Goal: Transaction & Acquisition: Purchase product/service

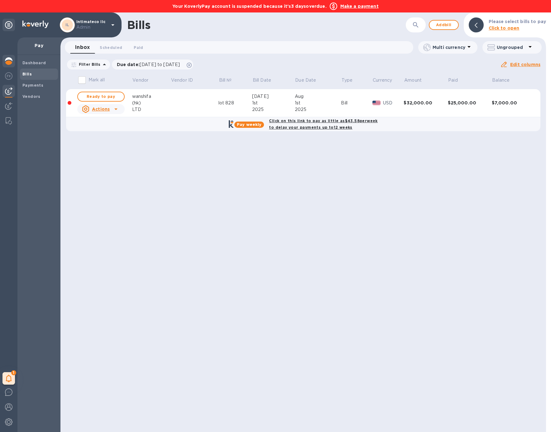
click at [9, 65] on div at bounding box center [8, 62] width 12 height 14
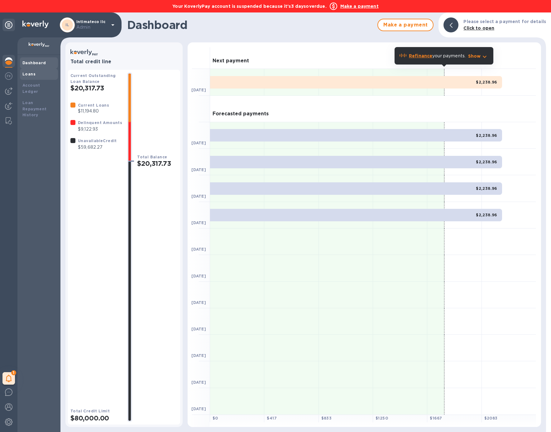
click at [38, 74] on div "Loans" at bounding box center [38, 74] width 33 height 6
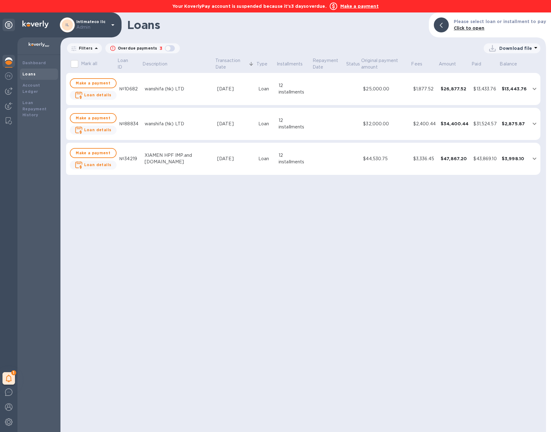
click at [240, 87] on div "[DATE]" at bounding box center [235, 89] width 36 height 7
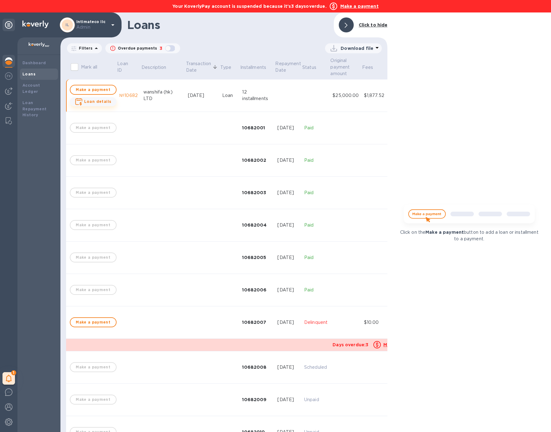
click at [102, 103] on b "Loan details" at bounding box center [97, 101] width 27 height 5
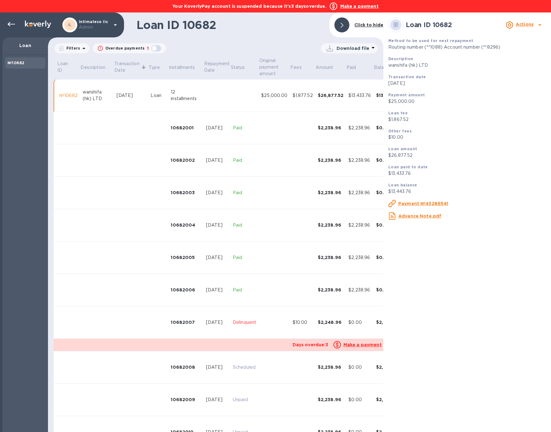
click at [106, 143] on td at bounding box center [97, 128] width 34 height 32
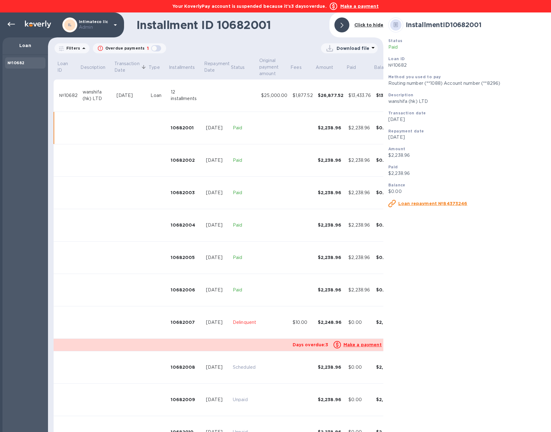
scroll to position [24, 0]
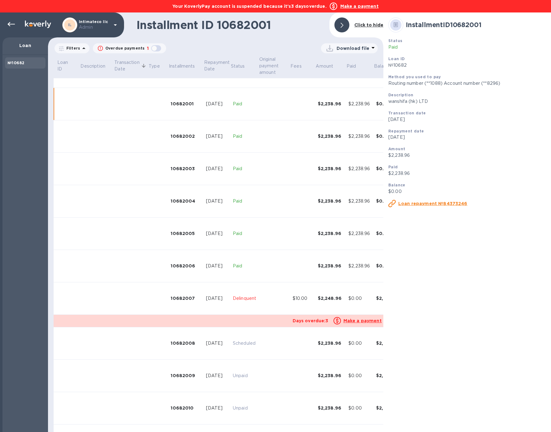
click at [319, 318] on p "Days overdue: 3" at bounding box center [311, 321] width 36 height 6
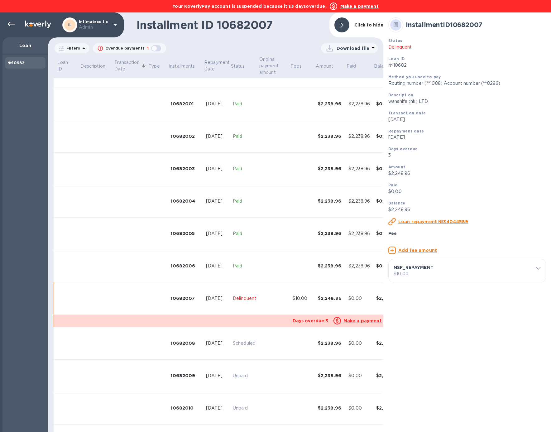
scroll to position [93, 0]
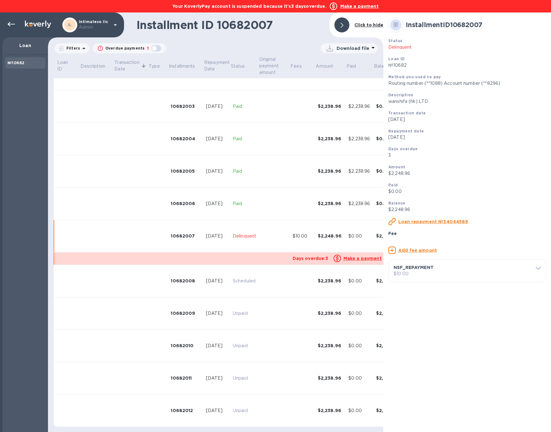
click at [419, 277] on p "$10.00" at bounding box center [467, 274] width 147 height 7
drag, startPoint x: 411, startPoint y: 332, endPoint x: 395, endPoint y: 331, distance: 15.6
click at [395, 330] on div "$ 10" at bounding box center [467, 325] width 147 height 9
click at [410, 344] on u "Delete fee" at bounding box center [416, 341] width 25 height 5
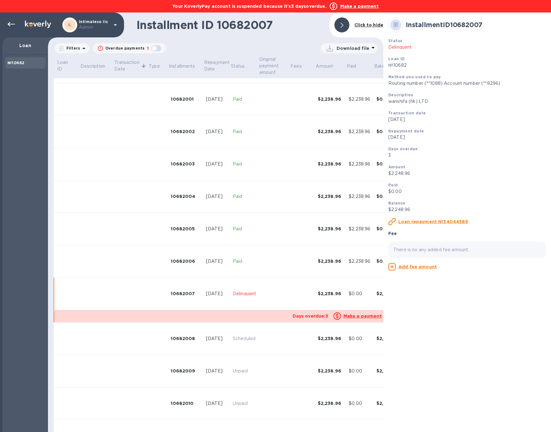
scroll to position [0, 0]
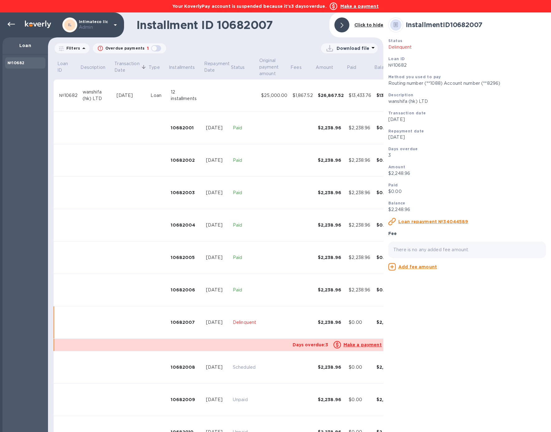
click at [138, 97] on div "[DATE]" at bounding box center [131, 95] width 29 height 7
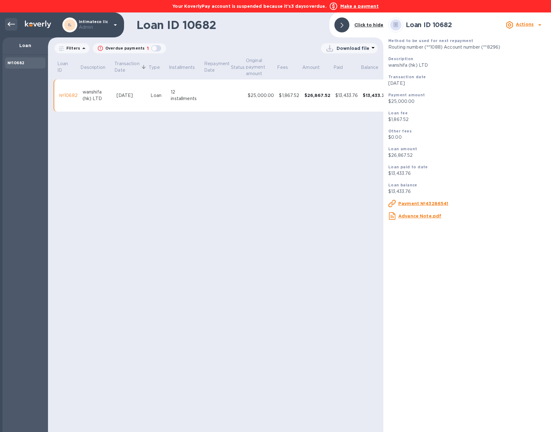
click at [9, 24] on icon at bounding box center [10, 24] width 7 height 7
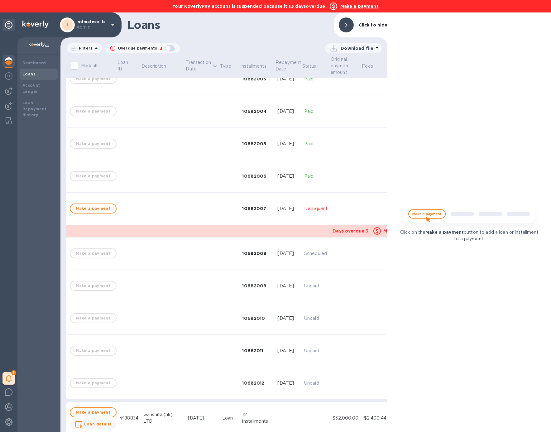
scroll to position [162, 0]
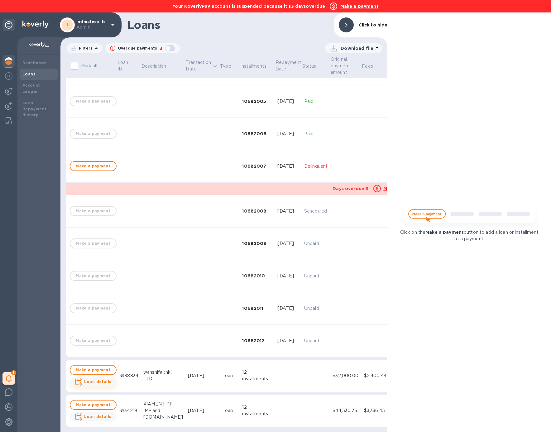
click at [103, 379] on b "Loan details" at bounding box center [97, 381] width 27 height 5
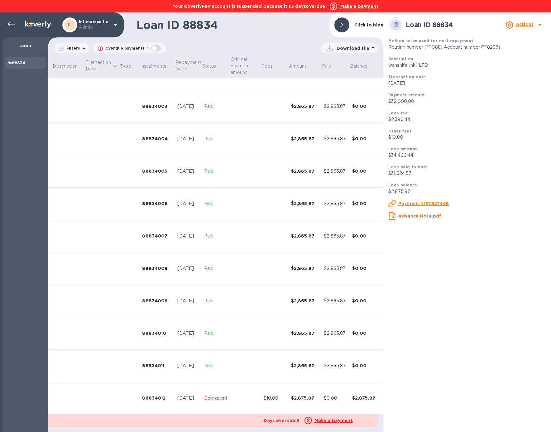
scroll to position [93, 34]
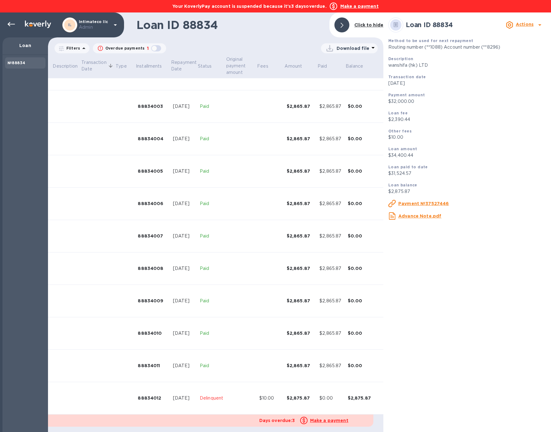
click at [270, 395] on div "$10.00" at bounding box center [270, 398] width 22 height 7
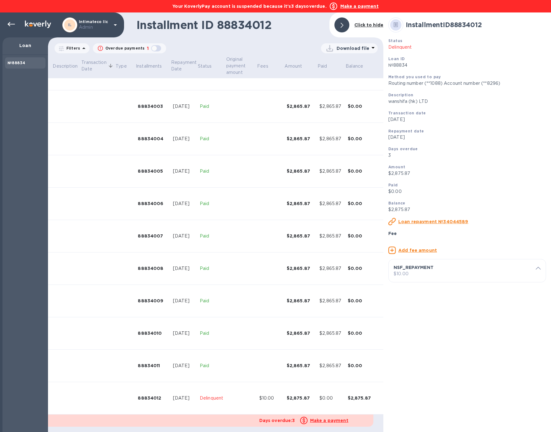
click at [419, 277] on p "$10.00" at bounding box center [467, 274] width 147 height 7
click at [408, 344] on u "Delete fee" at bounding box center [416, 341] width 25 height 5
click at [10, 28] on icon at bounding box center [10, 24] width 7 height 7
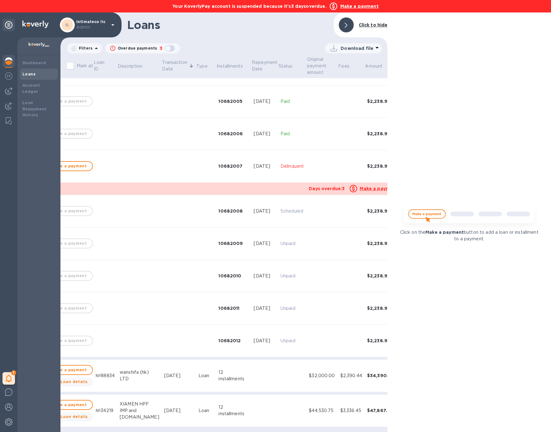
scroll to position [162, 0]
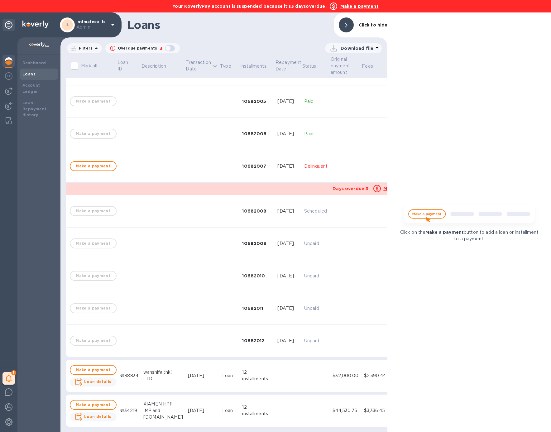
click at [197, 407] on div "Jul 1, 2025" at bounding box center [202, 410] width 29 height 7
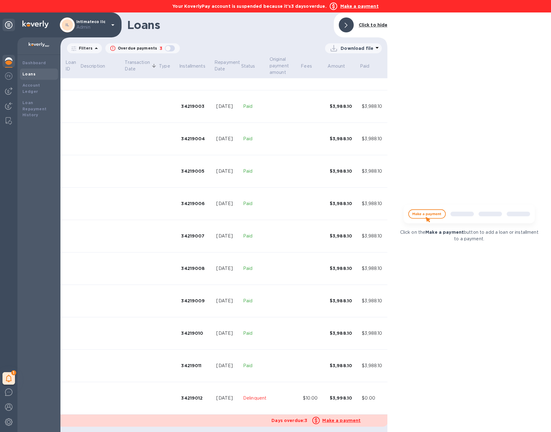
scroll to position [564, 90]
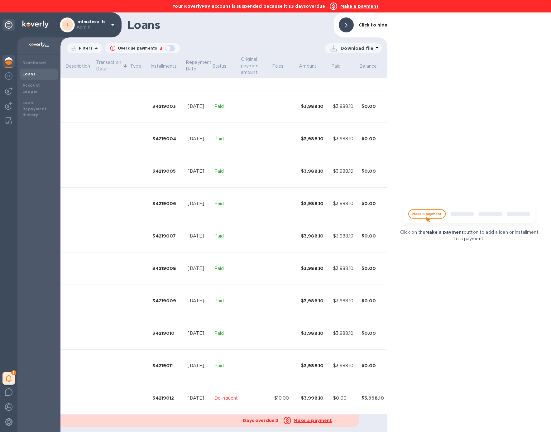
click at [247, 394] on td at bounding box center [255, 398] width 31 height 32
click at [246, 394] on td at bounding box center [255, 398] width 31 height 32
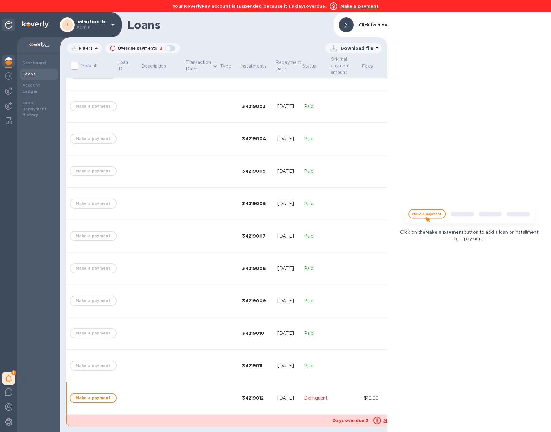
click at [129, 388] on td at bounding box center [129, 398] width 24 height 32
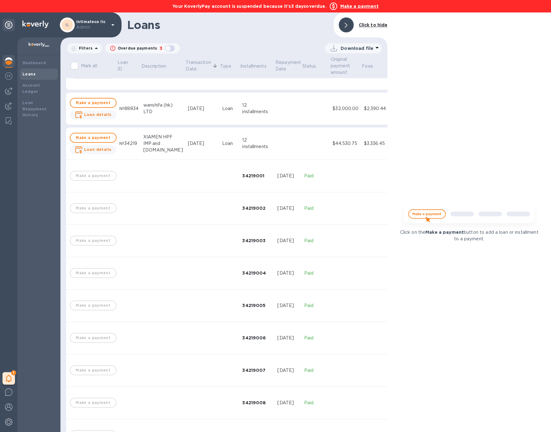
scroll to position [406, 0]
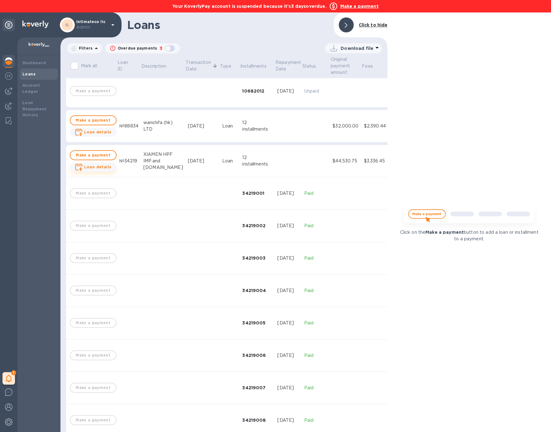
click at [97, 165] on b "Loan details" at bounding box center [97, 167] width 27 height 5
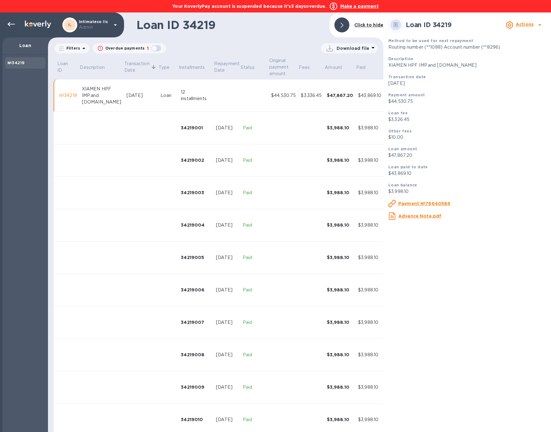
scroll to position [93, 0]
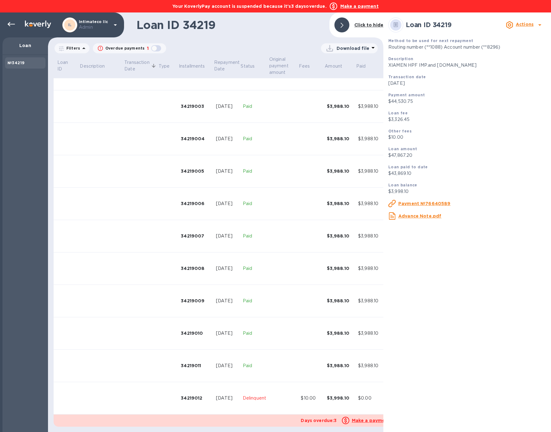
click at [180, 395] on td "34219012" at bounding box center [195, 398] width 35 height 32
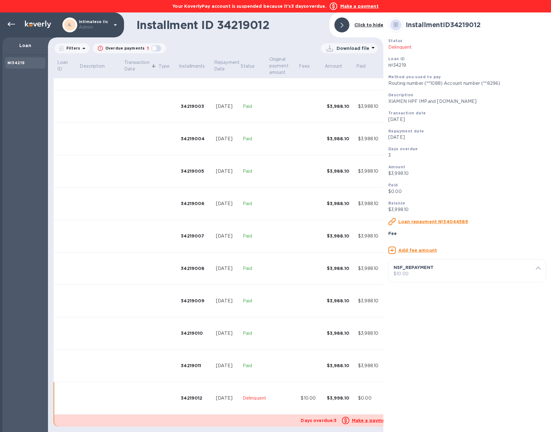
click at [414, 277] on p "$10.00" at bounding box center [467, 274] width 147 height 7
click at [412, 344] on u "Delete fee" at bounding box center [416, 341] width 25 height 5
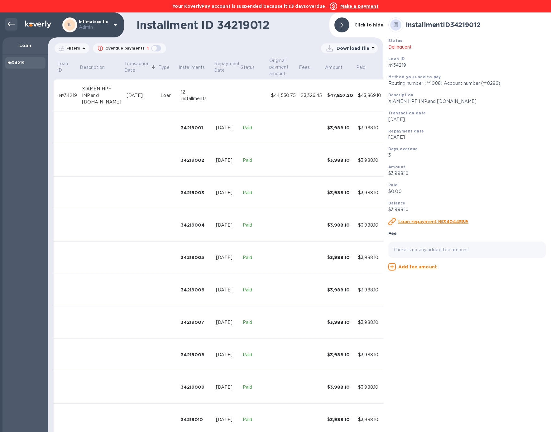
click at [14, 25] on icon at bounding box center [10, 24] width 7 height 7
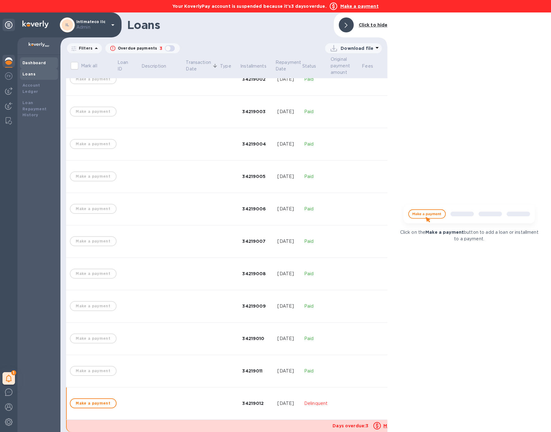
scroll to position [162, 0]
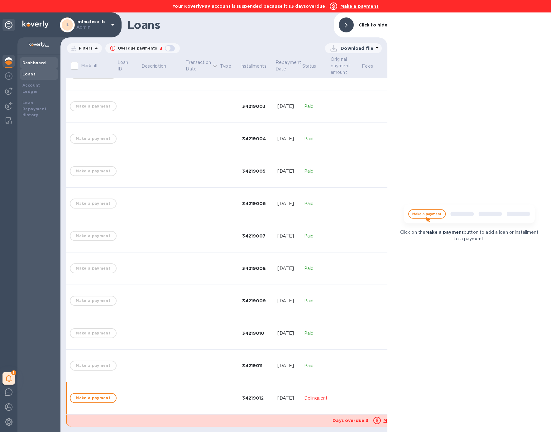
click at [36, 63] on b "Dashboard" at bounding box center [34, 62] width 24 height 5
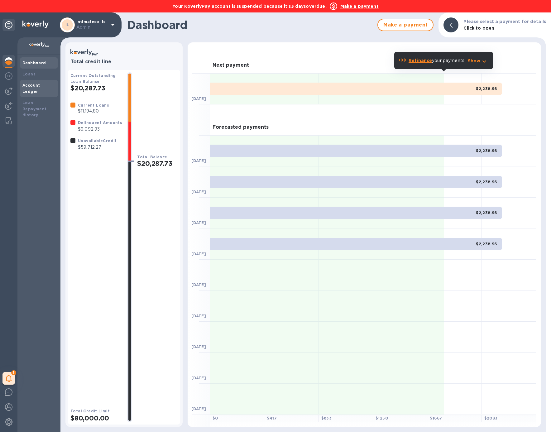
click at [37, 80] on div "Account Ledger" at bounding box center [39, 88] width 38 height 17
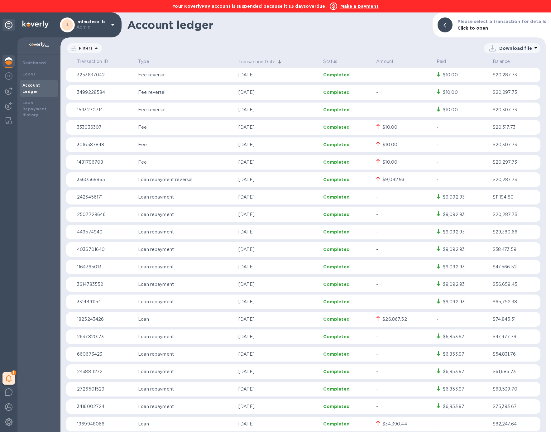
click at [352, 7] on b "Make a payment" at bounding box center [359, 6] width 38 height 5
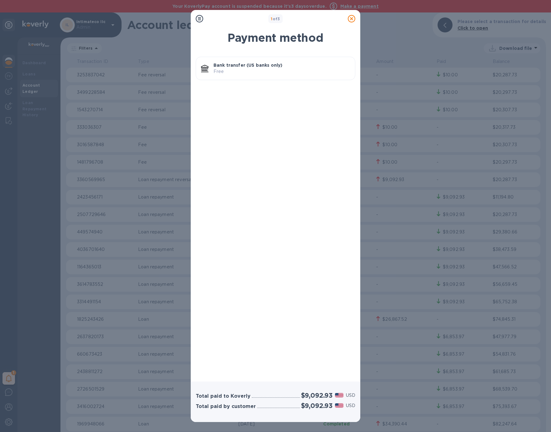
click at [298, 68] on p "Bank transfer (US banks only)" at bounding box center [281, 65] width 136 height 6
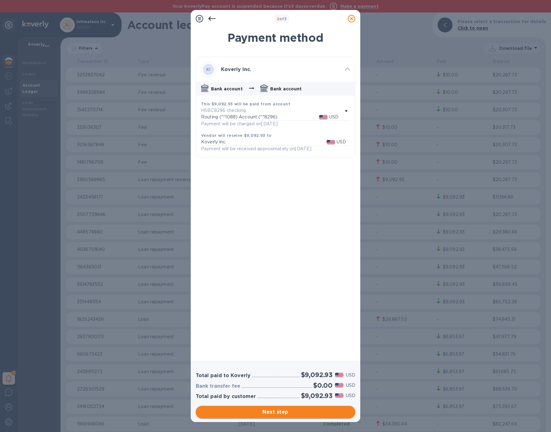
click at [283, 410] on span "Next step" at bounding box center [276, 411] width 150 height 7
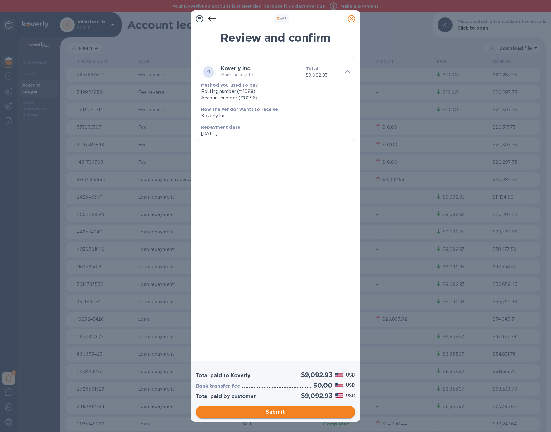
click at [282, 410] on span "Submit" at bounding box center [276, 411] width 150 height 7
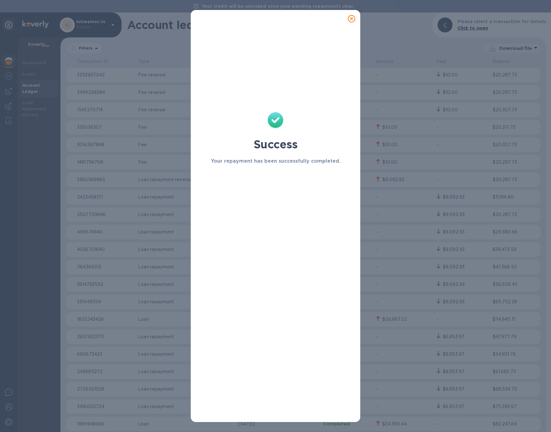
click at [352, 19] on icon at bounding box center [351, 18] width 7 height 7
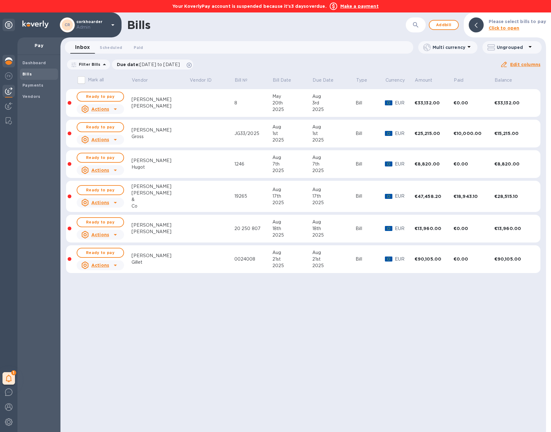
click at [10, 61] on img at bounding box center [8, 60] width 7 height 7
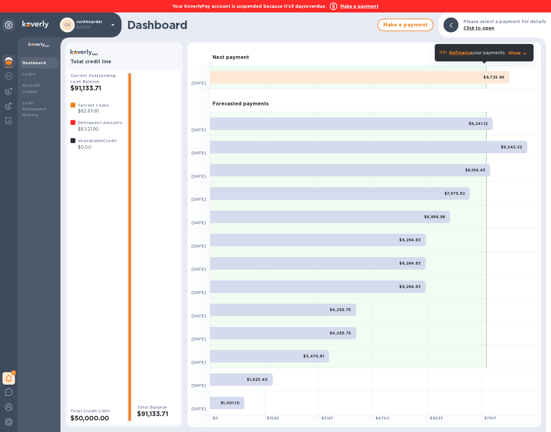
click at [368, 5] on b "Make a payment" at bounding box center [359, 6] width 38 height 5
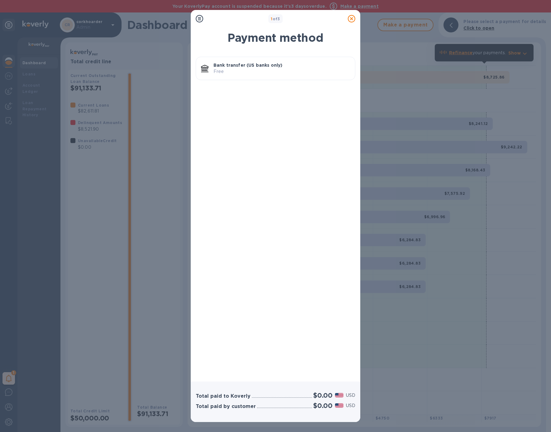
click at [304, 70] on p "Free" at bounding box center [281, 71] width 136 height 7
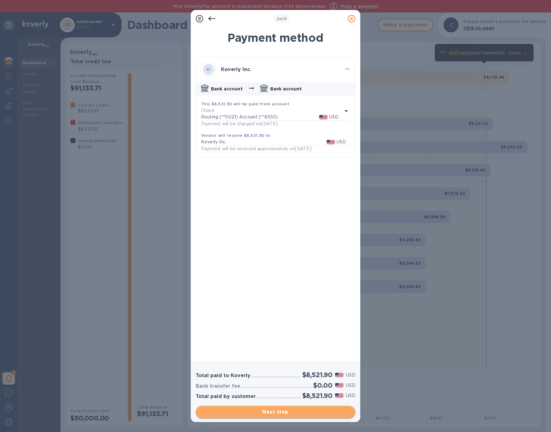
click at [308, 413] on span "Next step" at bounding box center [276, 411] width 150 height 7
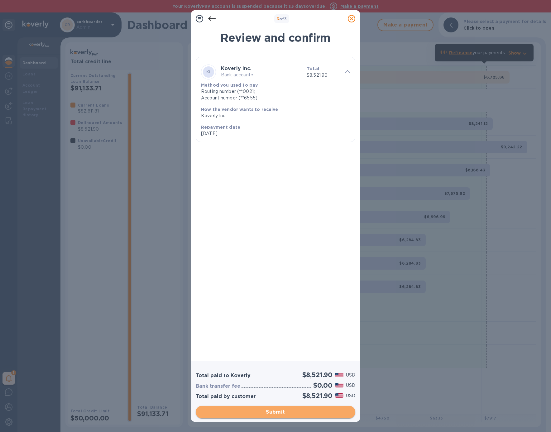
click at [308, 413] on span "Submit" at bounding box center [276, 411] width 150 height 7
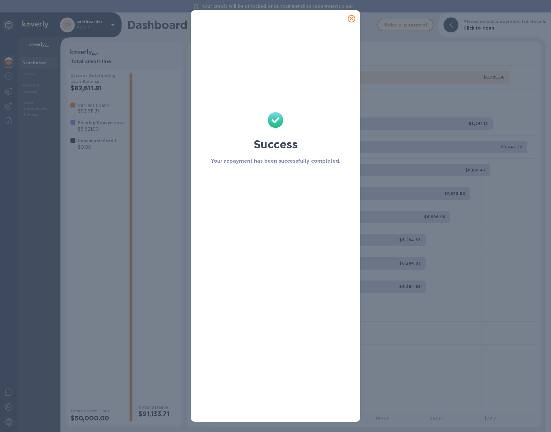
click at [354, 18] on icon at bounding box center [351, 18] width 7 height 7
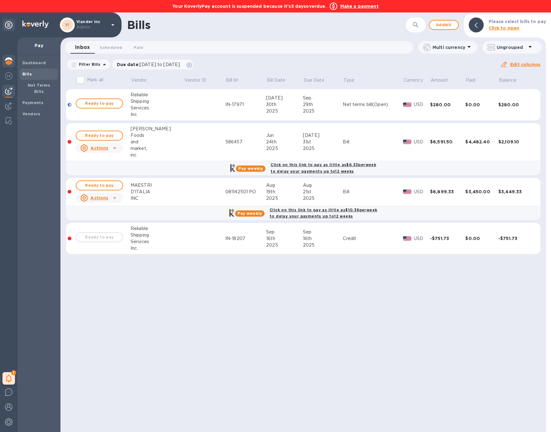
click at [8, 60] on img at bounding box center [8, 60] width 7 height 7
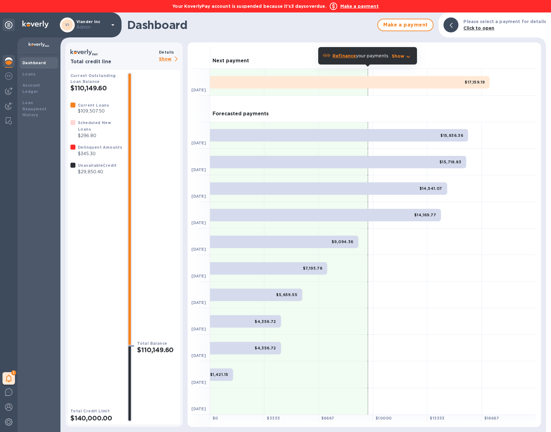
click at [31, 67] on div "Dashboard" at bounding box center [39, 62] width 38 height 11
click at [31, 76] on div "Loans" at bounding box center [38, 74] width 33 height 6
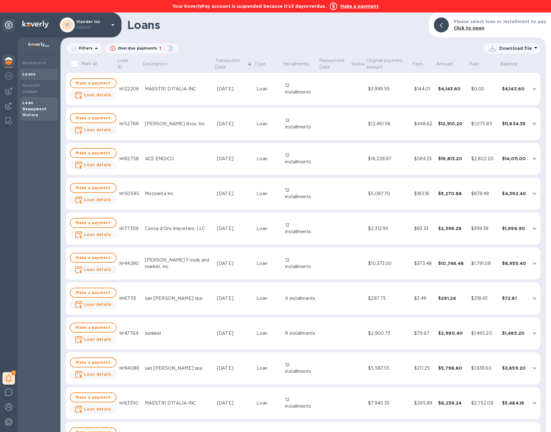
click at [29, 109] on b "Loan Repayment History" at bounding box center [34, 108] width 24 height 17
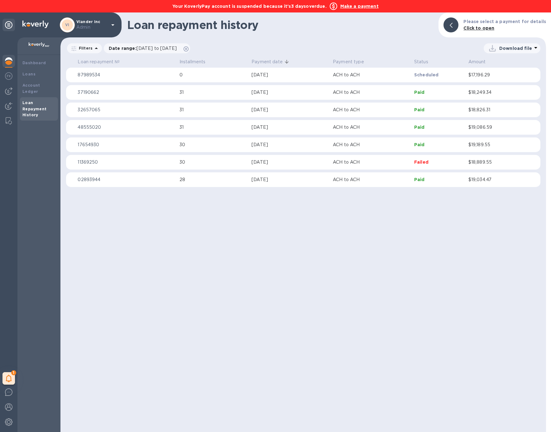
click at [365, 7] on b "Make a payment" at bounding box center [359, 6] width 38 height 5
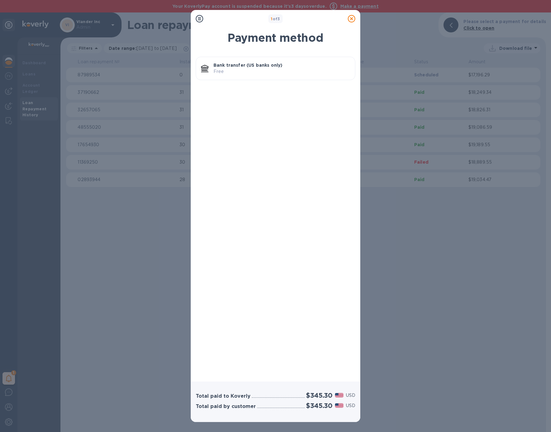
click at [291, 73] on p "Free" at bounding box center [281, 71] width 136 height 7
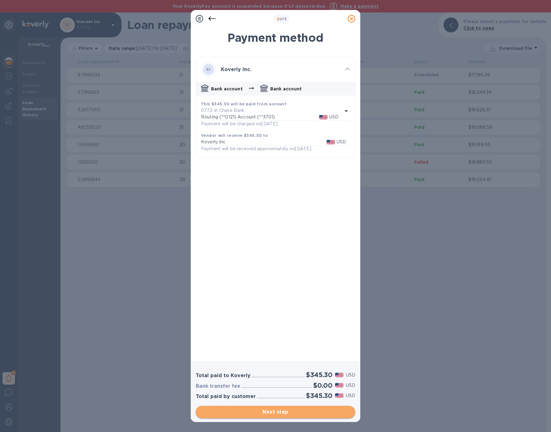
click at [308, 411] on span "Next step" at bounding box center [276, 411] width 150 height 7
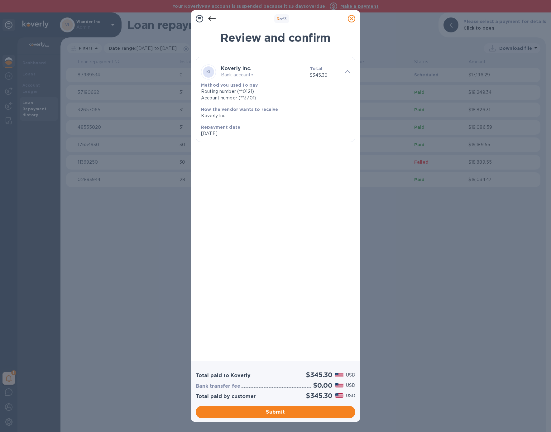
click at [352, 21] on icon at bounding box center [351, 18] width 7 height 7
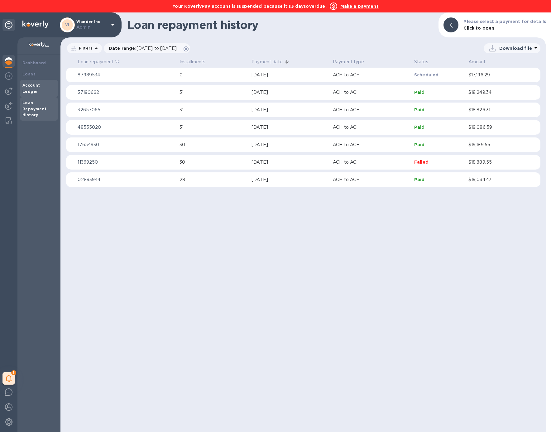
click at [40, 84] on b "Account Ledger" at bounding box center [31, 88] width 18 height 11
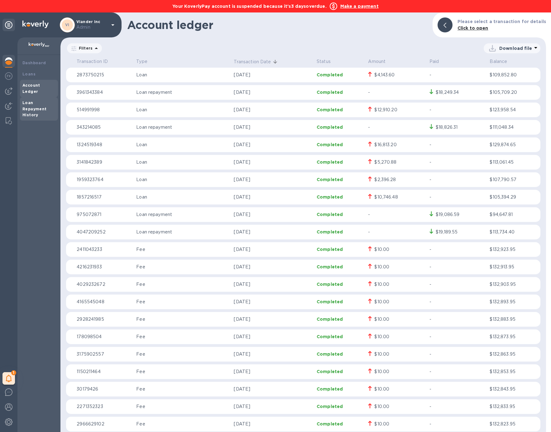
click at [33, 109] on b "Loan Repayment History" at bounding box center [34, 108] width 24 height 17
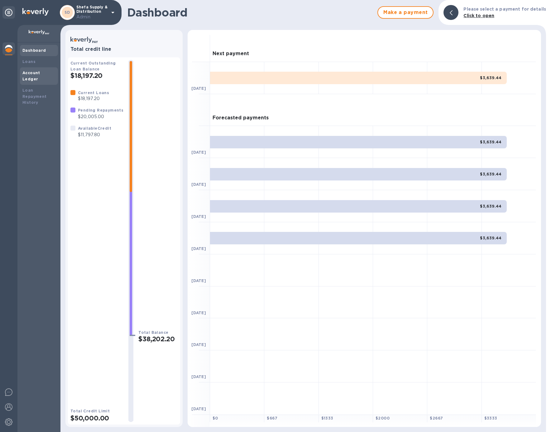
click at [40, 74] on b "Account Ledger" at bounding box center [31, 75] width 18 height 11
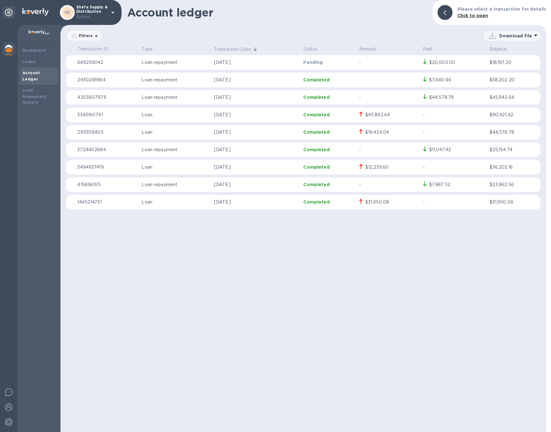
click at [13, 52] on div at bounding box center [8, 49] width 12 height 14
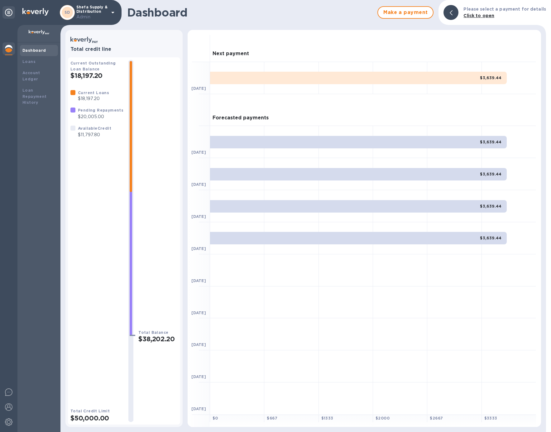
click at [118, 12] on div "SD Shefa Supply & Distribution Admin" at bounding box center [61, 12] width 122 height 25
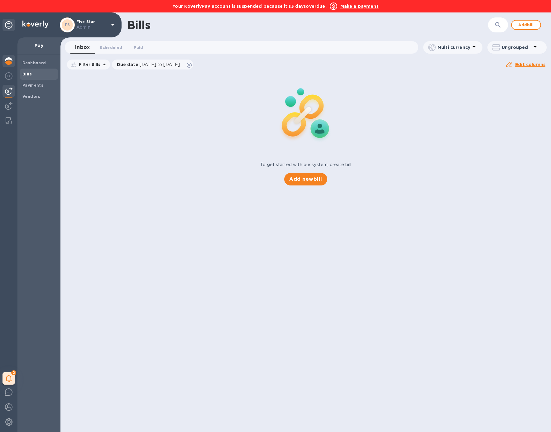
click at [8, 61] on img at bounding box center [8, 60] width 7 height 7
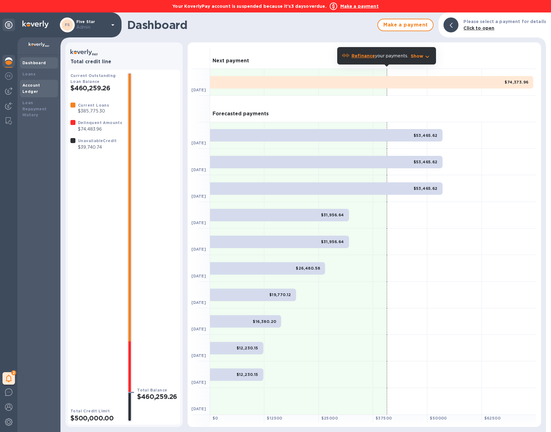
click at [40, 86] on b "Account Ledger" at bounding box center [31, 88] width 18 height 11
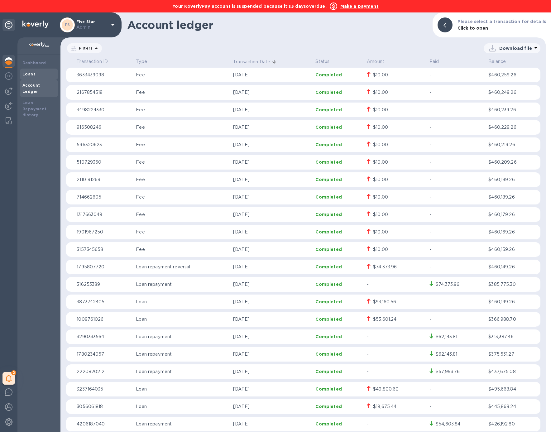
click at [35, 72] on div "Loans" at bounding box center [38, 74] width 33 height 6
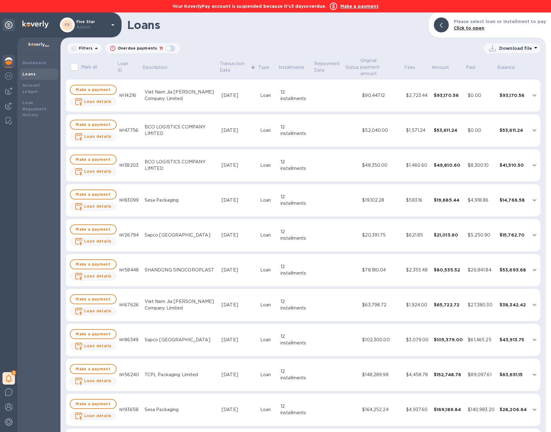
click at [302, 92] on div "12 installments" at bounding box center [295, 95] width 31 height 13
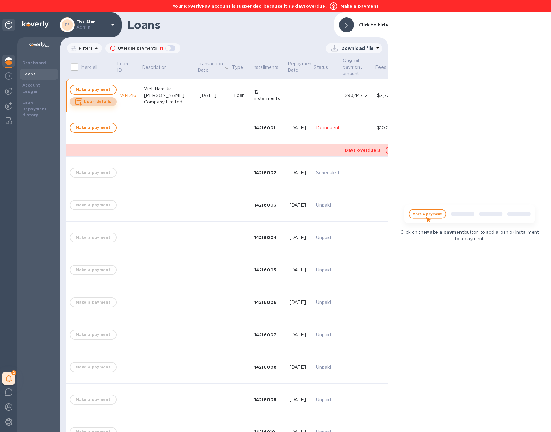
click at [99, 103] on b "Loan details" at bounding box center [97, 101] width 27 height 5
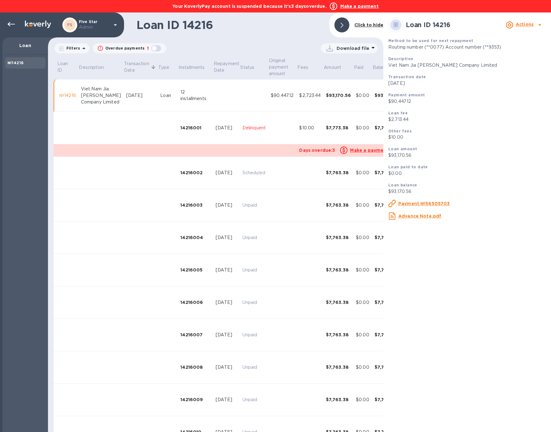
click at [240, 122] on td "Delinquent" at bounding box center [254, 128] width 28 height 32
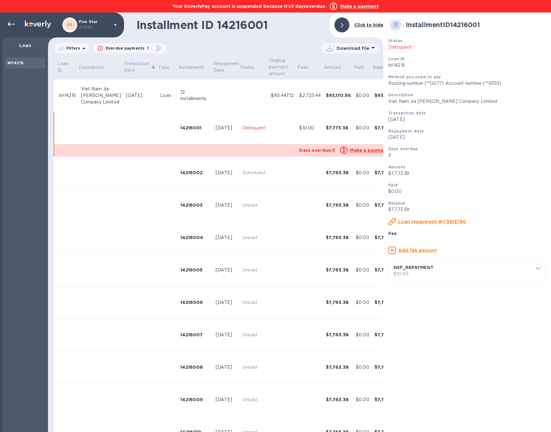
scroll to position [24, 0]
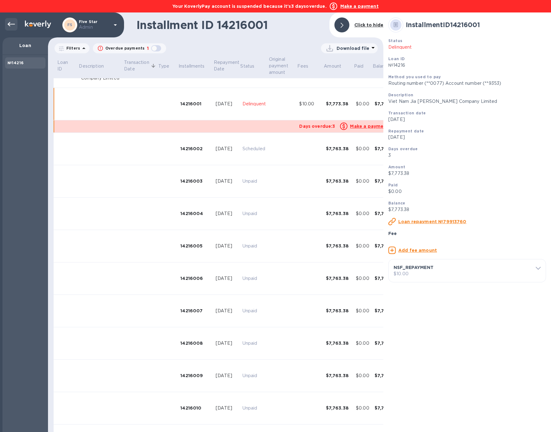
click at [11, 26] on icon at bounding box center [10, 24] width 7 height 7
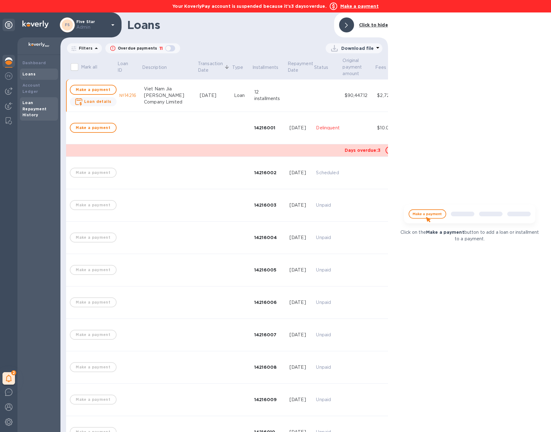
click at [33, 104] on b "Loan Repayment History" at bounding box center [34, 108] width 24 height 17
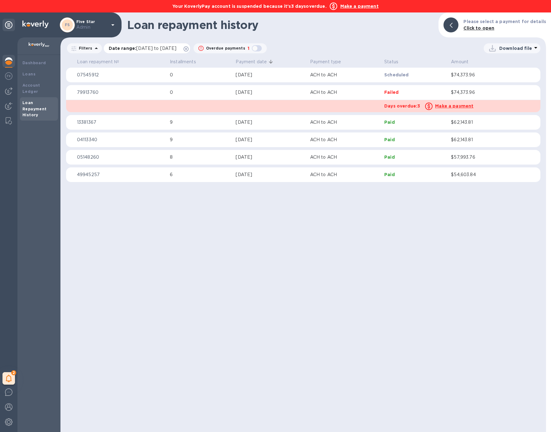
click at [189, 48] on icon at bounding box center [186, 48] width 5 height 5
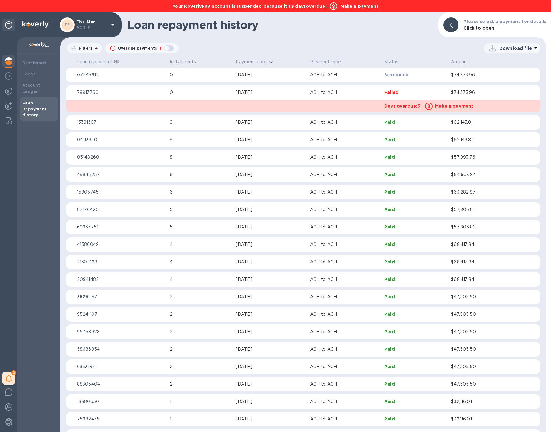
scroll to position [20, 0]
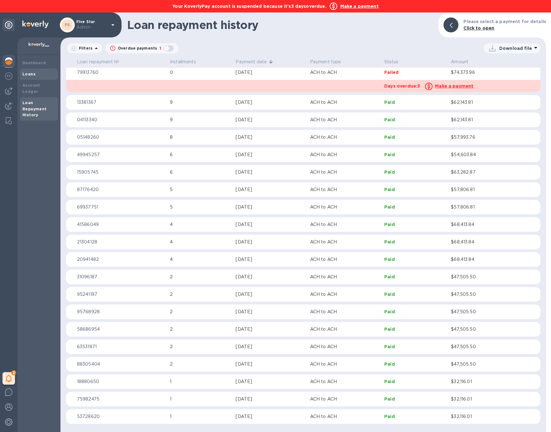
click at [35, 69] on div "Loans" at bounding box center [39, 74] width 38 height 11
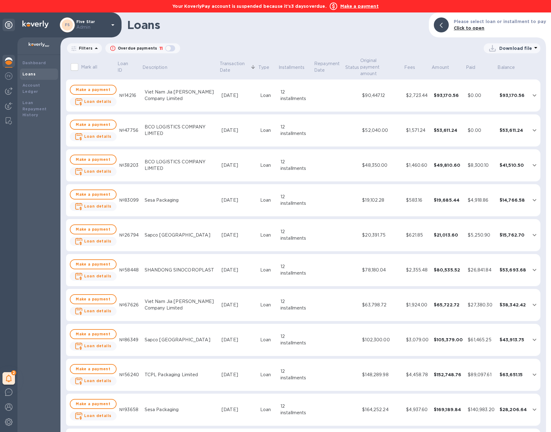
click at [169, 89] on div "Viet Nam Jia Bao Rui Company Limited" at bounding box center [181, 95] width 72 height 13
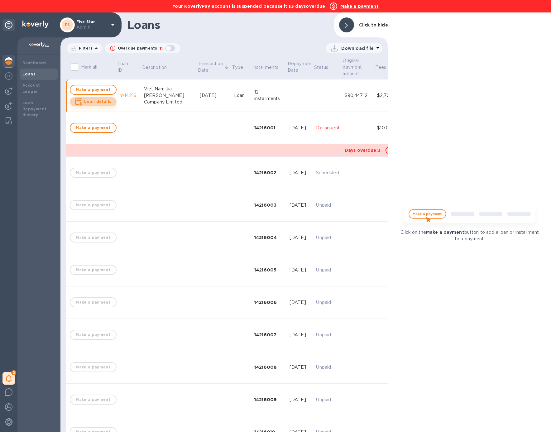
click at [103, 99] on b "Loan details" at bounding box center [97, 101] width 27 height 5
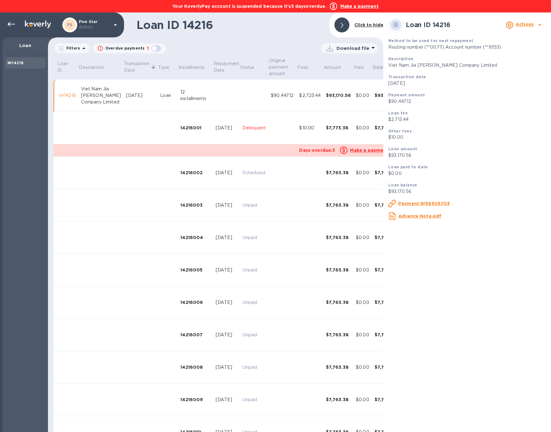
click at [261, 149] on td at bounding box center [175, 150] width 243 height 12
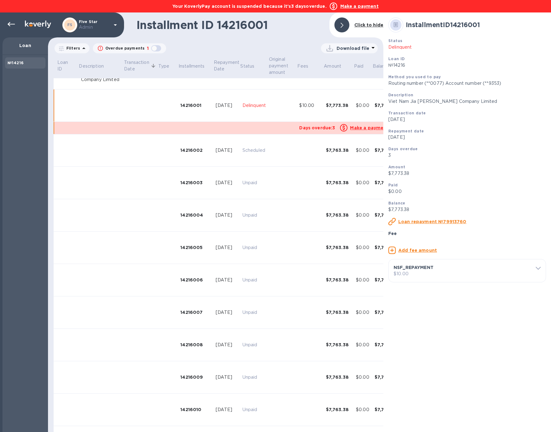
scroll to position [24, 0]
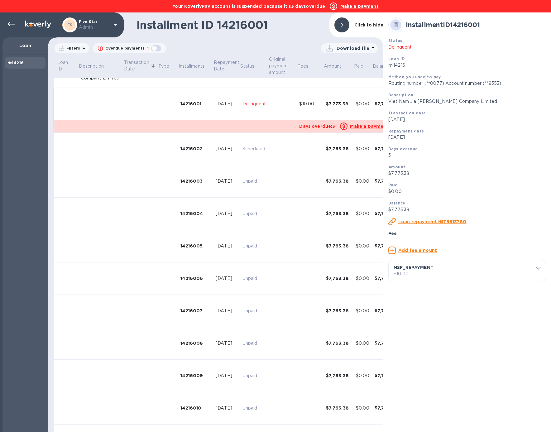
click at [421, 277] on p "$10.00" at bounding box center [467, 274] width 147 height 7
click at [411, 344] on u "Delete fee" at bounding box center [416, 341] width 25 height 5
click at [12, 25] on icon at bounding box center [10, 24] width 7 height 7
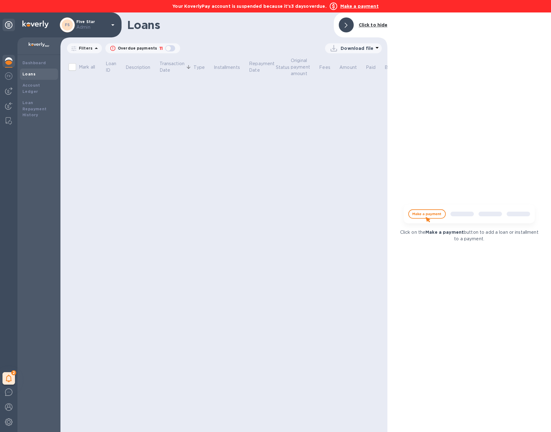
click at [150, 103] on div "Loans Click to hide Filters Overdue payments 11 Download file Mark all Loan ID …" at bounding box center [223, 221] width 327 height 419
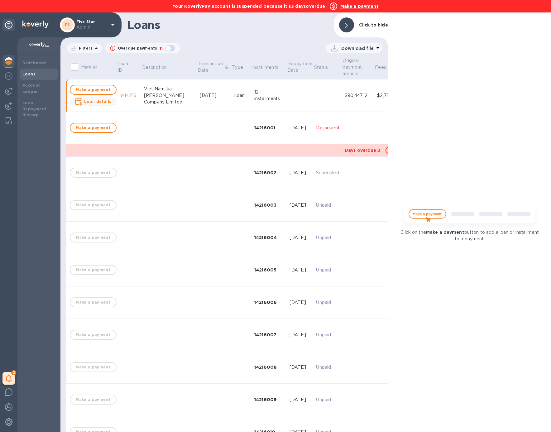
click at [150, 103] on div "Viet Nam Jia Bao Rui Company Limited" at bounding box center [169, 96] width 51 height 20
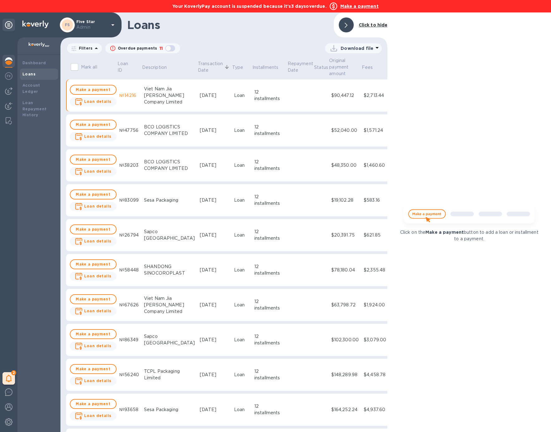
click at [152, 137] on div "BCO LOGISTICS COMPANY LIMITED" at bounding box center [169, 130] width 51 height 13
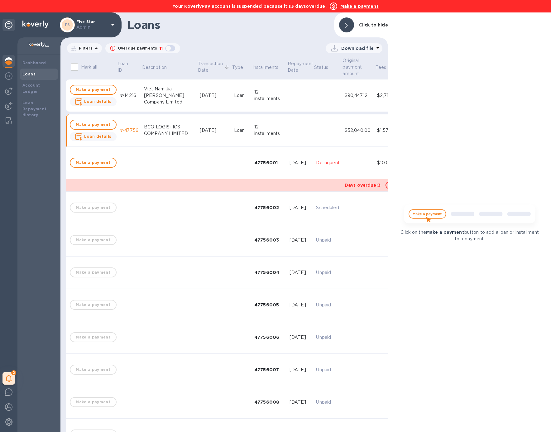
click at [188, 182] on td at bounding box center [204, 185] width 276 height 12
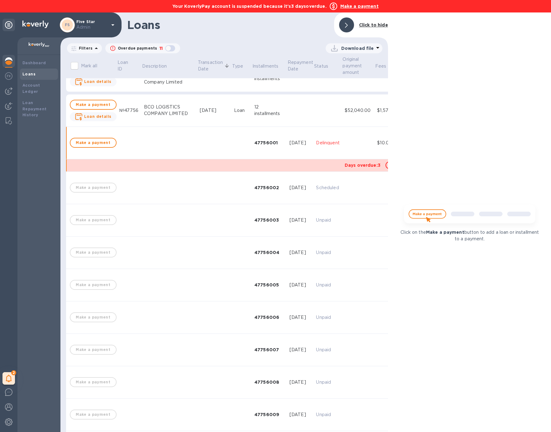
scroll to position [10, 0]
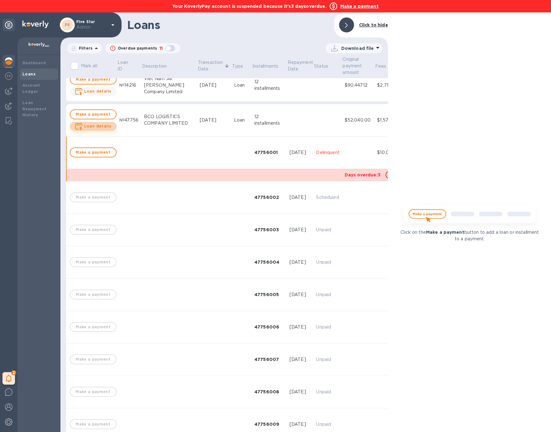
click at [102, 122] on button "Loan details" at bounding box center [93, 126] width 47 height 9
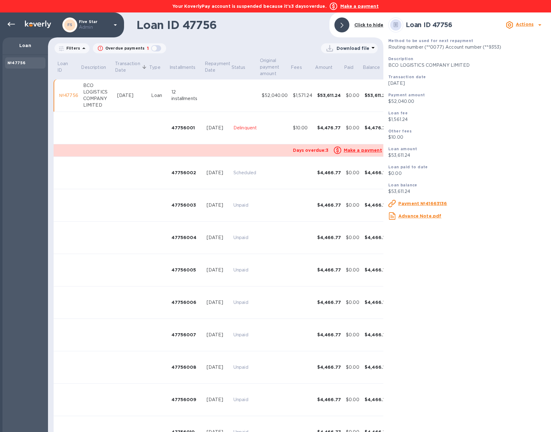
click at [262, 142] on td at bounding box center [274, 128] width 31 height 32
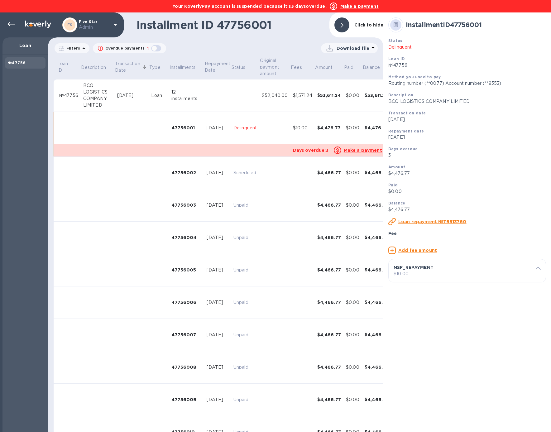
scroll to position [24, 0]
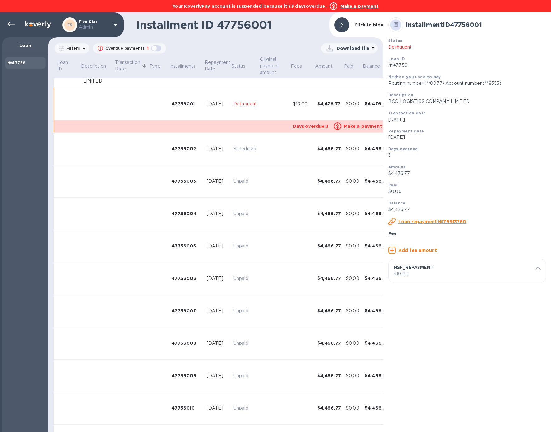
click at [415, 277] on p "$10.00" at bounding box center [467, 274] width 147 height 7
click at [418, 344] on u "Delete fee" at bounding box center [416, 341] width 25 height 5
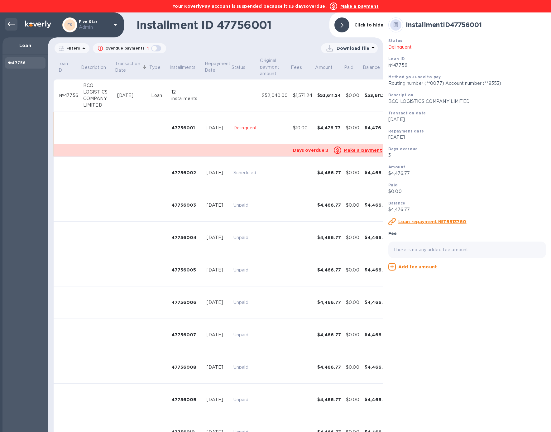
click at [11, 22] on icon at bounding box center [10, 24] width 7 height 7
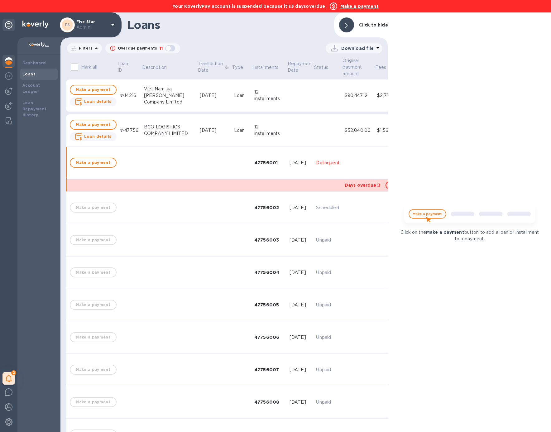
click at [197, 168] on td at bounding box center [214, 163] width 34 height 32
click at [265, 125] on div "12 installments" at bounding box center [269, 130] width 30 height 13
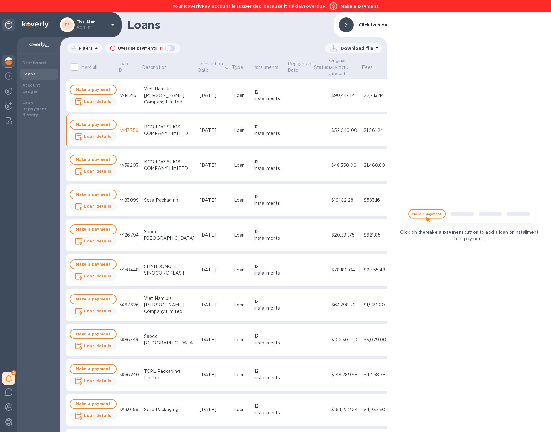
click at [159, 167] on div "BCO LOGISTICS COMPANY LIMITED" at bounding box center [169, 165] width 51 height 13
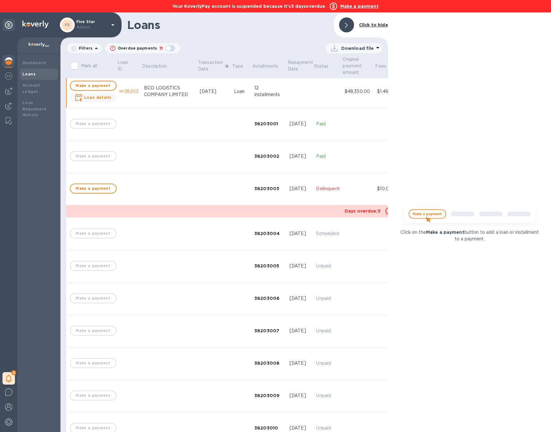
scroll to position [78, 0]
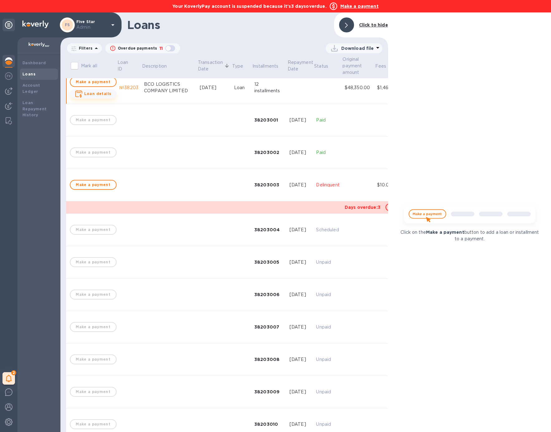
click at [95, 94] on b "Loan details" at bounding box center [97, 93] width 27 height 5
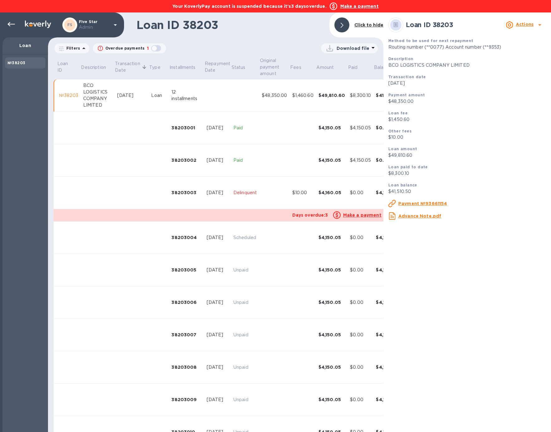
click at [259, 192] on td "Delinquent" at bounding box center [245, 193] width 28 height 32
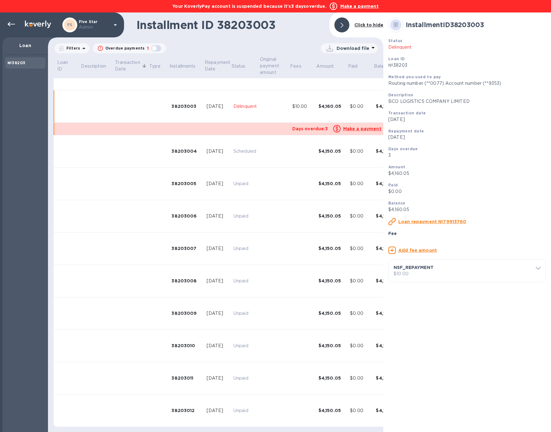
scroll to position [89, 0]
click at [423, 277] on p "$10.00" at bounding box center [467, 274] width 147 height 7
click at [414, 344] on u "Delete fee" at bounding box center [416, 341] width 25 height 5
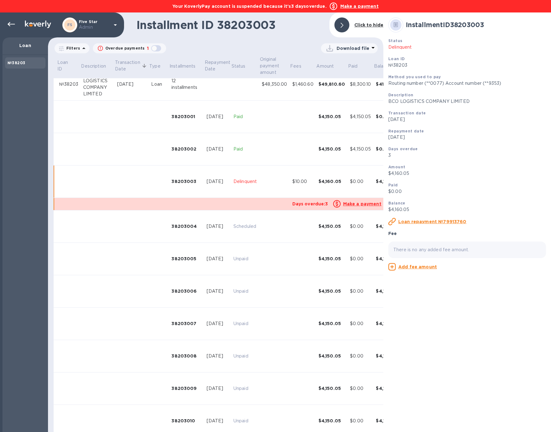
scroll to position [0, 0]
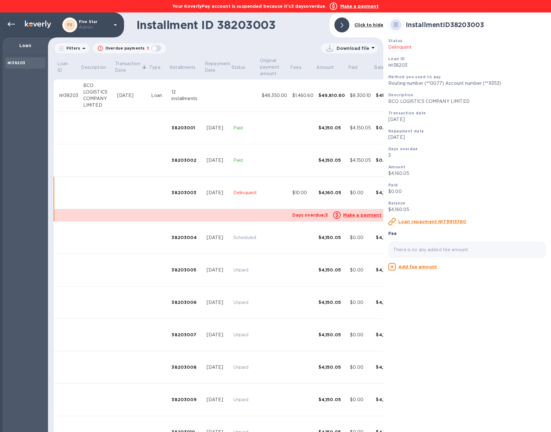
click at [222, 96] on td at bounding box center [217, 95] width 27 height 32
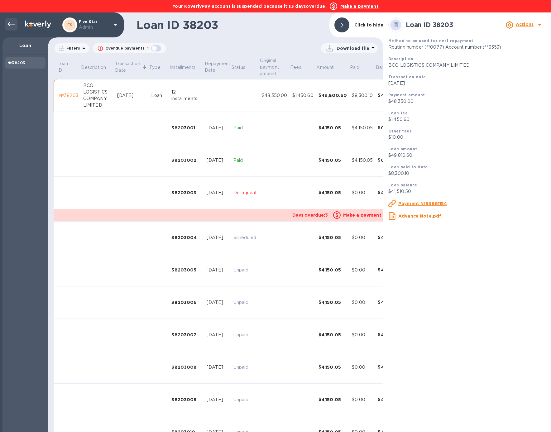
click at [12, 24] on icon at bounding box center [10, 24] width 7 height 4
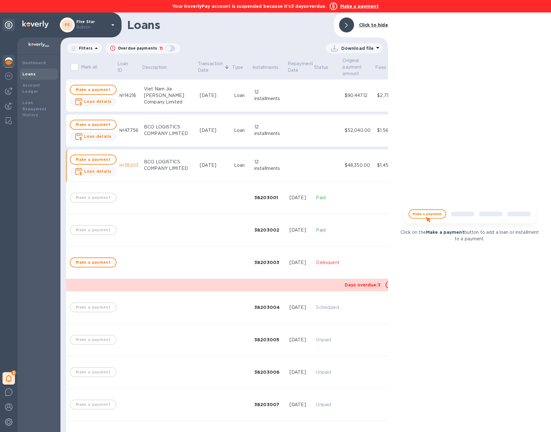
click at [169, 169] on div "BCO LOGISTICS COMPANY LIMITED" at bounding box center [169, 165] width 51 height 13
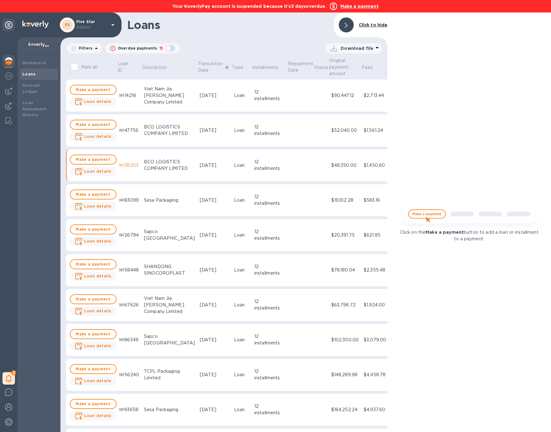
click at [168, 201] on div "Sesa Packaging" at bounding box center [169, 200] width 51 height 7
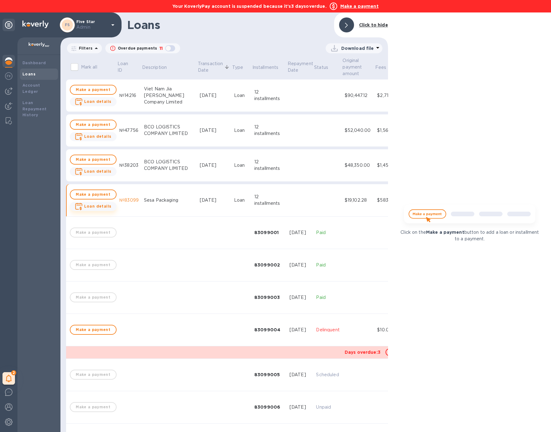
click at [92, 205] on b "Loan details" at bounding box center [97, 206] width 27 height 5
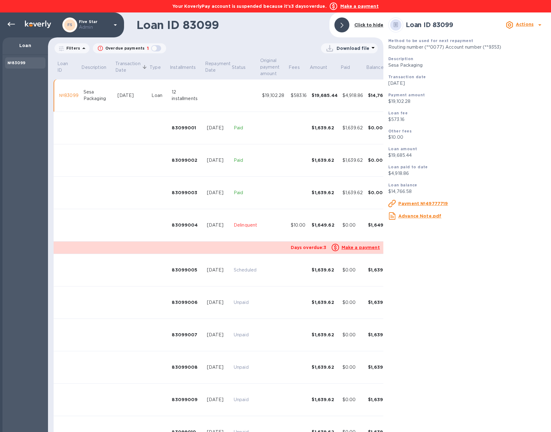
click at [285, 229] on td at bounding box center [274, 225] width 28 height 32
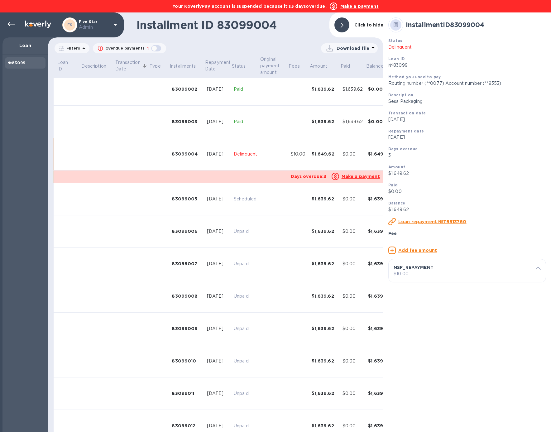
scroll to position [93, 0]
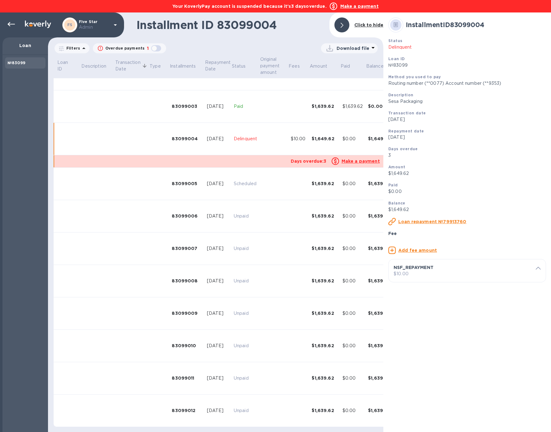
click at [426, 277] on p "$10.00" at bounding box center [467, 274] width 147 height 7
click at [421, 344] on u "Delete fee" at bounding box center [416, 341] width 25 height 5
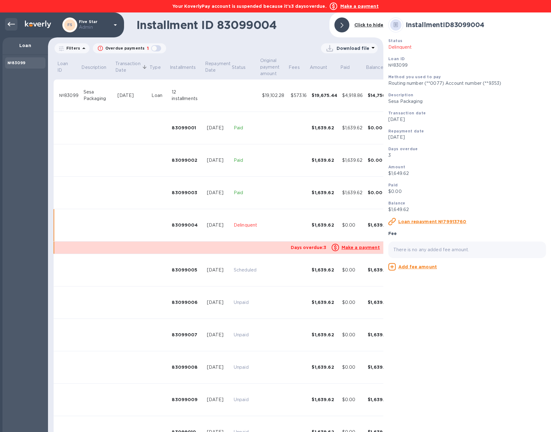
click at [13, 26] on icon at bounding box center [10, 24] width 7 height 7
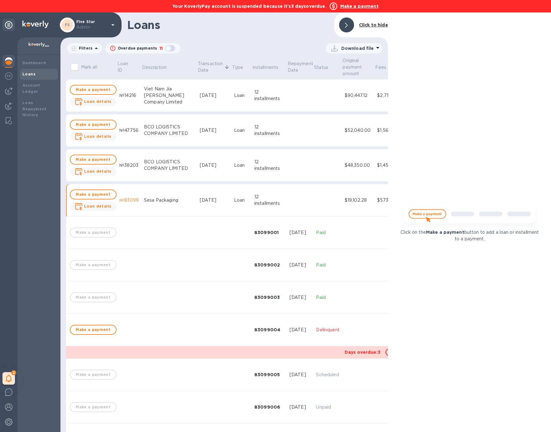
click at [166, 197] on div "Sesa Packaging" at bounding box center [169, 200] width 51 height 7
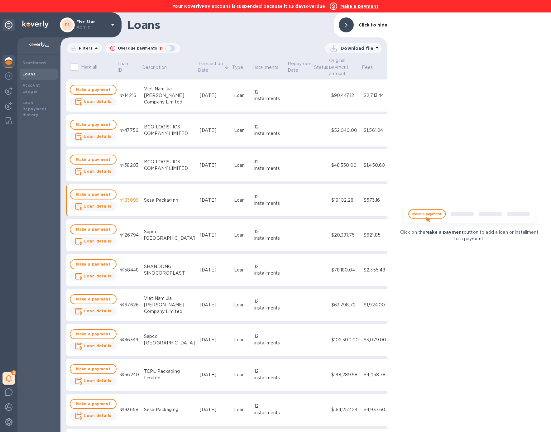
click at [166, 237] on div "Sapco India" at bounding box center [169, 234] width 51 height 13
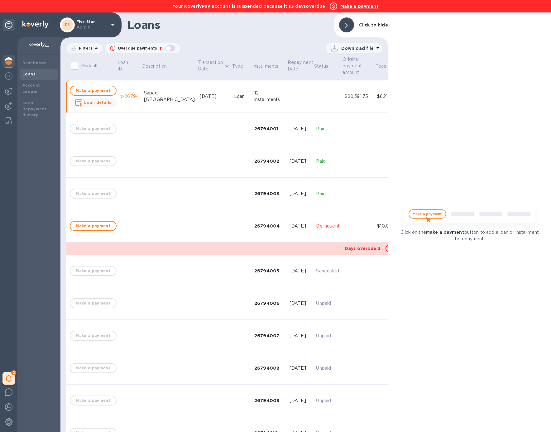
scroll to position [140, 0]
click at [98, 103] on span "Loan details" at bounding box center [97, 101] width 27 height 6
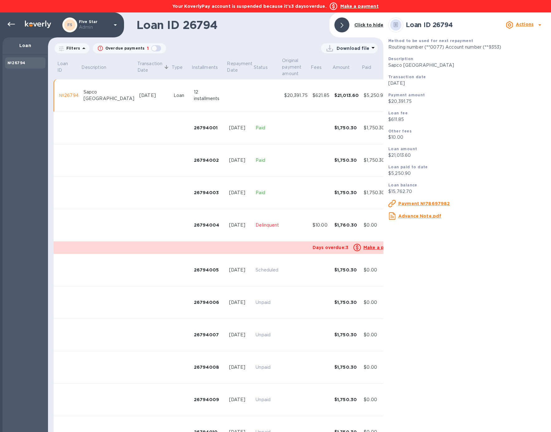
click at [282, 231] on td at bounding box center [296, 225] width 28 height 32
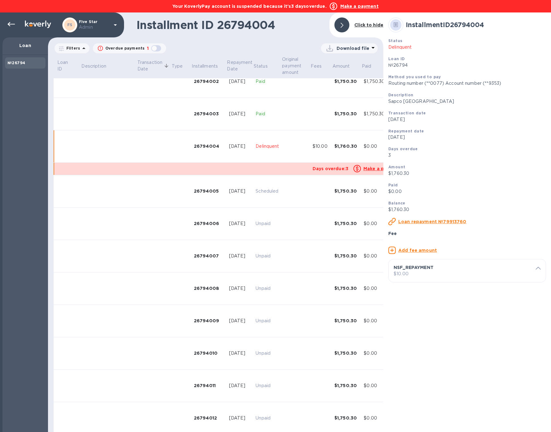
scroll to position [93, 0]
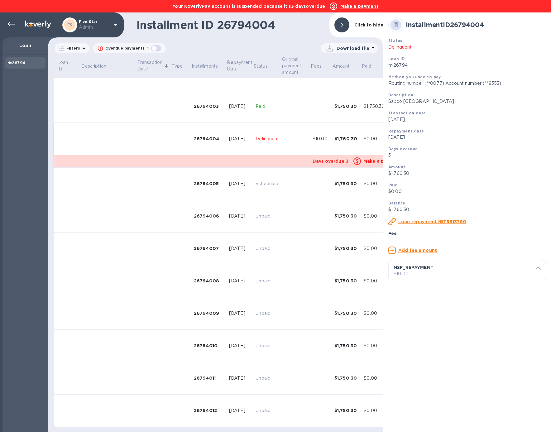
click at [455, 271] on p "NSF_REPAYMENT" at bounding box center [465, 267] width 142 height 6
click at [418, 344] on u "Delete fee" at bounding box center [416, 341] width 25 height 5
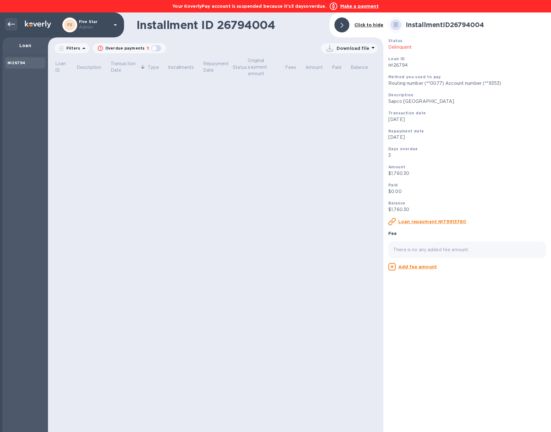
scroll to position [0, 0]
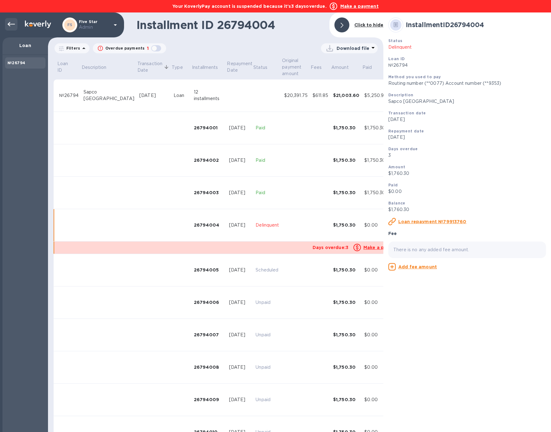
click at [16, 27] on div at bounding box center [11, 24] width 12 height 12
click at [12, 26] on icon at bounding box center [10, 24] width 7 height 7
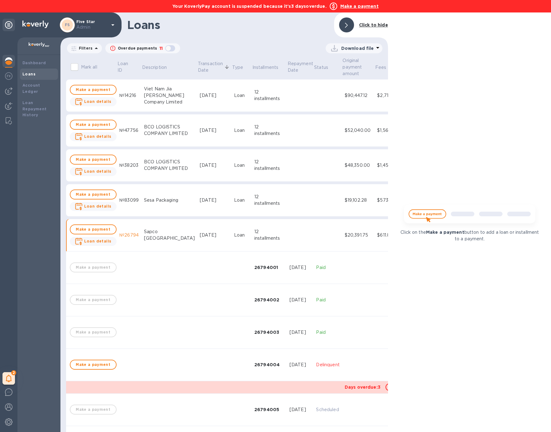
click at [171, 231] on div "Sapco India" at bounding box center [169, 234] width 51 height 13
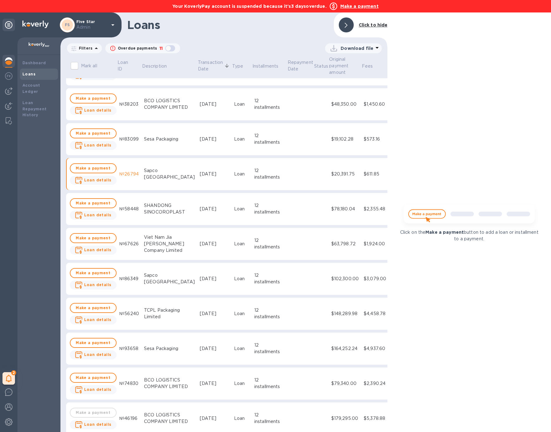
scroll to position [70, 0]
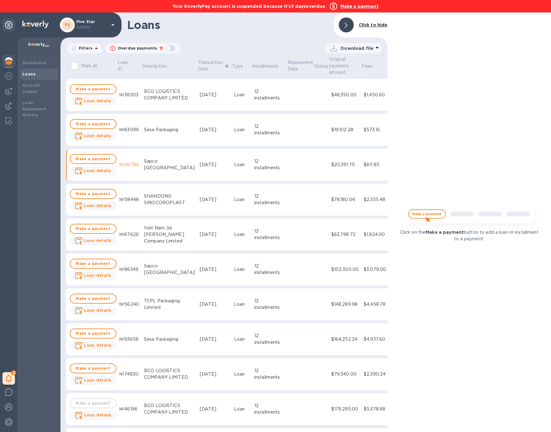
click at [175, 207] on td "SHANDONG SINOCOROPLAST" at bounding box center [169, 200] width 56 height 32
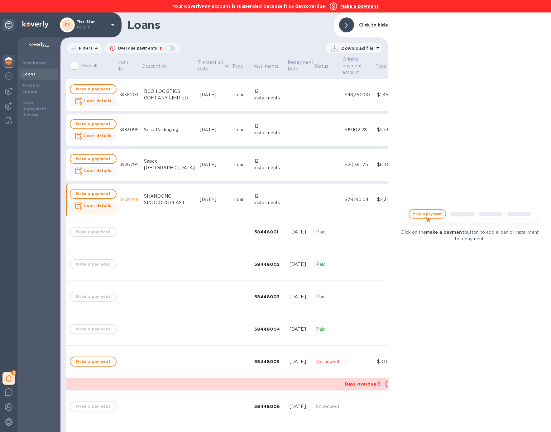
click at [107, 207] on b "Loan details" at bounding box center [97, 205] width 27 height 5
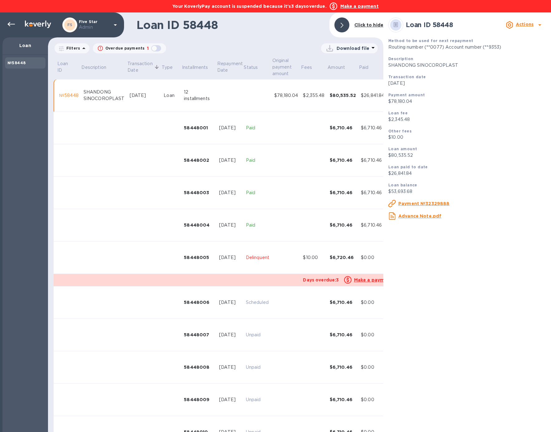
click at [196, 259] on div "58448005" at bounding box center [199, 257] width 30 height 6
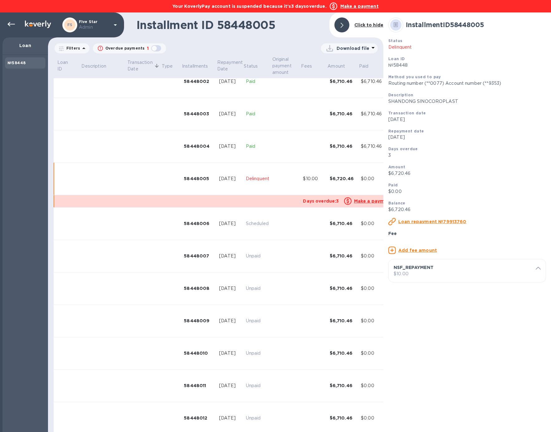
scroll to position [93, 0]
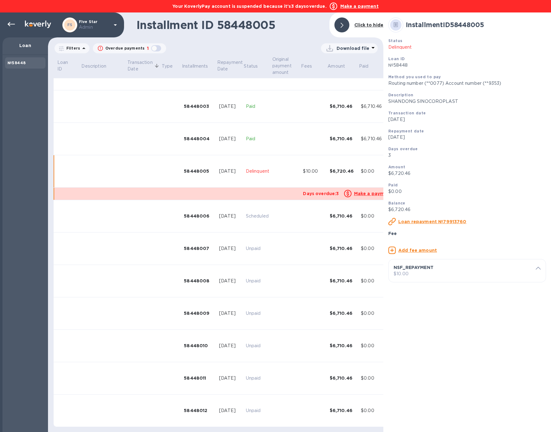
click at [409, 271] on p "NSF_REPAYMENT" at bounding box center [465, 267] width 142 height 6
click at [418, 344] on u "Delete fee" at bounding box center [416, 341] width 25 height 5
click at [12, 25] on icon at bounding box center [10, 24] width 7 height 7
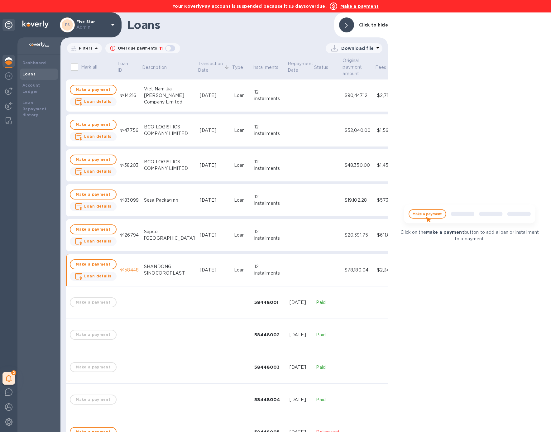
click at [168, 272] on div "SHANDONG SINOCOROPLAST" at bounding box center [169, 269] width 51 height 13
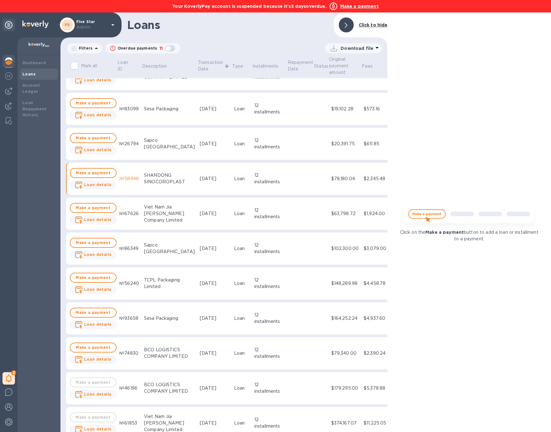
scroll to position [110, 0]
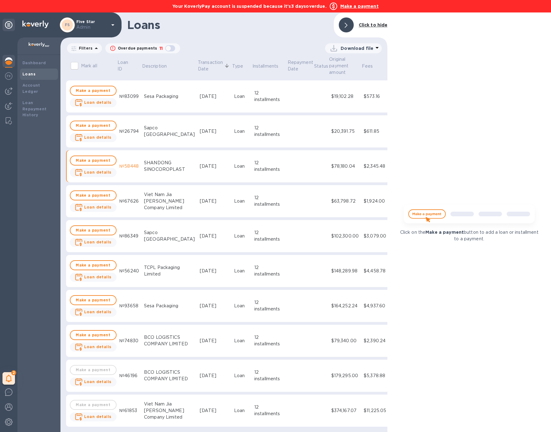
click at [161, 196] on div "Viet Nam Jia Bao Rui Company Limited" at bounding box center [169, 201] width 51 height 20
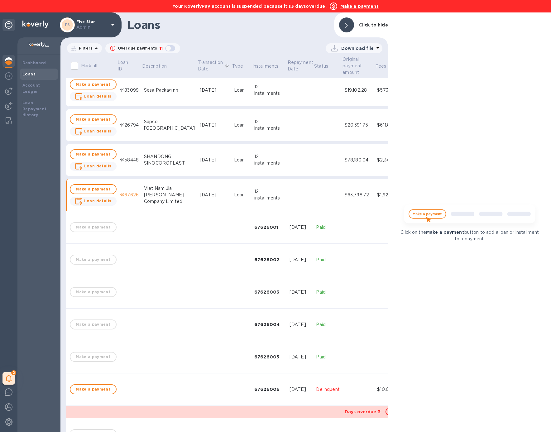
click at [99, 197] on span "Loan details" at bounding box center [93, 201] width 37 height 8
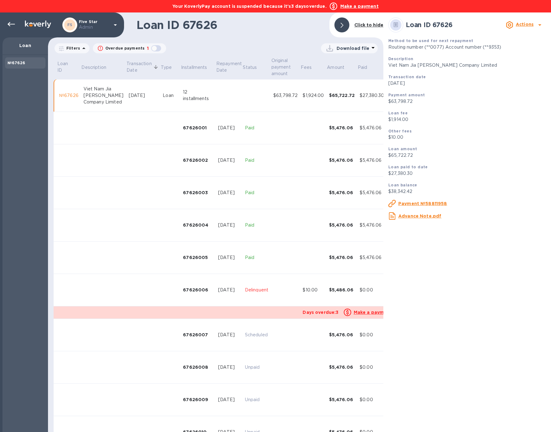
click at [271, 276] on td at bounding box center [285, 290] width 29 height 32
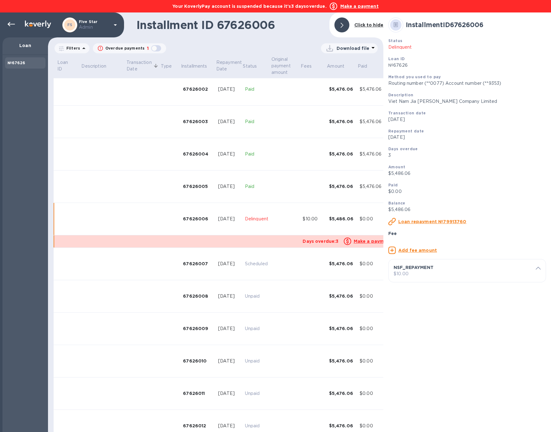
scroll to position [93, 0]
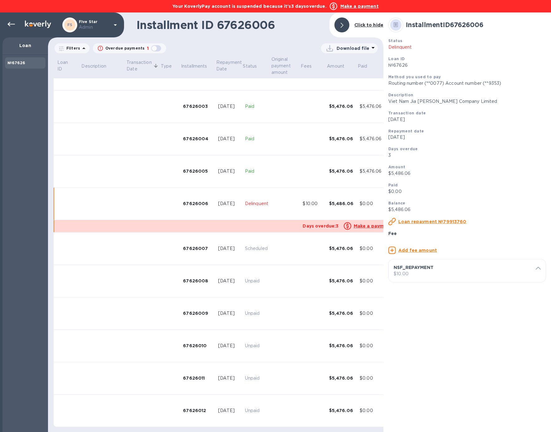
click at [424, 277] on p "$10.00" at bounding box center [467, 274] width 147 height 7
click at [411, 344] on u "Delete fee" at bounding box center [416, 341] width 25 height 5
click at [12, 26] on icon at bounding box center [10, 24] width 7 height 7
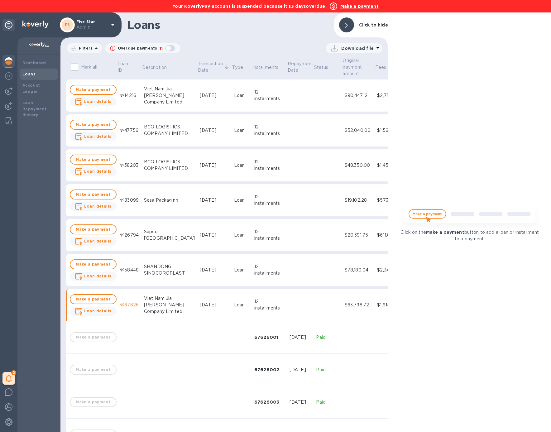
click at [141, 309] on td "Viet Nam Jia Bao Rui Company Limited" at bounding box center [169, 305] width 56 height 32
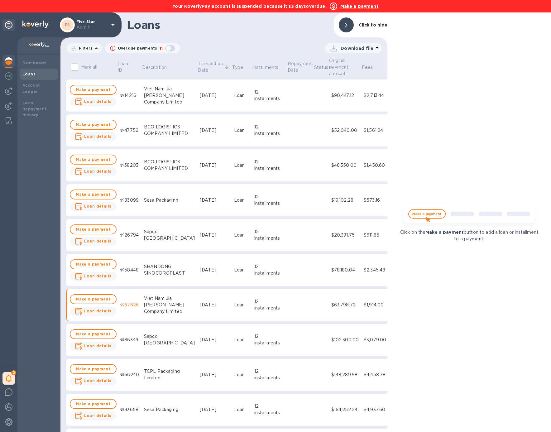
click at [153, 337] on div "Sapco India" at bounding box center [169, 339] width 51 height 13
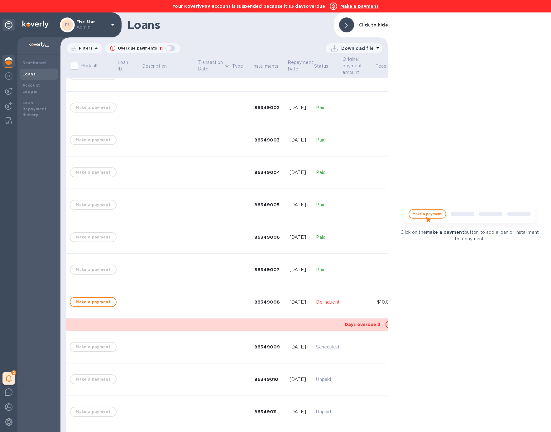
scroll to position [302, 0]
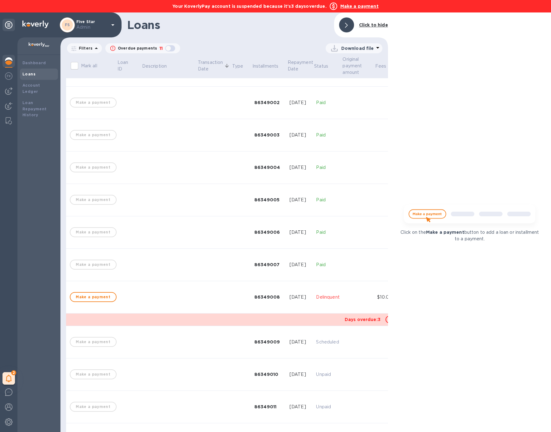
click at [173, 303] on td at bounding box center [169, 297] width 56 height 32
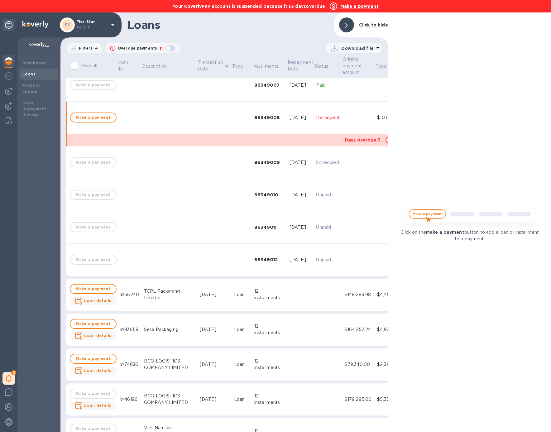
scroll to position [495, 0]
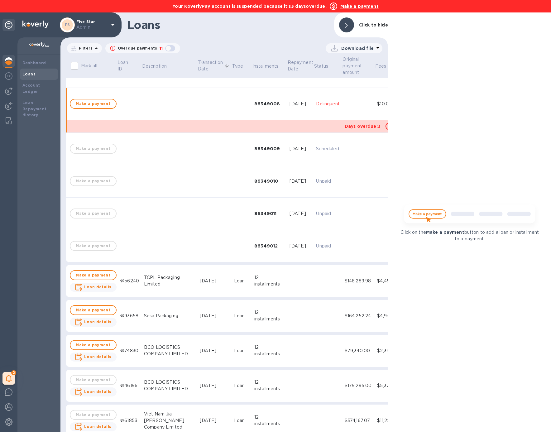
click at [205, 107] on td at bounding box center [214, 104] width 34 height 32
click at [204, 107] on td at bounding box center [214, 104] width 34 height 32
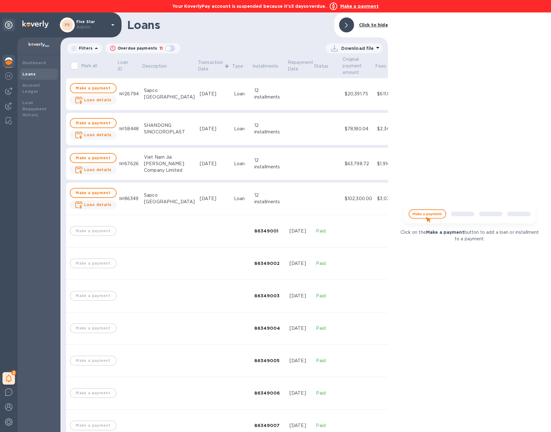
scroll to position [122, 0]
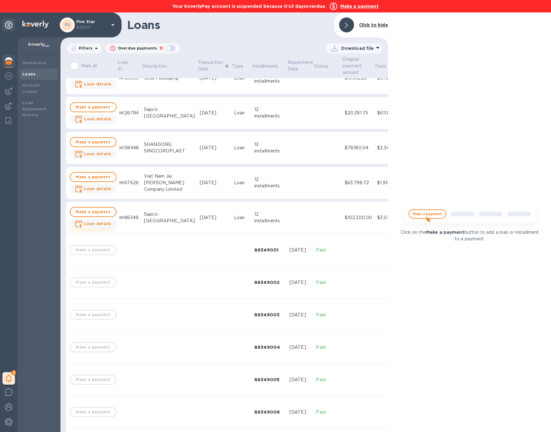
click at [104, 226] on span "Loan details" at bounding box center [97, 224] width 27 height 6
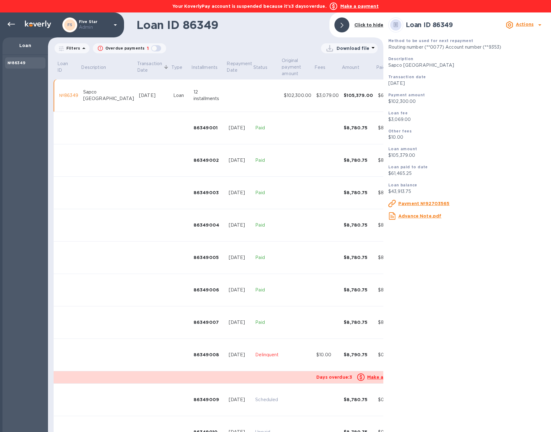
click at [255, 353] on p "Delinquent" at bounding box center [266, 355] width 23 height 7
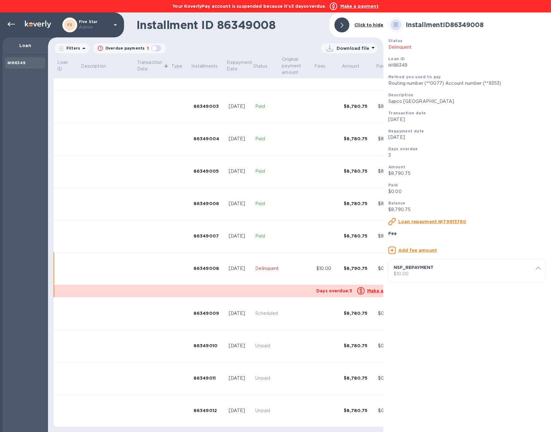
scroll to position [93, 0]
click at [443, 271] on p "NSF_REPAYMENT" at bounding box center [465, 267] width 142 height 6
click at [421, 344] on u "Delete fee" at bounding box center [416, 341] width 25 height 5
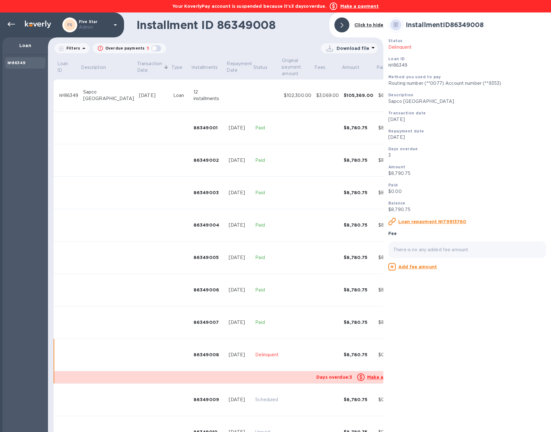
click at [103, 95] on div "Sapco India" at bounding box center [108, 95] width 51 height 13
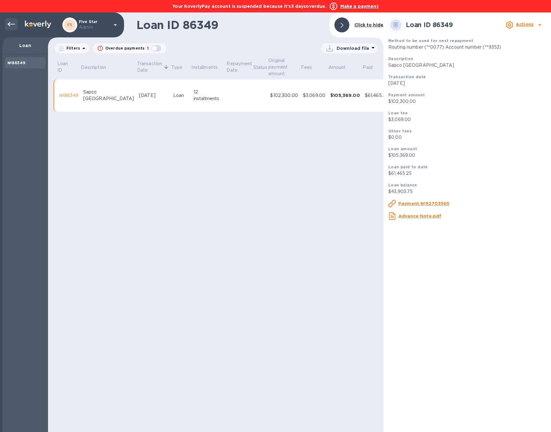
click at [12, 23] on icon at bounding box center [10, 24] width 7 height 7
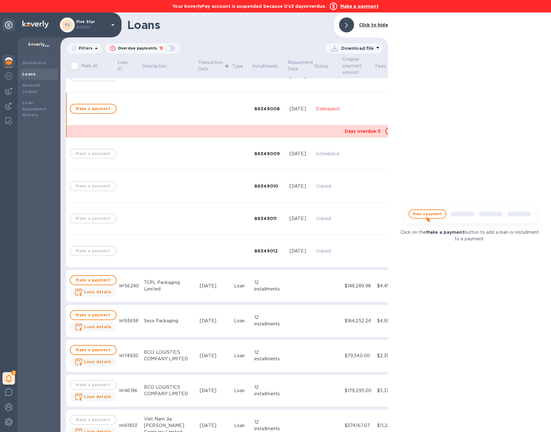
scroll to position [495, 0]
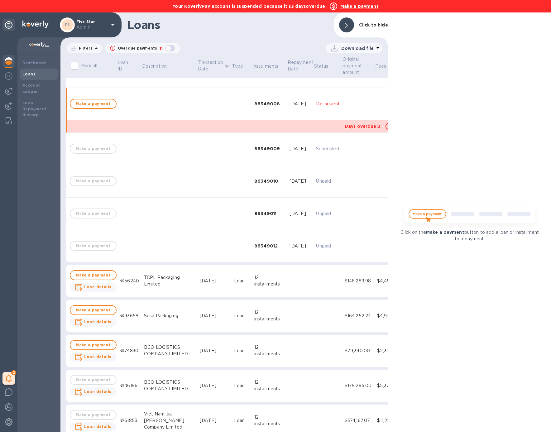
click at [129, 276] on td "№56240" at bounding box center [129, 281] width 25 height 32
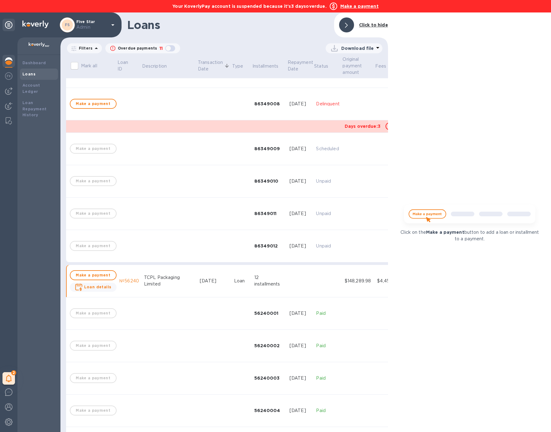
click at [129, 276] on td "№56240" at bounding box center [129, 281] width 25 height 32
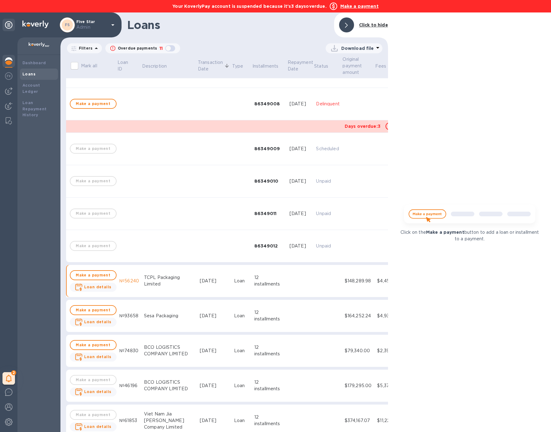
click at [129, 276] on td "№56240" at bounding box center [129, 281] width 25 height 32
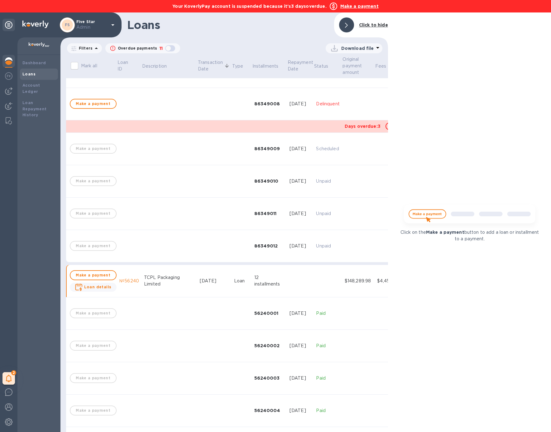
click at [234, 280] on div "Loan" at bounding box center [241, 281] width 15 height 7
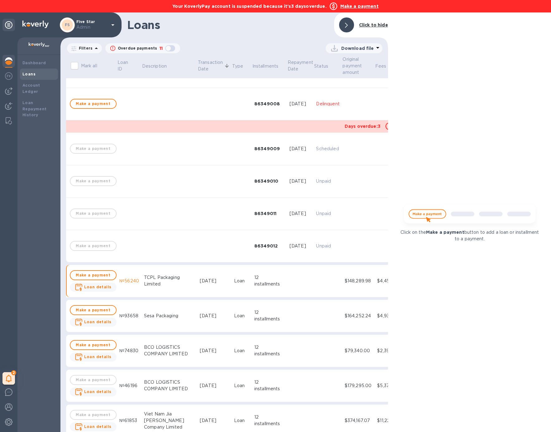
click at [234, 280] on div "Loan" at bounding box center [241, 281] width 15 height 7
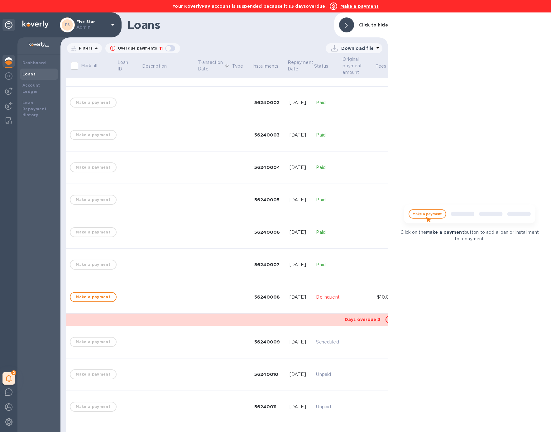
scroll to position [678, 0]
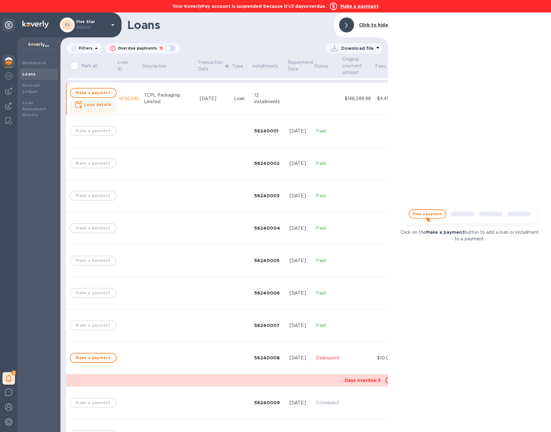
click at [96, 103] on b "Loan details" at bounding box center [97, 104] width 27 height 5
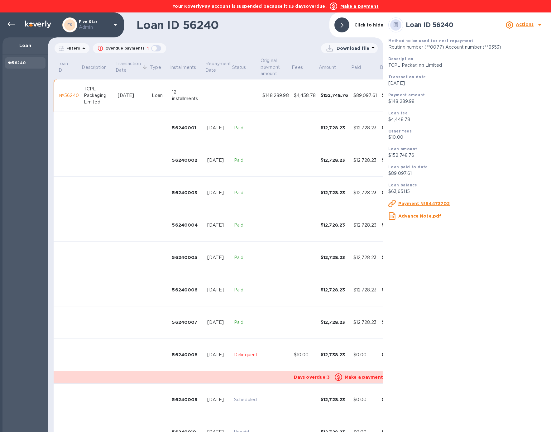
click at [205, 381] on td at bounding box center [173, 377] width 238 height 12
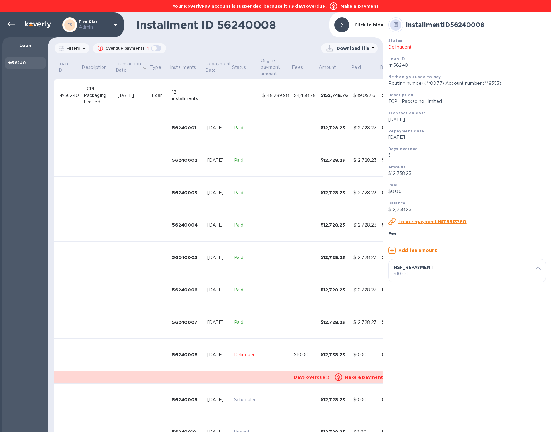
scroll to position [93, 0]
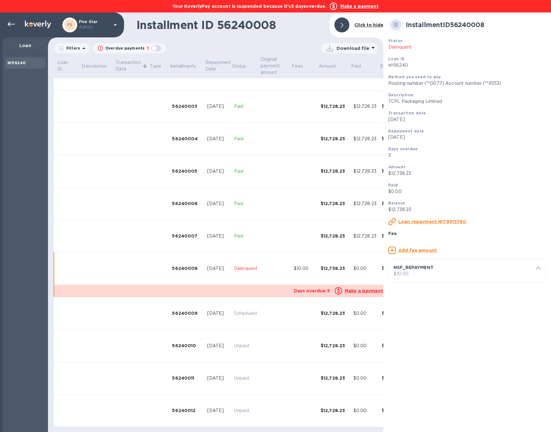
click at [429, 277] on p "$10.00" at bounding box center [467, 274] width 147 height 7
click at [419, 344] on u "Delete fee" at bounding box center [416, 341] width 25 height 5
click at [10, 23] on icon at bounding box center [10, 24] width 7 height 7
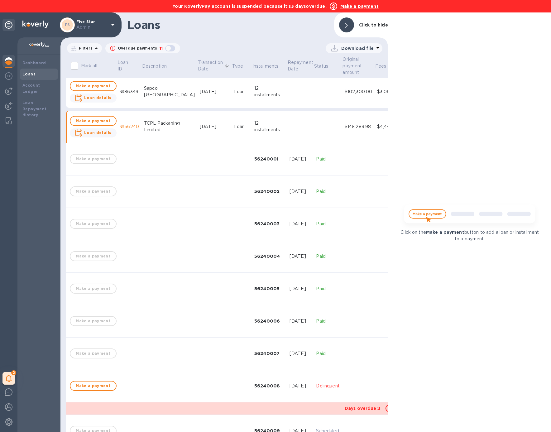
scroll to position [232, 0]
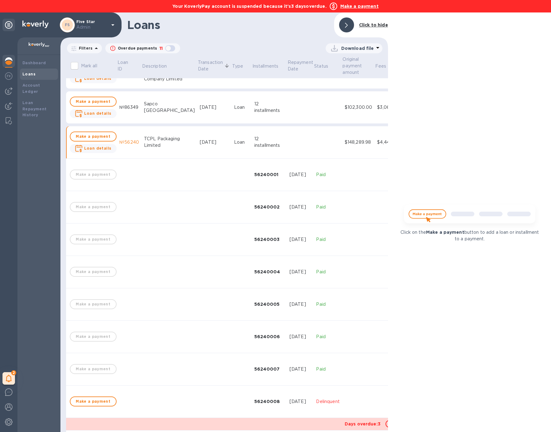
click at [206, 146] on td "[DATE]" at bounding box center [214, 142] width 34 height 32
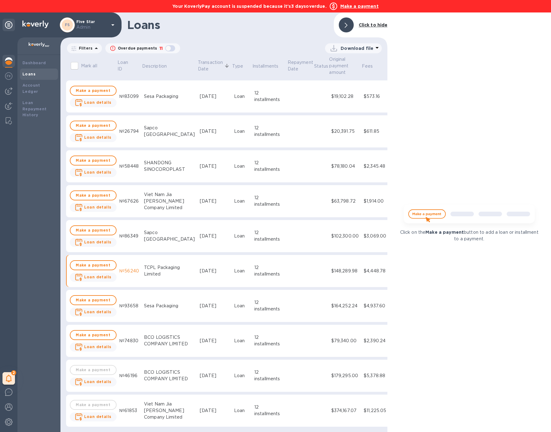
scroll to position [110, 0]
click at [201, 163] on td "Aug 21, 2025" at bounding box center [214, 166] width 34 height 32
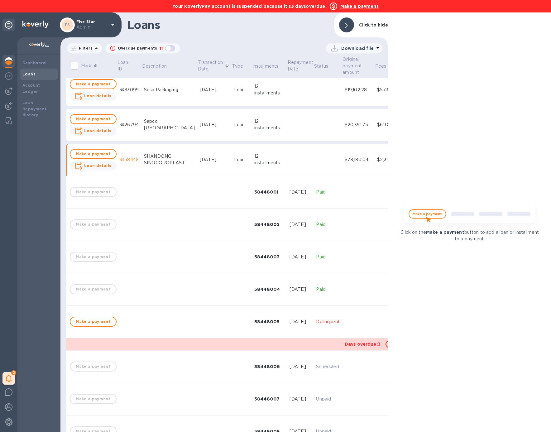
scroll to position [512, 0]
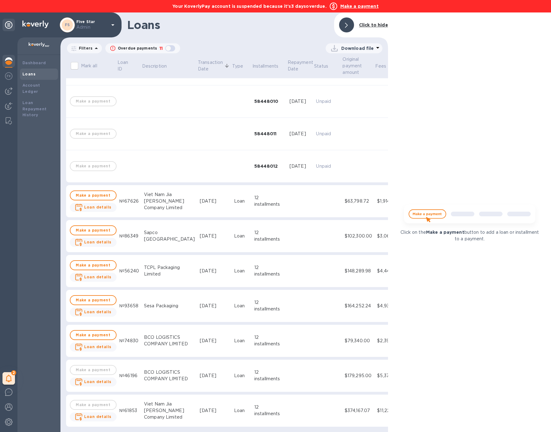
click at [201, 187] on td "Aug 12, 2025" at bounding box center [214, 201] width 34 height 32
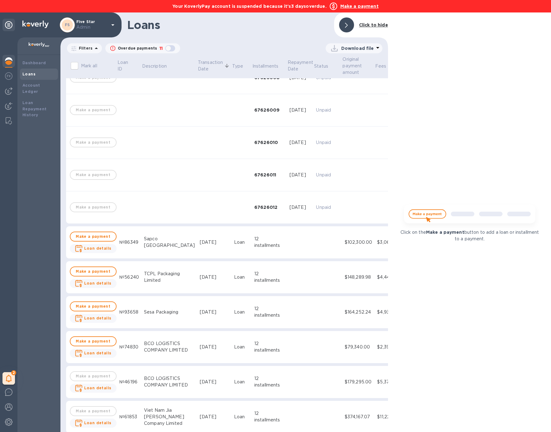
scroll to position [913, 0]
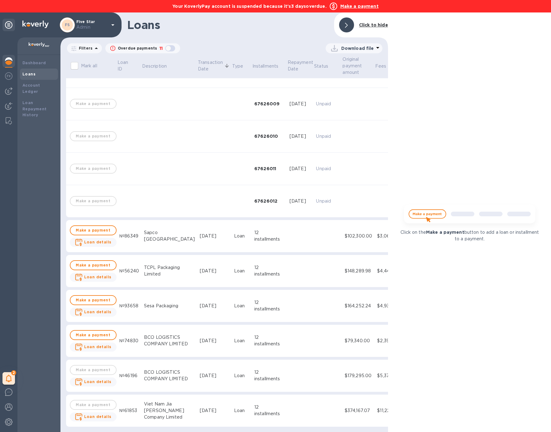
click at [197, 239] on td "[DATE]" at bounding box center [214, 236] width 34 height 32
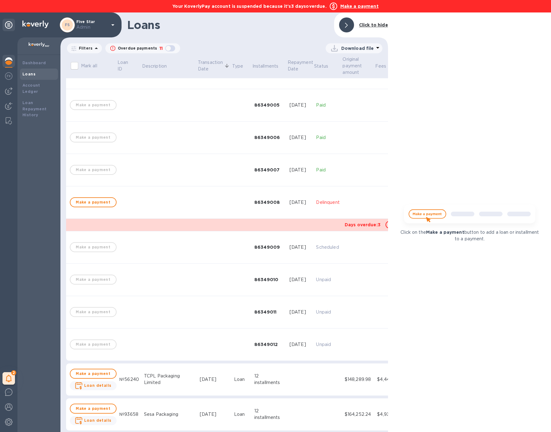
scroll to position [1222, 0]
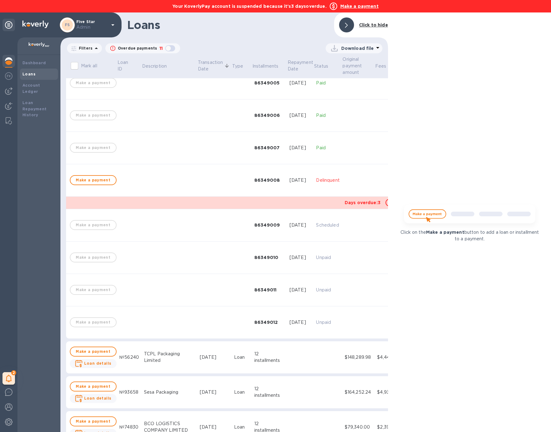
click at [205, 185] on td at bounding box center [214, 180] width 34 height 32
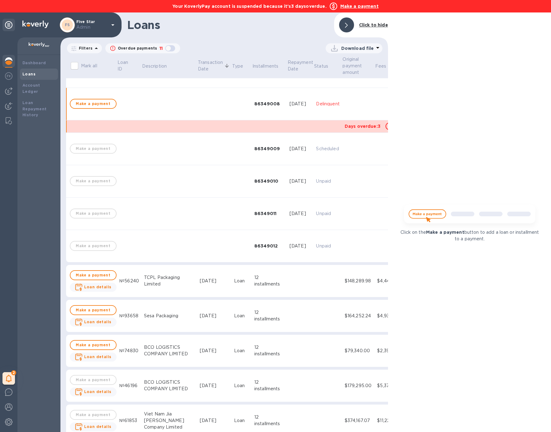
click at [197, 111] on td at bounding box center [214, 104] width 34 height 32
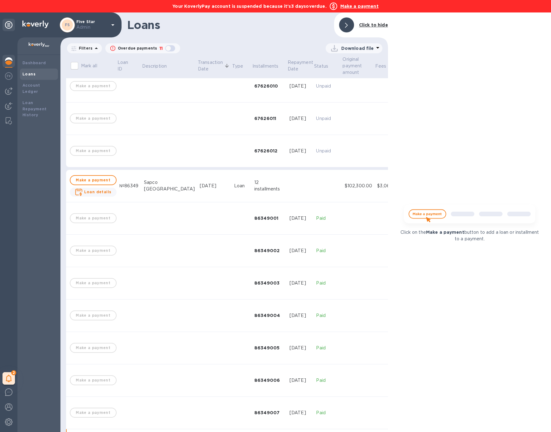
scroll to position [943, 0]
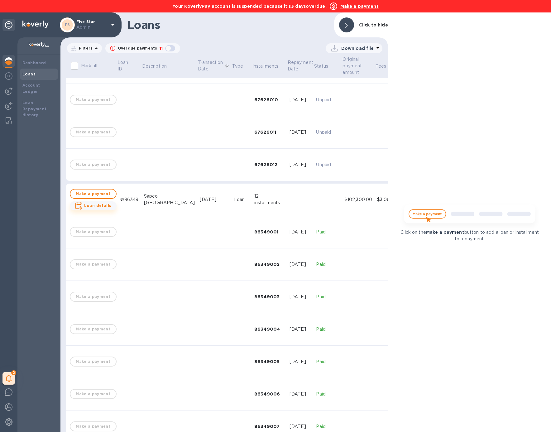
click at [106, 208] on span "Loan details" at bounding box center [97, 206] width 27 height 6
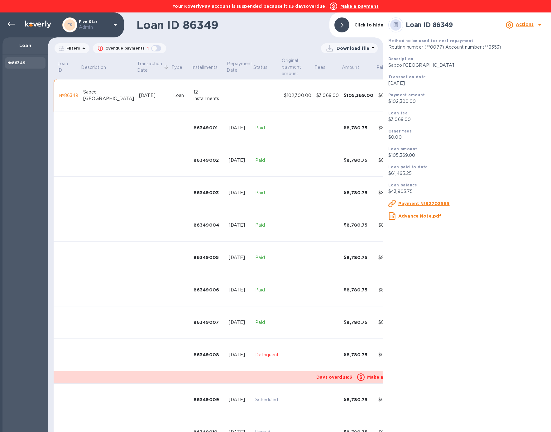
click at [171, 358] on td at bounding box center [181, 355] width 20 height 32
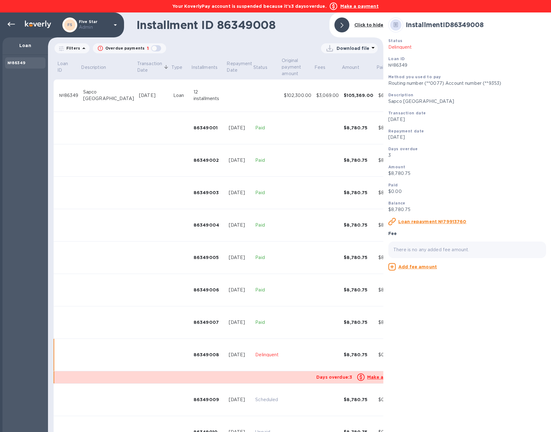
scroll to position [93, 0]
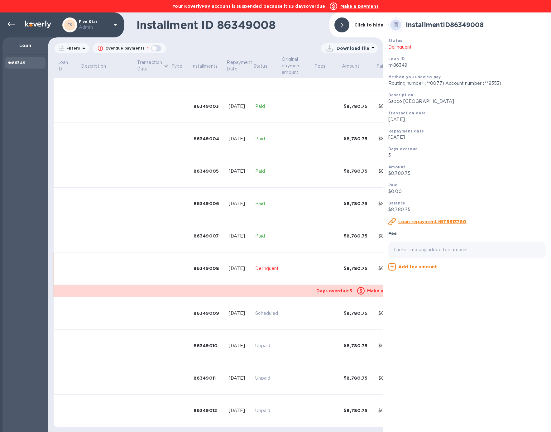
click at [284, 273] on td at bounding box center [297, 268] width 32 height 32
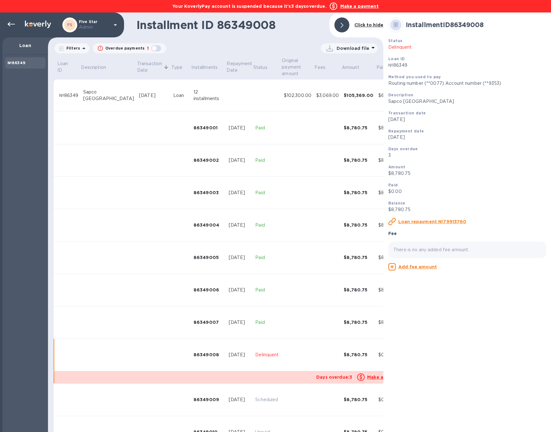
click at [108, 100] on td "Sapco India" at bounding box center [109, 95] width 56 height 32
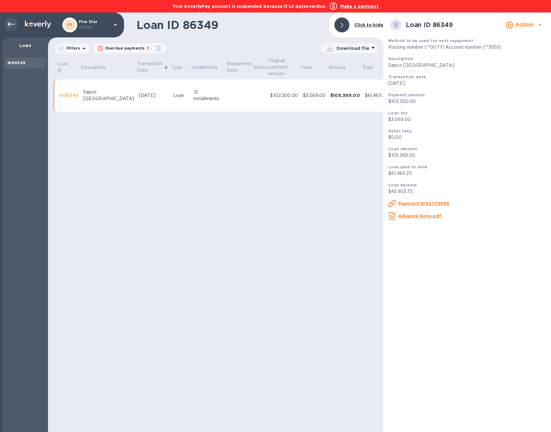
click at [9, 26] on icon at bounding box center [10, 24] width 7 height 7
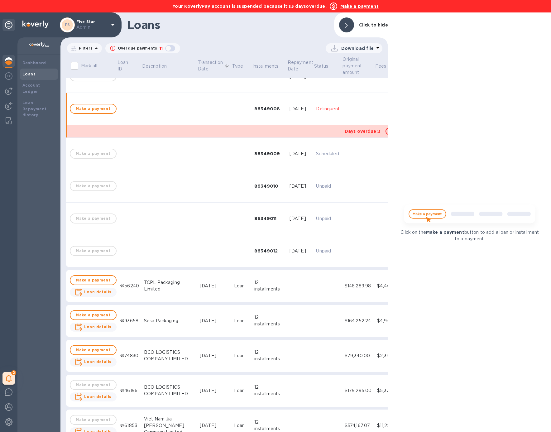
scroll to position [495, 0]
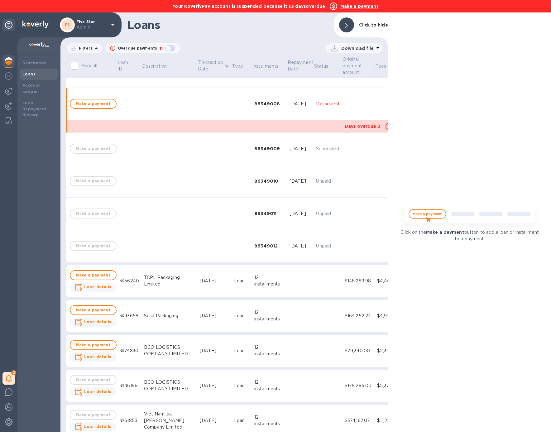
click at [161, 279] on div "TCPL Packaging Limited" at bounding box center [169, 280] width 51 height 13
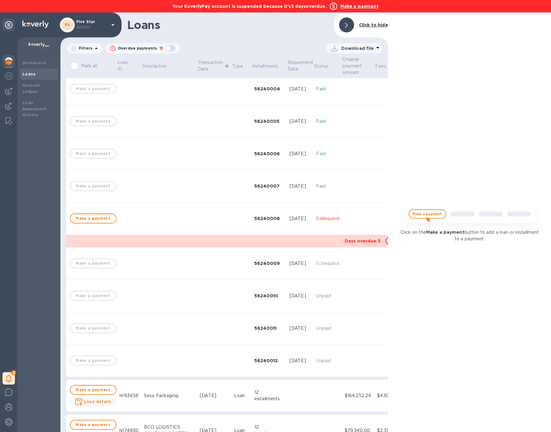
scroll to position [816, 0]
click at [171, 223] on td at bounding box center [169, 219] width 56 height 32
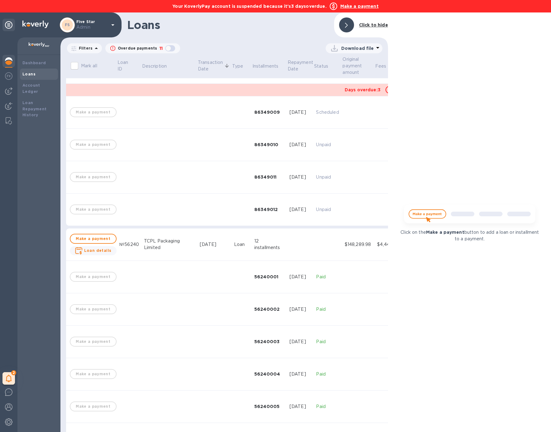
scroll to position [511, 0]
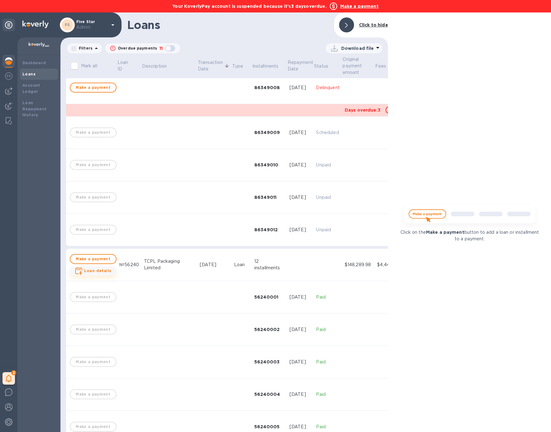
click at [107, 269] on b "Loan details" at bounding box center [97, 270] width 27 height 5
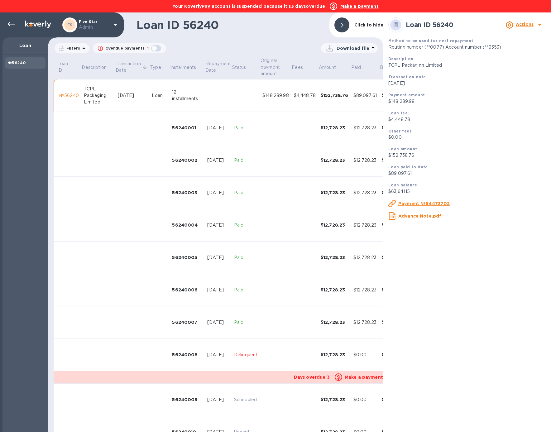
click at [220, 365] on td "[DATE]" at bounding box center [218, 355] width 27 height 32
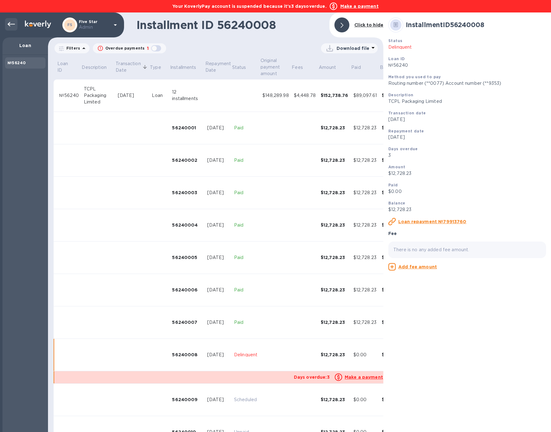
click at [10, 25] on icon at bounding box center [10, 24] width 7 height 7
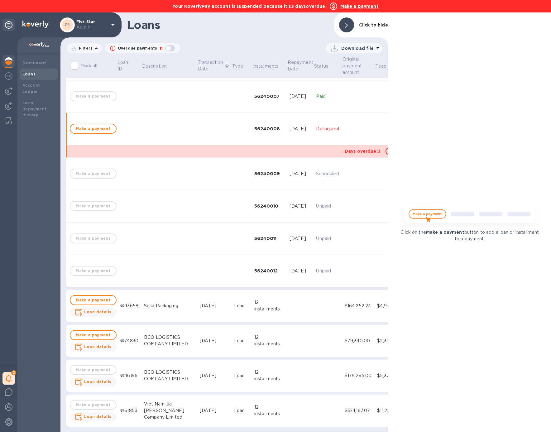
scroll to position [511, 0]
click at [147, 303] on div "Sesa Packaging" at bounding box center [169, 306] width 51 height 7
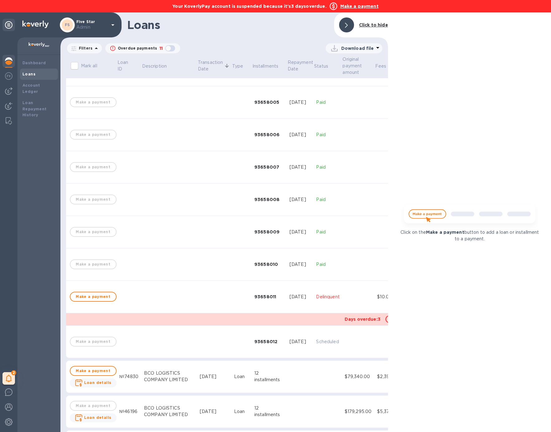
scroll to position [876, 0]
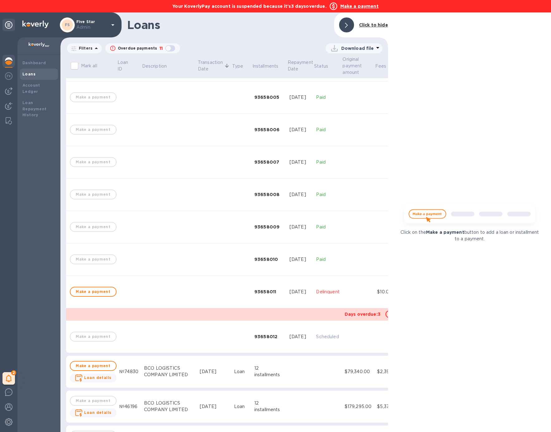
click at [148, 297] on td at bounding box center [169, 292] width 56 height 32
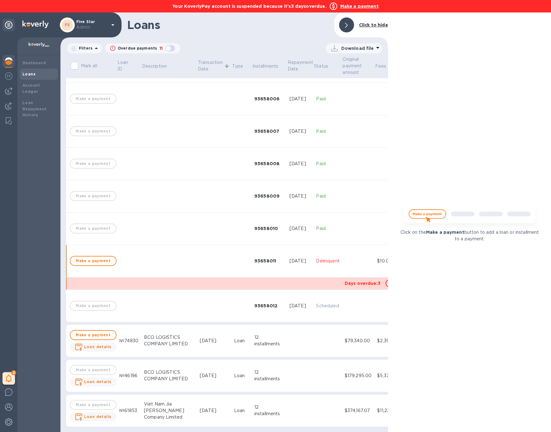
scroll to position [913, 0]
click at [153, 262] on td at bounding box center [169, 261] width 56 height 32
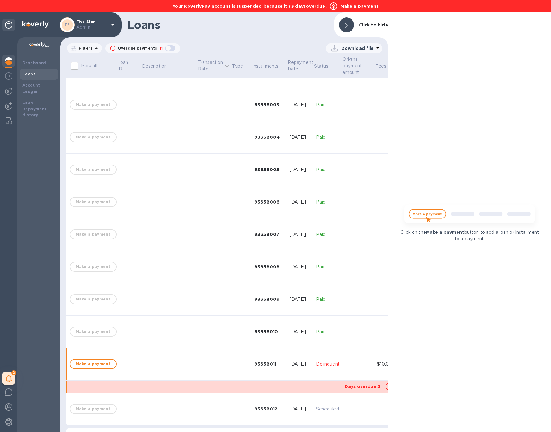
scroll to position [704, 0]
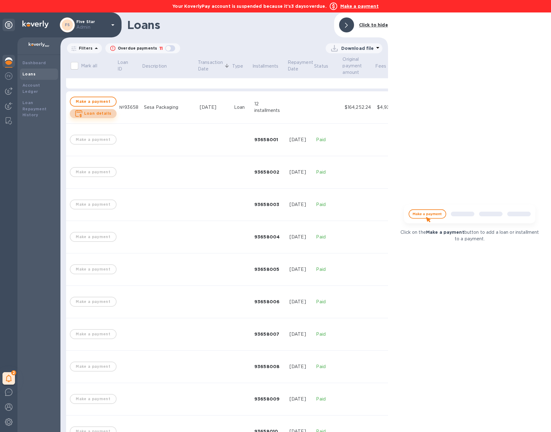
click at [101, 115] on b "Loan details" at bounding box center [97, 113] width 27 height 5
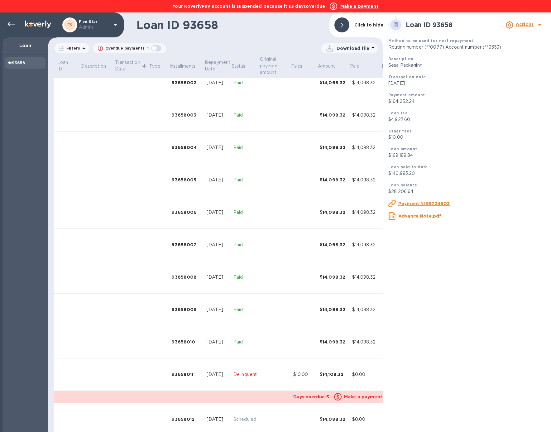
scroll to position [93, 0]
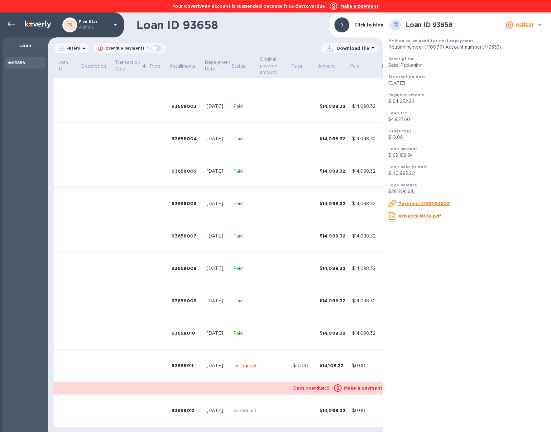
click at [144, 353] on td at bounding box center [132, 366] width 34 height 32
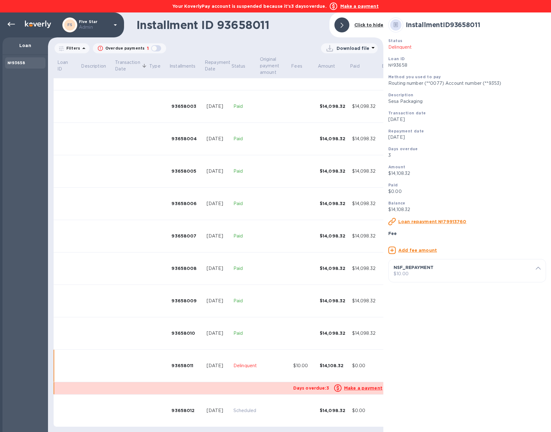
click at [444, 277] on p "$10.00" at bounding box center [467, 274] width 147 height 7
click at [419, 344] on u "Delete fee" at bounding box center [416, 341] width 25 height 5
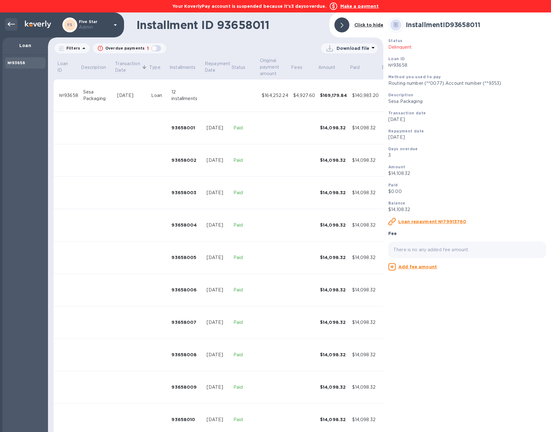
click at [13, 28] on icon at bounding box center [10, 24] width 7 height 7
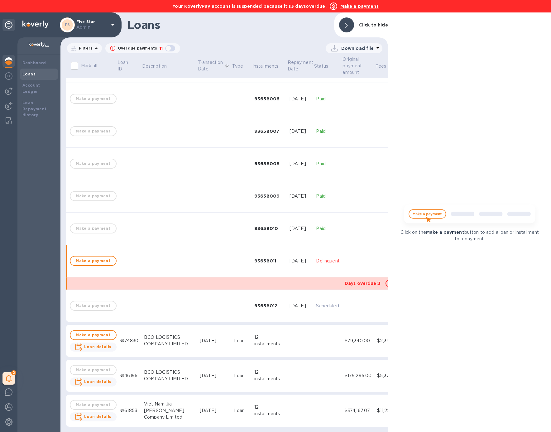
scroll to position [511, 0]
click at [166, 338] on div "BCO LOGISTICS COMPANY LIMITED" at bounding box center [169, 340] width 51 height 13
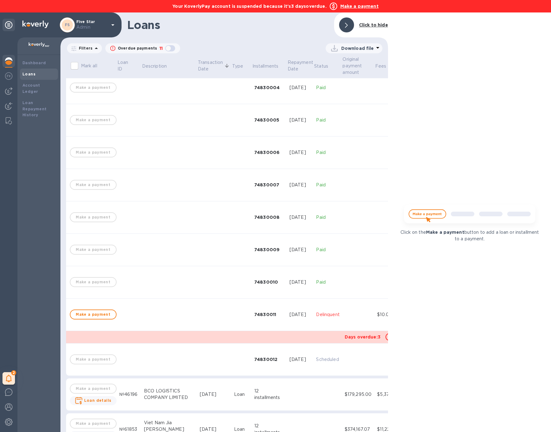
scroll to position [890, 0]
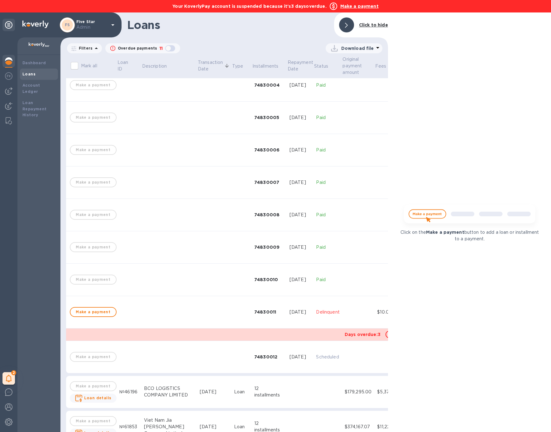
click at [179, 320] on td at bounding box center [169, 312] width 56 height 32
click at [179, 321] on td at bounding box center [169, 312] width 56 height 32
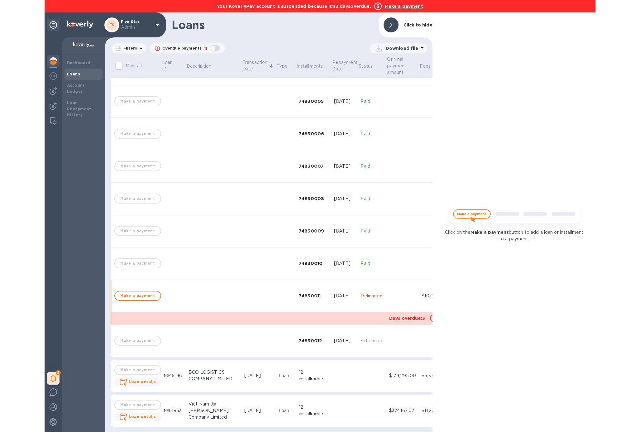
scroll to position [913, 0]
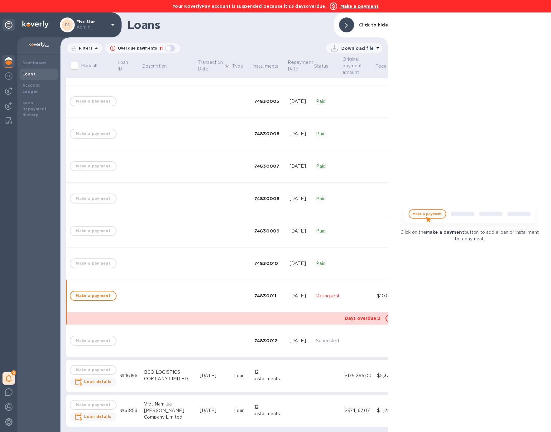
click at [180, 290] on td at bounding box center [169, 296] width 56 height 32
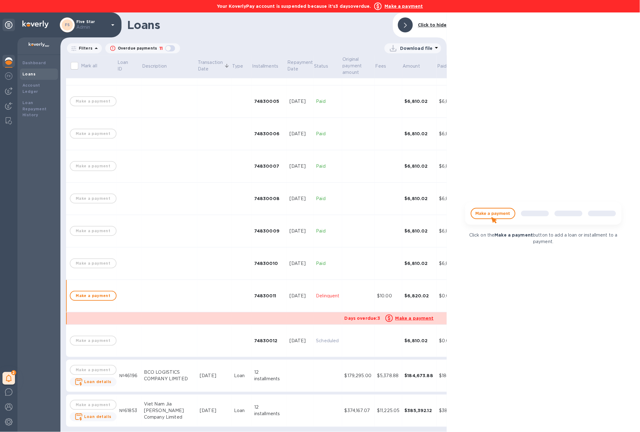
click at [411, 22] on div at bounding box center [405, 24] width 15 height 15
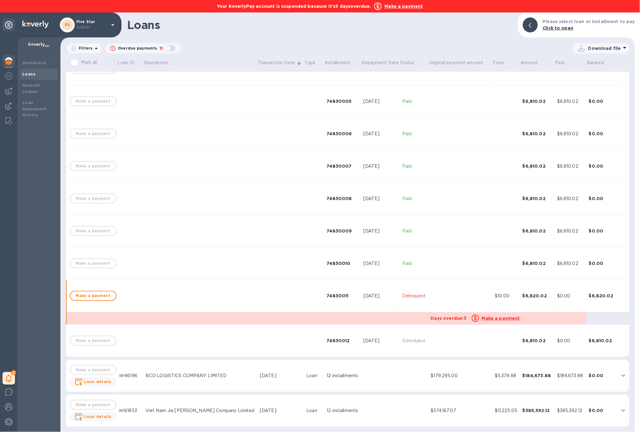
scroll to position [899, 0]
click at [166, 384] on td "BCO LOGISTICS COMPANY LIMITED" at bounding box center [200, 376] width 114 height 32
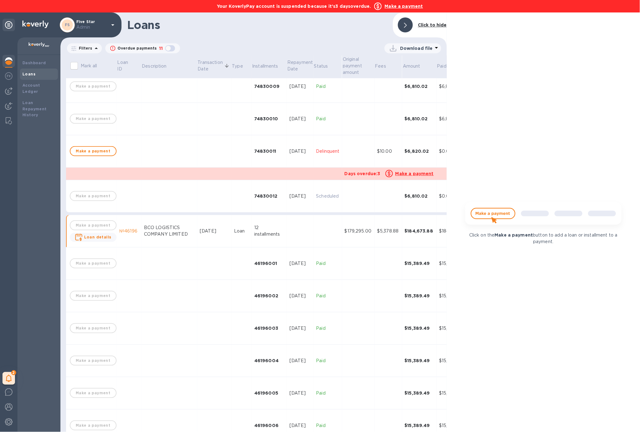
scroll to position [1050, 0]
click at [171, 232] on div "BCO LOGISTICS COMPANY LIMITED" at bounding box center [169, 231] width 51 height 13
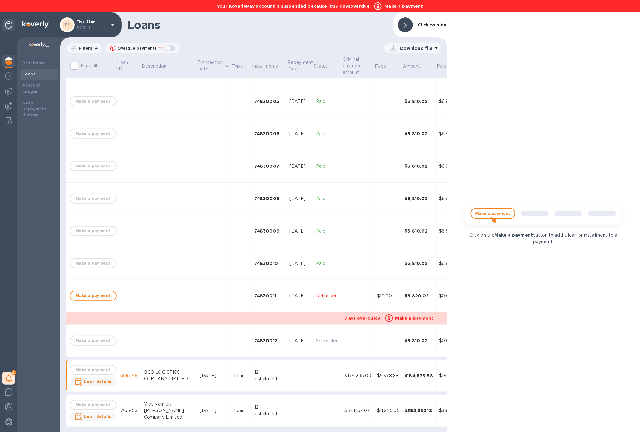
scroll to position [913, 0]
click at [172, 369] on div "BCO LOGISTICS COMPANY LIMITED" at bounding box center [169, 375] width 51 height 13
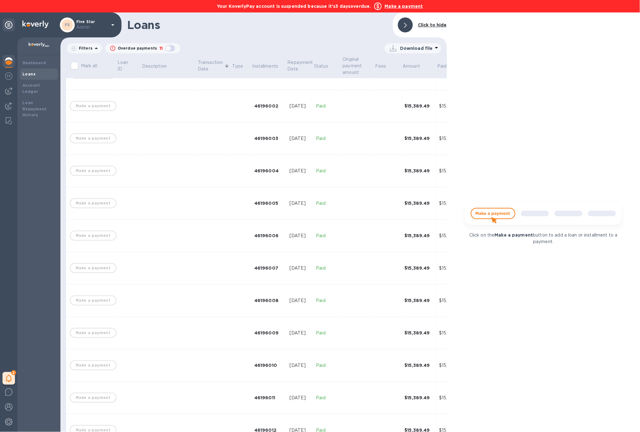
scroll to position [1302, 0]
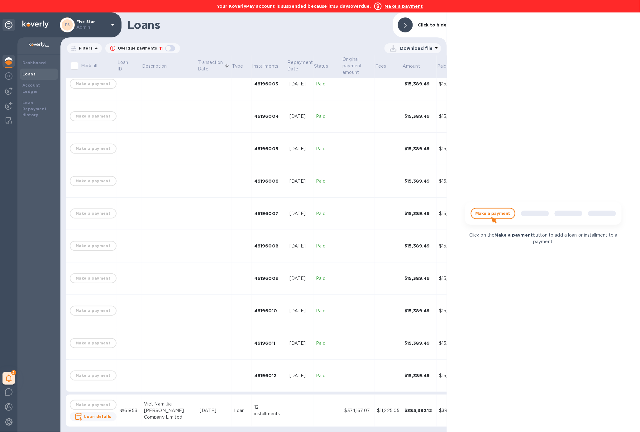
click at [177, 401] on div "Viet Nam Jia Bao Rui Company Limited" at bounding box center [169, 411] width 51 height 20
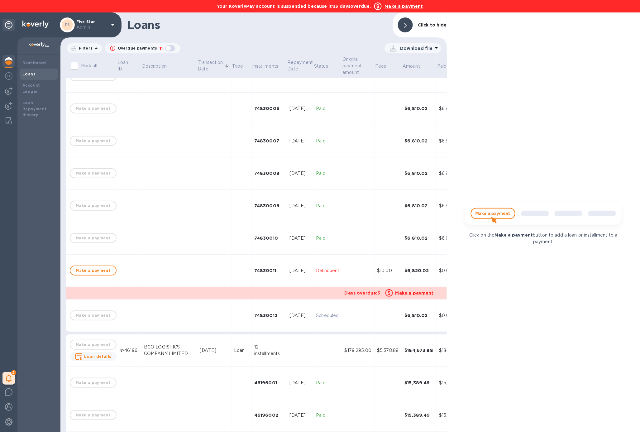
scroll to position [929, 0]
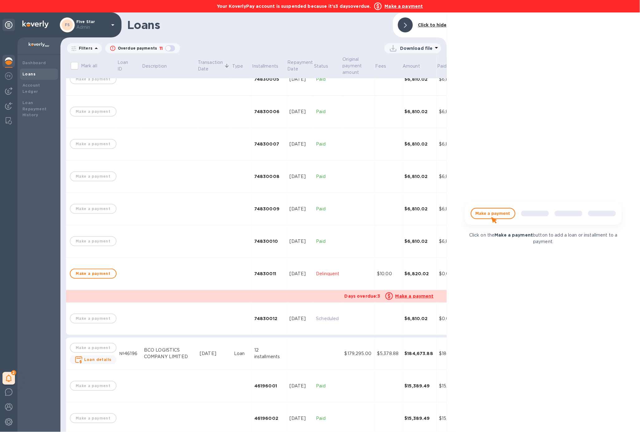
click at [197, 276] on td at bounding box center [214, 274] width 34 height 32
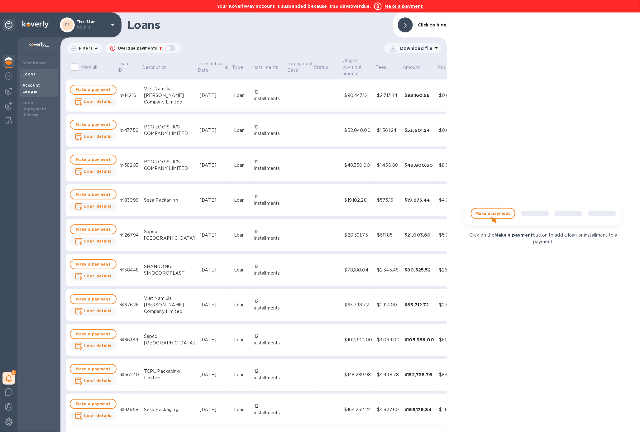
click at [36, 89] on div "Account Ledger" at bounding box center [39, 88] width 38 height 17
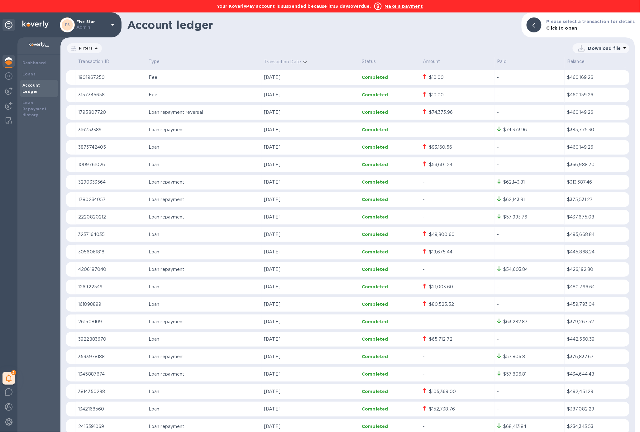
scroll to position [397, 0]
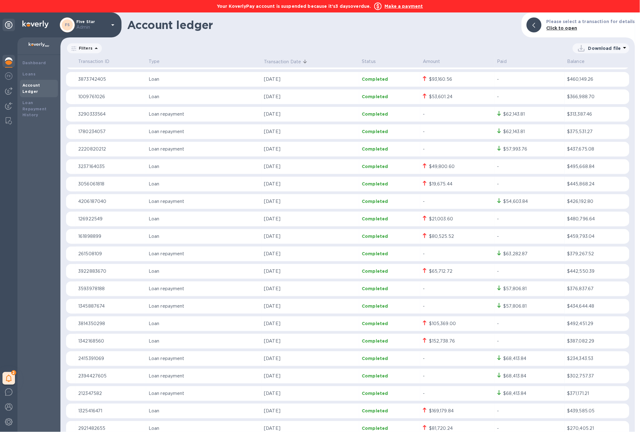
click at [411, 5] on b "Make a payment" at bounding box center [404, 6] width 38 height 5
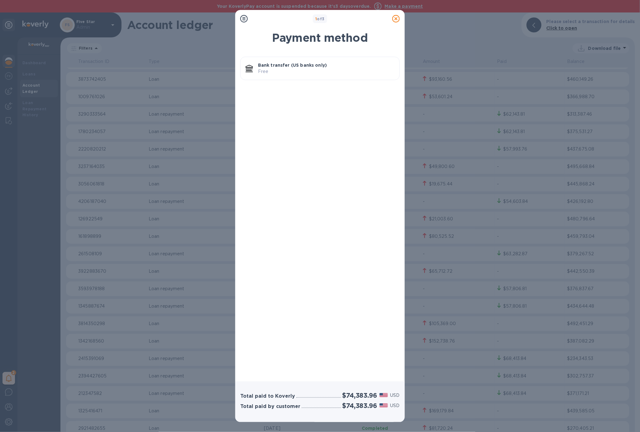
click at [303, 72] on p "Free" at bounding box center [326, 71] width 136 height 7
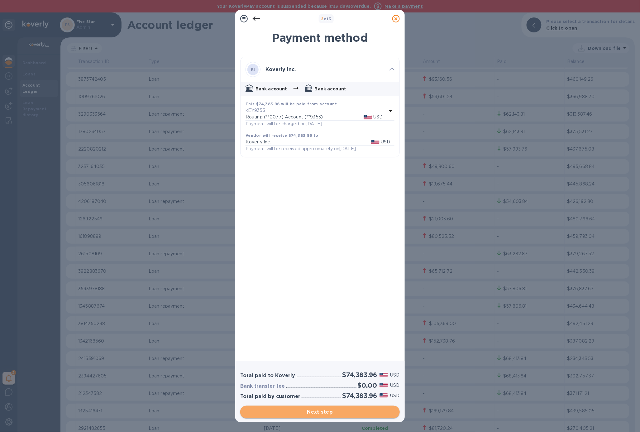
click at [339, 412] on span "Next step" at bounding box center [320, 411] width 150 height 7
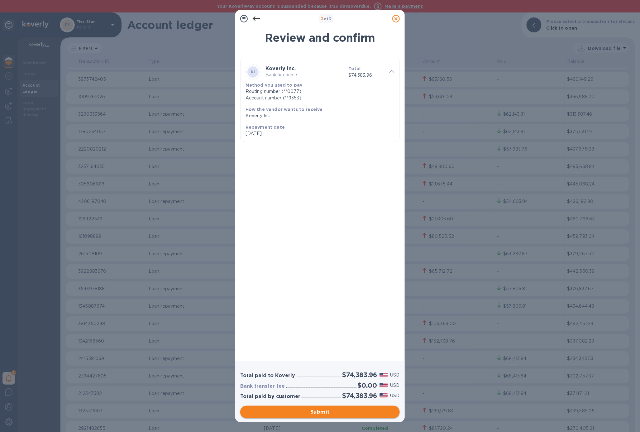
click at [339, 412] on span "Submit" at bounding box center [320, 411] width 150 height 7
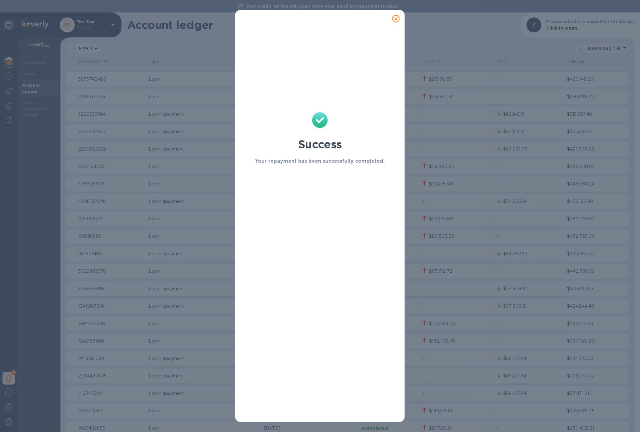
click at [399, 17] on icon at bounding box center [395, 18] width 7 height 7
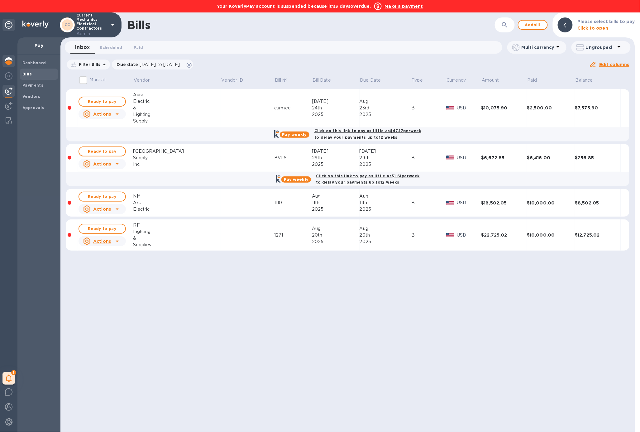
click at [11, 58] on img at bounding box center [8, 60] width 7 height 7
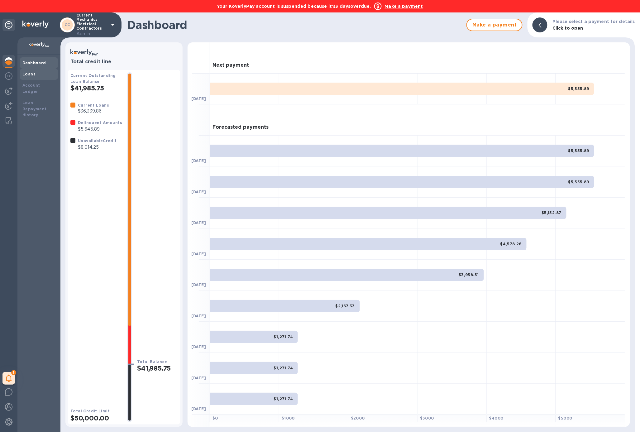
click at [34, 72] on div "Loans" at bounding box center [38, 74] width 33 height 6
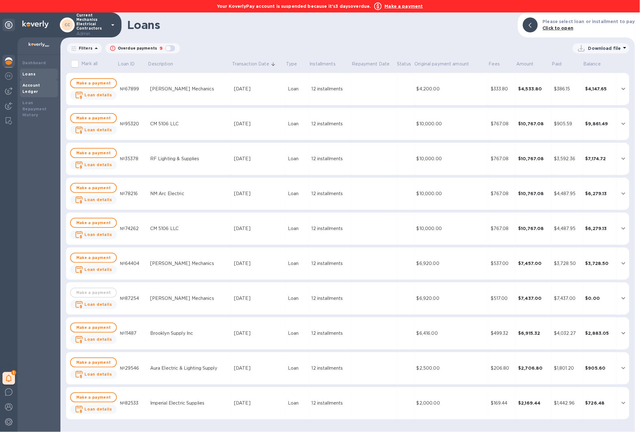
click at [40, 84] on b "Account Ledger" at bounding box center [31, 88] width 18 height 11
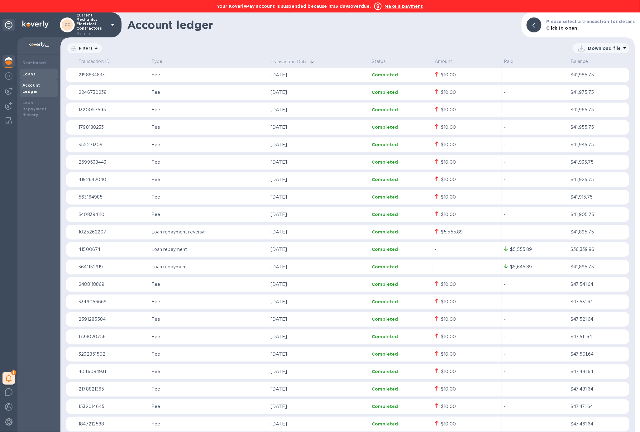
click at [45, 75] on div "Loans" at bounding box center [38, 74] width 33 height 6
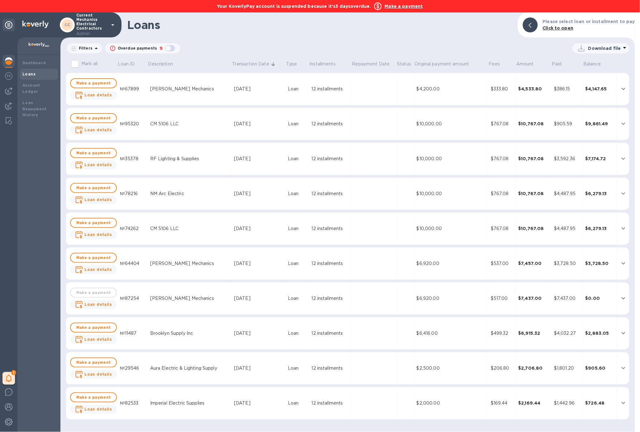
click at [180, 94] on td "[PERSON_NAME] Mechanics" at bounding box center [190, 89] width 84 height 32
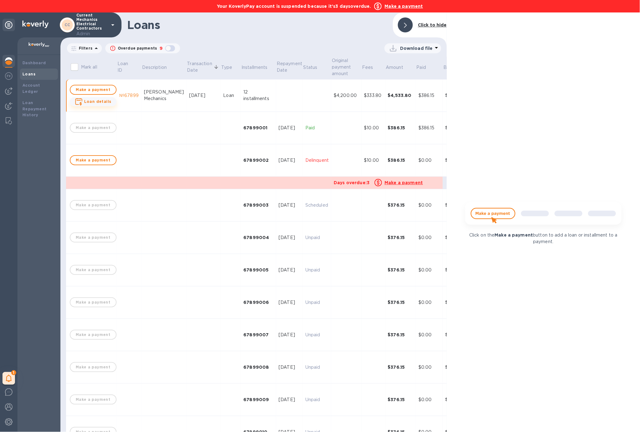
click at [98, 100] on b "Loan details" at bounding box center [97, 101] width 27 height 5
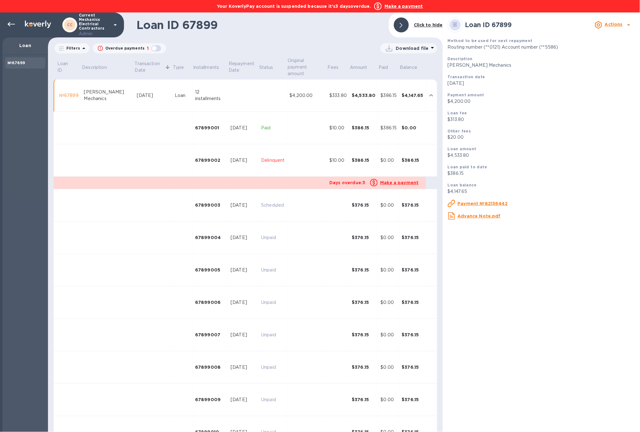
click at [300, 184] on td at bounding box center [190, 183] width 273 height 12
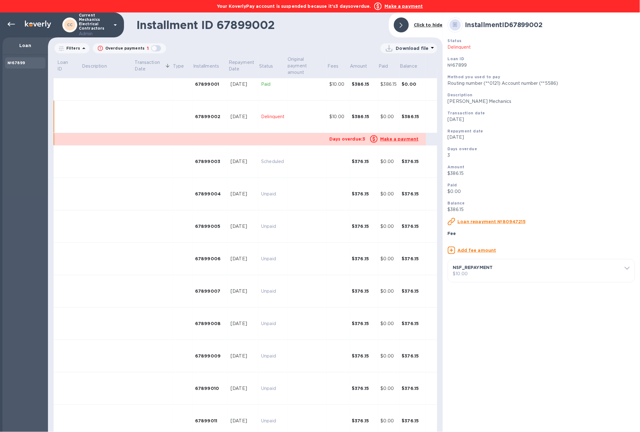
scroll to position [56, 0]
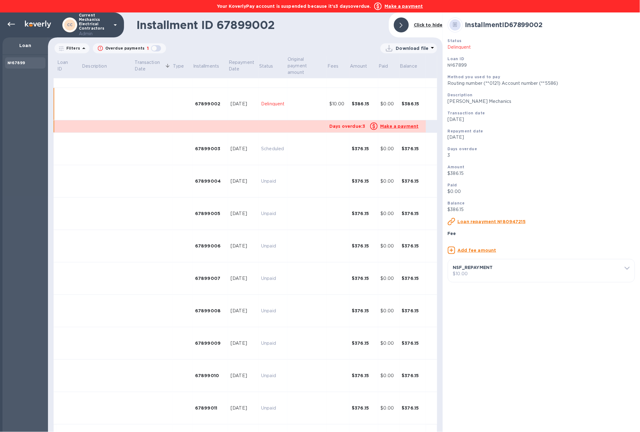
click at [497, 271] on p "NSF_REPAYMENT" at bounding box center [539, 267] width 172 height 6
click at [478, 344] on u "Delete fee" at bounding box center [475, 341] width 25 height 5
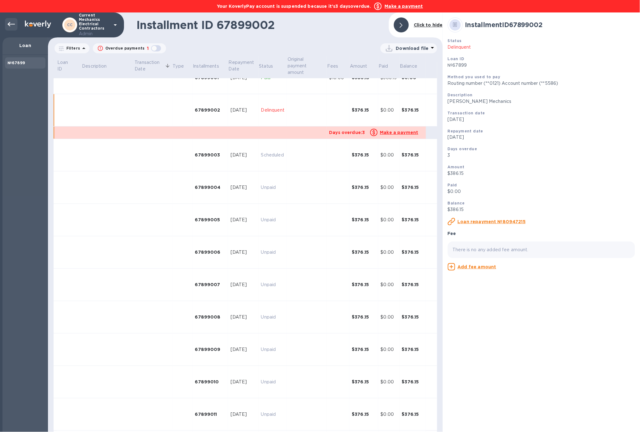
click at [10, 30] on div at bounding box center [11, 24] width 12 height 12
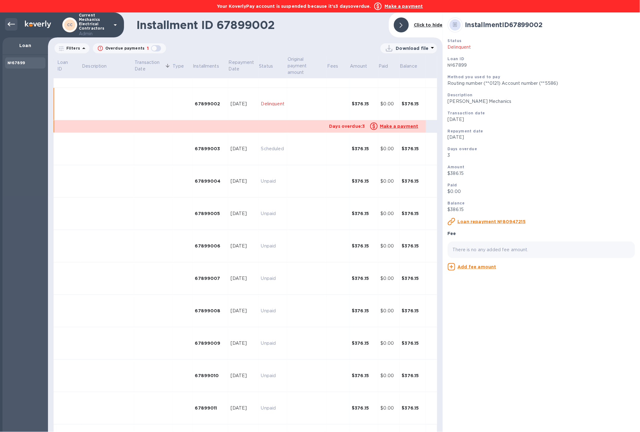
click at [13, 26] on icon at bounding box center [10, 24] width 7 height 7
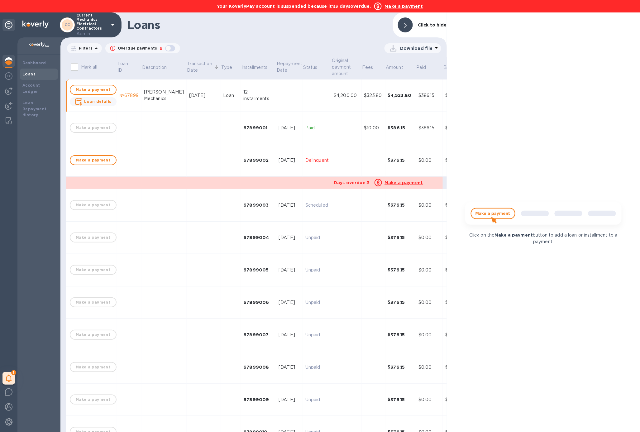
click at [144, 99] on div "[PERSON_NAME] Mechanics" at bounding box center [164, 95] width 40 height 13
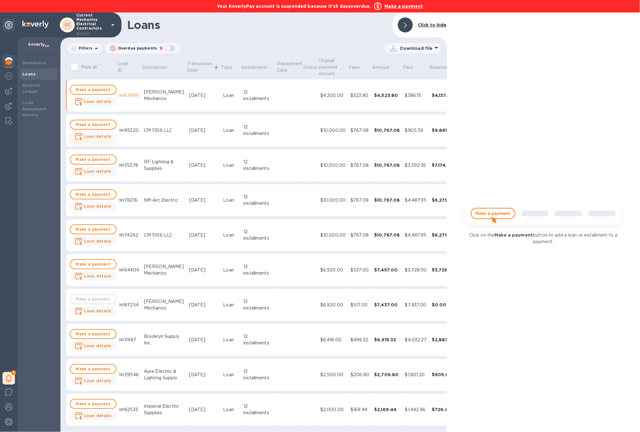
click at [94, 137] on b "Loan details" at bounding box center [97, 136] width 27 height 5
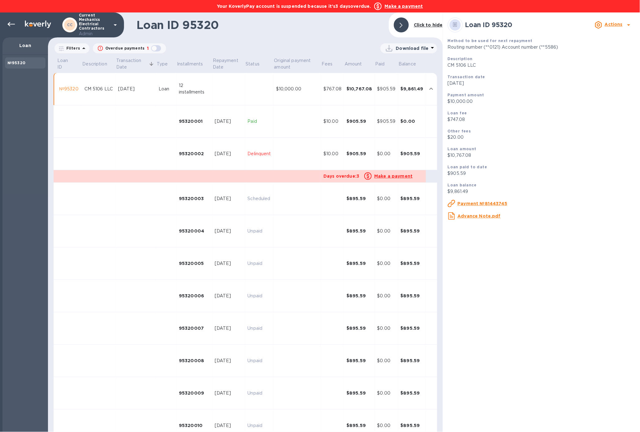
click at [304, 165] on td at bounding box center [297, 154] width 47 height 32
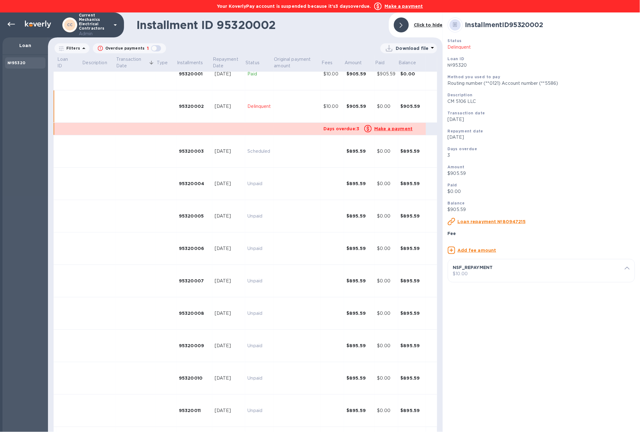
scroll to position [50, 0]
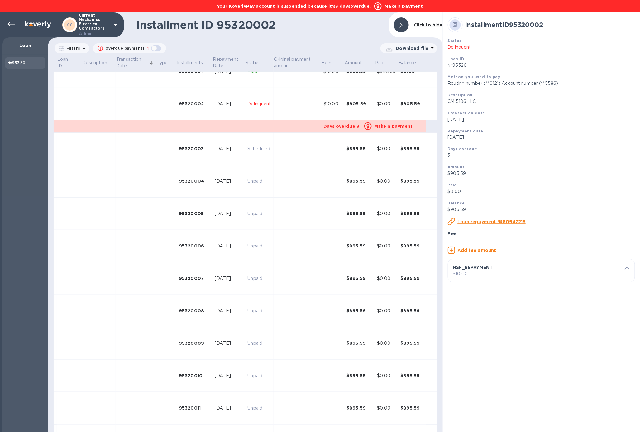
click at [472, 277] on p "$10.00" at bounding box center [541, 274] width 177 height 7
click at [474, 344] on u "Delete fee" at bounding box center [475, 341] width 25 height 5
click at [11, 24] on icon at bounding box center [10, 24] width 7 height 4
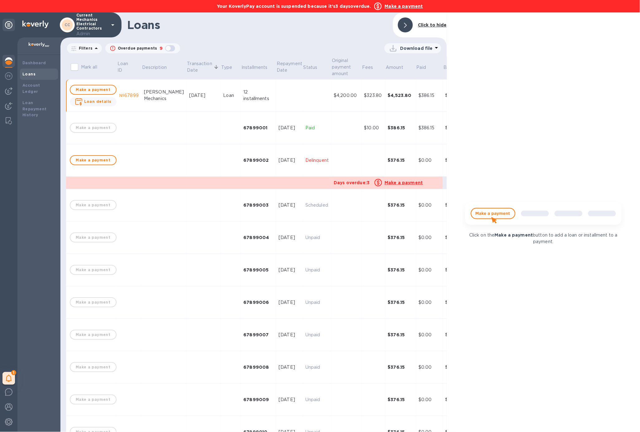
click at [167, 101] on div "Duenas Mechanics" at bounding box center [164, 95] width 40 height 13
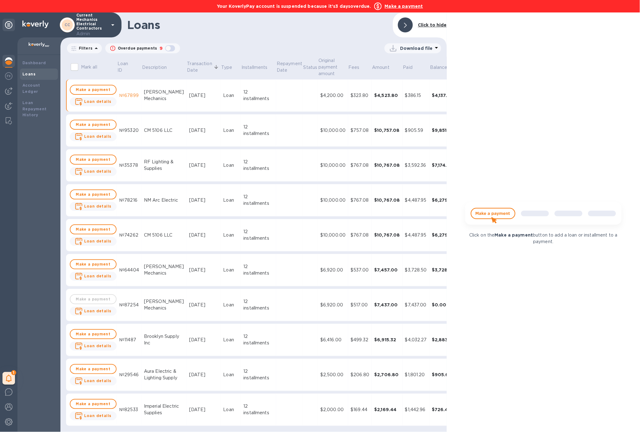
click at [160, 132] on div "CM 5106 LLC" at bounding box center [164, 130] width 40 height 7
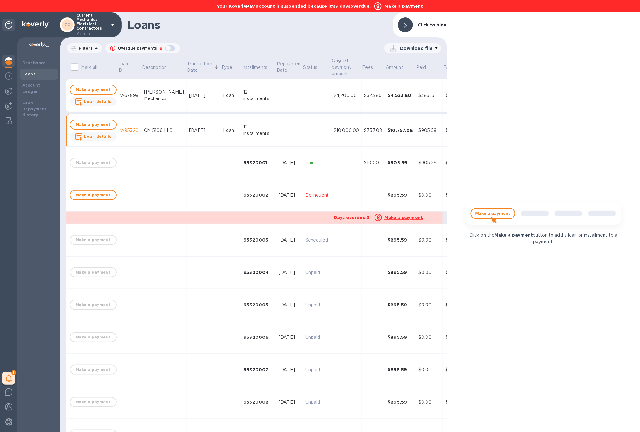
click at [160, 132] on div "CM 5106 LLC" at bounding box center [164, 130] width 40 height 7
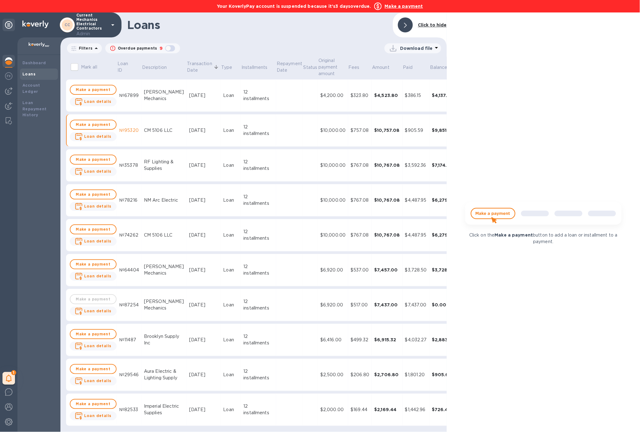
click at [155, 169] on div "RF Lighting & Supplies" at bounding box center [164, 165] width 40 height 13
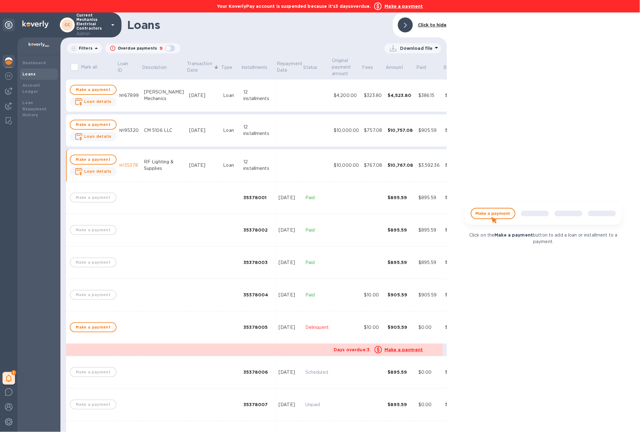
click at [155, 169] on div "RF Lighting & Supplies" at bounding box center [164, 165] width 40 height 13
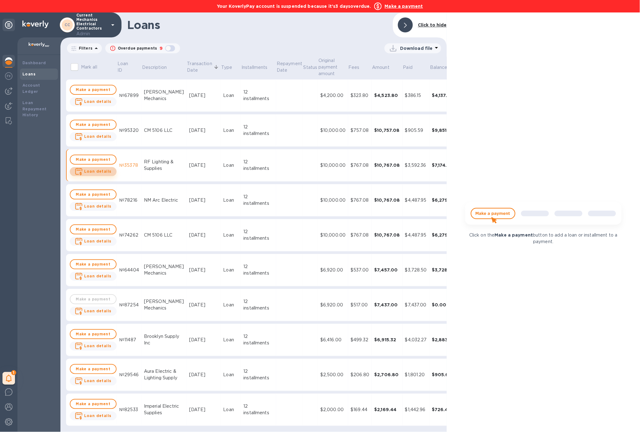
click at [99, 170] on b "Loan details" at bounding box center [97, 171] width 27 height 5
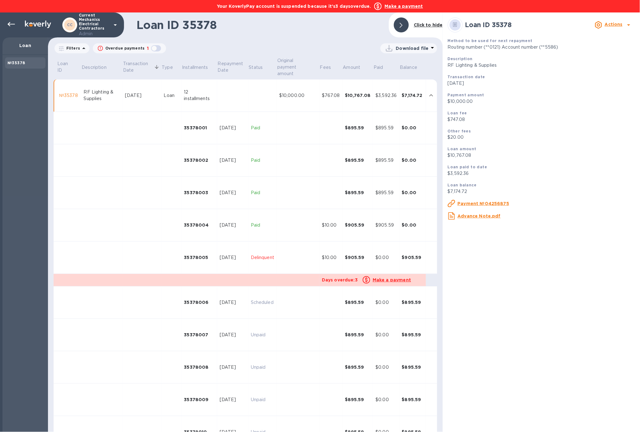
click at [297, 266] on td at bounding box center [298, 258] width 43 height 32
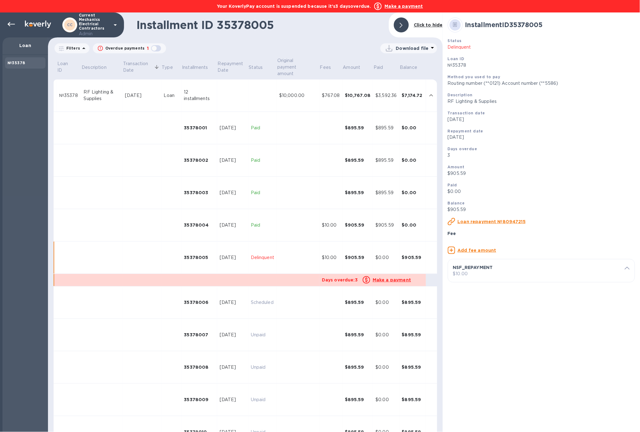
scroll to position [86, 0]
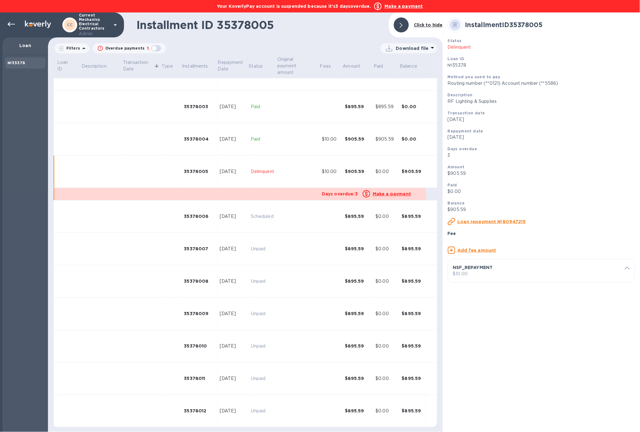
click at [470, 285] on div "Fee Add fee amount NSF_REPAYMENT $10.00 Fee type NSF_REPAYMENT Description ​ Fe…" at bounding box center [541, 256] width 192 height 57
click at [470, 277] on p "$10.00" at bounding box center [541, 274] width 177 height 7
click at [472, 344] on u "Delete fee" at bounding box center [475, 341] width 25 height 5
click at [14, 29] on div at bounding box center [11, 24] width 12 height 12
click at [12, 24] on icon at bounding box center [10, 24] width 7 height 4
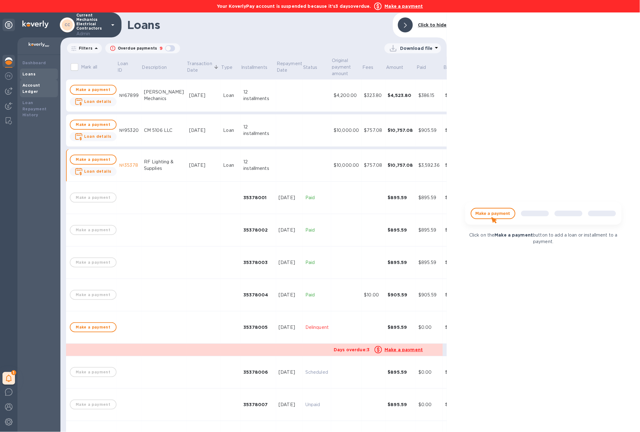
click at [36, 86] on b "Account Ledger" at bounding box center [31, 88] width 18 height 11
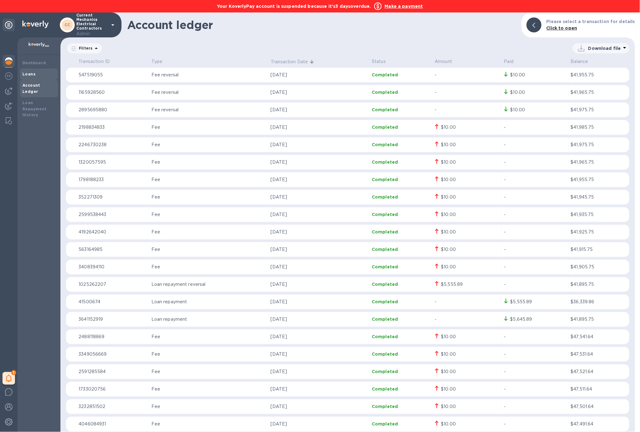
click at [30, 70] on div "Loans" at bounding box center [39, 74] width 38 height 11
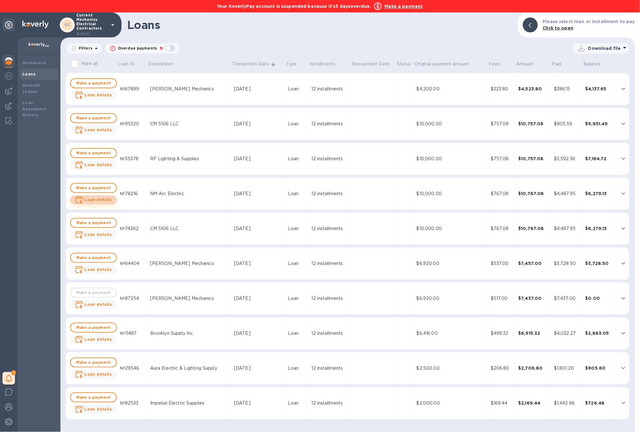
click at [103, 201] on b "Loan details" at bounding box center [97, 199] width 27 height 5
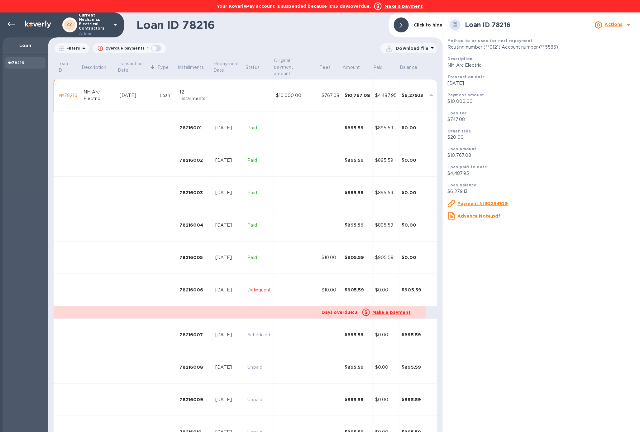
click at [297, 286] on td at bounding box center [296, 290] width 45 height 32
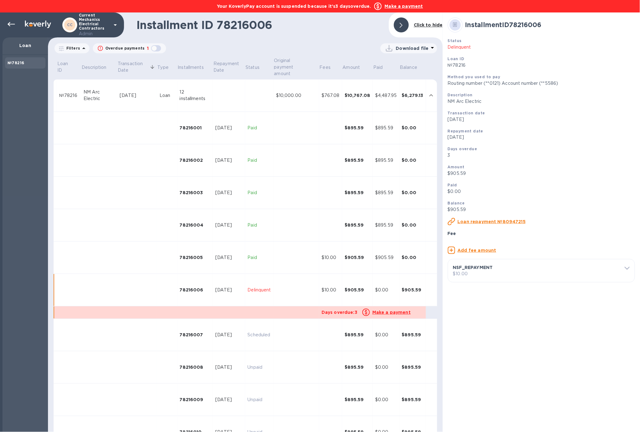
scroll to position [86, 0]
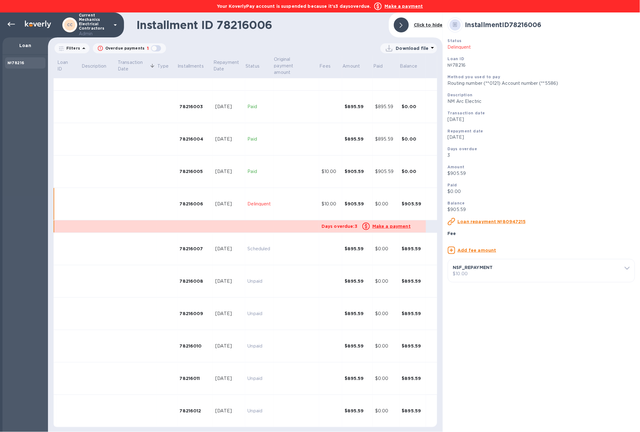
click at [477, 271] on p "NSF_REPAYMENT" at bounding box center [539, 267] width 172 height 6
click at [476, 344] on u "Delete fee" at bounding box center [475, 341] width 25 height 5
click at [9, 21] on icon at bounding box center [10, 24] width 7 height 7
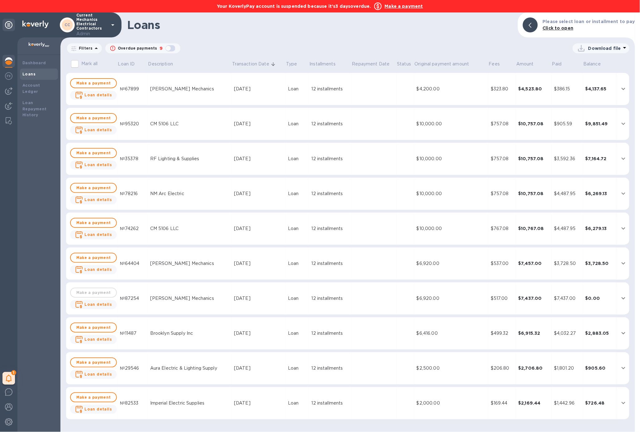
click at [158, 234] on td "CM 5106 LLC" at bounding box center [190, 229] width 84 height 32
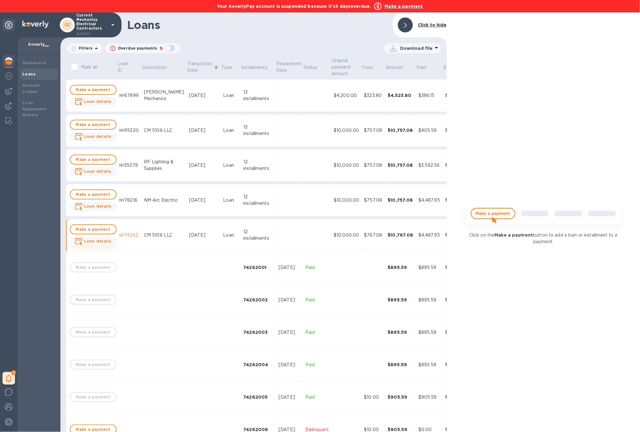
click at [100, 242] on b "Loan details" at bounding box center [97, 241] width 27 height 5
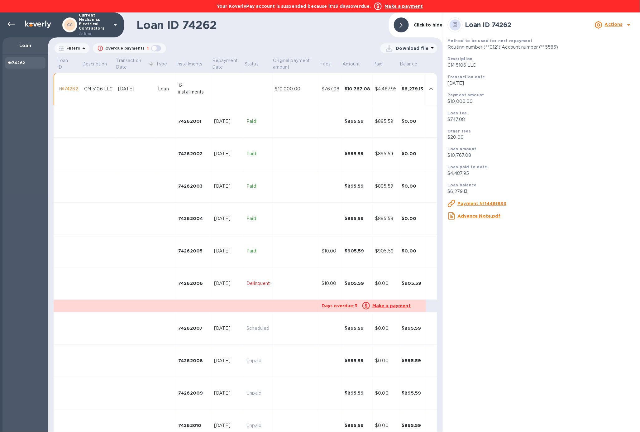
click at [286, 291] on td at bounding box center [296, 283] width 46 height 32
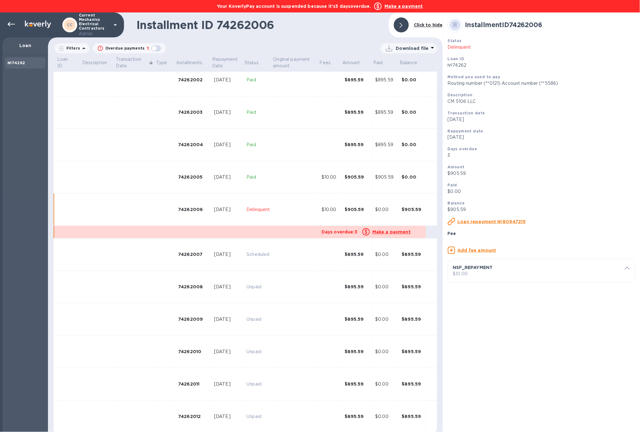
scroll to position [86, 0]
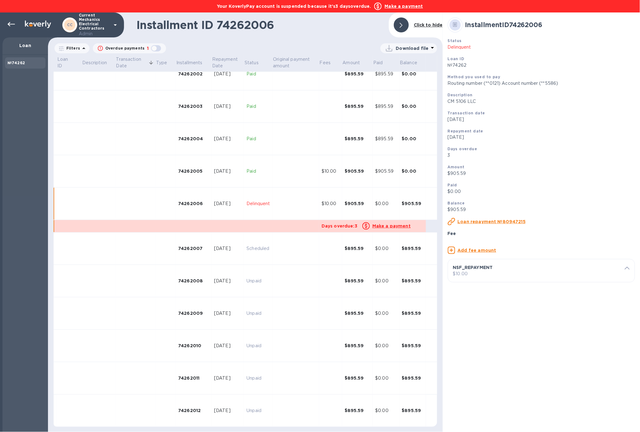
click at [477, 282] on div "NSF_REPAYMENT $10.00 Fee type NSF_REPAYMENT Description ​ Fee per payment $ 10 …" at bounding box center [541, 270] width 187 height 23
click at [477, 271] on p "NSF_REPAYMENT" at bounding box center [539, 267] width 172 height 6
click at [476, 344] on u "Delete fee" at bounding box center [475, 341] width 25 height 5
click at [11, 23] on icon at bounding box center [10, 24] width 7 height 7
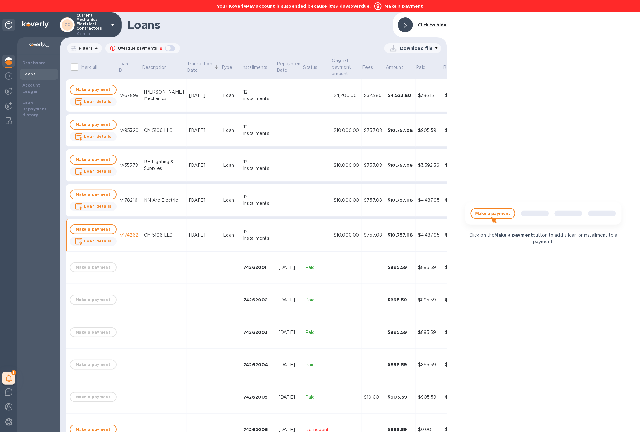
click at [159, 233] on div "CM 5106 LLC" at bounding box center [164, 235] width 40 height 7
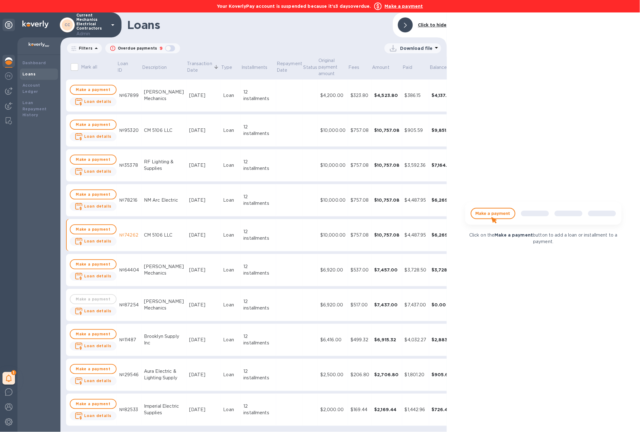
click at [160, 269] on div "Duenas Mechanics" at bounding box center [164, 269] width 40 height 13
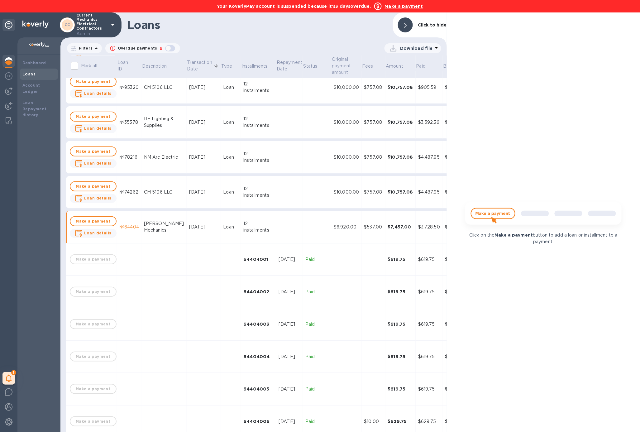
scroll to position [14, 0]
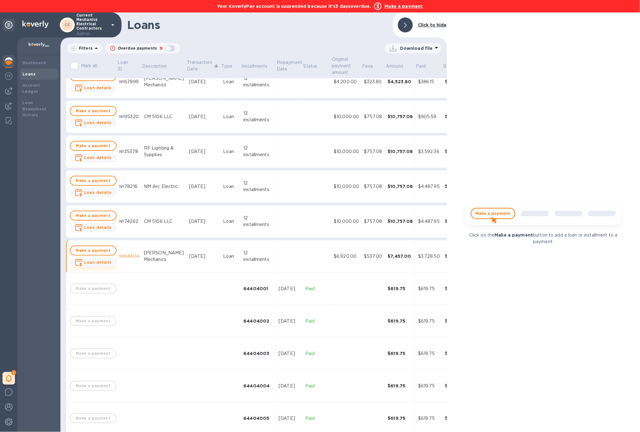
click at [96, 266] on button "Loan details" at bounding box center [93, 262] width 47 height 9
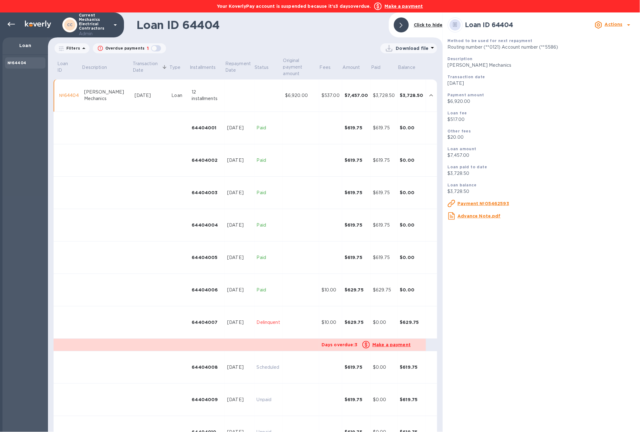
click at [232, 330] on td "[DATE]" at bounding box center [239, 322] width 29 height 32
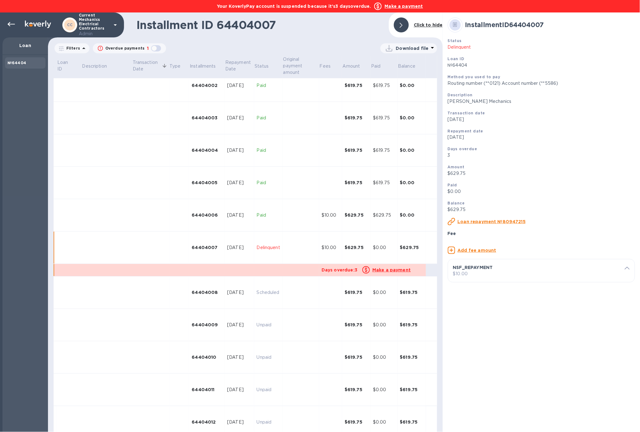
scroll to position [86, 0]
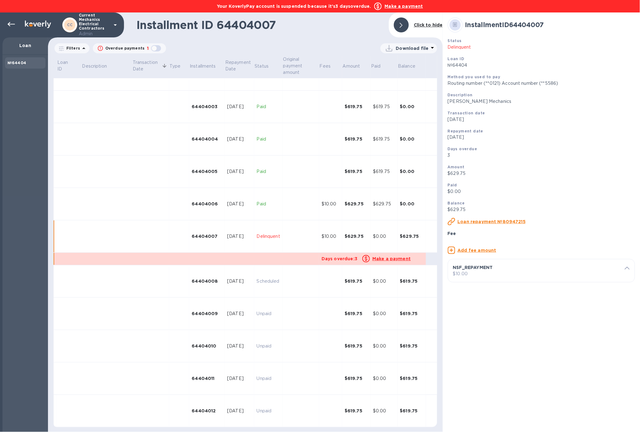
click at [489, 277] on p "$10.00" at bounding box center [541, 274] width 177 height 7
click at [481, 344] on u "Delete fee" at bounding box center [475, 341] width 25 height 5
click at [11, 26] on icon at bounding box center [10, 24] width 7 height 7
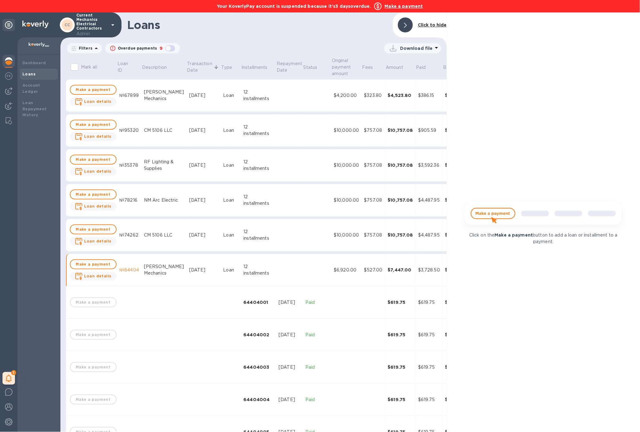
click at [168, 270] on div "Duenas Mechanics" at bounding box center [164, 269] width 40 height 13
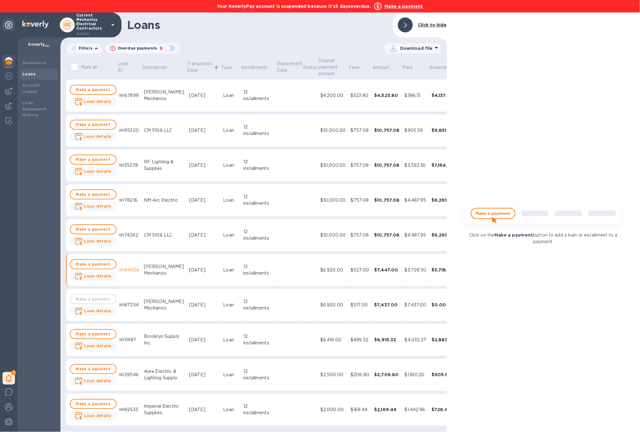
click at [165, 304] on div "Duenas Mechanics" at bounding box center [164, 304] width 40 height 13
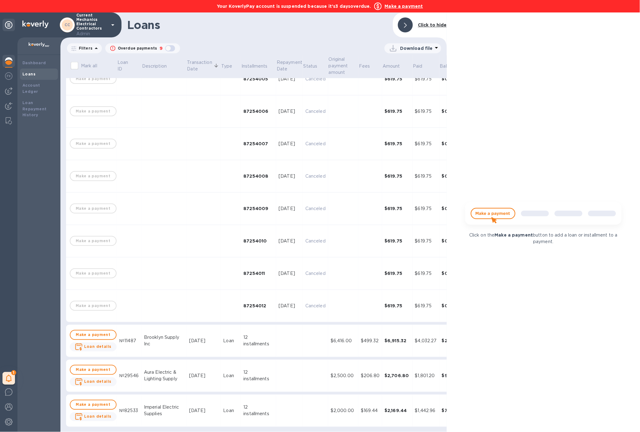
scroll to position [394, 0]
click at [164, 338] on div "Brooklyn Supply Inc" at bounding box center [164, 340] width 40 height 13
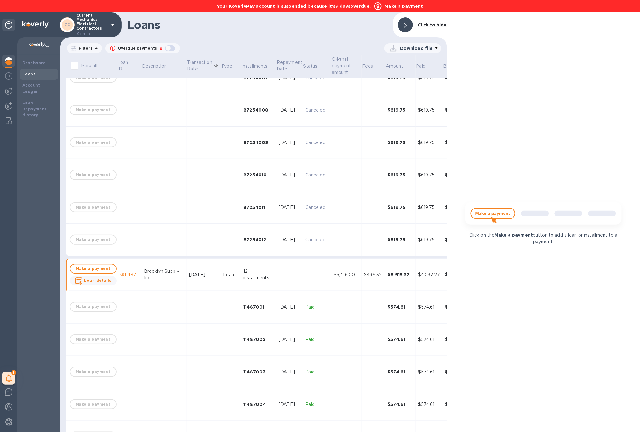
scroll to position [424, 0]
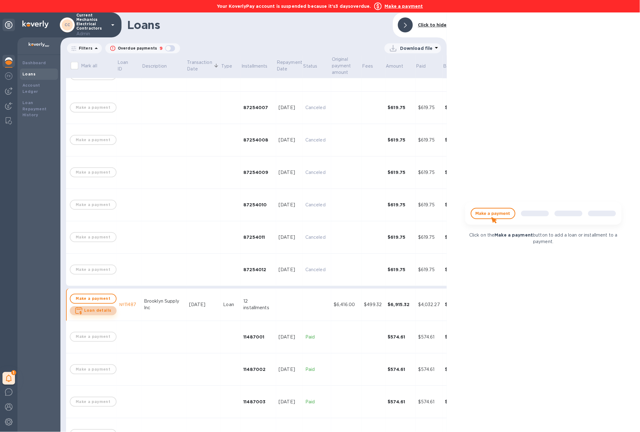
click at [100, 310] on b "Loan details" at bounding box center [97, 310] width 27 height 5
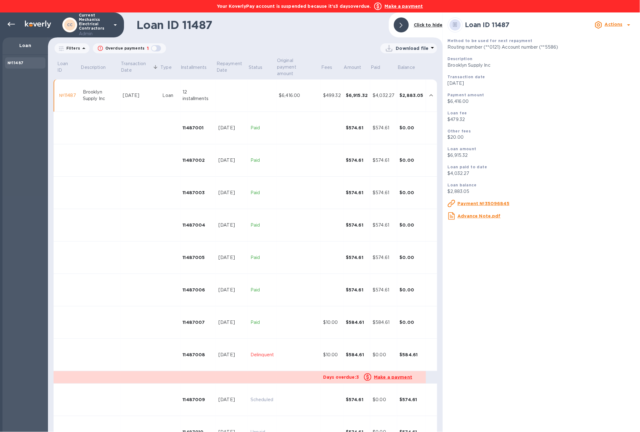
click at [255, 356] on p "Delinquent" at bounding box center [262, 355] width 23 height 7
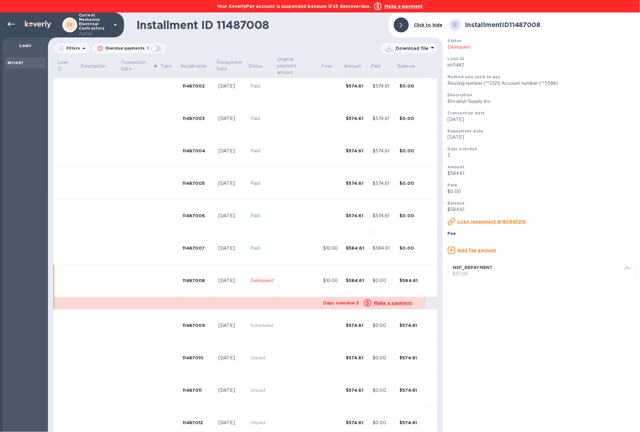
scroll to position [86, 0]
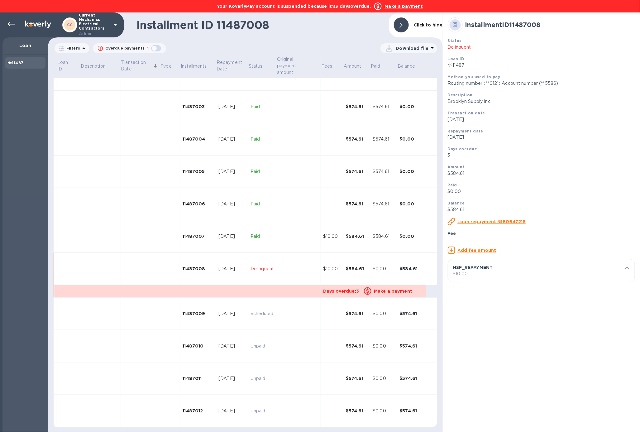
click at [480, 271] on p "NSF_REPAYMENT" at bounding box center [539, 267] width 172 height 6
click at [476, 344] on u "Delete fee" at bounding box center [475, 341] width 25 height 5
click at [14, 26] on icon at bounding box center [10, 24] width 7 height 7
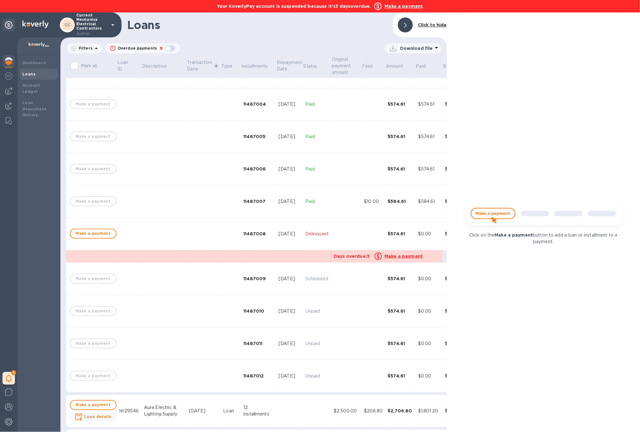
scroll to position [407, 0]
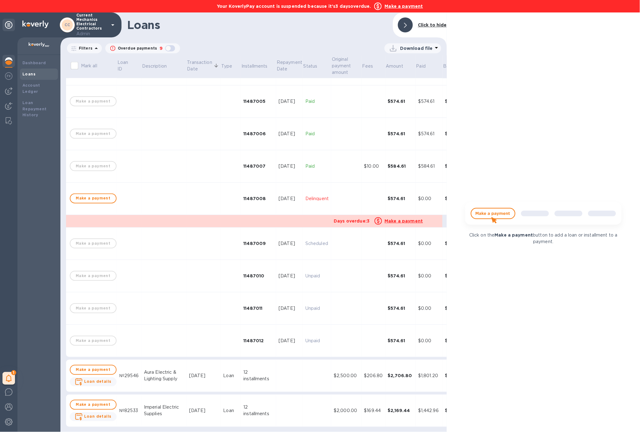
click at [187, 374] on td "Jul 24, 2025" at bounding box center [204, 376] width 34 height 32
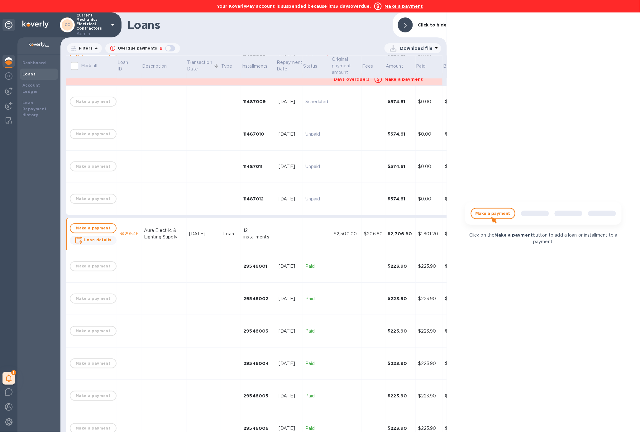
scroll to position [808, 0]
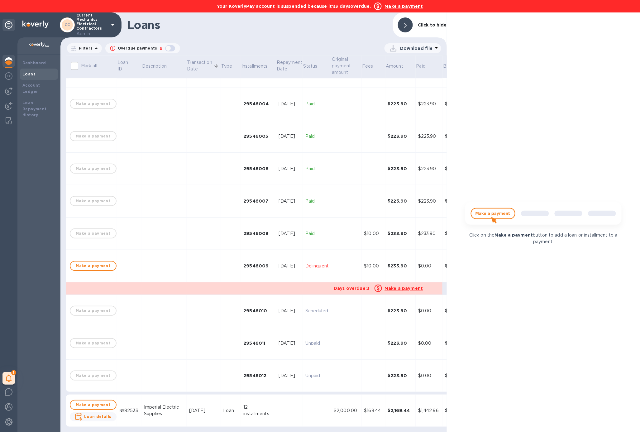
click at [166, 257] on td at bounding box center [163, 266] width 45 height 32
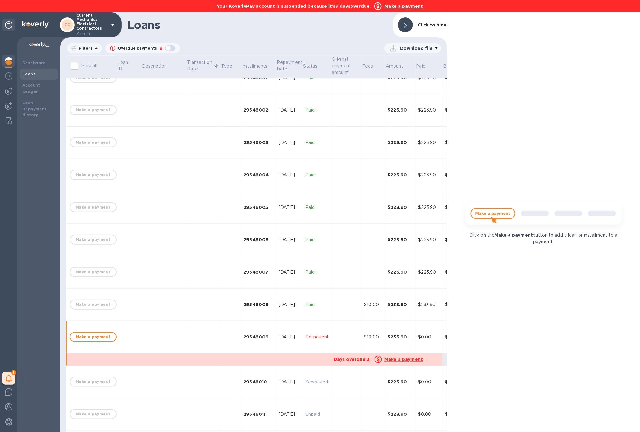
scroll to position [641, 0]
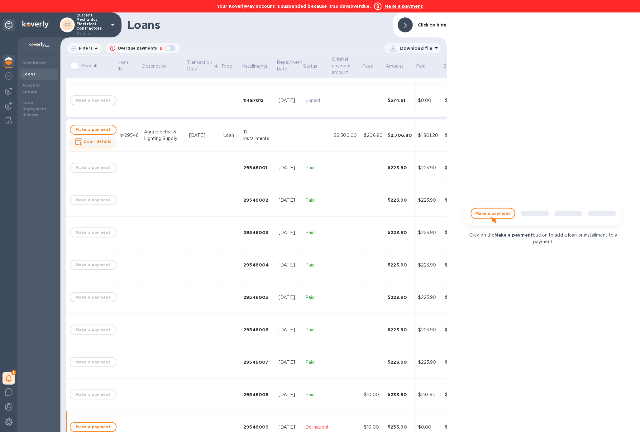
click at [106, 137] on button "Loan details" at bounding box center [93, 141] width 47 height 9
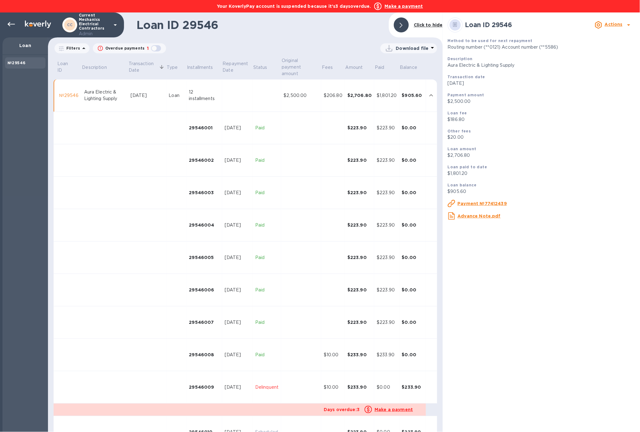
click at [296, 398] on td at bounding box center [301, 387] width 40 height 32
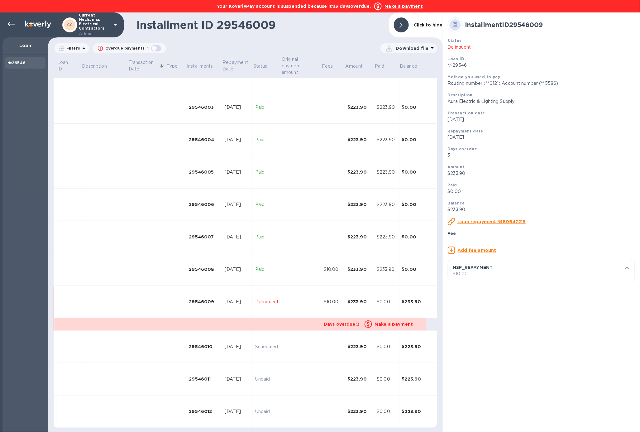
scroll to position [86, 0]
click at [494, 282] on div "NSF_REPAYMENT $10.00 Fee type NSF_REPAYMENT Description ​ Fee per payment $ 10 …" at bounding box center [541, 270] width 187 height 23
click at [494, 277] on p "$10.00" at bounding box center [541, 274] width 177 height 7
click at [471, 351] on div "Edit fee Fee type NSF_REPAYMENT Description ​ Fee per payment $ 10 ​ Delete fee" at bounding box center [541, 305] width 187 height 92
click at [473, 344] on u "Delete fee" at bounding box center [475, 341] width 25 height 5
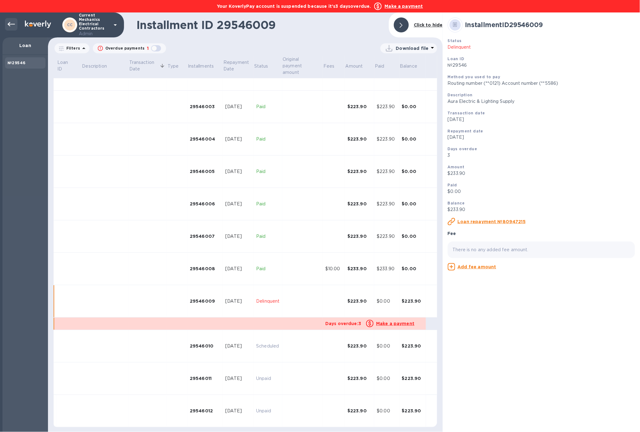
click at [14, 27] on icon at bounding box center [10, 24] width 7 height 7
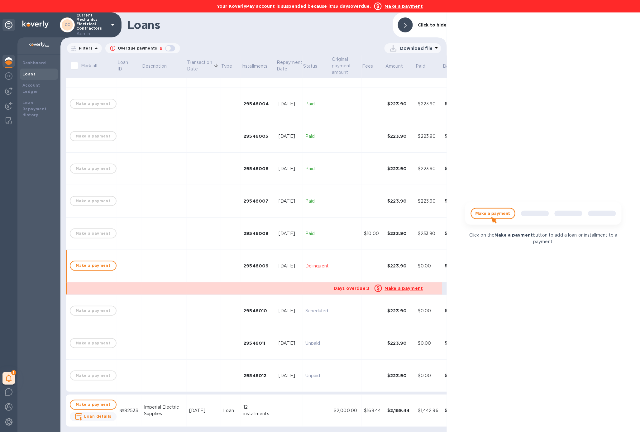
scroll to position [407, 0]
click at [189, 407] on div "Jul 24, 2025" at bounding box center [203, 410] width 29 height 7
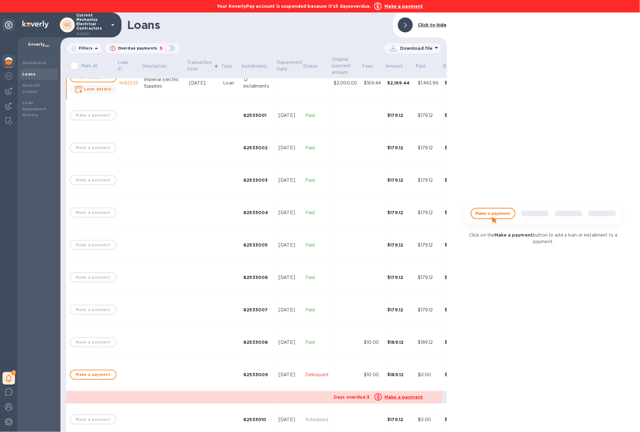
scroll to position [808, 0]
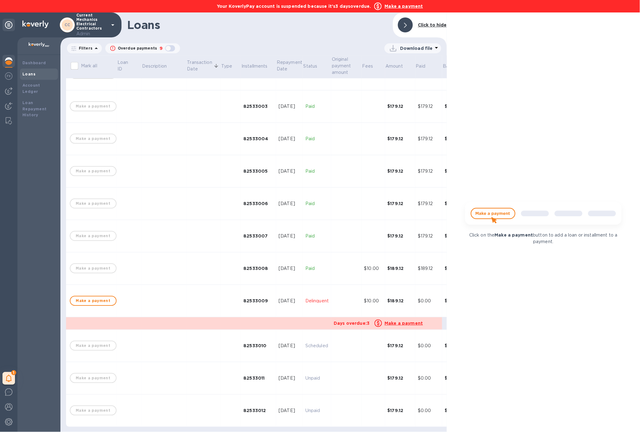
click at [199, 297] on td at bounding box center [204, 301] width 34 height 32
click at [187, 294] on td at bounding box center [204, 301] width 34 height 32
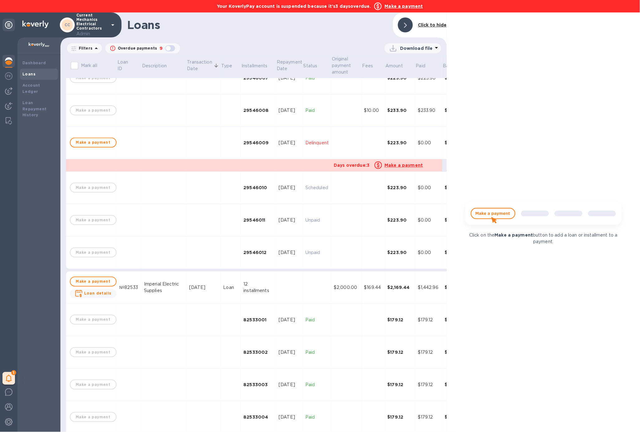
scroll to position [575, 0]
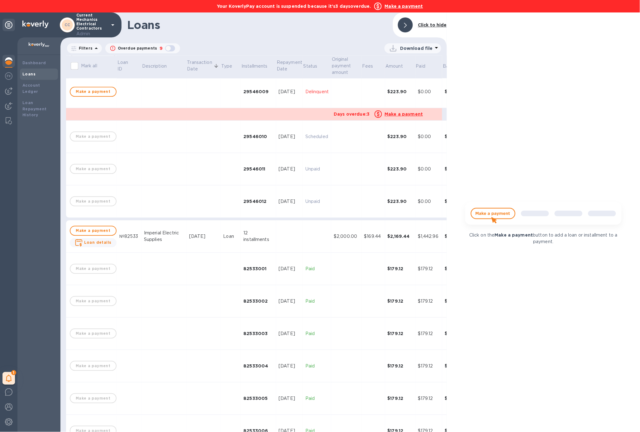
click at [96, 247] on td "Make a payment Loan details" at bounding box center [93, 236] width 48 height 32
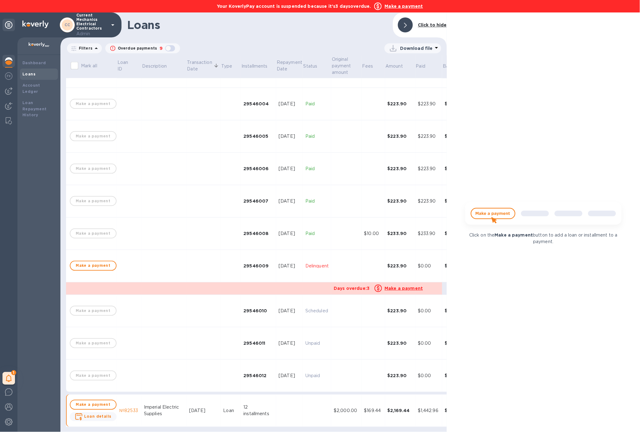
scroll to position [407, 0]
click at [106, 414] on b "Loan details" at bounding box center [97, 416] width 27 height 5
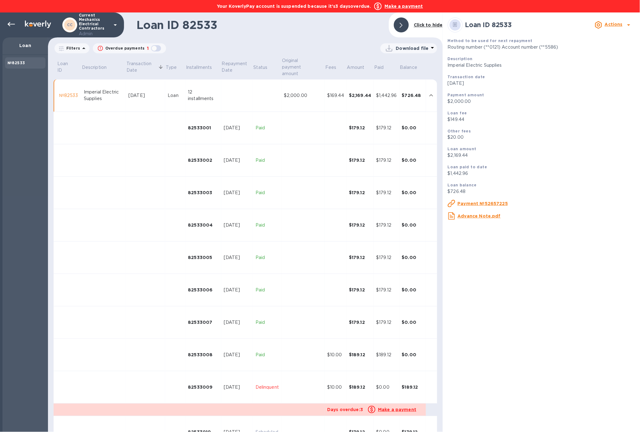
scroll to position [86, 0]
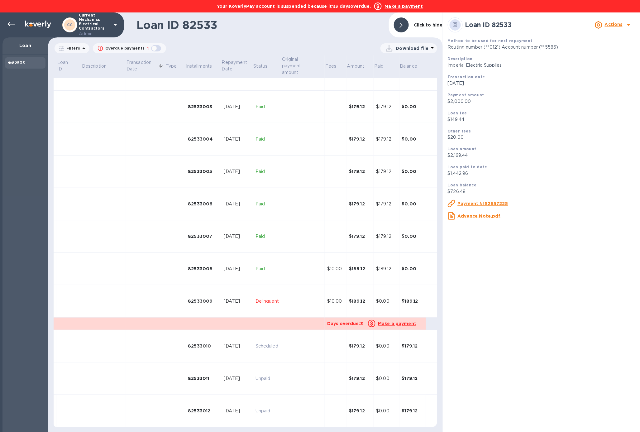
click at [236, 283] on td "[DATE]" at bounding box center [237, 269] width 32 height 32
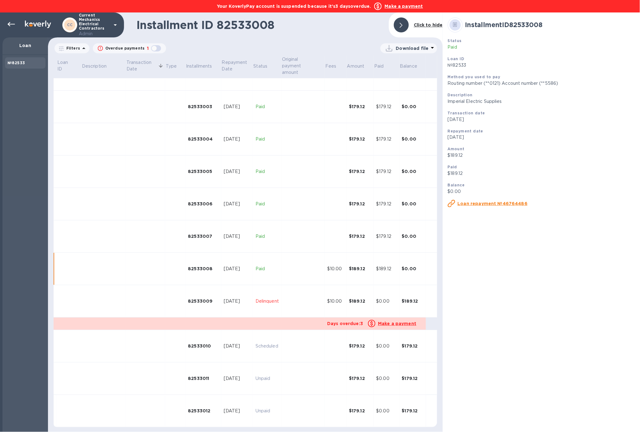
click at [236, 294] on td "[DATE]" at bounding box center [237, 301] width 32 height 32
click at [258, 314] on td "Delinquent" at bounding box center [267, 301] width 28 height 32
click at [489, 277] on p "$10.00" at bounding box center [541, 274] width 177 height 7
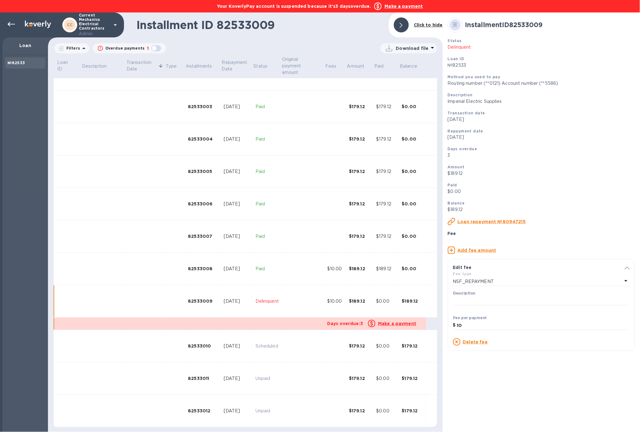
click at [473, 344] on u "Delete fee" at bounding box center [475, 341] width 25 height 5
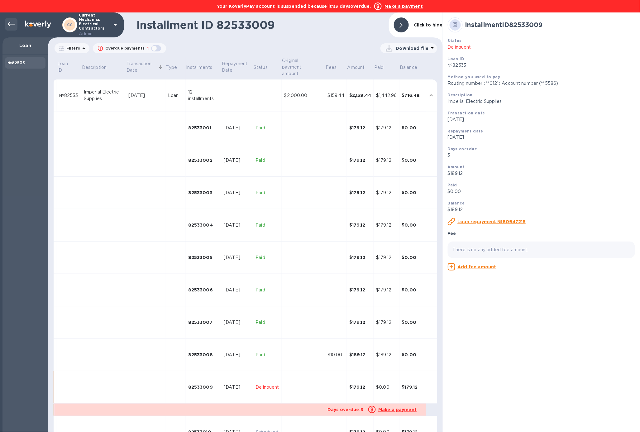
click at [8, 21] on icon at bounding box center [10, 24] width 7 height 7
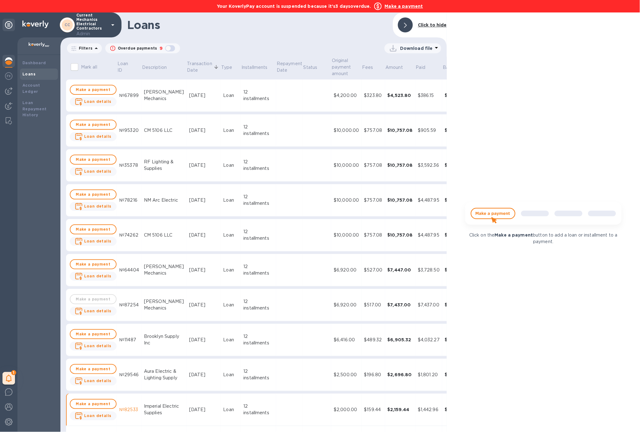
click at [12, 63] on div at bounding box center [8, 62] width 12 height 14
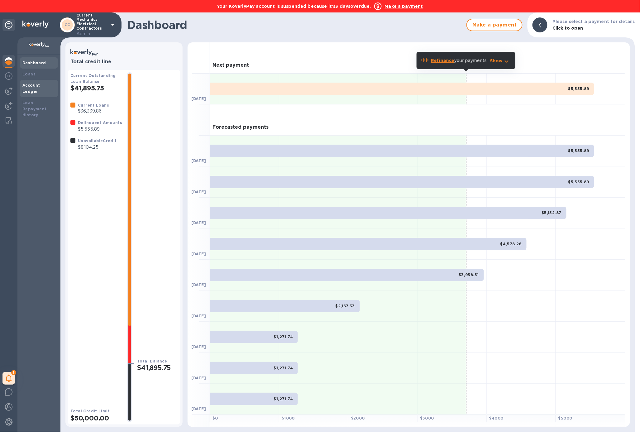
click at [40, 87] on b "Account Ledger" at bounding box center [31, 88] width 18 height 11
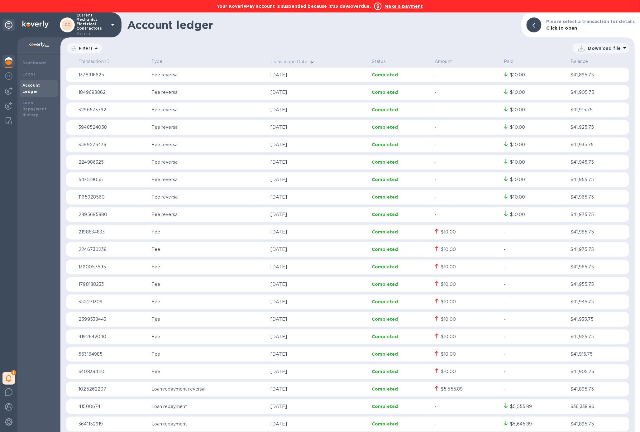
click at [405, 6] on b "Make a payment" at bounding box center [404, 6] width 38 height 5
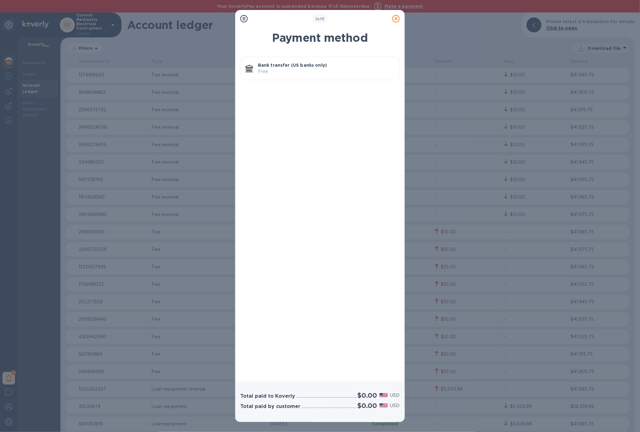
click at [405, 6] on div "1 of 3 Payment method Bank transfer (US banks only) Free Total paid to Koverly …" at bounding box center [320, 216] width 640 height 432
click at [341, 62] on p "Bank transfer (US banks only)" at bounding box center [326, 65] width 136 height 6
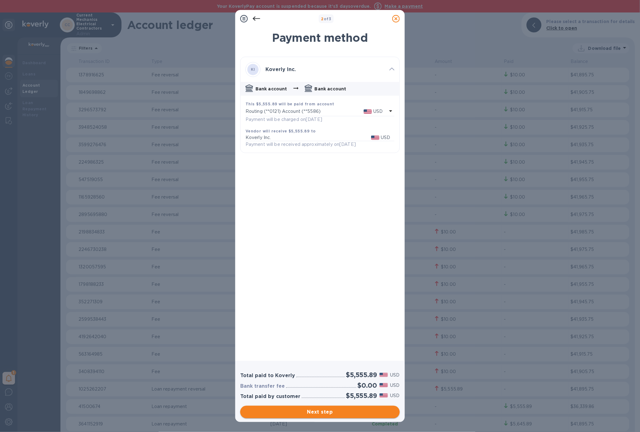
click at [326, 415] on span "Next step" at bounding box center [320, 411] width 150 height 7
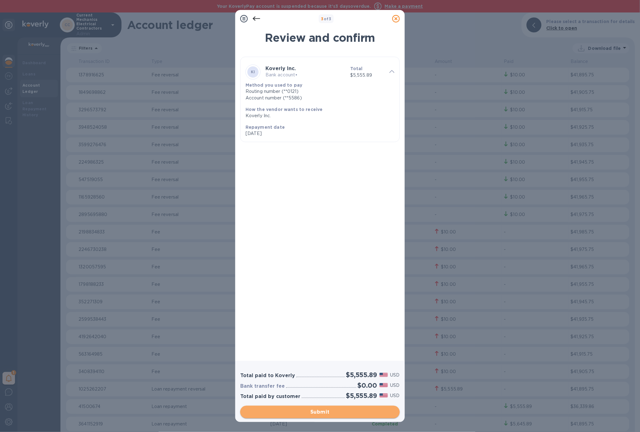
click at [326, 415] on span "Submit" at bounding box center [320, 411] width 150 height 7
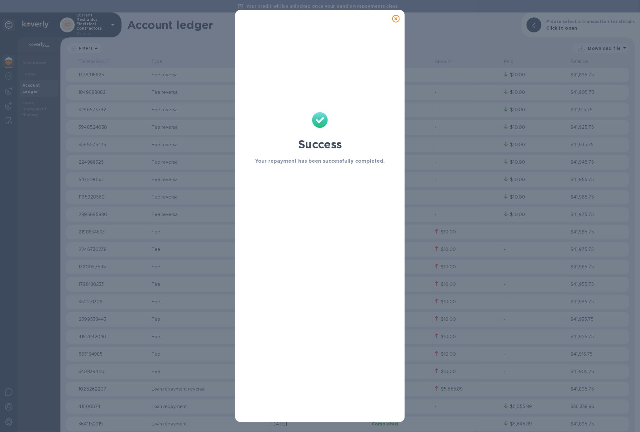
click at [400, 17] on icon at bounding box center [395, 18] width 7 height 7
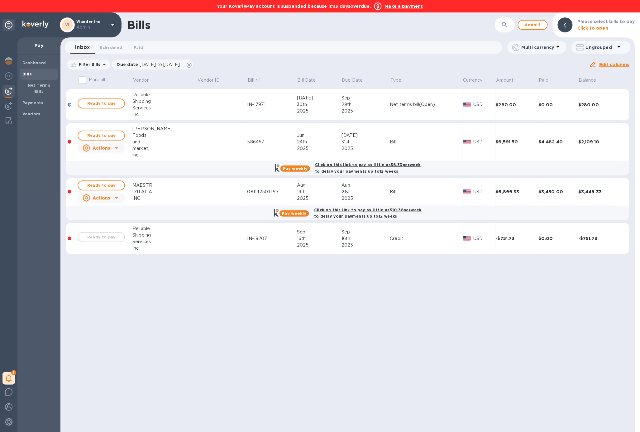
click at [393, 6] on b "Make a payment" at bounding box center [404, 6] width 38 height 5
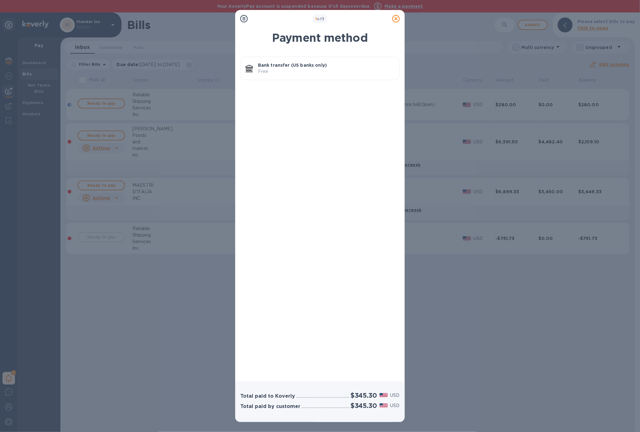
click at [334, 65] on p "Bank transfer (US banks only)" at bounding box center [326, 65] width 136 height 6
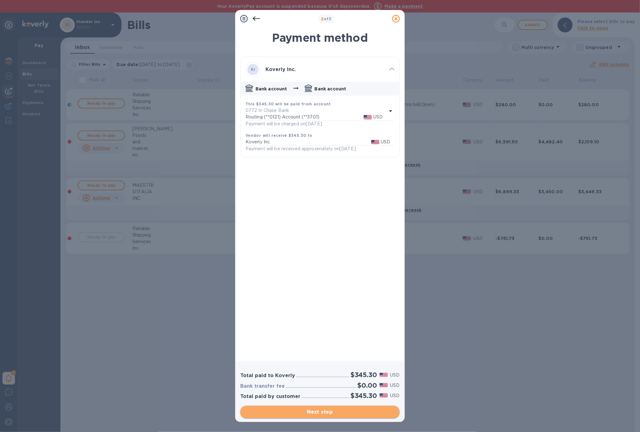
click at [345, 409] on span "Next step" at bounding box center [320, 411] width 150 height 7
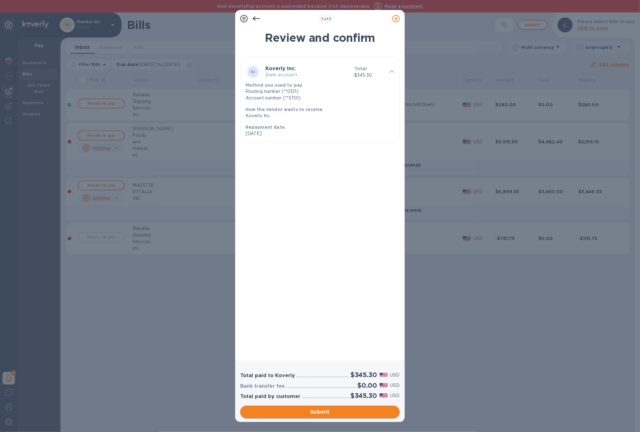
click at [345, 409] on span "Submit" at bounding box center [320, 411] width 150 height 7
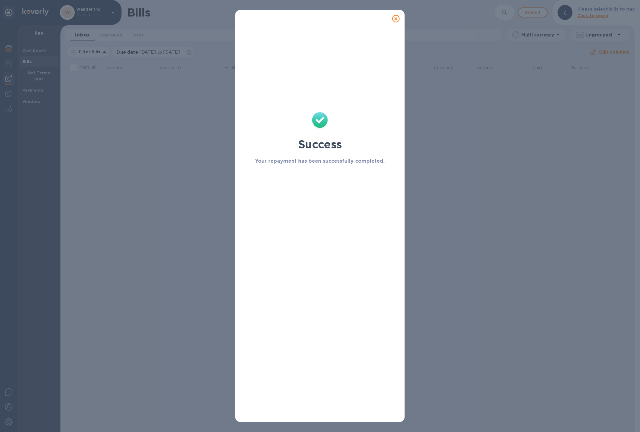
click at [396, 21] on icon at bounding box center [395, 18] width 7 height 7
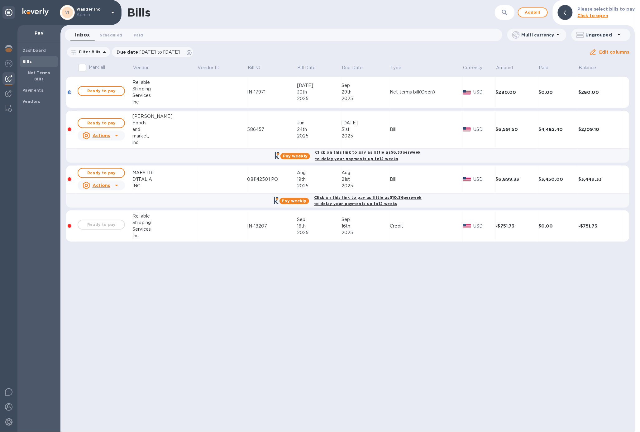
click at [9, 81] on img at bounding box center [8, 78] width 7 height 7
click at [30, 88] on b "Payments" at bounding box center [32, 90] width 21 height 5
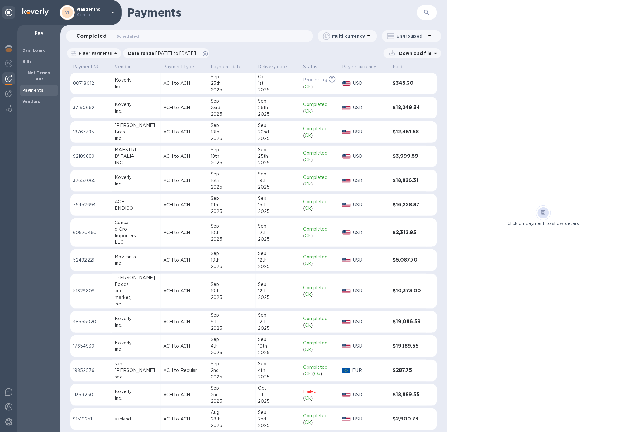
click at [301, 83] on td "Processing This payment is under compliance review, which may take up to 3 busi…" at bounding box center [320, 84] width 39 height 22
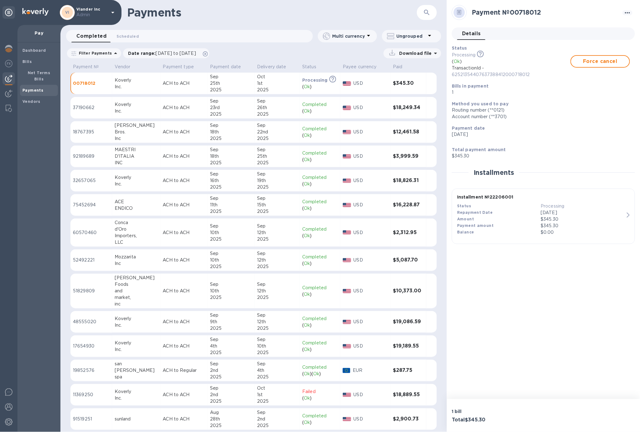
click at [488, 77] on p "62521354407637388412000718012" at bounding box center [511, 74] width 119 height 7
click at [488, 76] on p "62521354407637388412000718012" at bounding box center [511, 74] width 119 height 7
copy div "62521354407637388412000718012 Force cancel"
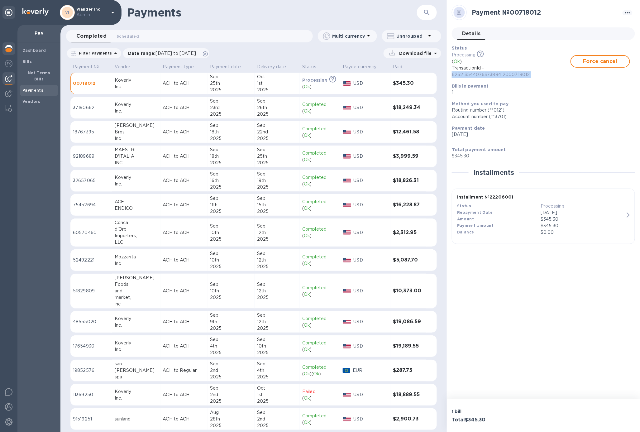
click at [11, 48] on img at bounding box center [8, 48] width 7 height 7
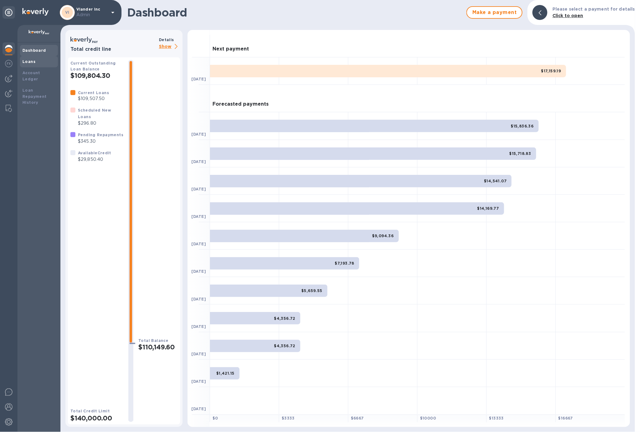
click at [35, 62] on div "Loans" at bounding box center [38, 62] width 33 height 6
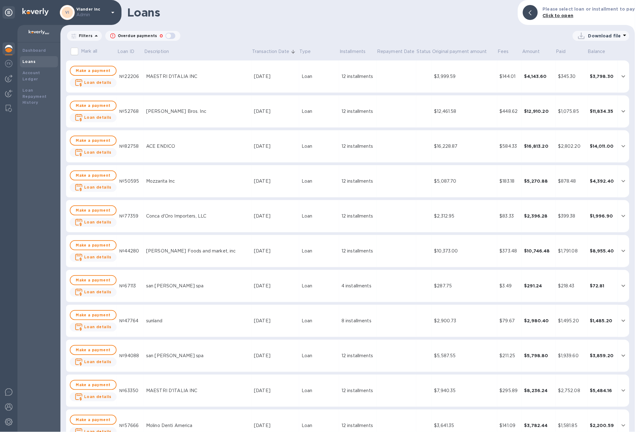
click at [299, 170] on td "Loan" at bounding box center [319, 181] width 40 height 32
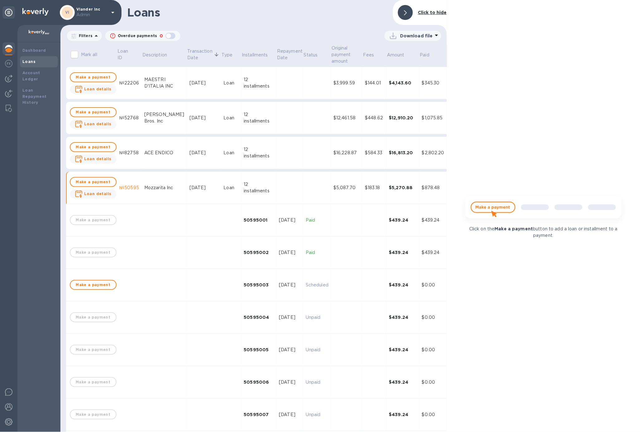
click at [287, 90] on td at bounding box center [289, 83] width 27 height 32
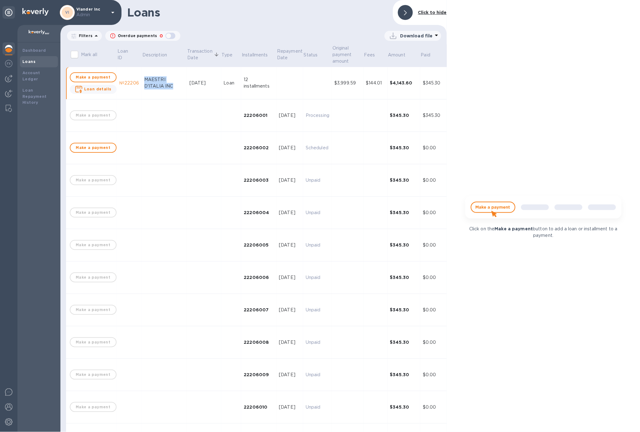
drag, startPoint x: 177, startPoint y: 86, endPoint x: 142, endPoint y: 76, distance: 35.9
click at [142, 75] on td "MAESTRI D'ITALIA INC" at bounding box center [164, 83] width 45 height 32
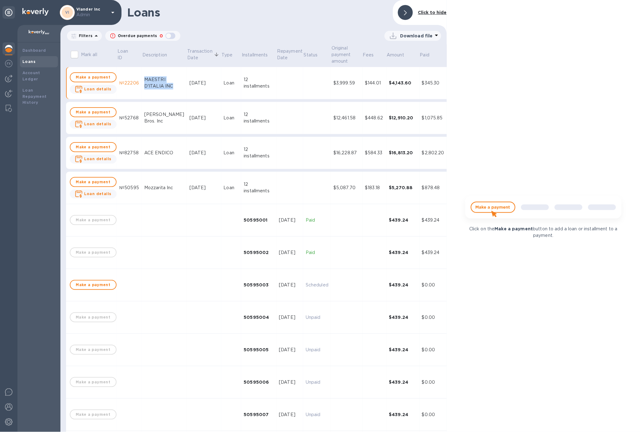
copy div "MAESTRI D'ITALIA INC"
click at [337, 84] on div "$3,999.59" at bounding box center [346, 83] width 26 height 7
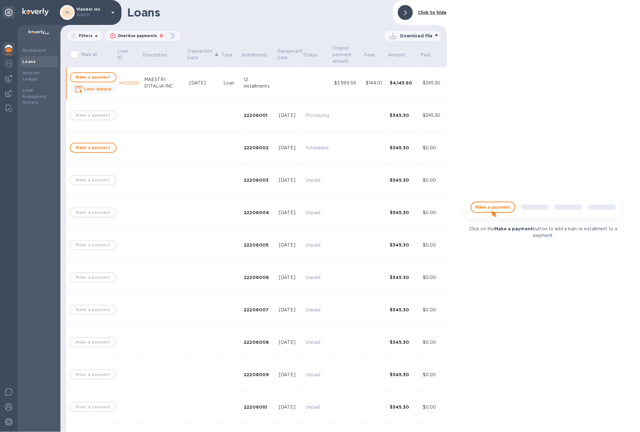
click at [189, 89] on td "[DATE]" at bounding box center [204, 83] width 34 height 32
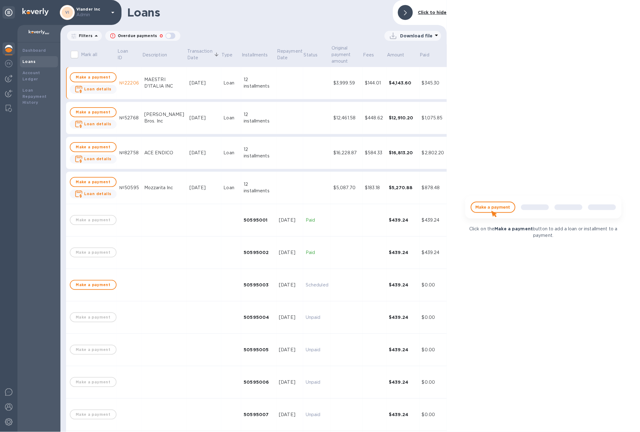
click at [190, 113] on td "Sep 18, 2025" at bounding box center [204, 118] width 34 height 32
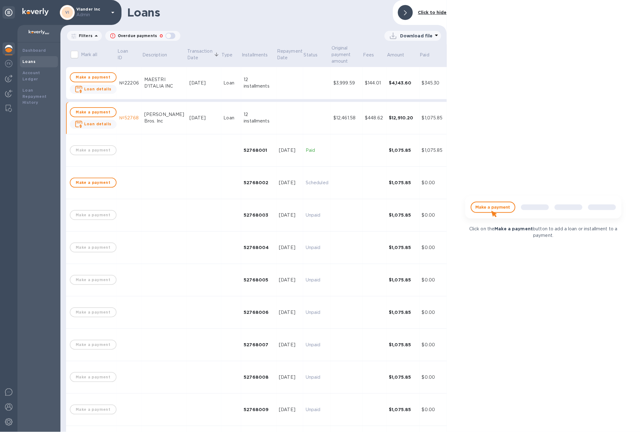
click at [190, 113] on td "Sep 18, 2025" at bounding box center [204, 118] width 34 height 32
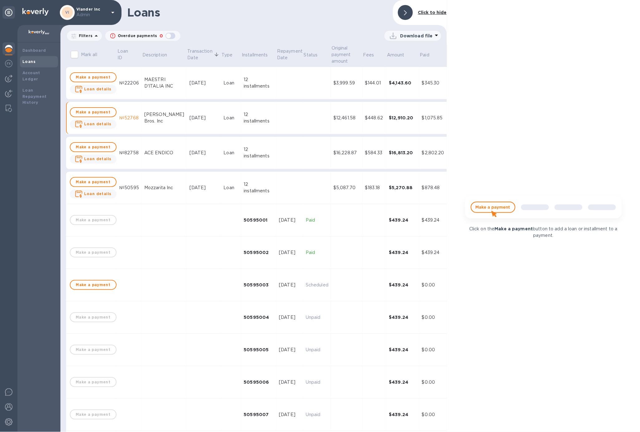
click at [194, 92] on td "[DATE]" at bounding box center [204, 83] width 34 height 32
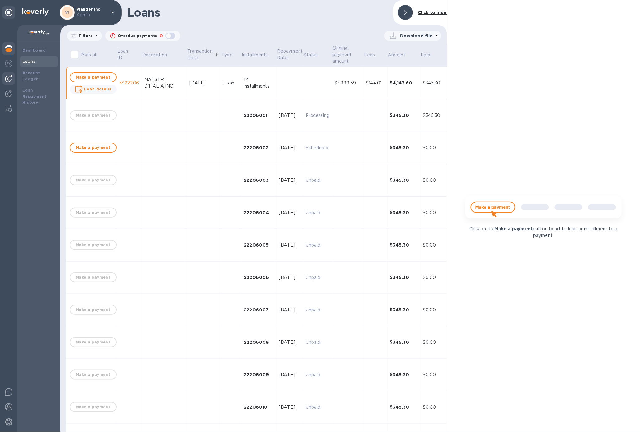
click at [5, 79] on img at bounding box center [8, 78] width 7 height 7
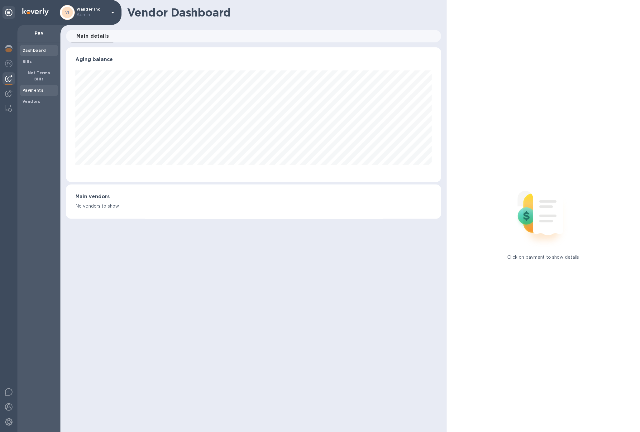
scroll to position [135, 376]
click at [40, 88] on b "Payments" at bounding box center [32, 90] width 21 height 5
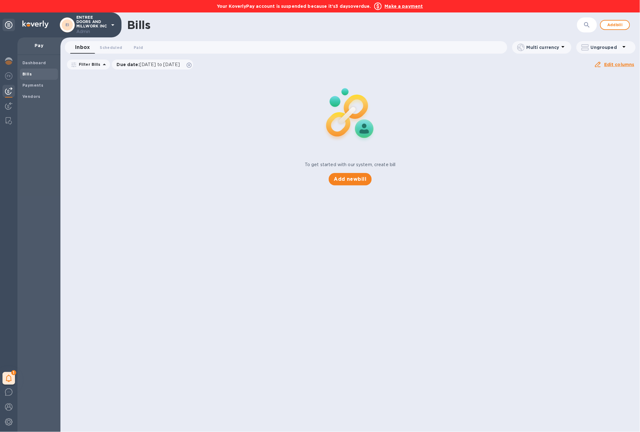
click at [265, 105] on div "To get started with our system, create bill Add new bill" at bounding box center [350, 128] width 585 height 117
click at [38, 61] on b "Dashboard" at bounding box center [34, 62] width 24 height 5
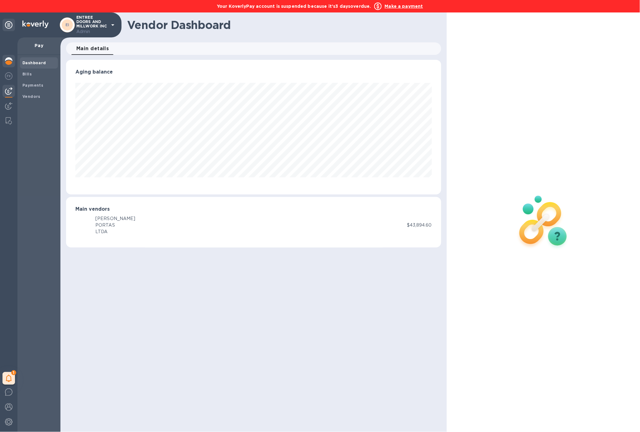
scroll to position [135, 376]
click at [7, 63] on img at bounding box center [8, 60] width 7 height 7
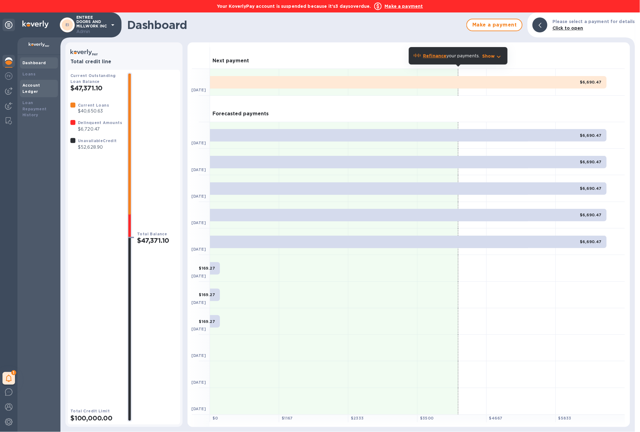
click at [40, 84] on b "Account Ledger" at bounding box center [31, 88] width 18 height 11
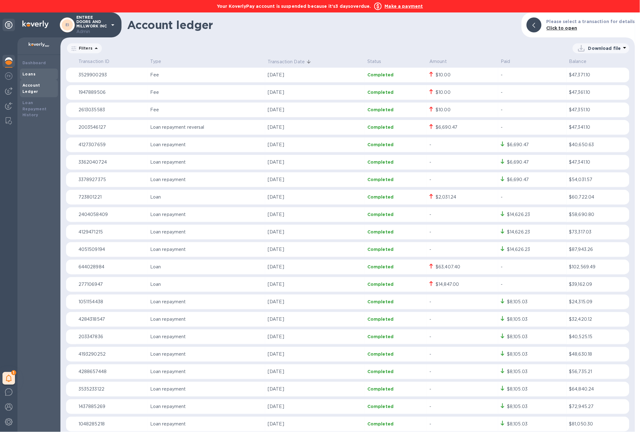
click at [33, 74] on b "Loans" at bounding box center [28, 74] width 13 height 5
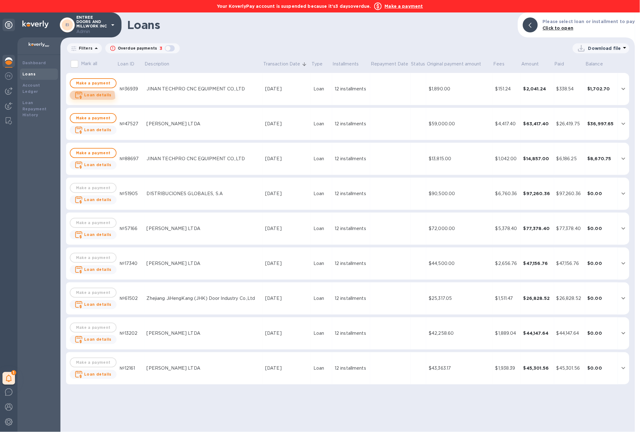
click at [88, 98] on span "Loan details" at bounding box center [93, 95] width 37 height 8
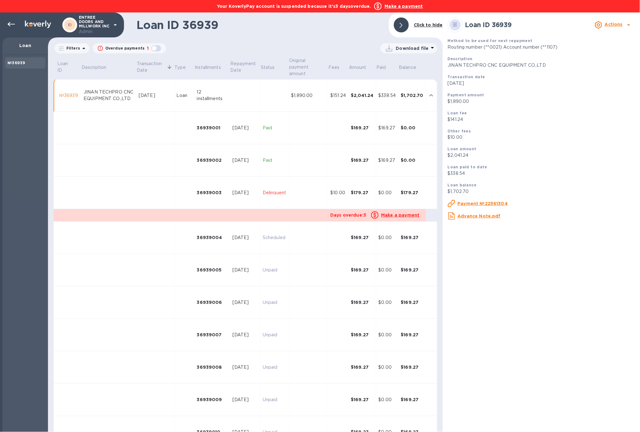
click at [322, 216] on td at bounding box center [191, 215] width 274 height 12
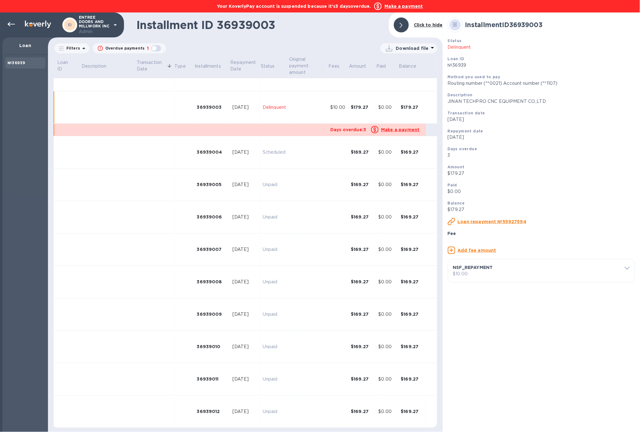
scroll to position [86, 0]
click at [141, 105] on td at bounding box center [155, 107] width 38 height 32
click at [479, 271] on p "NSF_REPAYMENT" at bounding box center [539, 267] width 172 height 6
click at [473, 344] on u "Delete fee" at bounding box center [475, 341] width 25 height 5
click at [15, 24] on div at bounding box center [11, 24] width 12 height 12
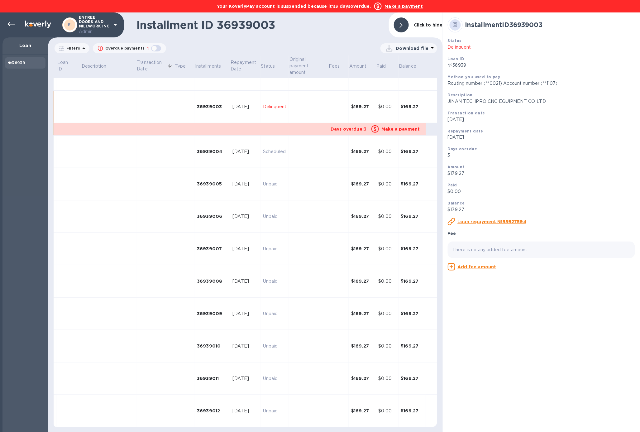
scroll to position [0, 0]
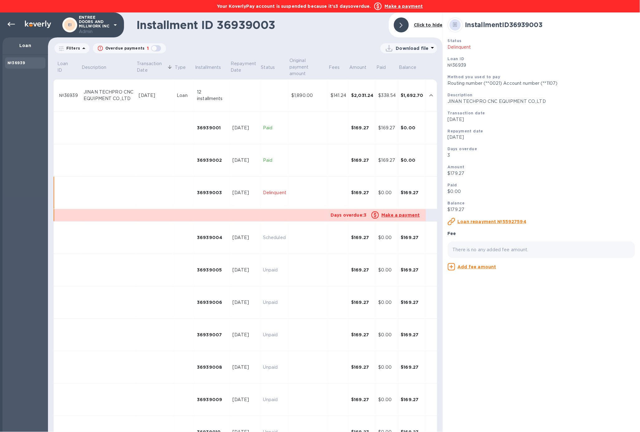
click at [126, 102] on div "JINAN TECHPRO CNC EQUIPMENT CO.,LTD" at bounding box center [109, 95] width 50 height 13
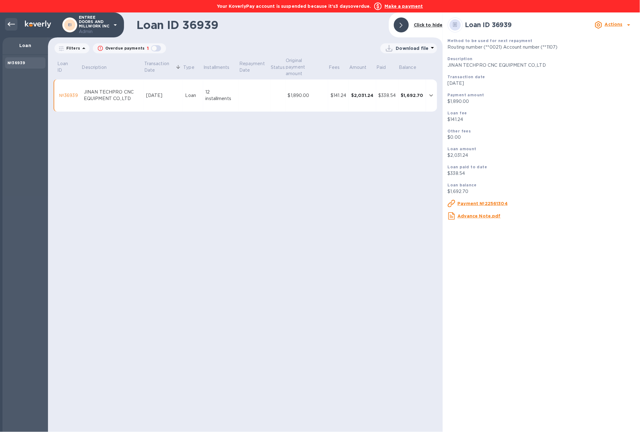
click at [13, 27] on icon at bounding box center [10, 24] width 7 height 7
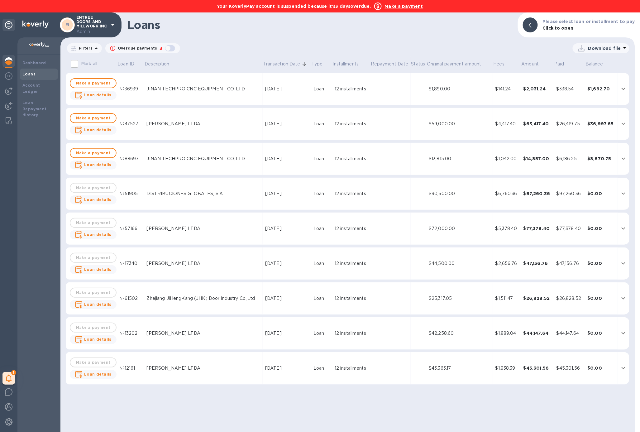
click at [247, 126] on div "ROSINA PORTAS LTDA" at bounding box center [204, 124] width 114 height 7
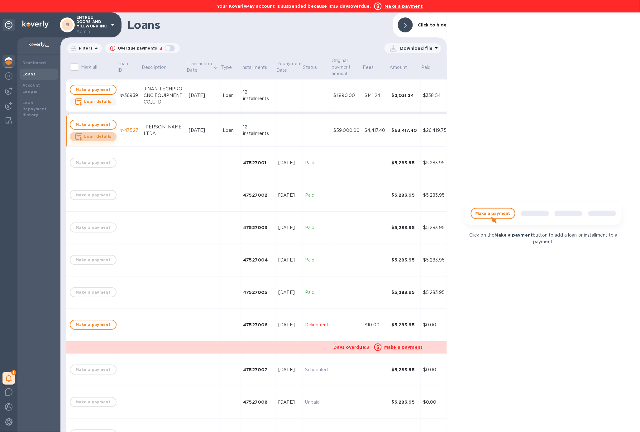
click at [97, 133] on span "Loan details" at bounding box center [93, 137] width 37 height 8
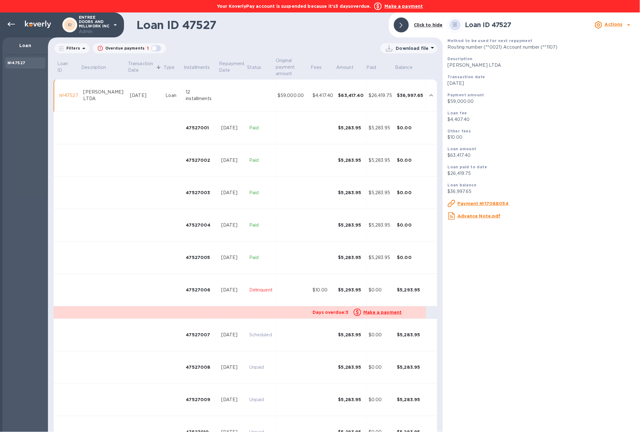
click at [208, 290] on div "47527006" at bounding box center [201, 290] width 30 height 6
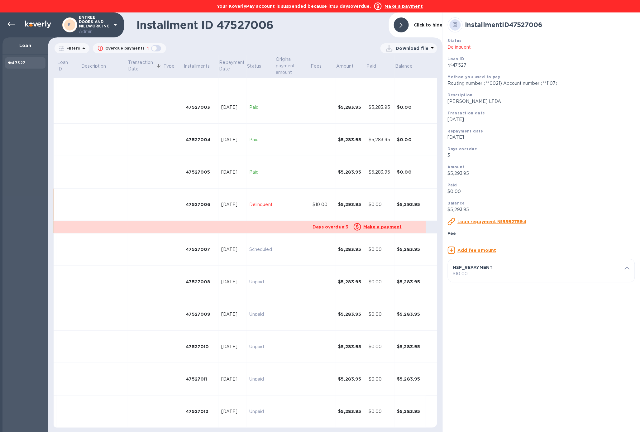
click at [506, 277] on p "$10.00" at bounding box center [541, 274] width 177 height 7
click at [481, 351] on div "Edit fee Fee type NSF_REPAYMENT Description ​ Fee per payment $ 10 ​ Delete fee" at bounding box center [541, 305] width 187 height 92
click at [481, 344] on u "Delete fee" at bounding box center [475, 341] width 25 height 5
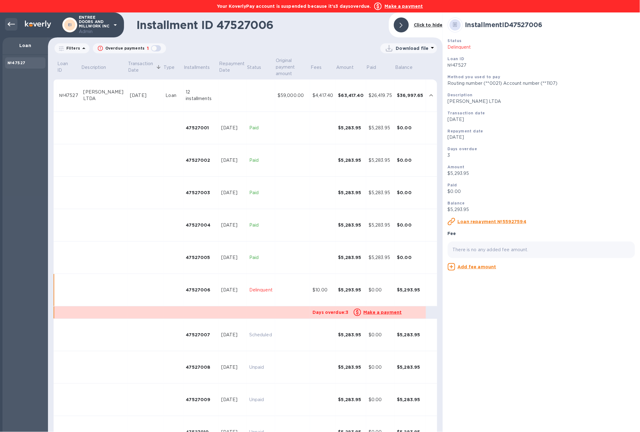
click at [11, 26] on icon at bounding box center [10, 24] width 7 height 7
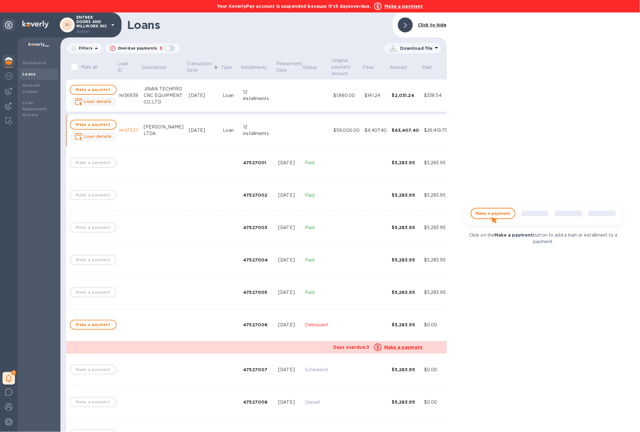
click at [181, 138] on td "ROSINA PORTAS LTDA" at bounding box center [163, 130] width 45 height 32
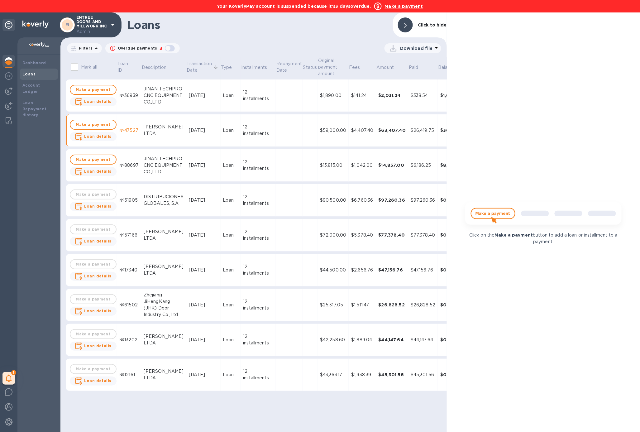
click at [179, 161] on div "JINAN TECHPRO CNC EQUIPMENT CO.,LTD" at bounding box center [164, 166] width 40 height 20
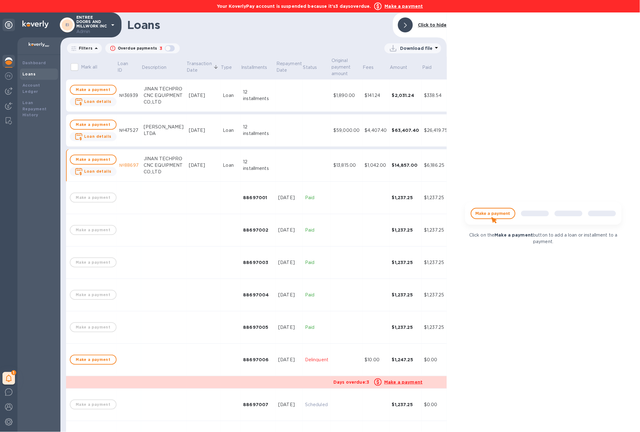
click at [202, 350] on td at bounding box center [203, 360] width 34 height 32
click at [104, 171] on b "Loan details" at bounding box center [97, 171] width 27 height 5
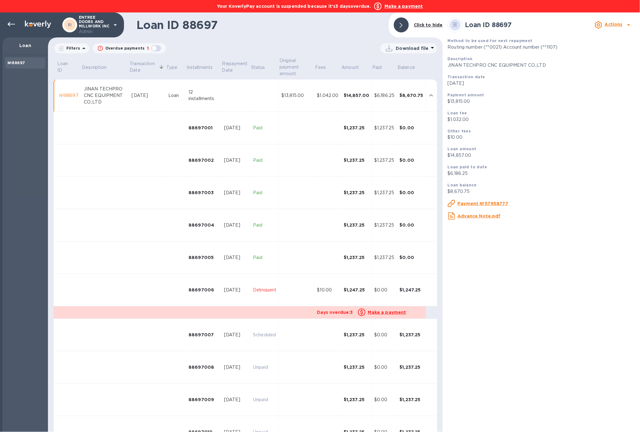
click at [233, 287] on div "[DATE]" at bounding box center [236, 290] width 24 height 7
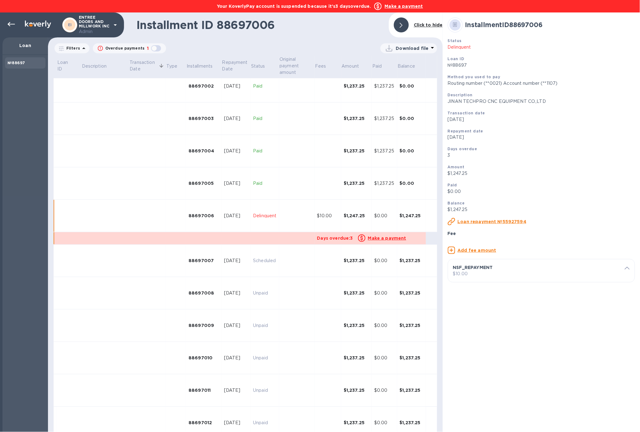
scroll to position [86, 0]
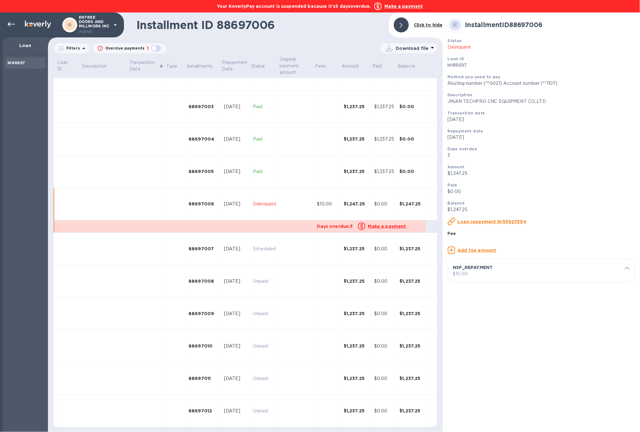
click at [487, 271] on p "NSF_REPAYMENT" at bounding box center [539, 267] width 172 height 6
click at [479, 344] on u "Delete fee" at bounding box center [475, 341] width 25 height 5
click at [398, 6] on b "Make a payment" at bounding box center [404, 6] width 38 height 5
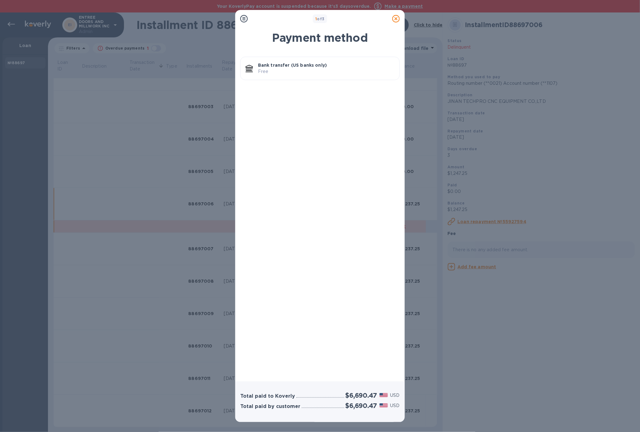
click at [291, 70] on p "Free" at bounding box center [326, 71] width 136 height 7
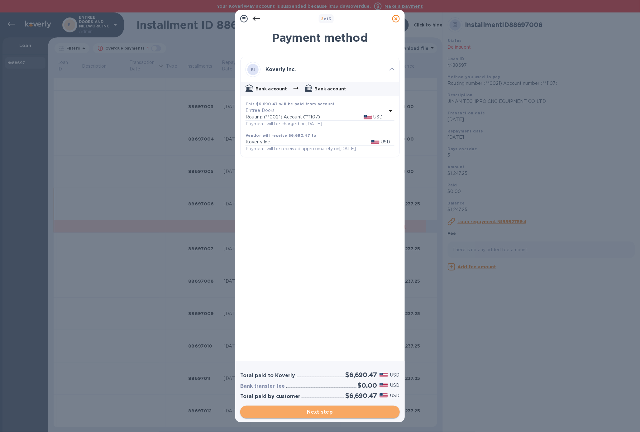
click at [331, 414] on span "Next step" at bounding box center [320, 411] width 150 height 7
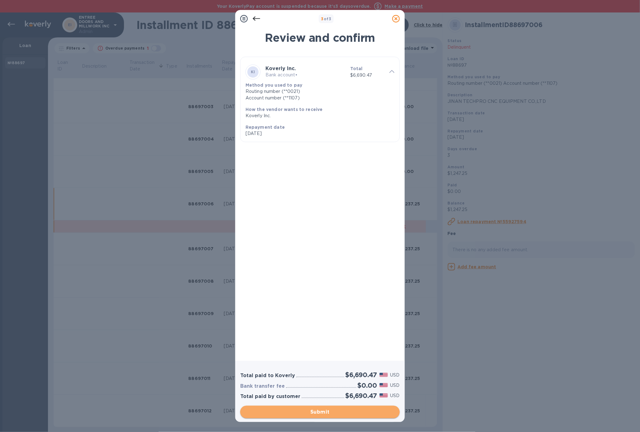
click at [331, 414] on span "Submit" at bounding box center [320, 411] width 150 height 7
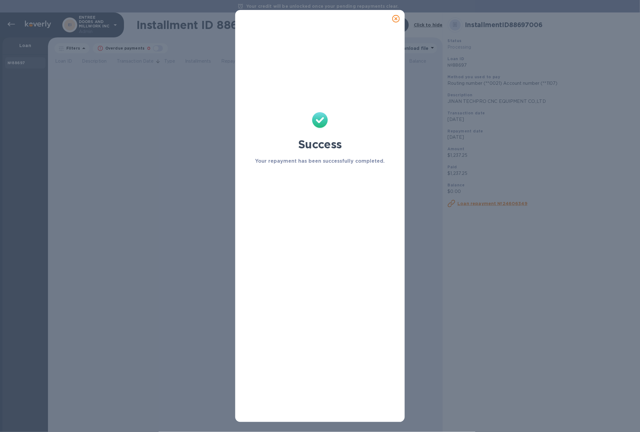
scroll to position [0, 0]
click at [398, 22] on icon at bounding box center [395, 18] width 7 height 7
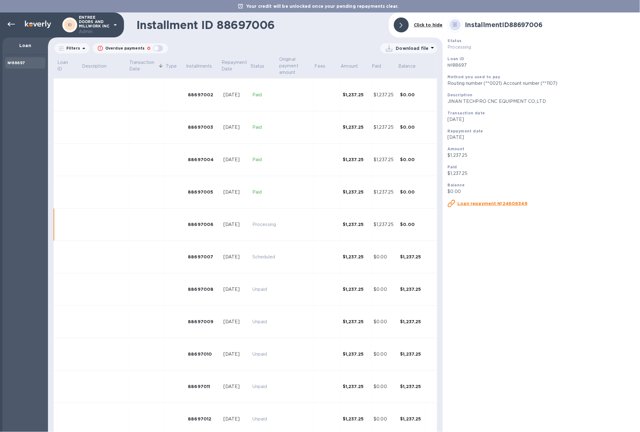
scroll to position [74, 0]
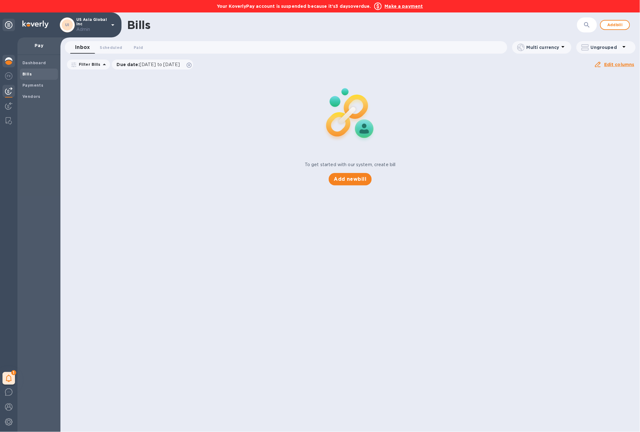
click at [12, 58] on img at bounding box center [8, 60] width 7 height 7
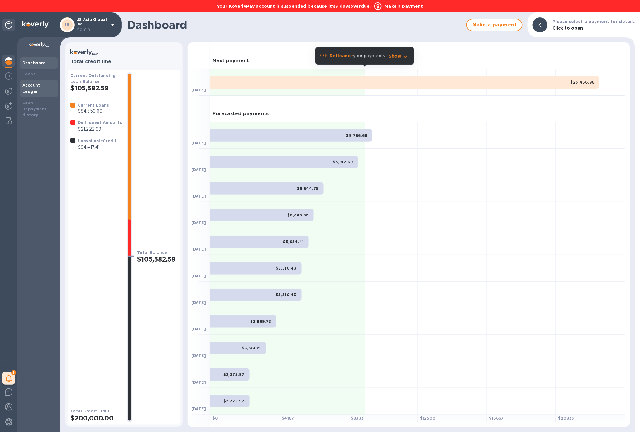
click at [37, 87] on div "Account Ledger" at bounding box center [38, 88] width 33 height 12
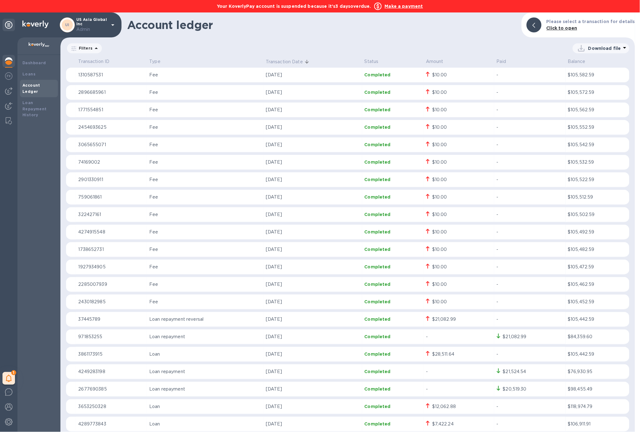
click at [445, 110] on div "$10.00" at bounding box center [459, 110] width 66 height 7
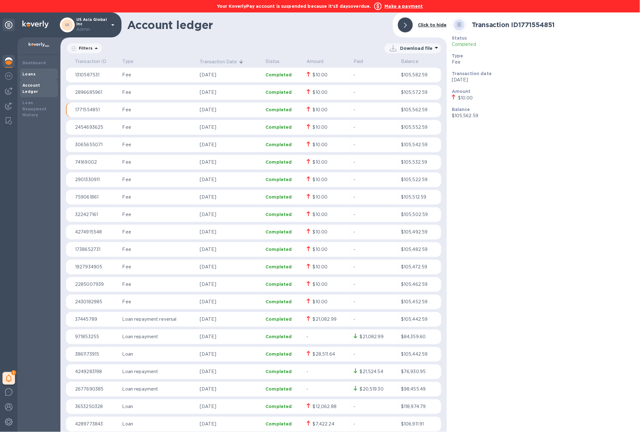
click at [37, 77] on div "Loans" at bounding box center [39, 74] width 38 height 11
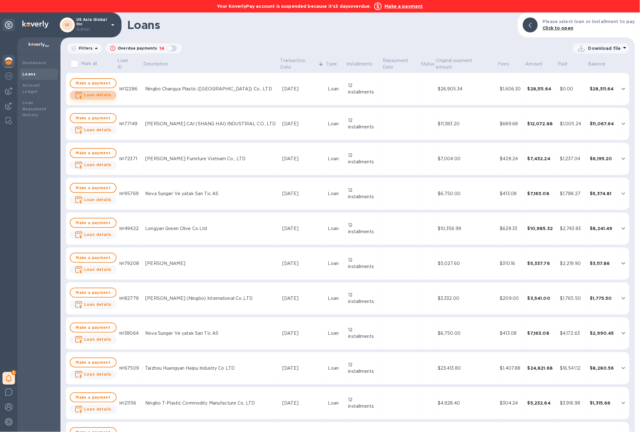
click at [103, 93] on b "Loan details" at bounding box center [97, 95] width 27 height 5
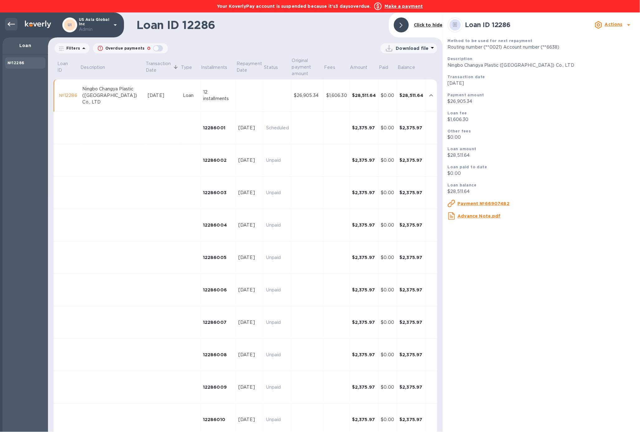
click at [15, 23] on icon at bounding box center [10, 24] width 7 height 7
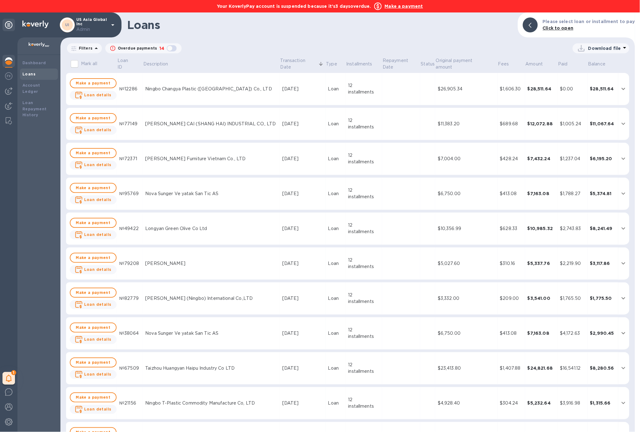
click at [170, 51] on div "button" at bounding box center [171, 48] width 12 height 9
checkbox input "true"
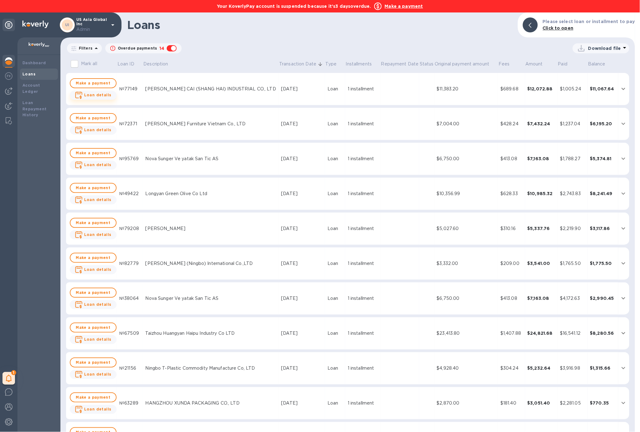
click at [103, 97] on b "Loan details" at bounding box center [97, 95] width 27 height 5
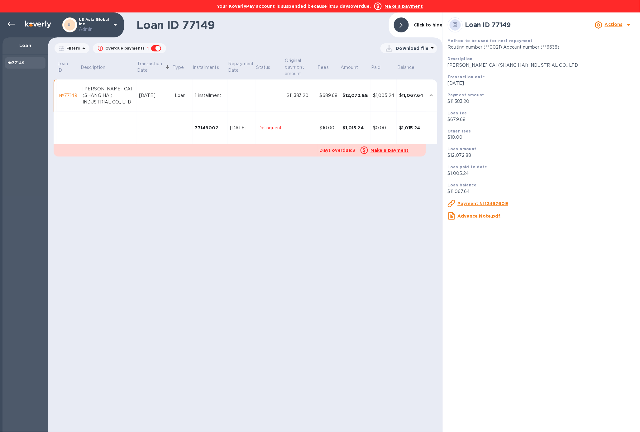
click at [304, 127] on td at bounding box center [300, 128] width 33 height 32
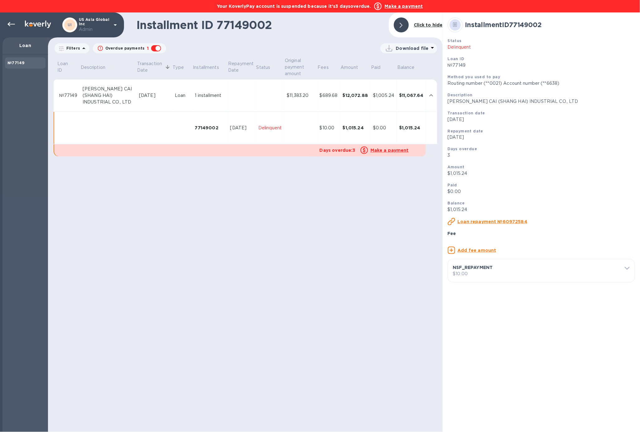
click at [492, 271] on p "NSF_REPAYMENT" at bounding box center [539, 267] width 172 height 6
click at [479, 330] on input "10" at bounding box center [543, 325] width 173 height 9
type input "1"
type input "-130"
click at [620, 344] on u "Save changes" at bounding box center [614, 341] width 32 height 5
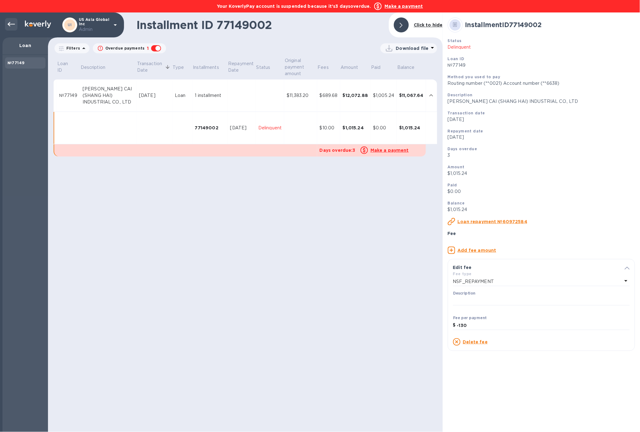
click at [16, 26] on div at bounding box center [11, 24] width 12 height 12
click at [12, 22] on icon at bounding box center [10, 24] width 7 height 7
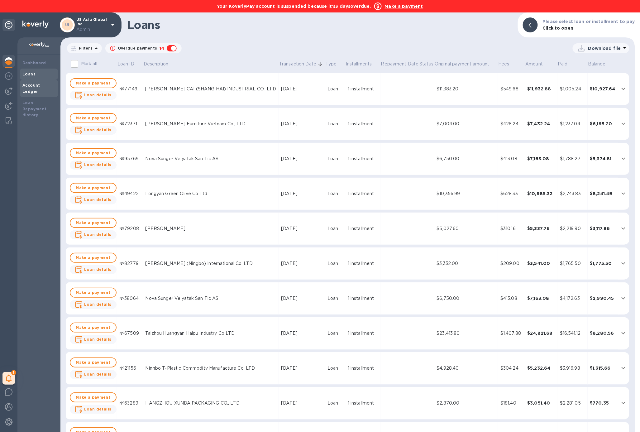
click at [33, 89] on div "Account Ledger" at bounding box center [39, 88] width 38 height 17
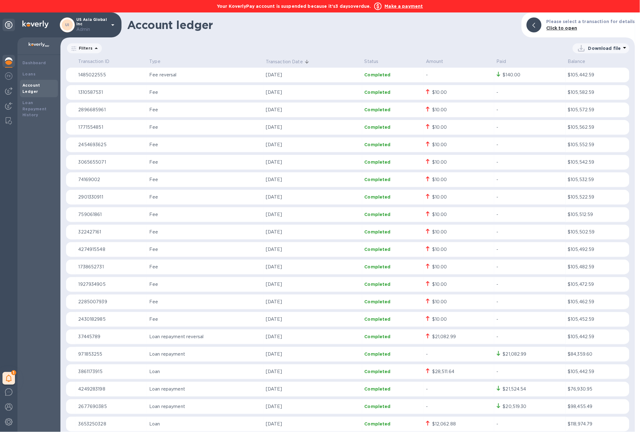
click at [396, 8] on b "Make a payment" at bounding box center [404, 6] width 38 height 5
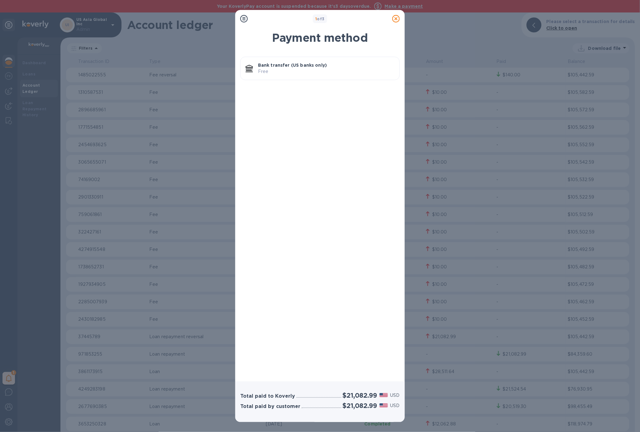
click at [325, 69] on p "Free" at bounding box center [326, 71] width 136 height 7
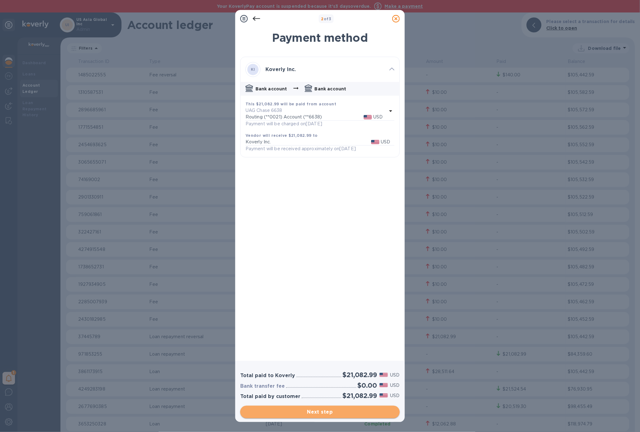
click at [380, 410] on span "Next step" at bounding box center [320, 411] width 150 height 7
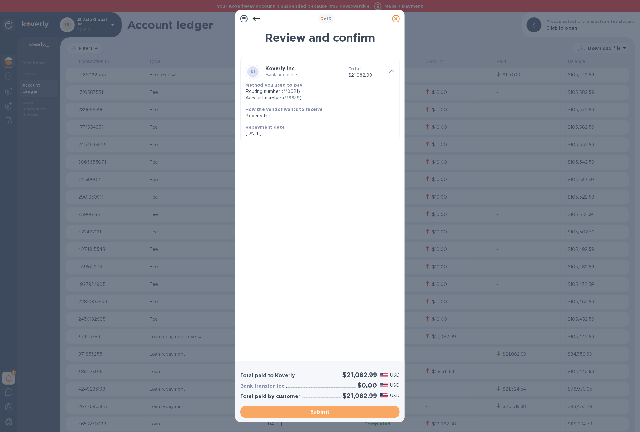
drag, startPoint x: 380, startPoint y: 410, endPoint x: 372, endPoint y: 406, distance: 8.8
click at [374, 407] on button "Submit" at bounding box center [320, 412] width 160 height 12
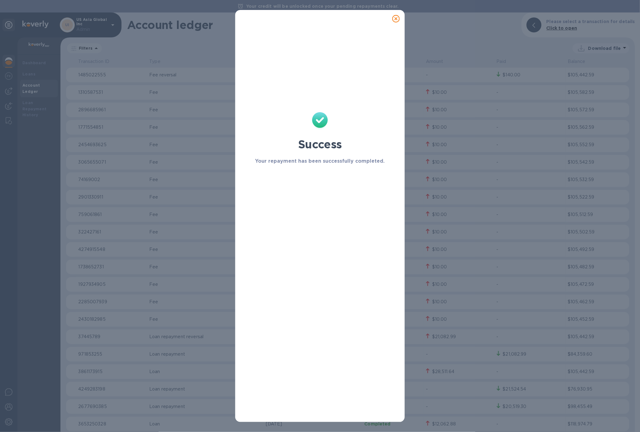
click at [395, 21] on icon at bounding box center [395, 18] width 7 height 7
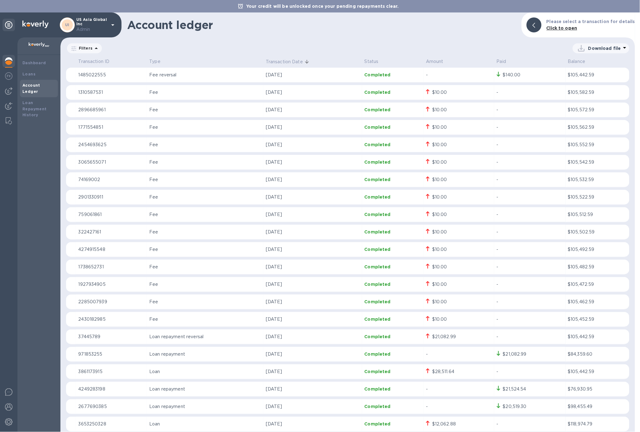
click at [395, 21] on icon at bounding box center [395, 18] width 7 height 7
click at [112, 23] on icon at bounding box center [112, 24] width 7 height 7
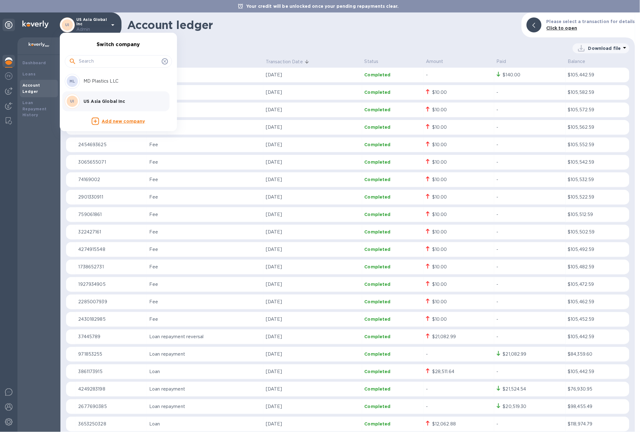
click at [302, 59] on div at bounding box center [320, 216] width 640 height 432
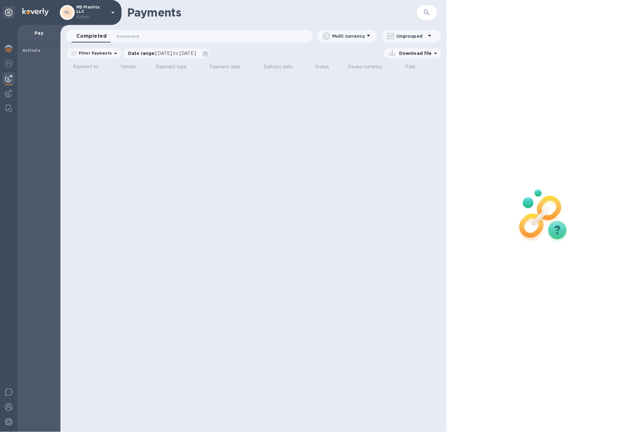
click at [115, 12] on icon at bounding box center [112, 12] width 7 height 7
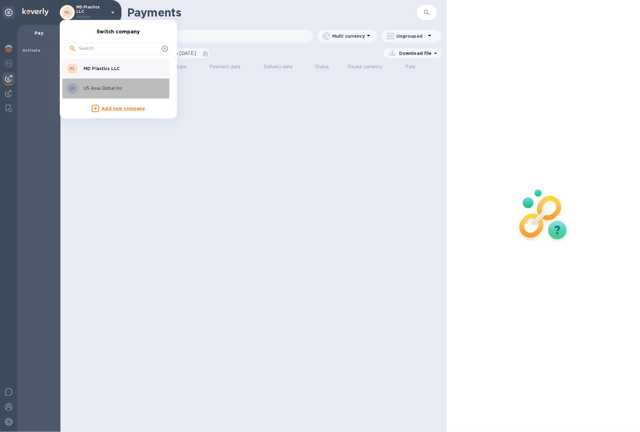
click at [120, 82] on div "UI US Asia Global Inc" at bounding box center [113, 88] width 97 height 15
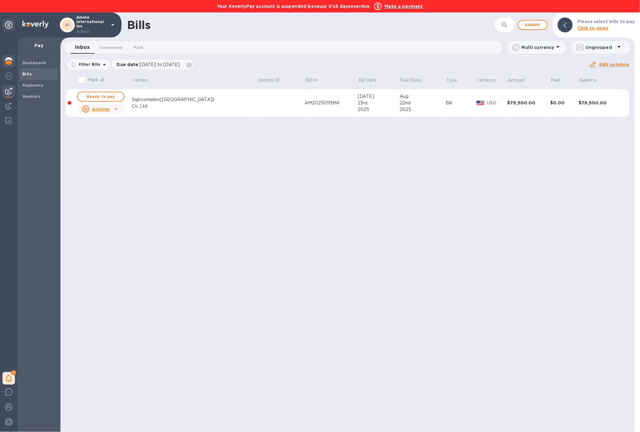
click at [5, 61] on img at bounding box center [8, 60] width 7 height 7
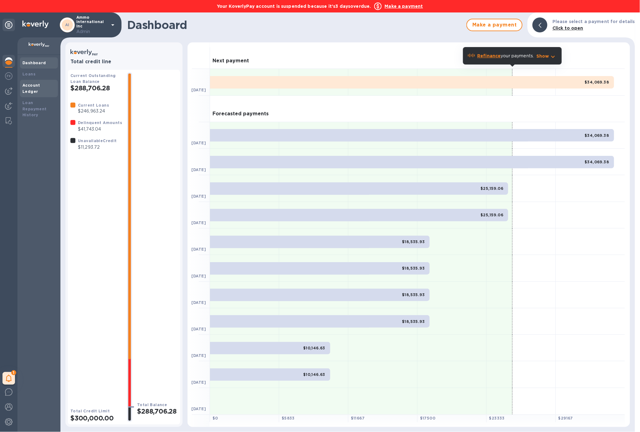
click at [34, 85] on b "Account Ledger" at bounding box center [31, 88] width 18 height 11
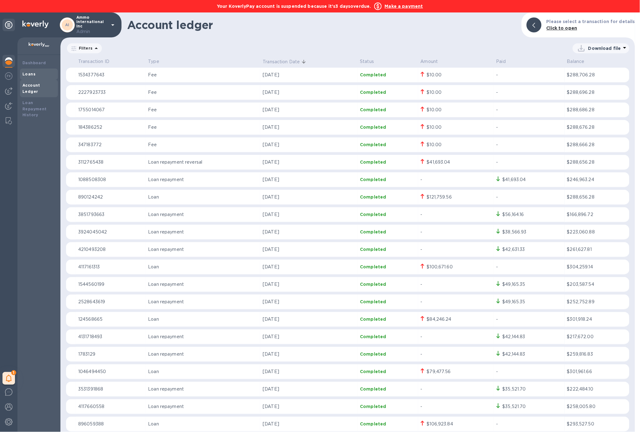
click at [35, 76] on div "Loans" at bounding box center [38, 74] width 33 height 6
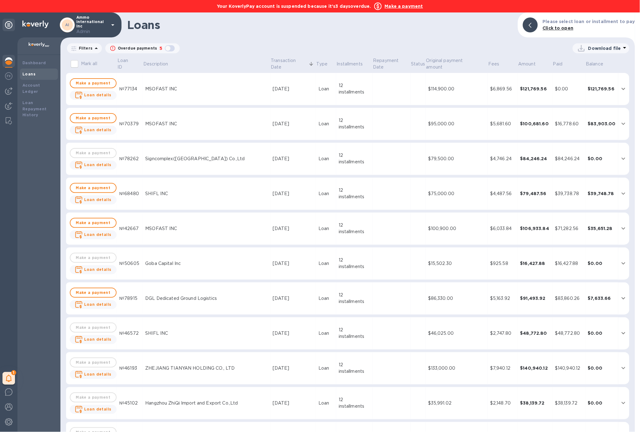
click at [189, 89] on div "MSOFAST INC" at bounding box center [206, 89] width 122 height 7
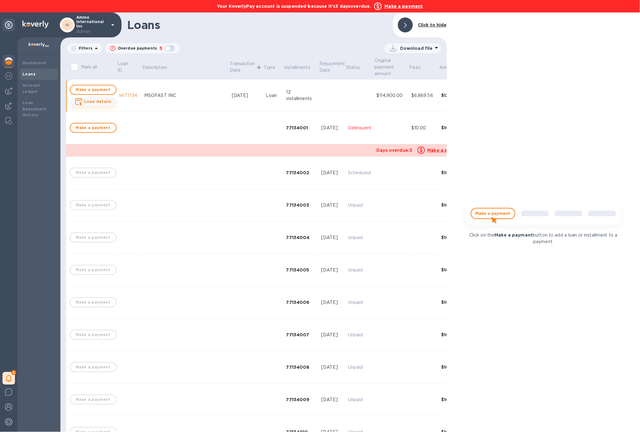
click at [91, 103] on b "Loan details" at bounding box center [97, 101] width 27 height 5
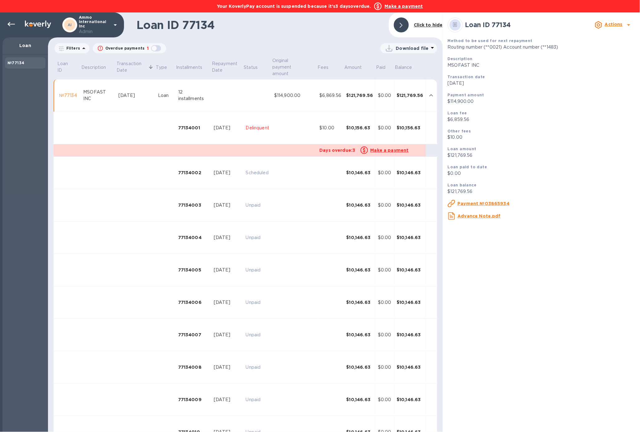
click at [296, 128] on td at bounding box center [294, 128] width 45 height 32
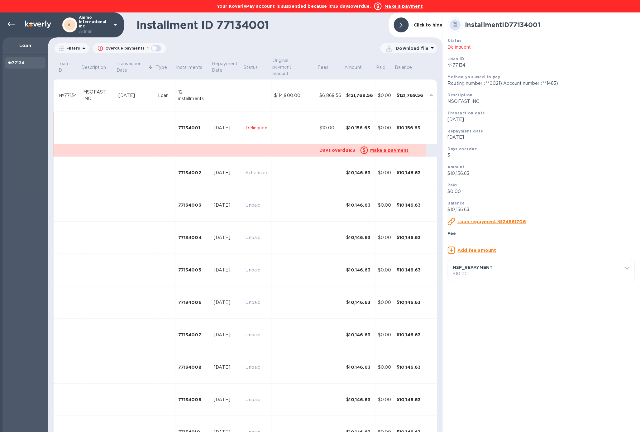
scroll to position [24, 0]
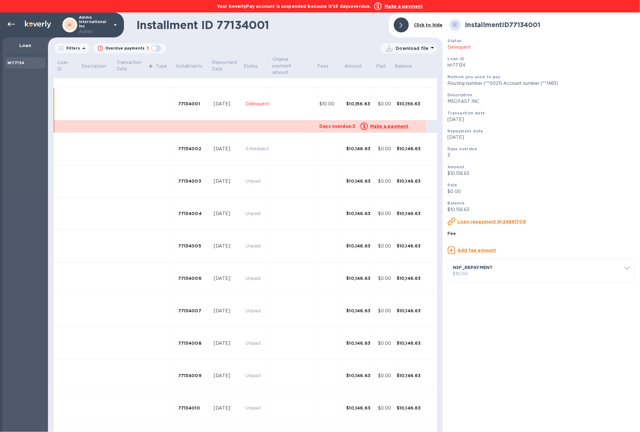
click at [502, 277] on p "$10.00" at bounding box center [541, 274] width 177 height 7
click at [496, 330] on input "10" at bounding box center [543, 325] width 173 height 9
type input "1"
type input "-30"
click at [619, 338] on p "​" at bounding box center [541, 334] width 177 height 7
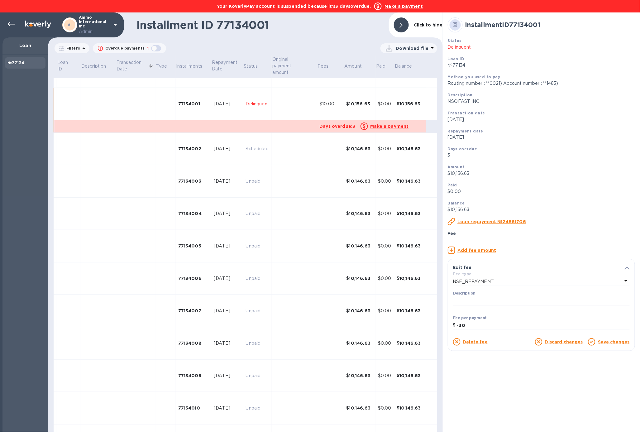
click at [618, 344] on u "Save changes" at bounding box center [614, 341] width 32 height 5
click at [16, 26] on div at bounding box center [11, 24] width 12 height 12
click at [8, 27] on icon at bounding box center [10, 24] width 7 height 7
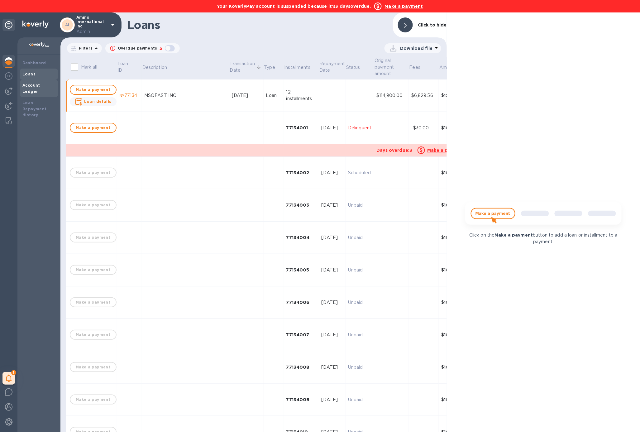
click at [28, 85] on b "Account Ledger" at bounding box center [31, 88] width 18 height 11
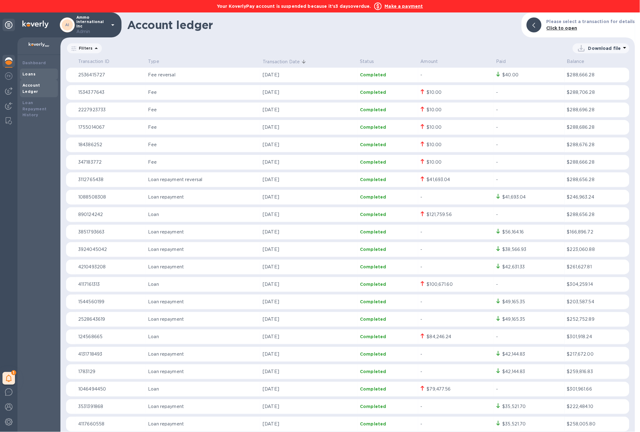
click at [42, 76] on div "Loans" at bounding box center [38, 74] width 33 height 6
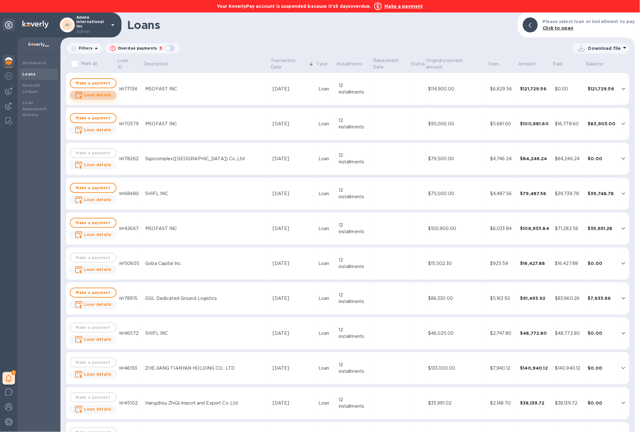
click at [106, 96] on b "Loan details" at bounding box center [97, 95] width 27 height 5
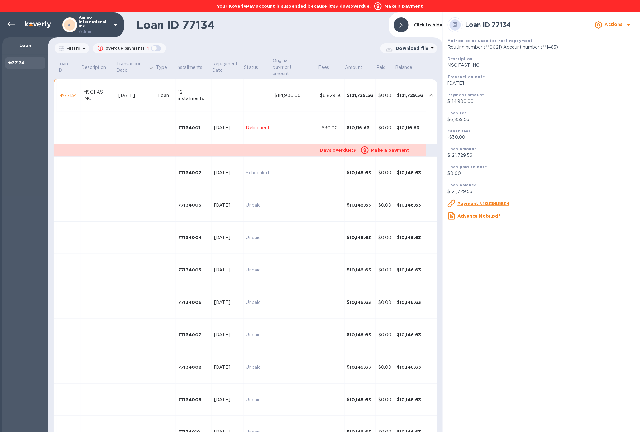
click at [321, 133] on td "-$30.00" at bounding box center [331, 128] width 27 height 32
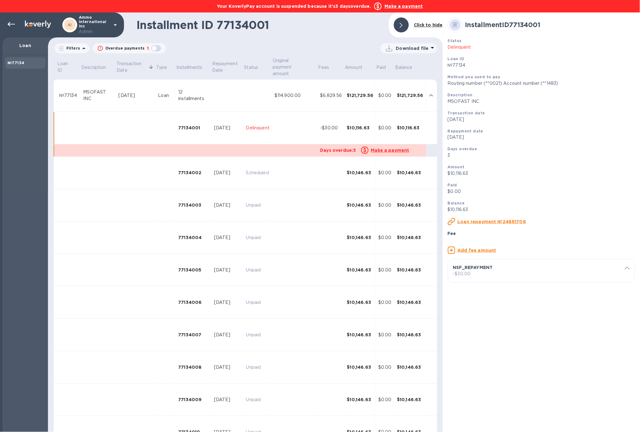
scroll to position [24, 0]
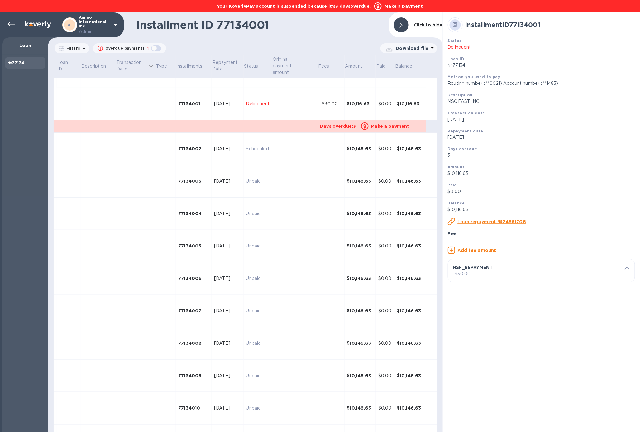
click at [479, 277] on p "-$30.00" at bounding box center [541, 274] width 177 height 7
click at [476, 330] on input "-30" at bounding box center [543, 325] width 173 height 9
type input "-40"
click at [621, 344] on u "Save changes" at bounding box center [614, 341] width 32 height 5
click at [15, 28] on div at bounding box center [11, 24] width 12 height 12
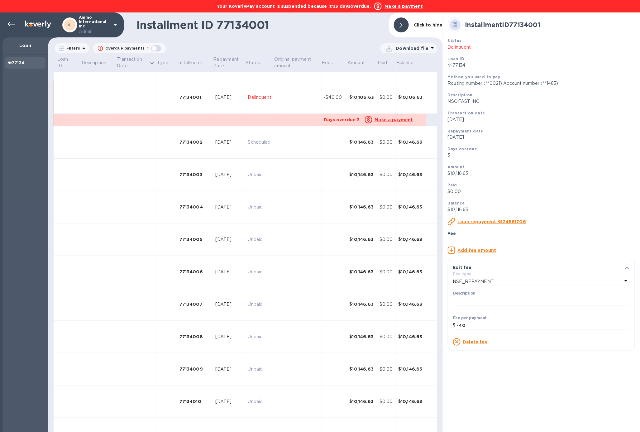
click at [19, 60] on b "№77134" at bounding box center [15, 62] width 17 height 5
click at [23, 45] on p "Loan" at bounding box center [25, 45] width 36 height 6
click at [9, 25] on icon at bounding box center [10, 24] width 7 height 4
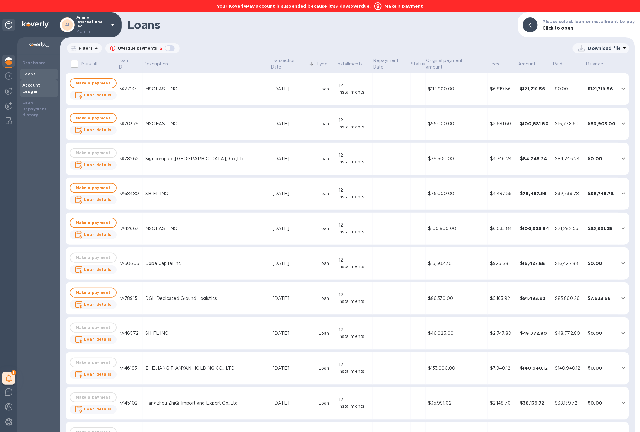
click at [40, 85] on b "Account Ledger" at bounding box center [31, 88] width 18 height 11
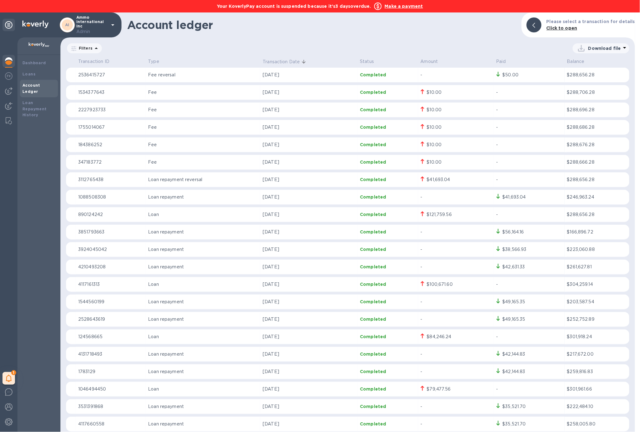
click at [396, 5] on b "Make a payment" at bounding box center [404, 6] width 38 height 5
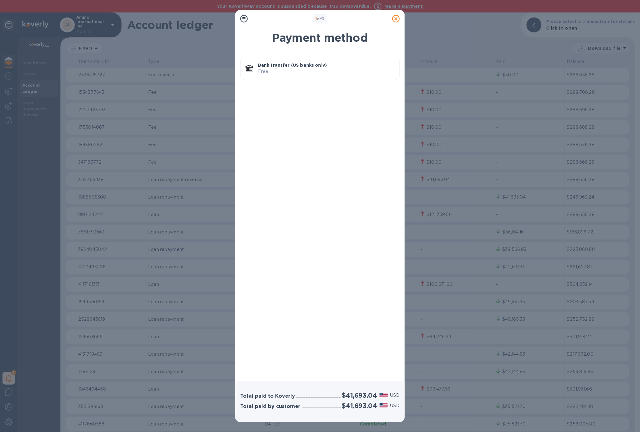
click at [292, 74] on p "Free" at bounding box center [326, 71] width 136 height 7
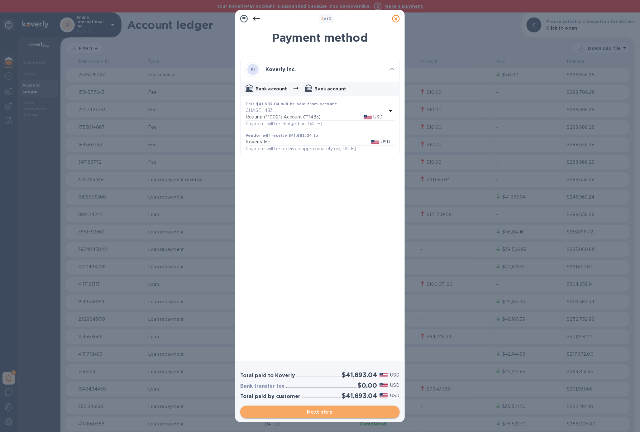
click at [356, 414] on span "Next step" at bounding box center [320, 411] width 150 height 7
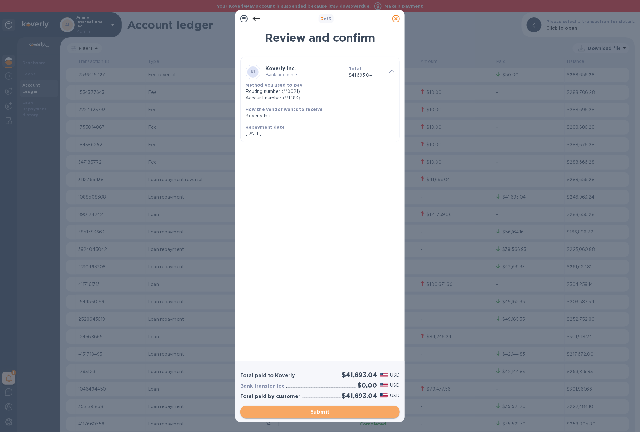
click at [356, 414] on span "Submit" at bounding box center [320, 411] width 150 height 7
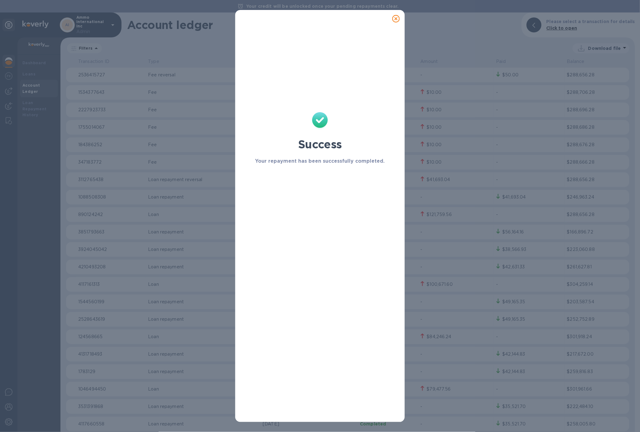
click at [397, 20] on icon at bounding box center [395, 18] width 7 height 7
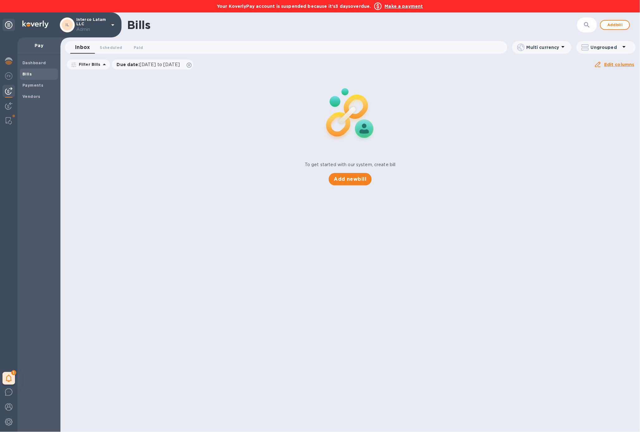
click at [409, 5] on b "Make a payment" at bounding box center [404, 6] width 38 height 5
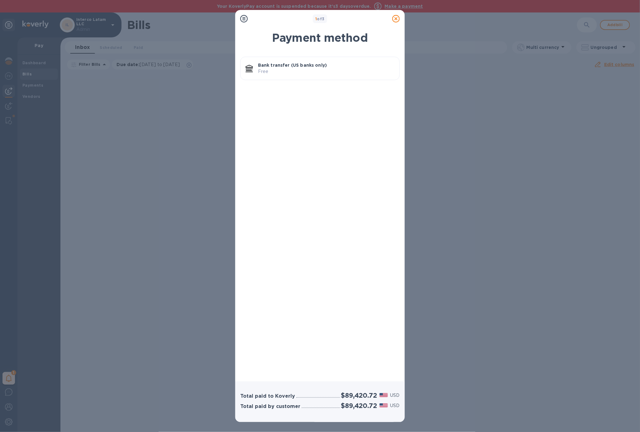
click at [327, 60] on div "Bank transfer (US banks only) Free" at bounding box center [326, 69] width 141 height 18
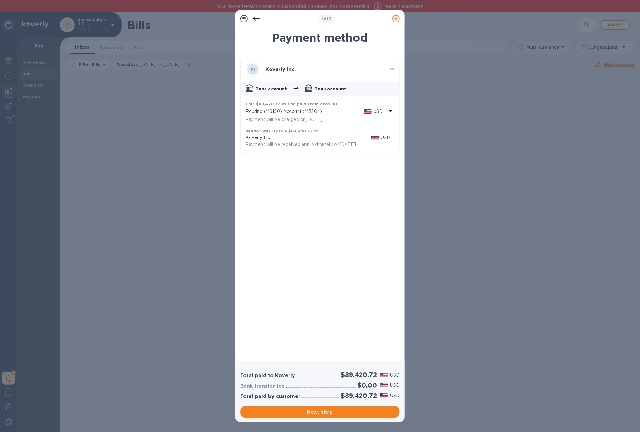
click at [400, 17] on icon at bounding box center [395, 18] width 7 height 7
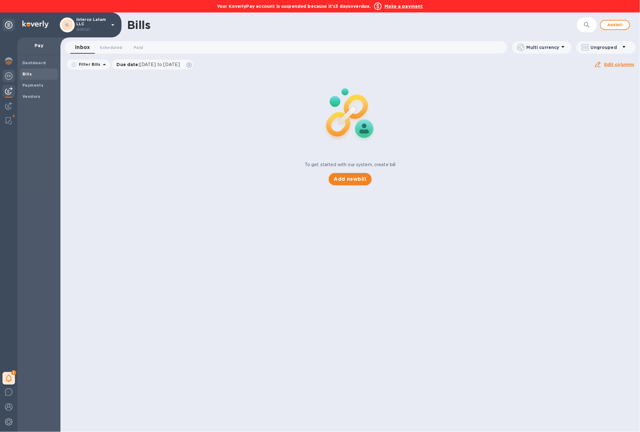
click at [7, 75] on img at bounding box center [8, 75] width 7 height 7
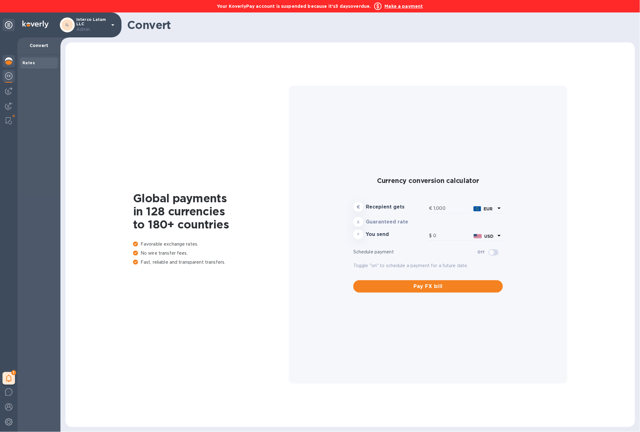
click at [7, 62] on img at bounding box center [8, 60] width 7 height 7
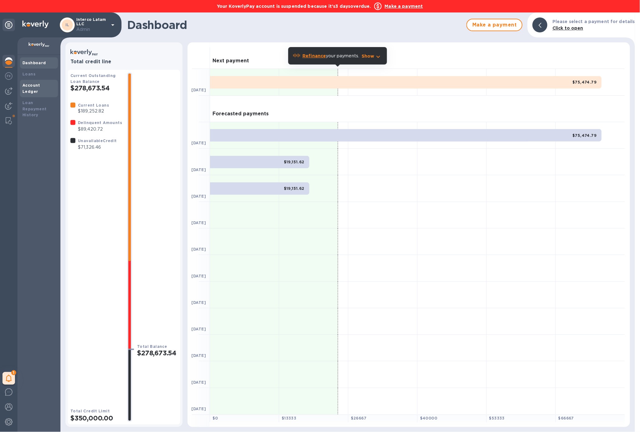
click at [40, 84] on b "Account Ledger" at bounding box center [31, 88] width 18 height 11
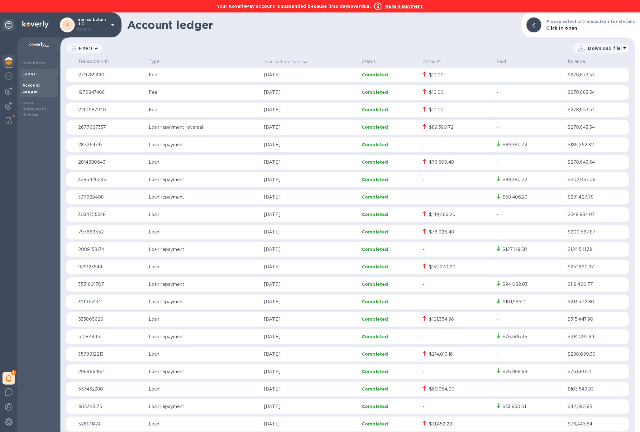
click at [40, 72] on div "Loans" at bounding box center [38, 74] width 33 height 6
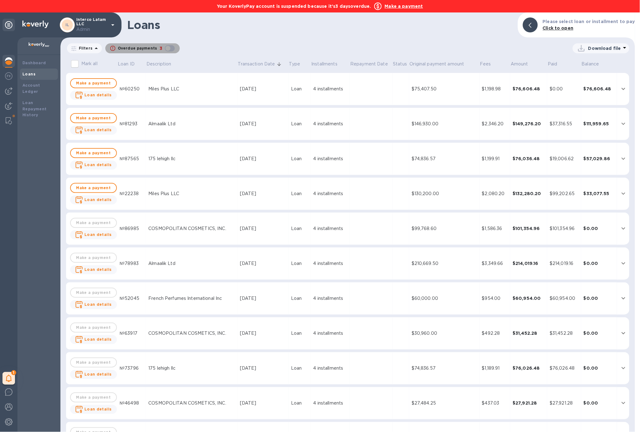
click at [169, 50] on div "button" at bounding box center [170, 48] width 12 height 9
checkbox input "true"
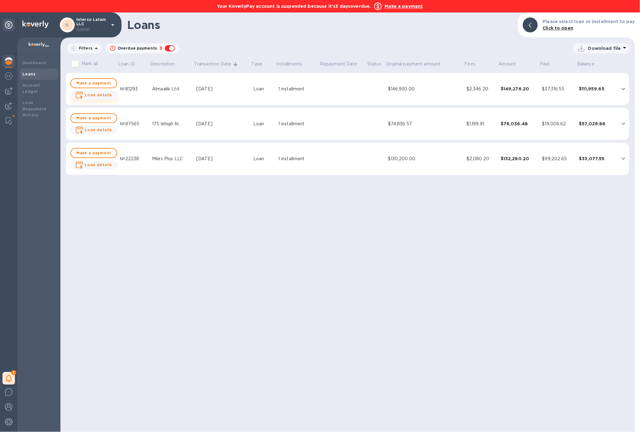
click at [98, 98] on span "Loan details" at bounding box center [98, 95] width 27 height 6
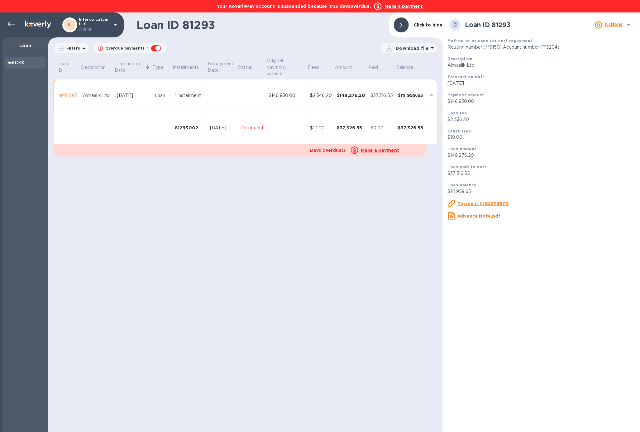
click at [283, 130] on td at bounding box center [286, 128] width 41 height 32
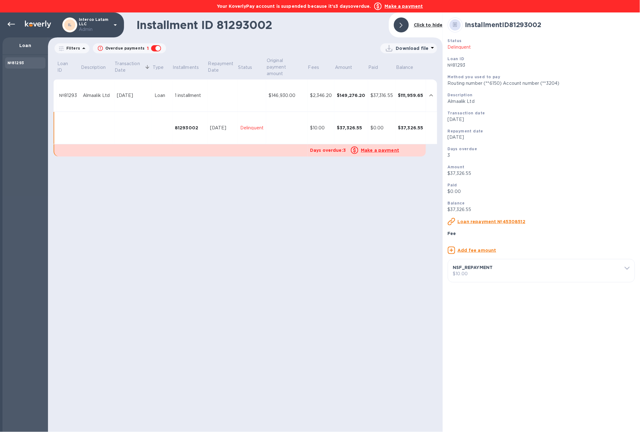
click at [539, 282] on div "NSF_REPAYMENT $10.00 Fee type NSF_REPAYMENT Description ​ Fee per payment $ 10 …" at bounding box center [541, 270] width 187 height 23
click at [623, 271] on p "NSF_REPAYMENT" at bounding box center [539, 267] width 172 height 6
click at [473, 330] on input "10" at bounding box center [543, 325] width 173 height 9
type input "1"
type input "-20"
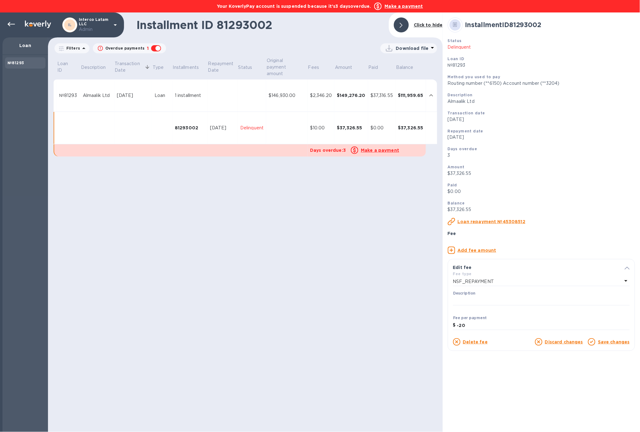
click at [615, 344] on u "Save changes" at bounding box center [614, 341] width 32 height 5
click at [14, 25] on icon at bounding box center [10, 24] width 7 height 7
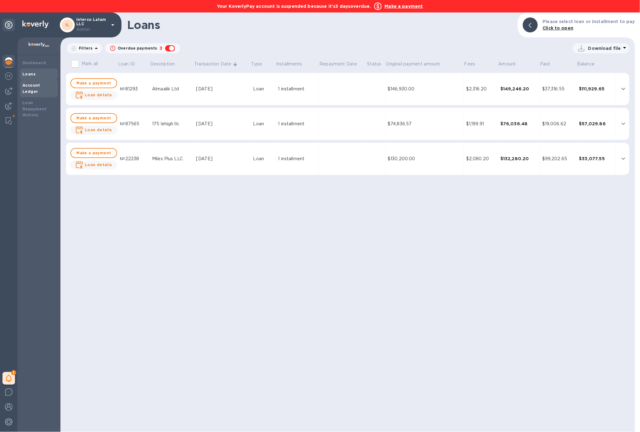
click at [43, 89] on div "Account Ledger" at bounding box center [39, 88] width 38 height 17
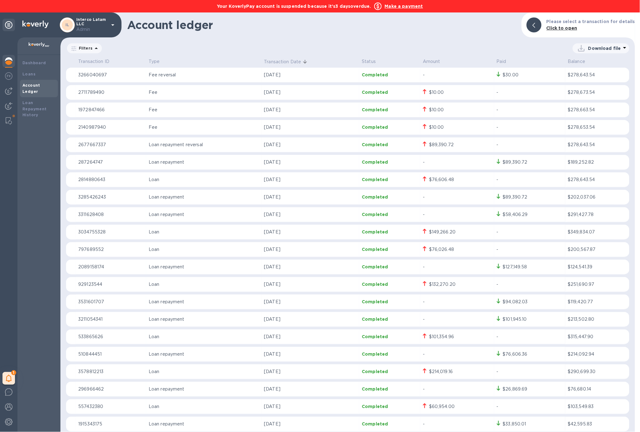
click at [391, 5] on b "Make a payment" at bounding box center [404, 6] width 38 height 5
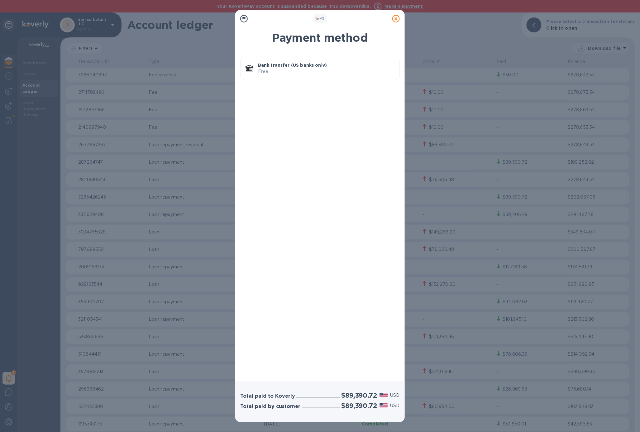
click at [279, 76] on div "Bank transfer (US banks only) Free" at bounding box center [326, 69] width 141 height 18
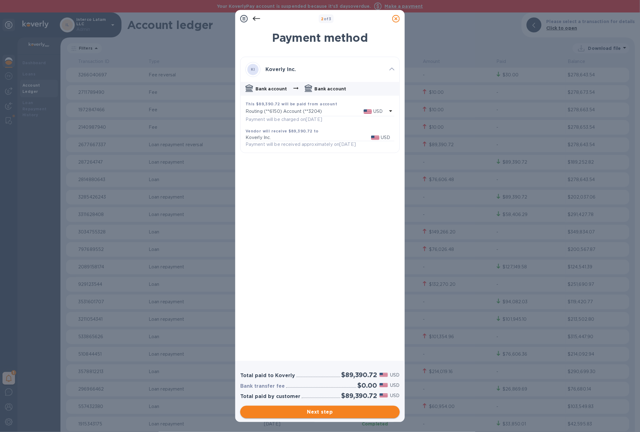
click at [294, 414] on span "Next step" at bounding box center [320, 411] width 150 height 7
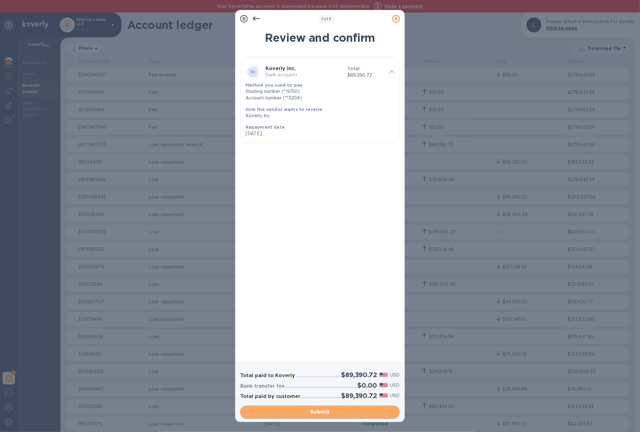
click at [322, 411] on span "Submit" at bounding box center [320, 411] width 150 height 7
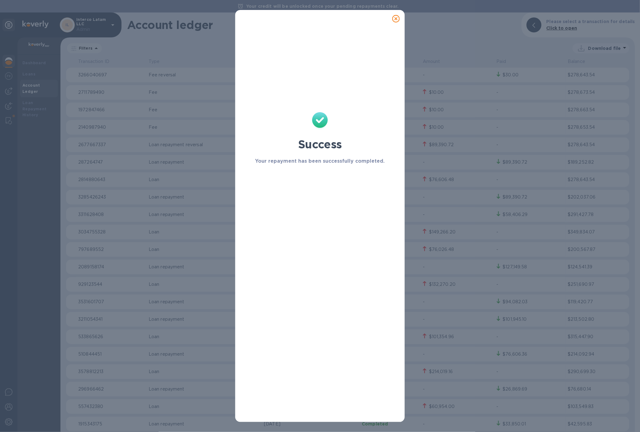
click at [397, 22] on icon at bounding box center [395, 18] width 7 height 7
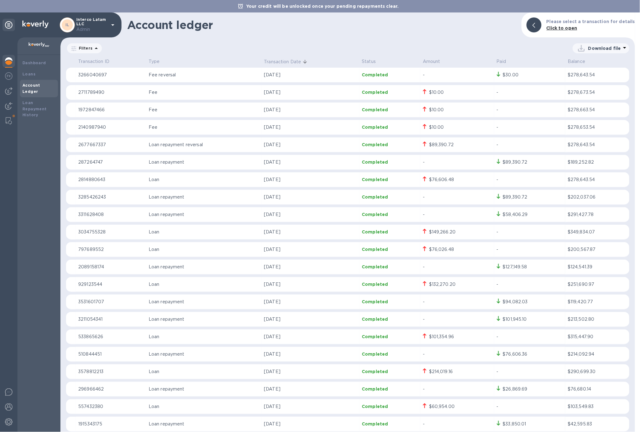
click at [98, 24] on p "Interco Latam LLC Admin" at bounding box center [91, 24] width 31 height 15
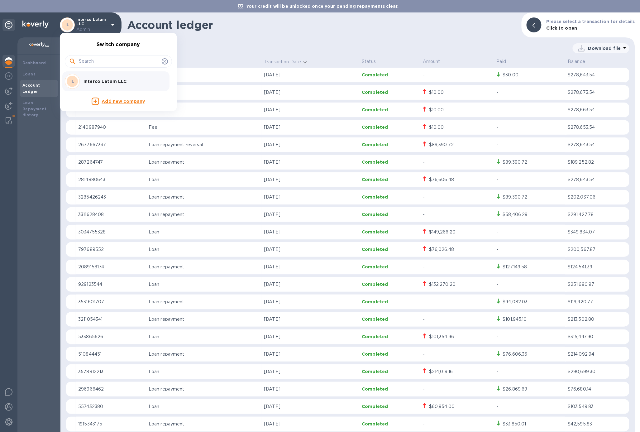
click at [304, 59] on div at bounding box center [320, 216] width 640 height 432
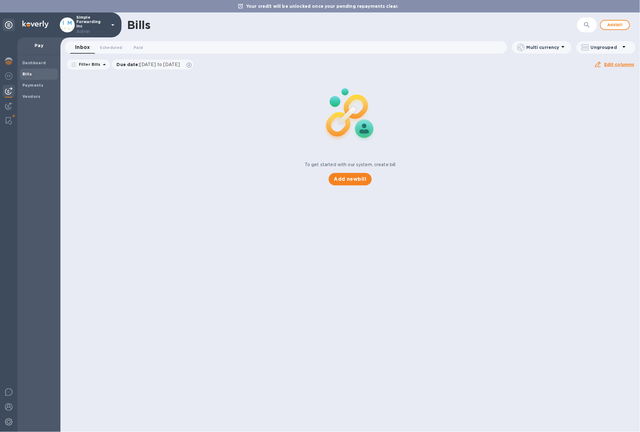
click at [586, 28] on icon "button" at bounding box center [586, 24] width 7 height 7
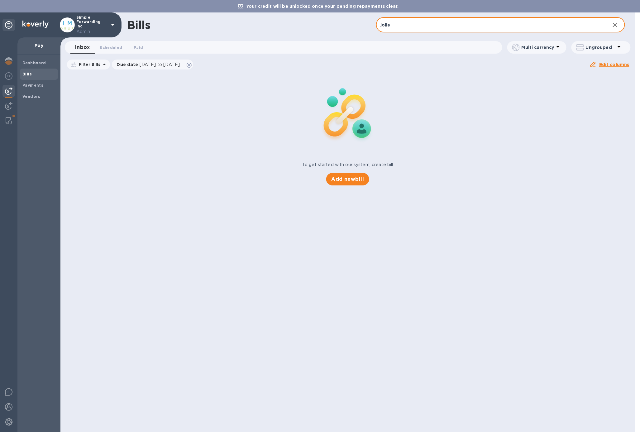
type input "jolie"
click at [615, 26] on icon "button" at bounding box center [614, 24] width 7 height 7
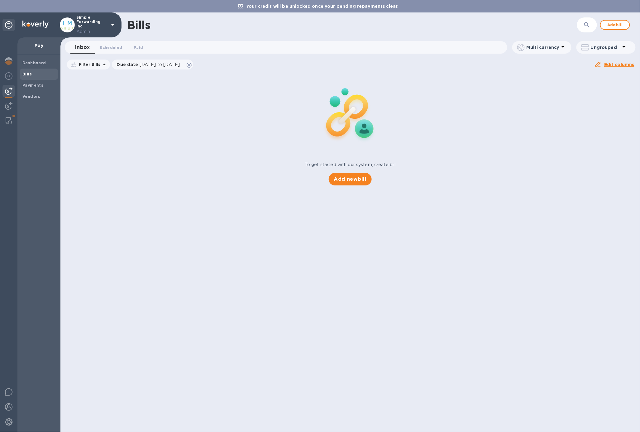
click at [92, 22] on p "Simple Forwarding Inc Admin" at bounding box center [91, 25] width 31 height 20
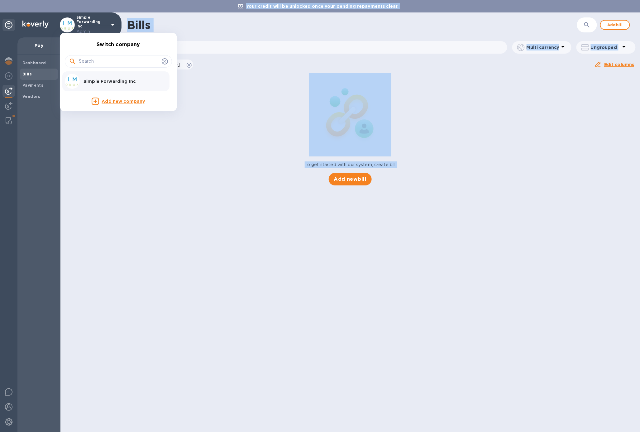
click at [92, 22] on div at bounding box center [320, 216] width 640 height 432
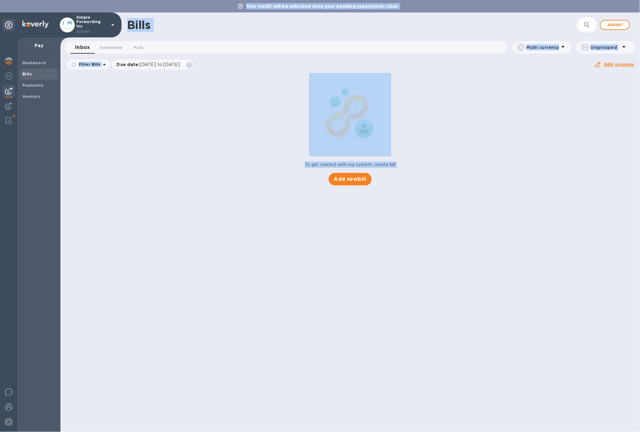
click at [92, 22] on p "Simple Forwarding Inc Admin" at bounding box center [91, 25] width 31 height 20
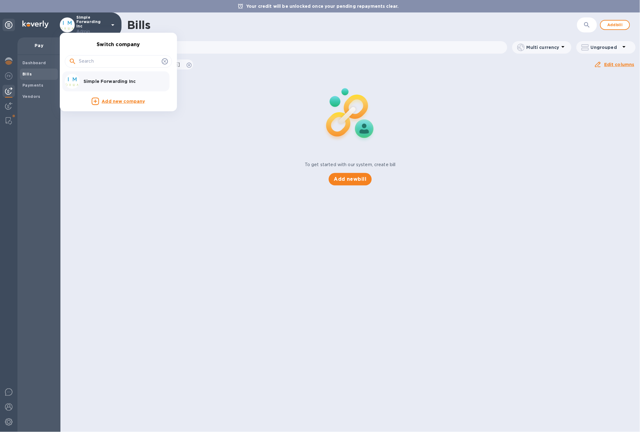
click at [226, 95] on div at bounding box center [320, 216] width 640 height 432
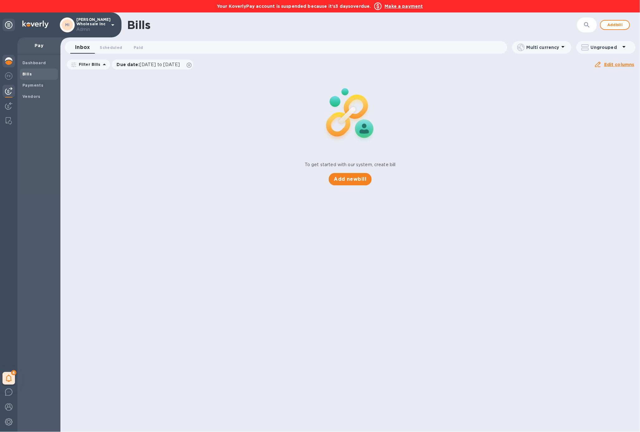
click at [8, 62] on img at bounding box center [8, 60] width 7 height 7
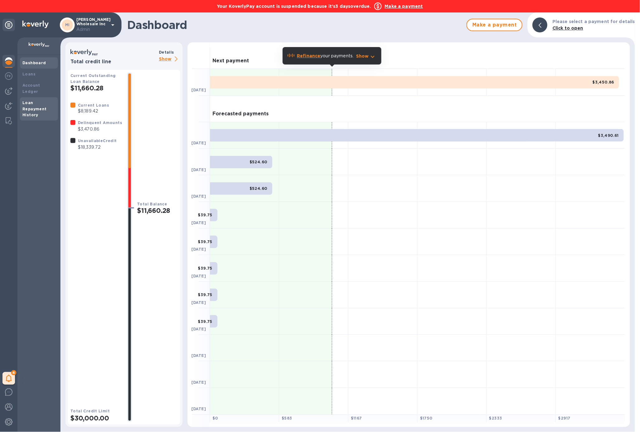
click at [32, 97] on div "Loan Repayment History" at bounding box center [39, 109] width 38 height 24
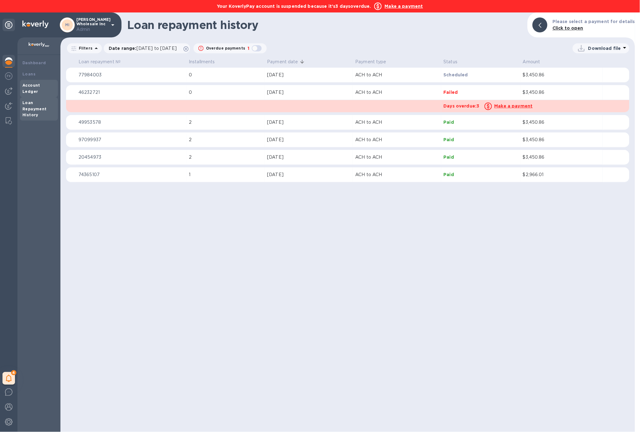
click at [34, 83] on b "Account Ledger" at bounding box center [31, 88] width 18 height 11
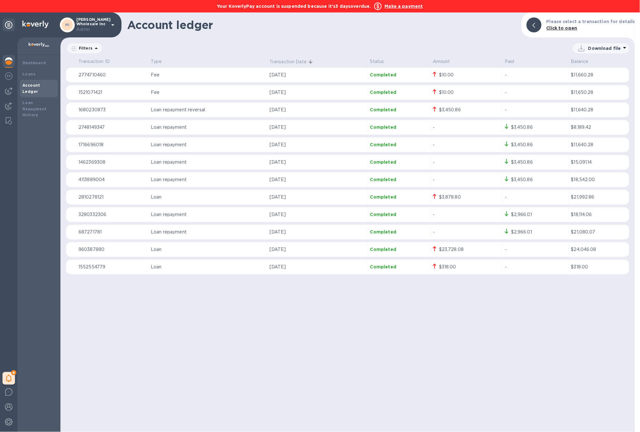
click at [412, 115] on td "Completed" at bounding box center [399, 110] width 63 height 15
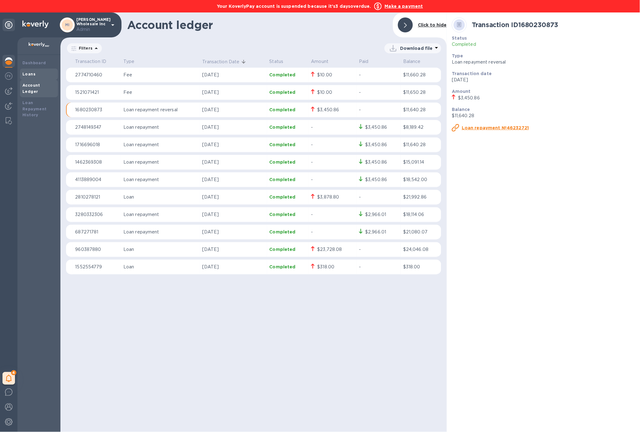
click at [40, 75] on div "Loans" at bounding box center [38, 74] width 33 height 6
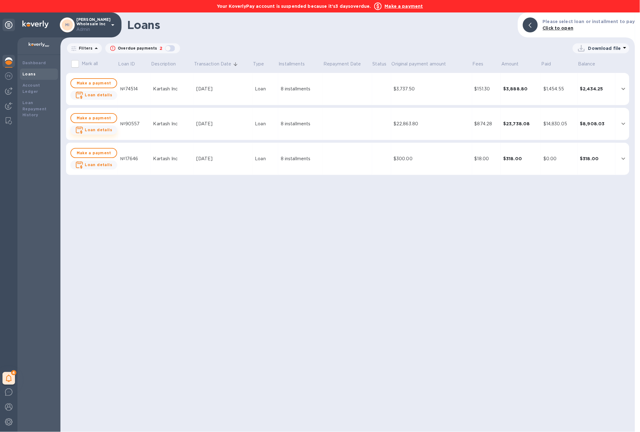
click at [91, 132] on b "Loan details" at bounding box center [98, 129] width 27 height 5
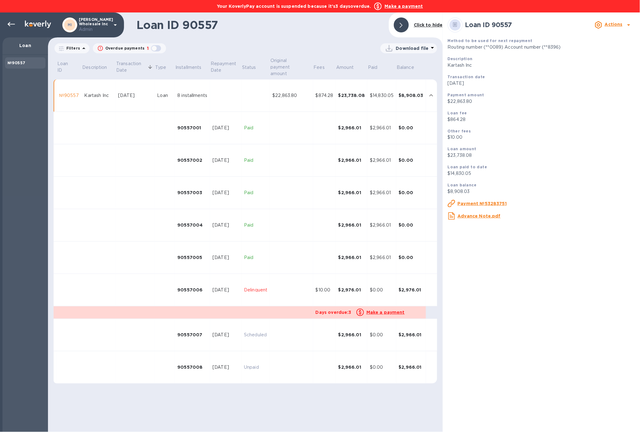
click at [324, 284] on td "$10.00" at bounding box center [324, 290] width 23 height 32
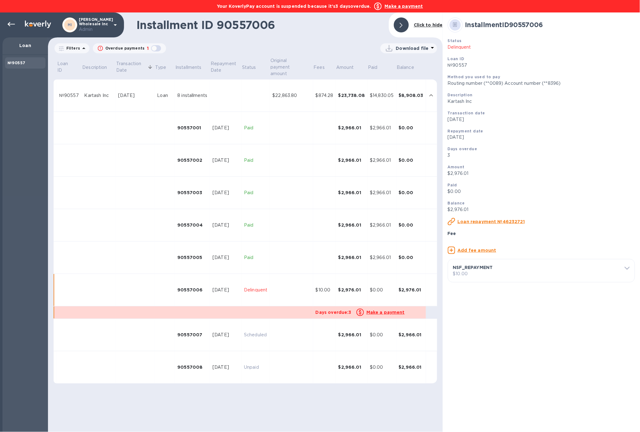
click at [473, 271] on p "NSF_REPAYMENT" at bounding box center [539, 267] width 172 height 6
click at [475, 344] on u "Delete fee" at bounding box center [475, 341] width 25 height 5
click at [9, 27] on icon at bounding box center [10, 24] width 7 height 7
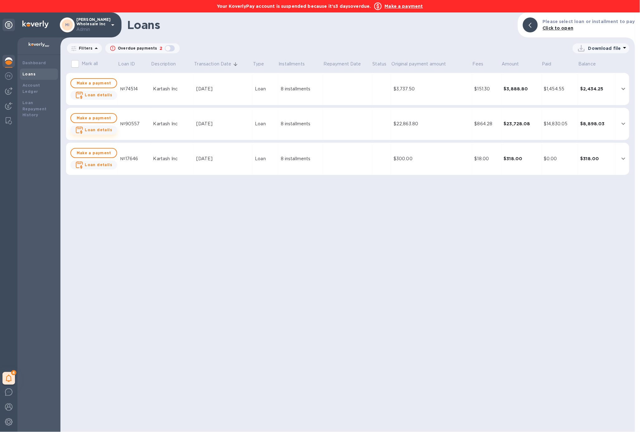
click at [93, 132] on span "Loan details" at bounding box center [98, 130] width 27 height 6
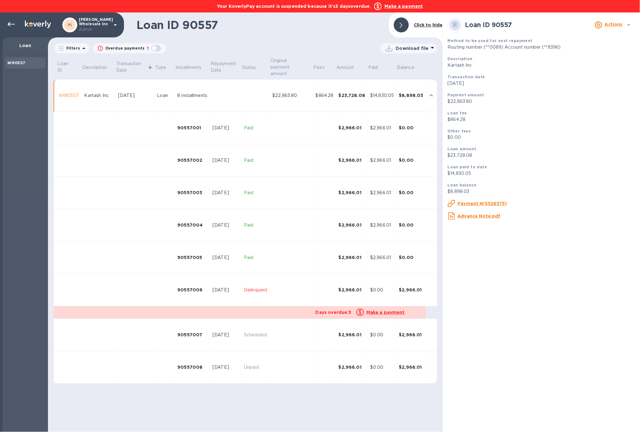
click at [306, 283] on td at bounding box center [291, 290] width 43 height 32
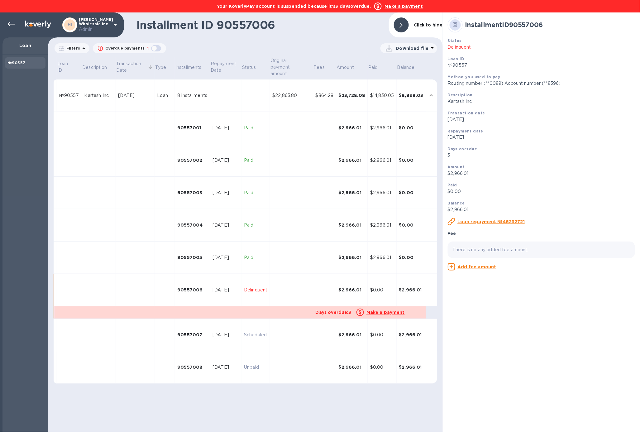
click at [487, 253] on p "There is no any added fee amount." at bounding box center [541, 250] width 177 height 7
click at [356, 288] on div "$2,966.01" at bounding box center [352, 290] width 27 height 6
click at [299, 280] on td at bounding box center [291, 290] width 43 height 32
click at [297, 285] on td at bounding box center [291, 290] width 43 height 32
drag, startPoint x: 297, startPoint y: 285, endPoint x: 319, endPoint y: 289, distance: 23.0
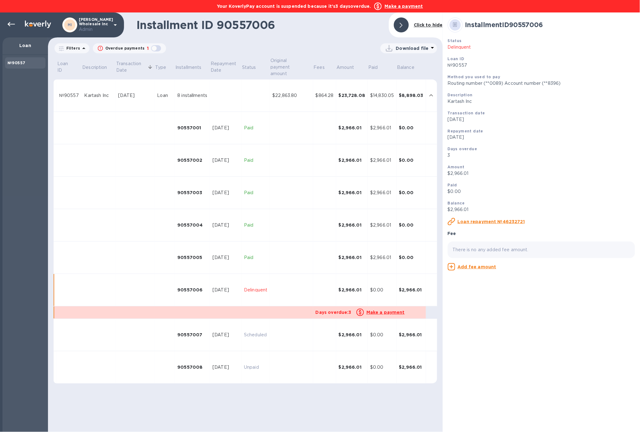
click at [296, 285] on td at bounding box center [291, 290] width 43 height 32
click at [385, 292] on div "$0.00" at bounding box center [382, 290] width 24 height 7
click at [107, 96] on div "Kartash Inc" at bounding box center [98, 95] width 29 height 7
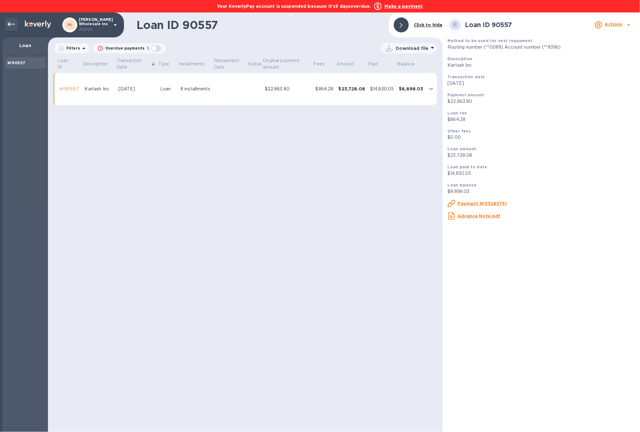
click at [12, 27] on icon at bounding box center [10, 24] width 7 height 7
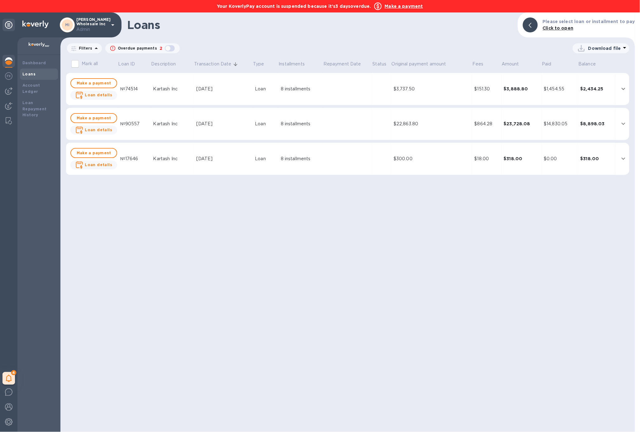
click at [173, 96] on td "Kartash Inc" at bounding box center [172, 89] width 43 height 32
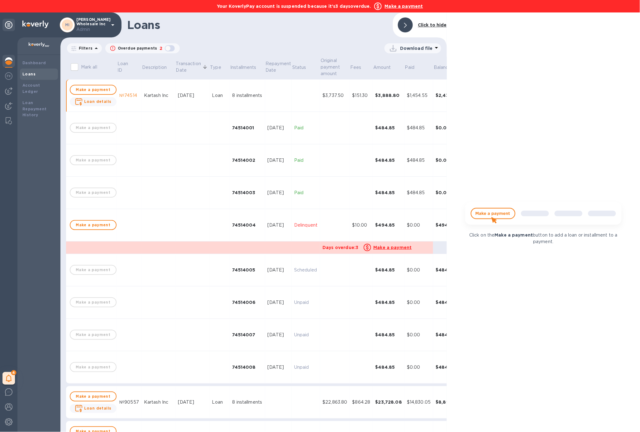
click at [199, 218] on td at bounding box center [192, 225] width 34 height 32
click at [102, 104] on span "Loan details" at bounding box center [93, 102] width 37 height 8
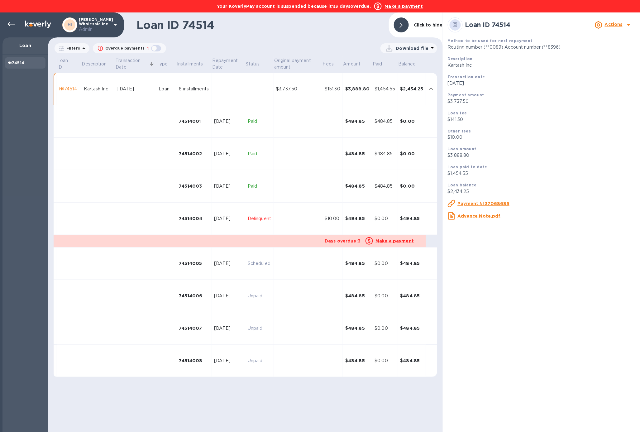
click at [285, 209] on td at bounding box center [298, 219] width 49 height 32
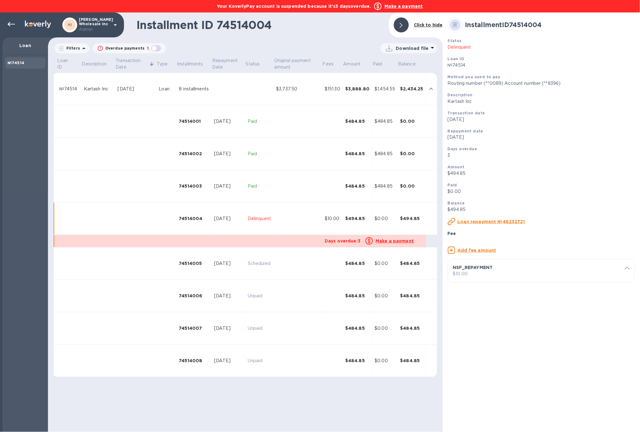
click at [508, 271] on p "NSF_REPAYMENT" at bounding box center [539, 267] width 172 height 6
click at [475, 344] on u "Delete fee" at bounding box center [475, 341] width 25 height 5
click at [10, 23] on icon at bounding box center [10, 24] width 7 height 7
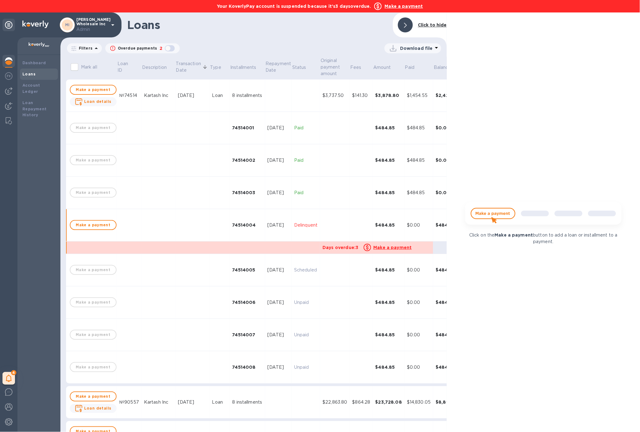
scroll to position [33, 0]
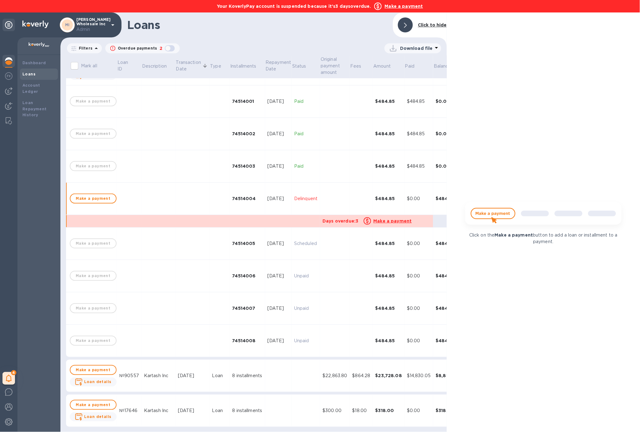
click at [10, 61] on img at bounding box center [8, 60] width 7 height 7
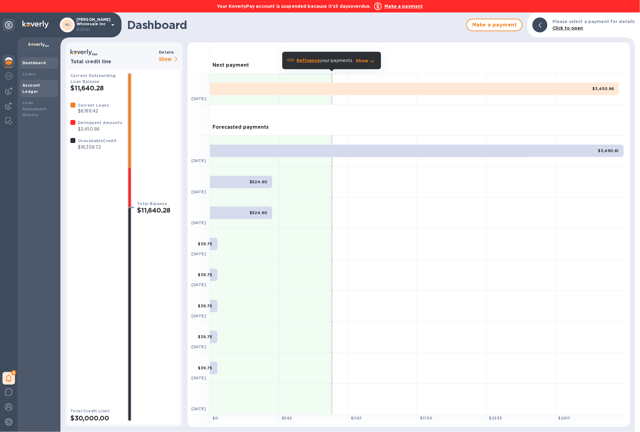
click at [32, 84] on b "Account Ledger" at bounding box center [31, 88] width 18 height 11
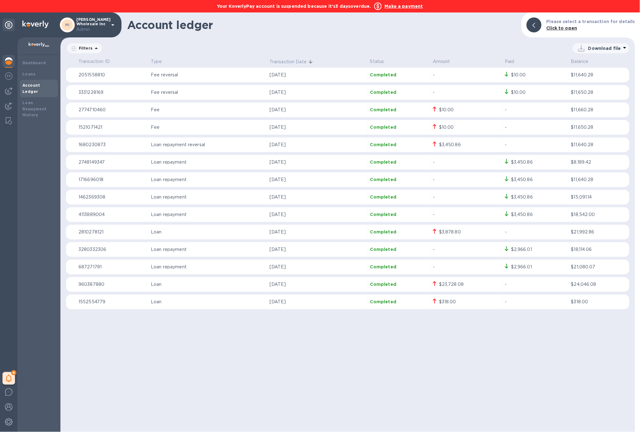
click at [396, 6] on b "Make a payment" at bounding box center [404, 6] width 38 height 5
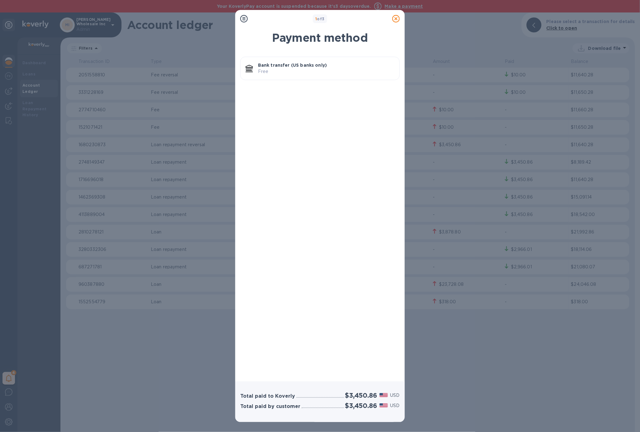
click at [317, 71] on p "Free" at bounding box center [326, 71] width 136 height 7
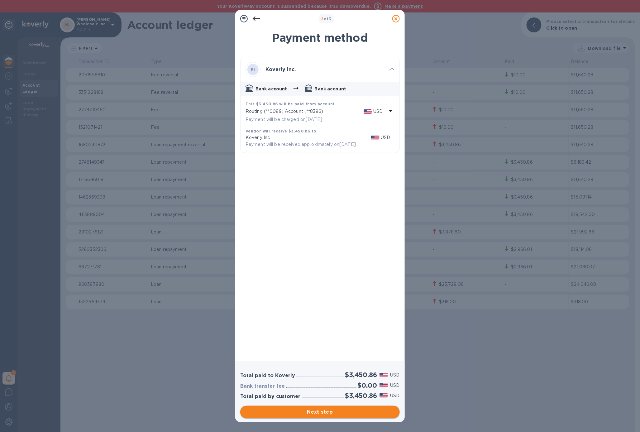
click at [311, 414] on span "Next step" at bounding box center [320, 411] width 150 height 7
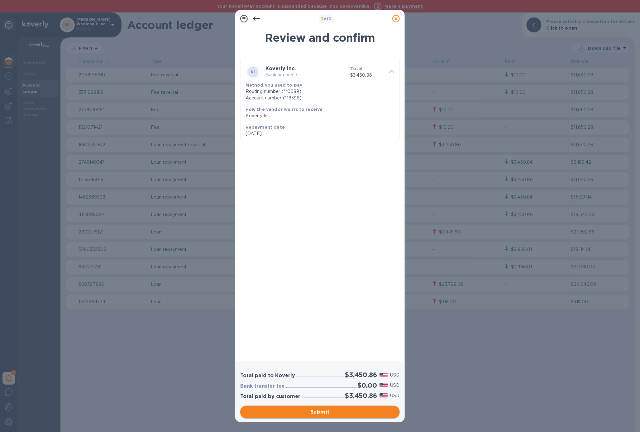
click at [311, 414] on span "Submit" at bounding box center [320, 411] width 150 height 7
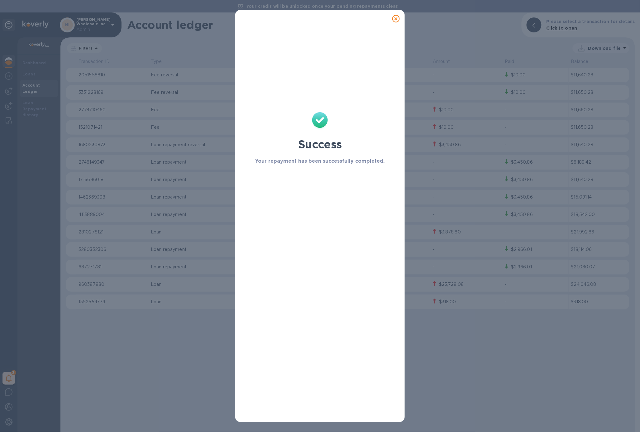
click at [397, 18] on icon at bounding box center [395, 18] width 7 height 7
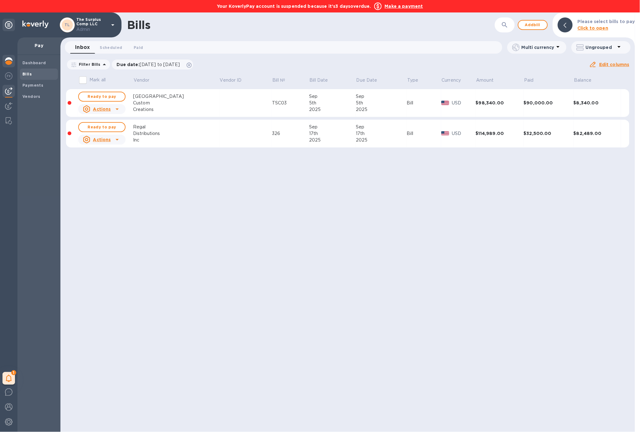
click at [6, 56] on div at bounding box center [8, 62] width 12 height 14
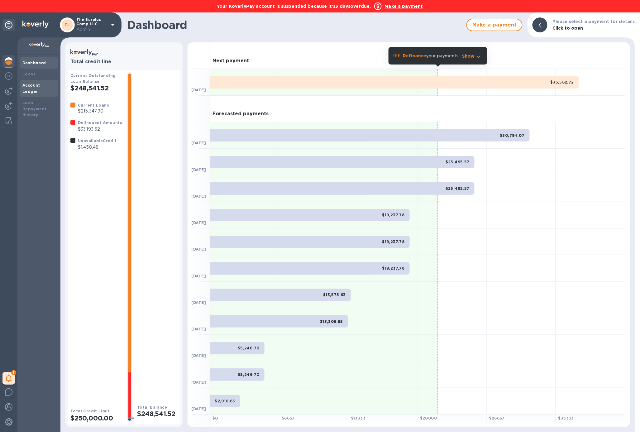
click at [40, 83] on b "Account Ledger" at bounding box center [31, 88] width 18 height 11
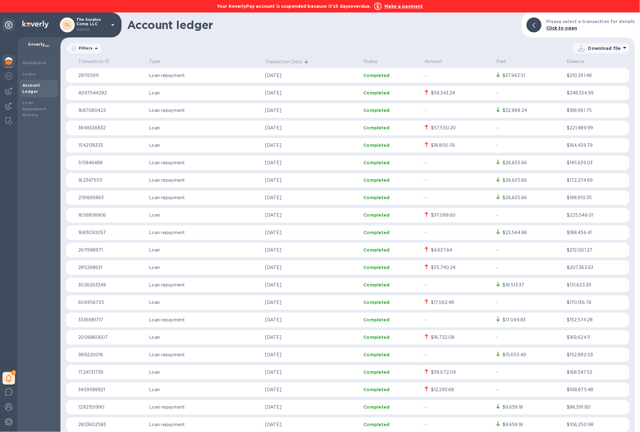
scroll to position [1247, 0]
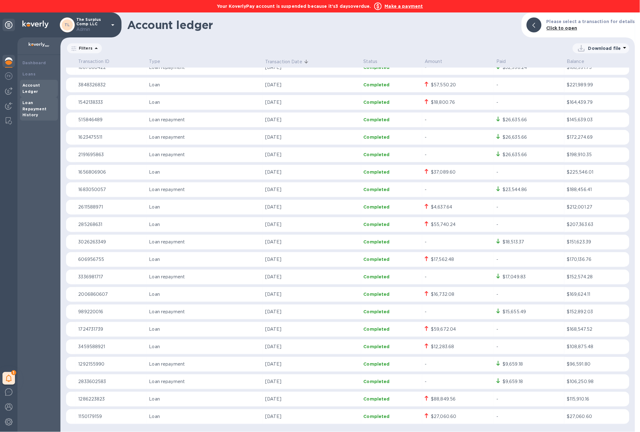
click at [23, 100] on b "Loan Repayment History" at bounding box center [34, 108] width 24 height 17
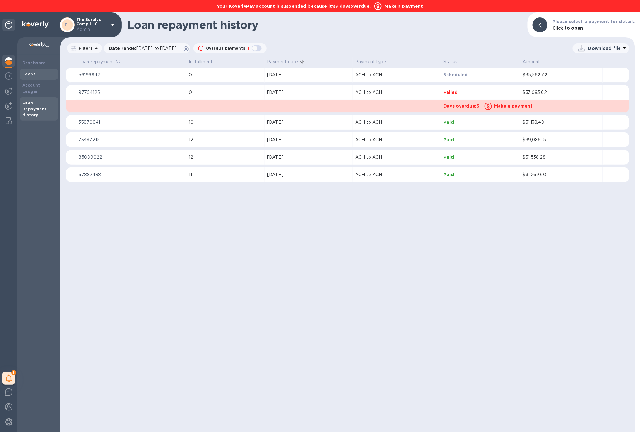
click at [34, 74] on b "Loans" at bounding box center [28, 74] width 13 height 5
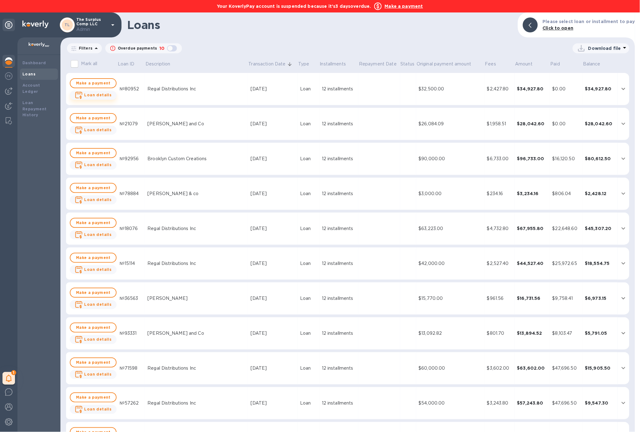
click at [91, 94] on b "Loan details" at bounding box center [97, 95] width 27 height 5
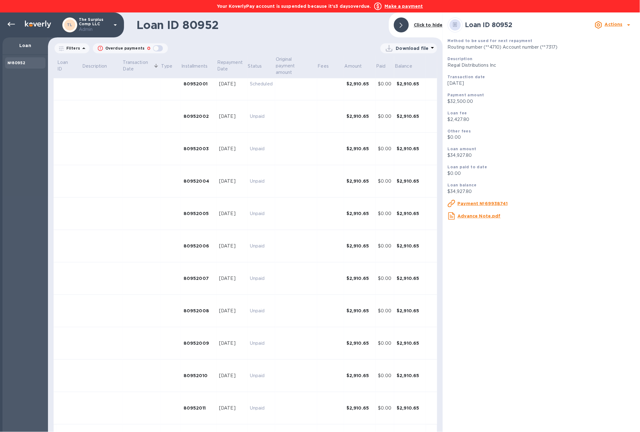
scroll to position [74, 0]
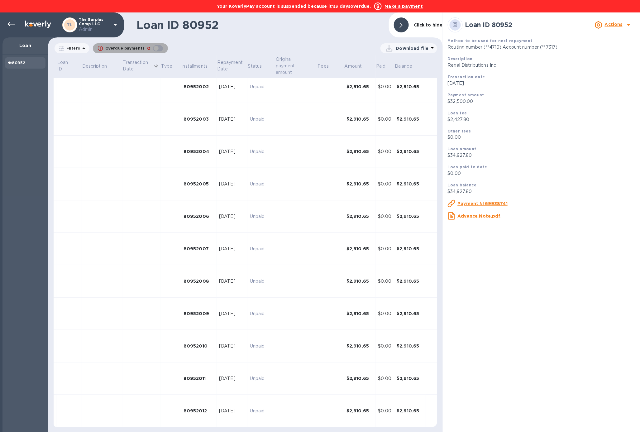
click at [153, 48] on div "button" at bounding box center [158, 48] width 12 height 9
checkbox input "true"
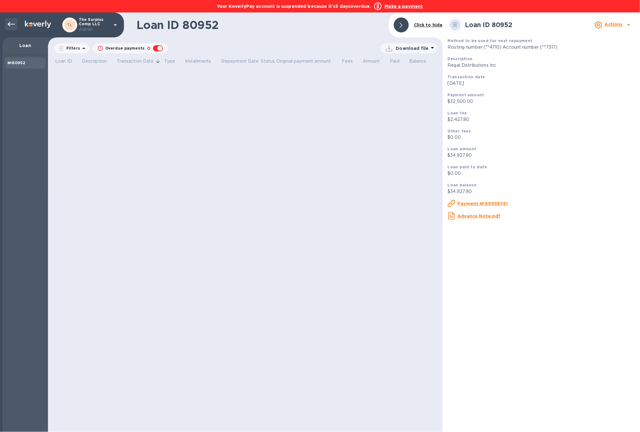
click at [7, 23] on div at bounding box center [11, 24] width 12 height 12
click at [10, 27] on icon at bounding box center [10, 24] width 7 height 7
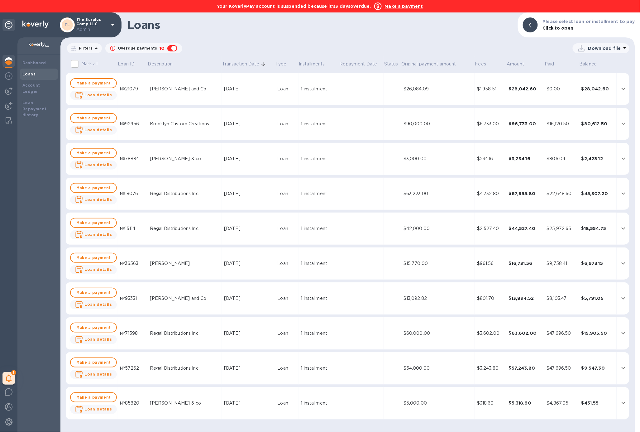
click at [162, 98] on td "[PERSON_NAME] and Co" at bounding box center [184, 89] width 74 height 32
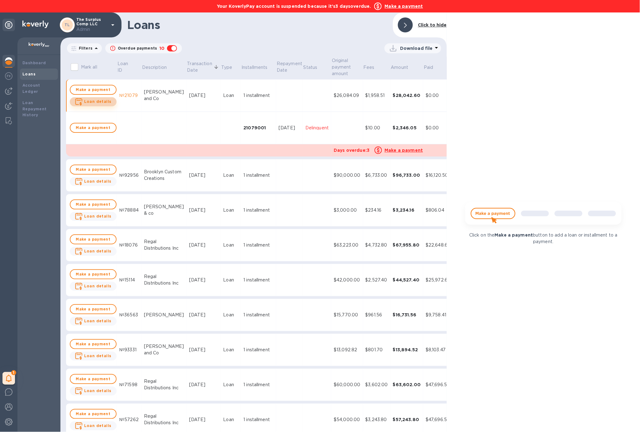
click at [100, 103] on b "Loan details" at bounding box center [97, 101] width 27 height 5
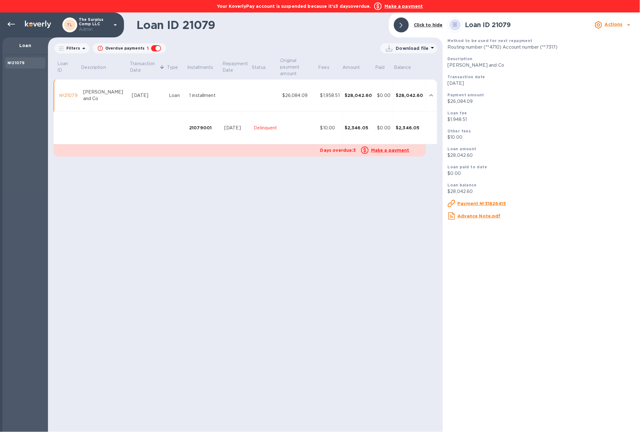
click at [262, 116] on td "Delinquent" at bounding box center [265, 128] width 28 height 32
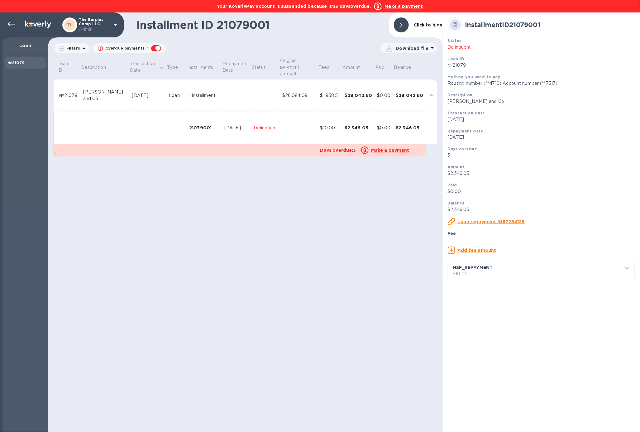
click at [565, 277] on p "$10.00" at bounding box center [541, 274] width 177 height 7
click at [487, 330] on input "10" at bounding box center [543, 325] width 173 height 9
type input "1"
type input "-90"
click at [611, 344] on u "Save changes" at bounding box center [614, 341] width 32 height 5
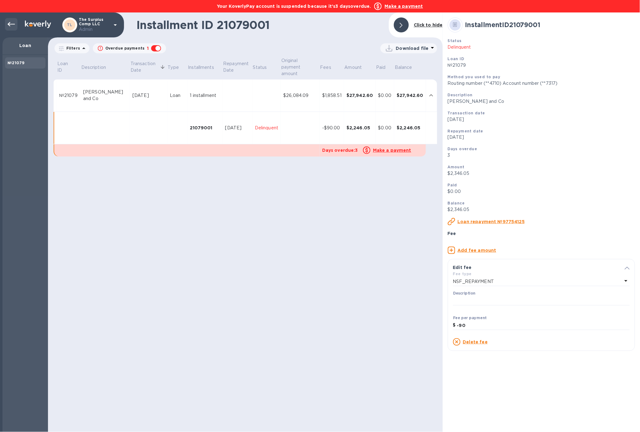
click at [14, 25] on icon at bounding box center [10, 24] width 7 height 7
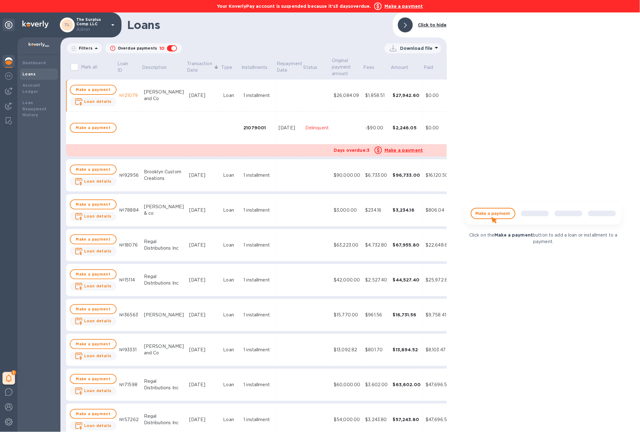
click at [10, 60] on img at bounding box center [8, 60] width 7 height 7
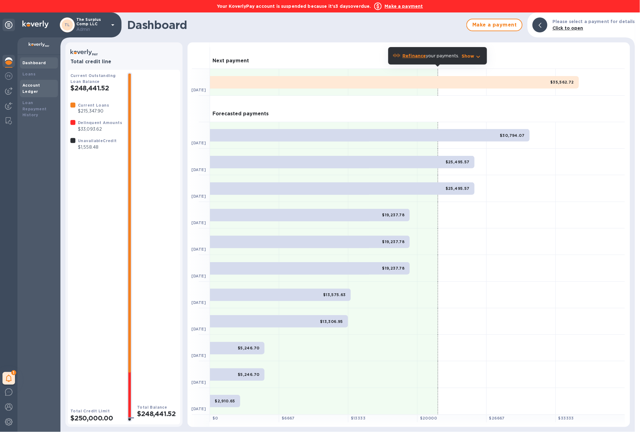
click at [37, 84] on b "Account Ledger" at bounding box center [31, 88] width 18 height 11
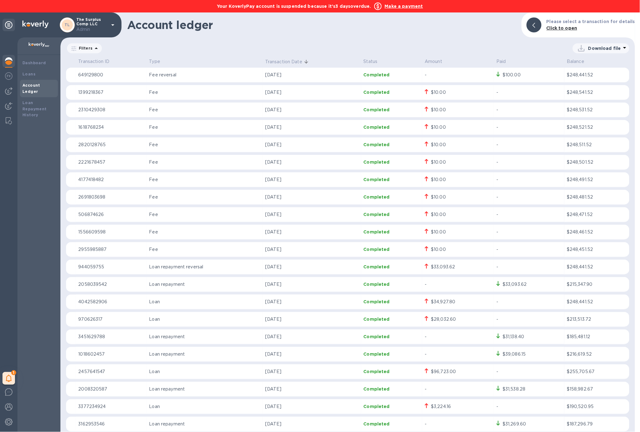
click at [407, 6] on b "Make a payment" at bounding box center [404, 6] width 38 height 5
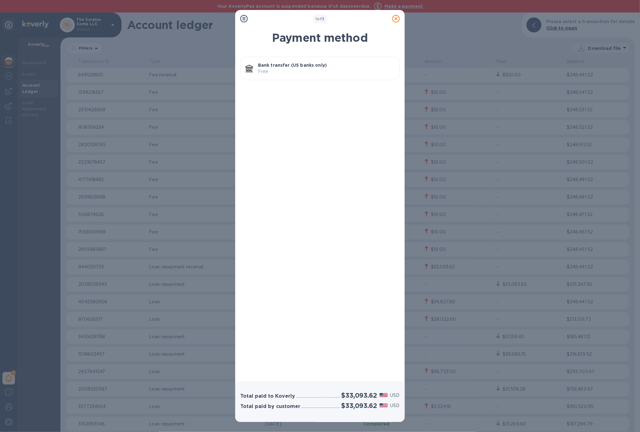
click at [329, 64] on p "Bank transfer (US banks only)" at bounding box center [326, 65] width 136 height 6
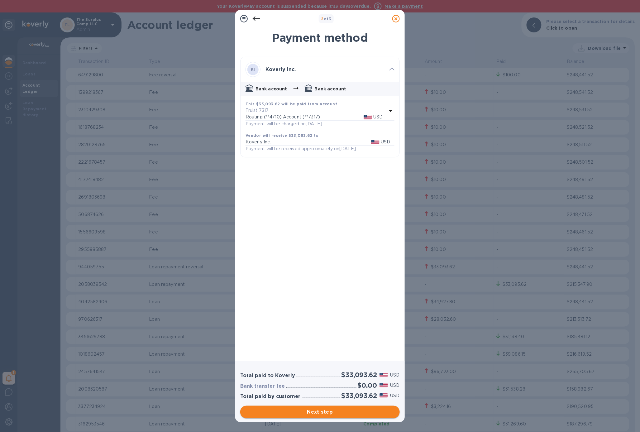
click at [341, 414] on span "Next step" at bounding box center [320, 411] width 150 height 7
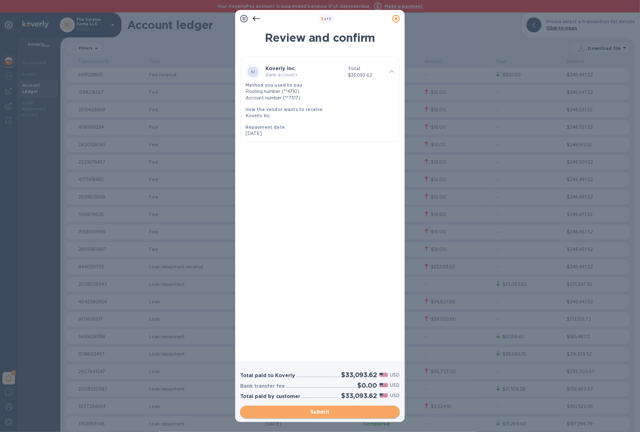
click at [341, 414] on span "Submit" at bounding box center [320, 411] width 150 height 7
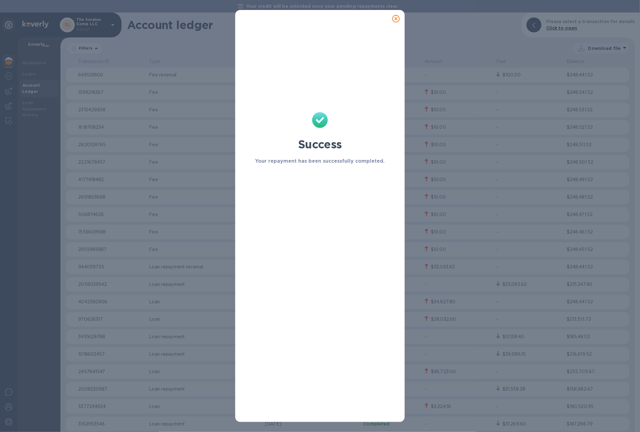
click at [396, 17] on icon at bounding box center [395, 18] width 7 height 7
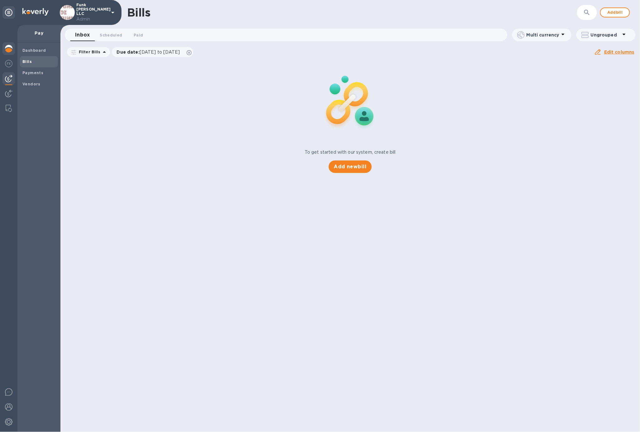
click at [13, 51] on div at bounding box center [8, 49] width 12 height 14
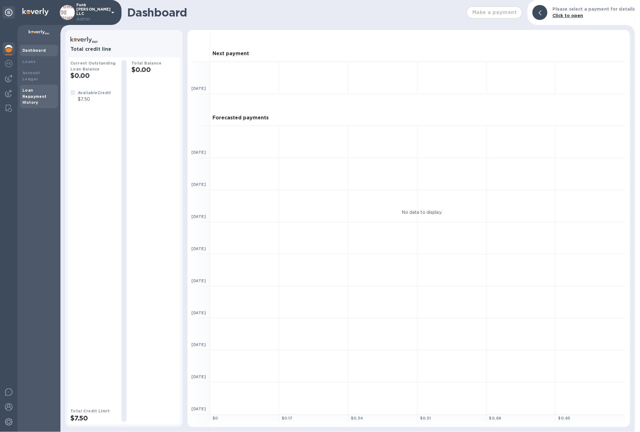
click at [40, 92] on div "Loan Repayment History" at bounding box center [38, 96] width 33 height 19
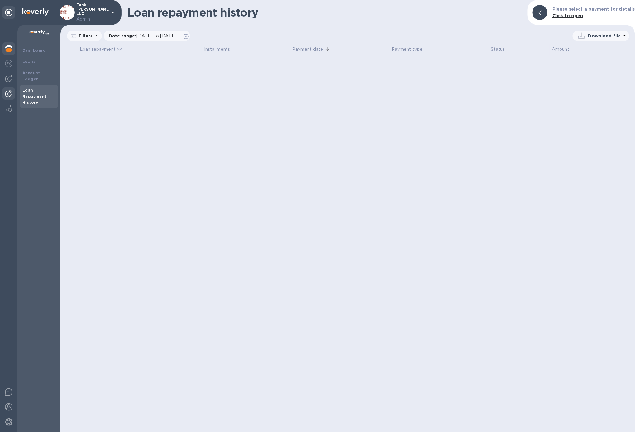
click at [9, 95] on img at bounding box center [8, 93] width 7 height 7
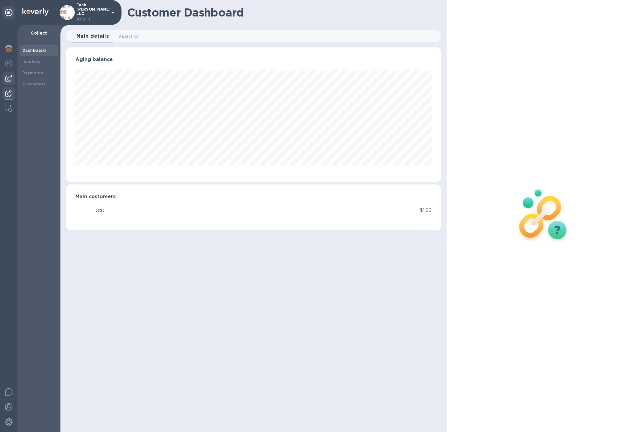
scroll to position [135, 376]
click at [8, 80] on img at bounding box center [8, 78] width 7 height 7
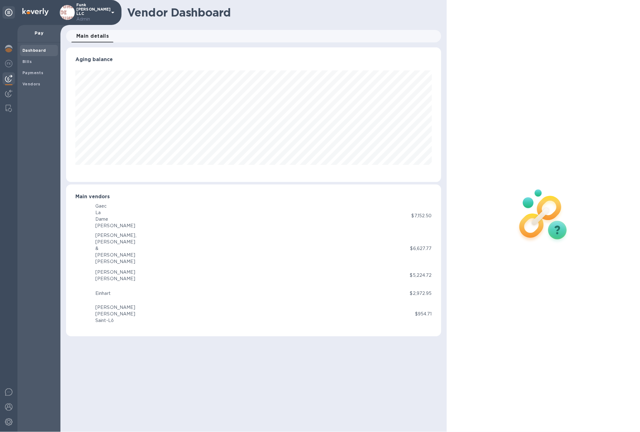
scroll to position [135, 376]
click at [7, 52] on img at bounding box center [8, 48] width 7 height 7
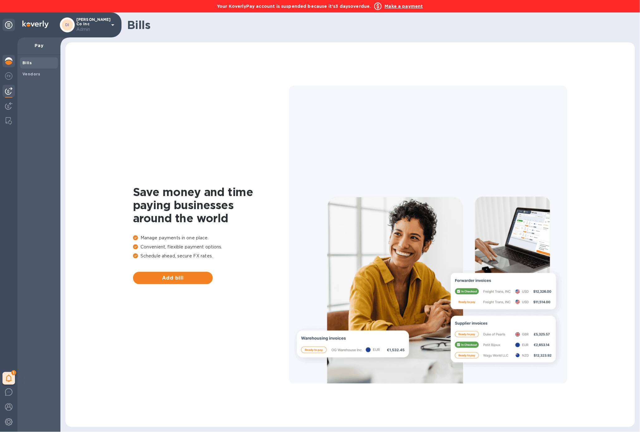
click at [12, 63] on div at bounding box center [8, 62] width 12 height 14
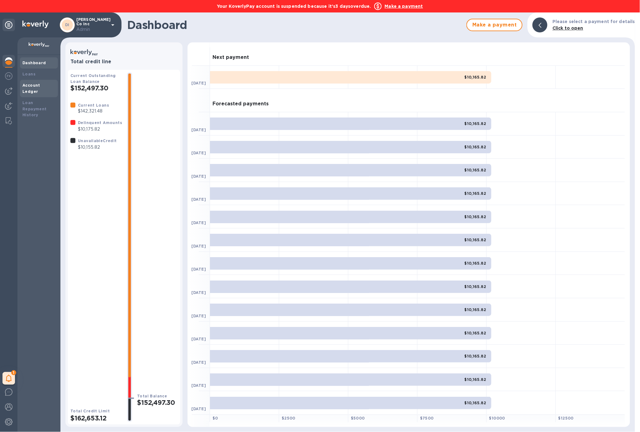
click at [42, 89] on div "Account Ledger" at bounding box center [39, 88] width 38 height 17
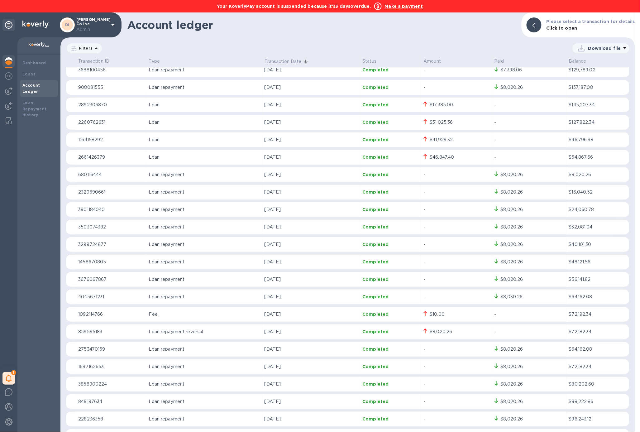
scroll to position [512, 0]
click at [8, 61] on img at bounding box center [8, 60] width 7 height 7
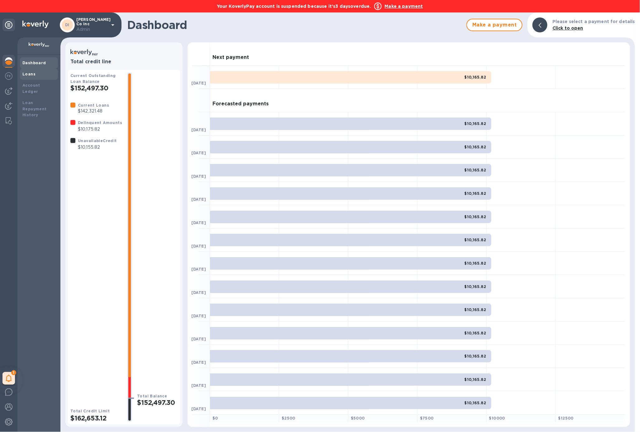
click at [21, 70] on div "Loans" at bounding box center [39, 74] width 38 height 11
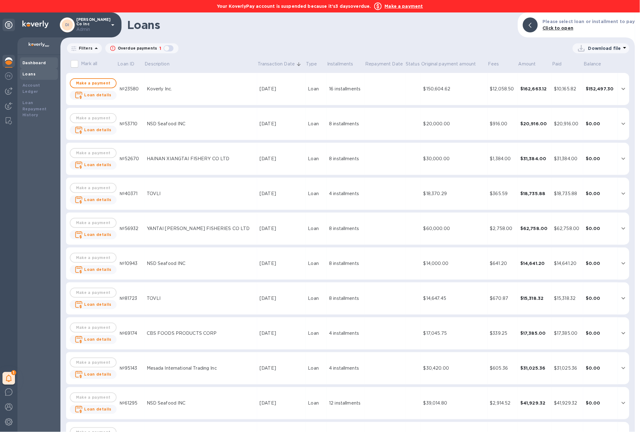
click at [36, 61] on b "Dashboard" at bounding box center [34, 62] width 24 height 5
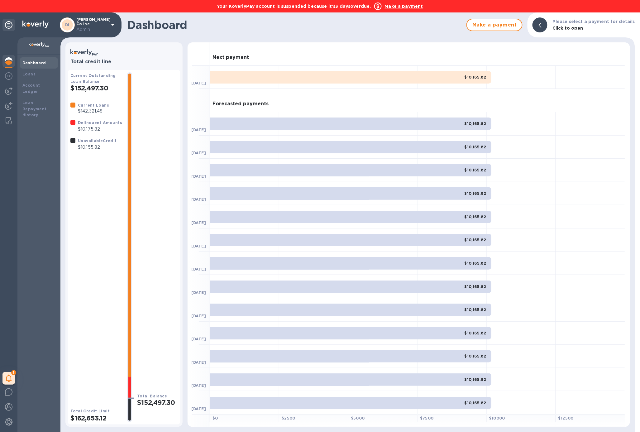
click at [404, 7] on b "Make a payment" at bounding box center [404, 6] width 38 height 5
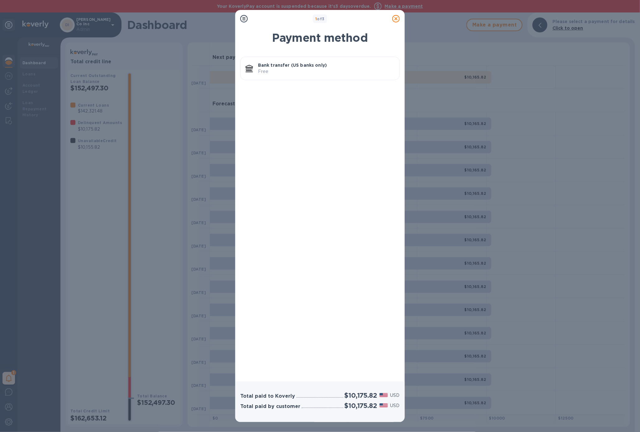
click at [287, 70] on p "Free" at bounding box center [326, 71] width 136 height 7
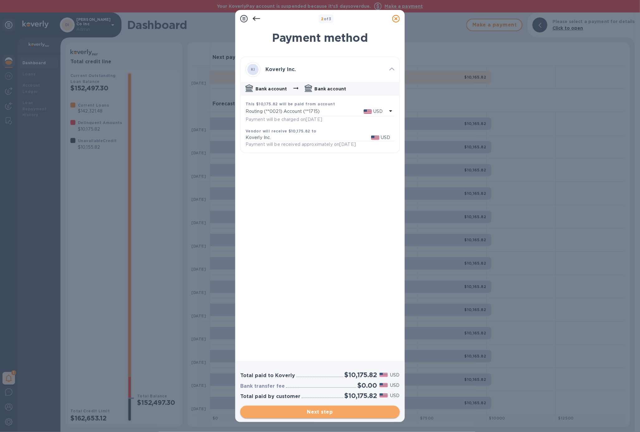
click at [344, 412] on span "Next step" at bounding box center [320, 411] width 150 height 7
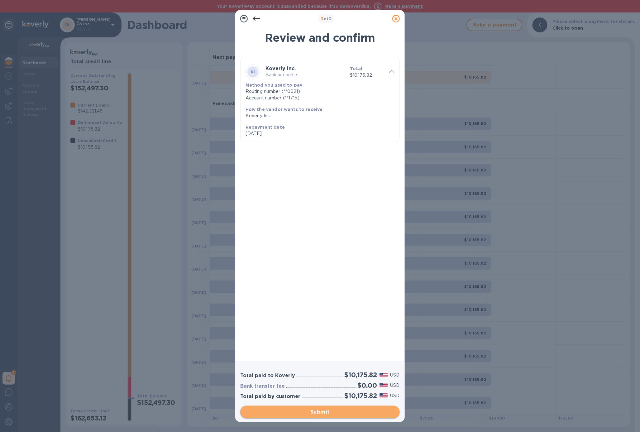
click at [344, 412] on span "Submit" at bounding box center [320, 411] width 150 height 7
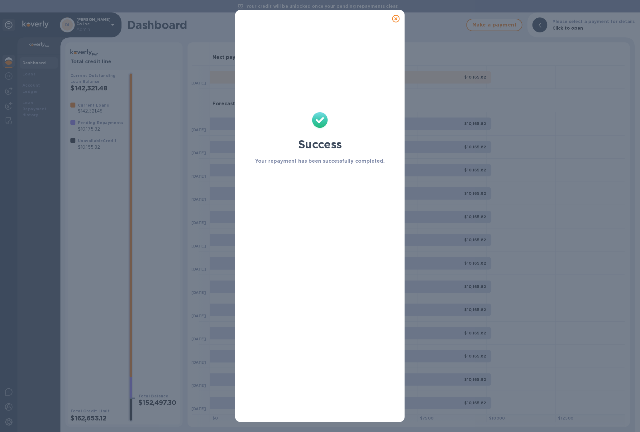
click at [396, 18] on icon at bounding box center [395, 18] width 7 height 7
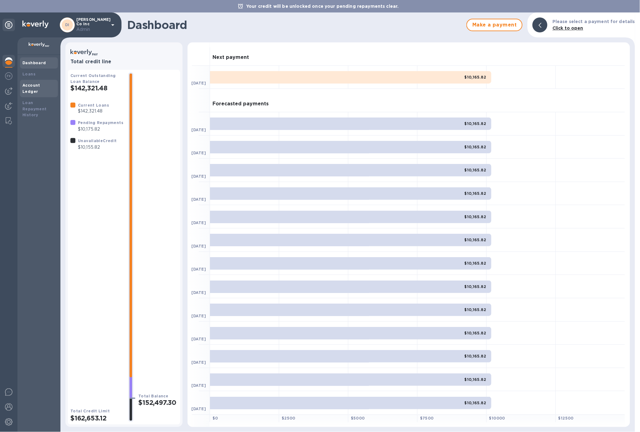
click at [40, 87] on b "Account Ledger" at bounding box center [31, 88] width 18 height 11
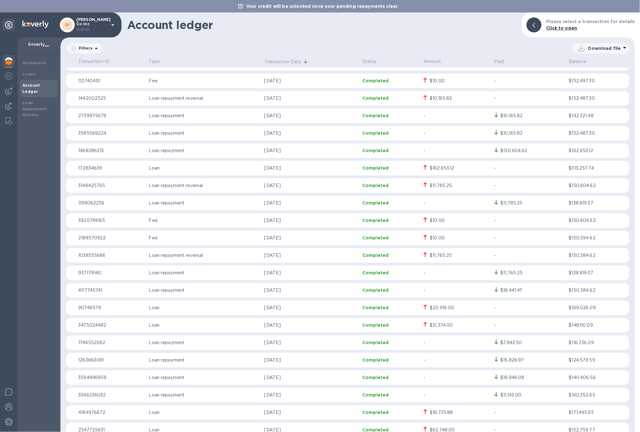
scroll to position [13, 0]
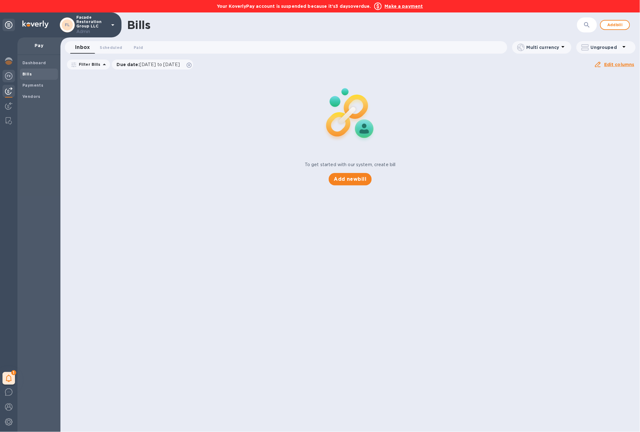
click at [9, 78] on img at bounding box center [8, 75] width 7 height 7
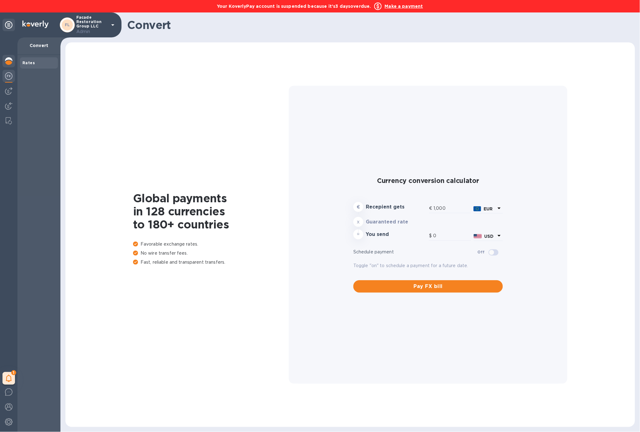
click at [10, 67] on div at bounding box center [8, 62] width 12 height 14
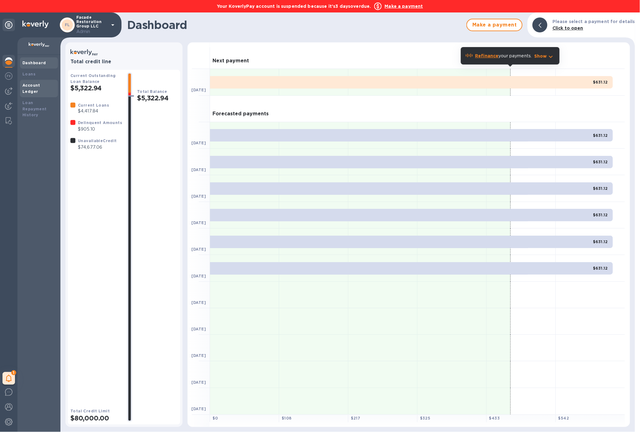
click at [48, 88] on div "Account Ledger" at bounding box center [38, 88] width 33 height 12
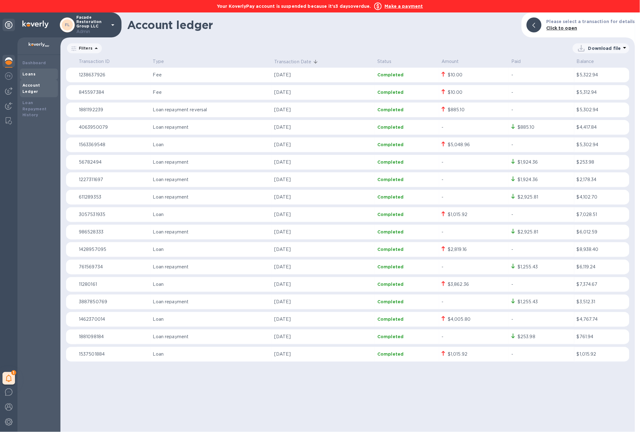
click at [27, 75] on b "Loans" at bounding box center [28, 74] width 13 height 5
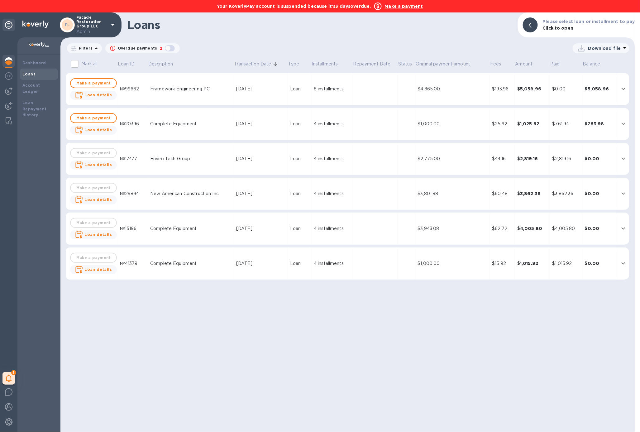
click at [168, 48] on div "button" at bounding box center [170, 48] width 12 height 9
checkbox input "true"
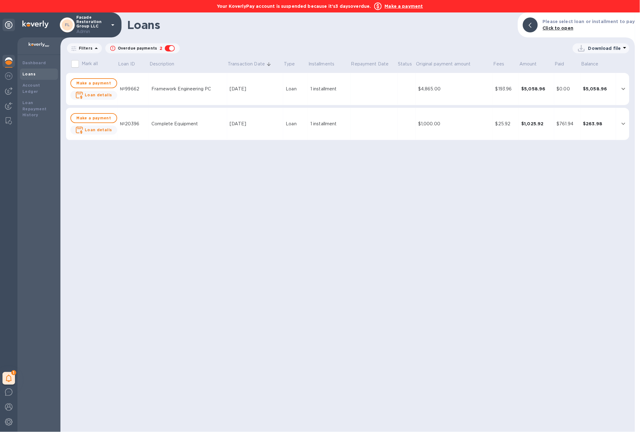
click at [172, 90] on div "Framework Engineering PC" at bounding box center [187, 89] width 73 height 7
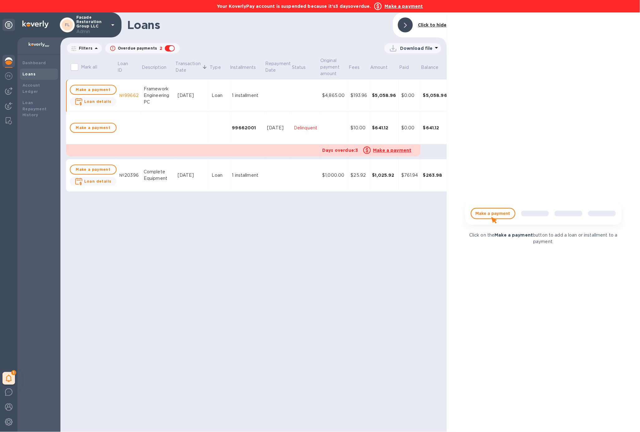
click at [346, 123] on td at bounding box center [334, 128] width 28 height 32
click at [330, 135] on td at bounding box center [334, 128] width 28 height 32
click at [99, 103] on b "Loan details" at bounding box center [97, 101] width 27 height 5
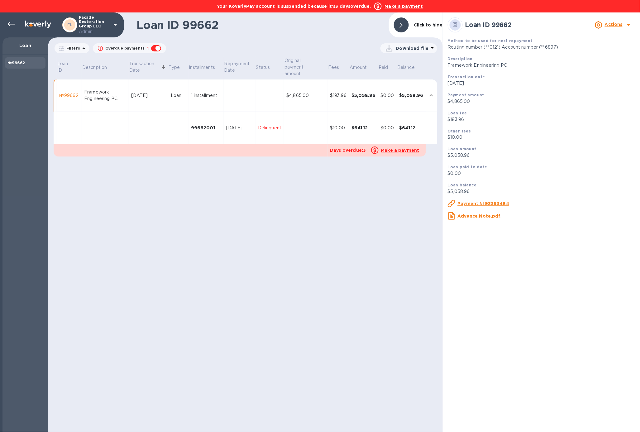
click at [323, 131] on td at bounding box center [306, 128] width 44 height 32
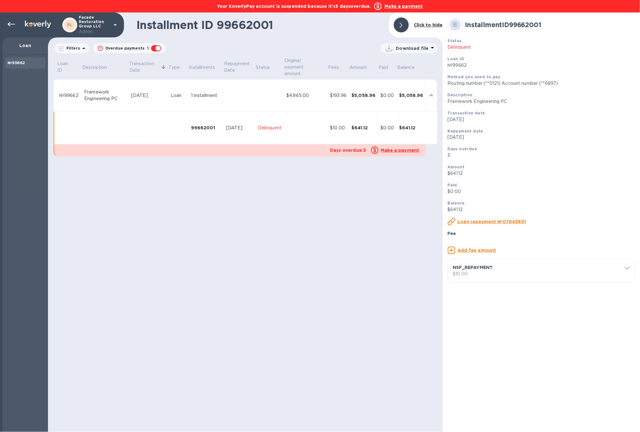
click at [569, 277] on p "$10.00" at bounding box center [541, 274] width 177 height 7
click at [474, 344] on u "Delete fee" at bounding box center [475, 341] width 25 height 5
click at [12, 26] on icon at bounding box center [10, 24] width 7 height 7
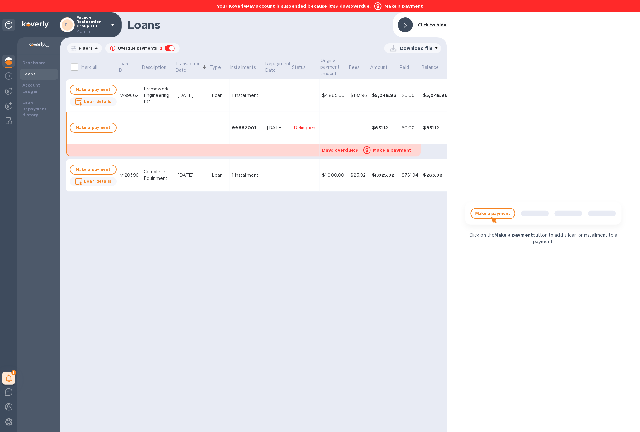
click at [149, 181] on div "Complete Equipment" at bounding box center [158, 175] width 29 height 13
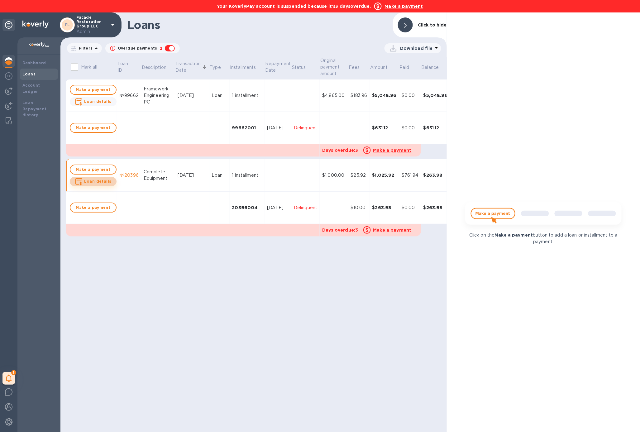
click at [99, 181] on b "Loan details" at bounding box center [97, 181] width 27 height 5
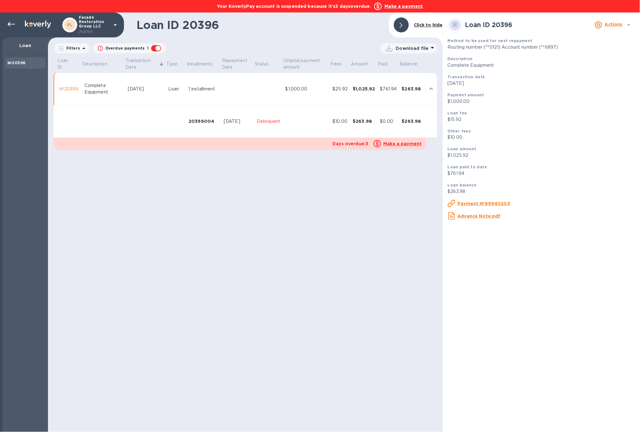
click at [307, 125] on td at bounding box center [306, 121] width 47 height 32
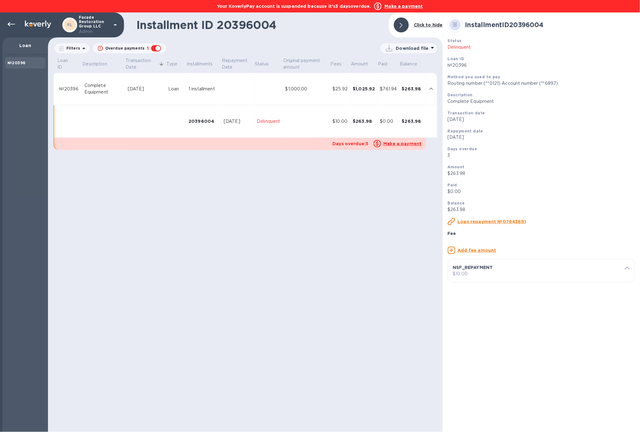
click at [504, 277] on p "$10.00" at bounding box center [541, 274] width 177 height 7
click at [505, 330] on input "10" at bounding box center [543, 325] width 173 height 9
click at [486, 344] on u "Delete fee" at bounding box center [475, 341] width 25 height 5
click at [14, 23] on icon at bounding box center [10, 24] width 7 height 7
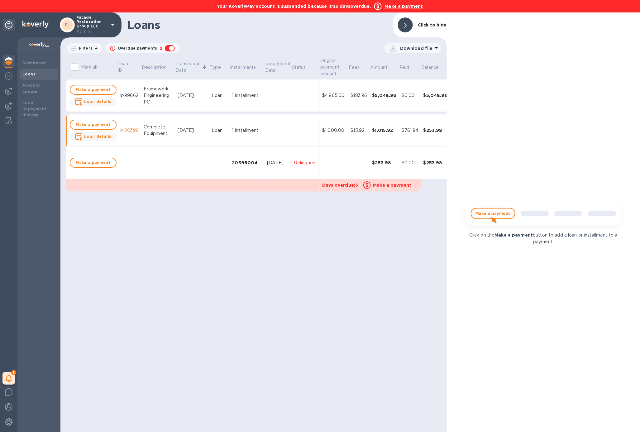
click at [161, 129] on div "Complete Equipment" at bounding box center [158, 130] width 29 height 13
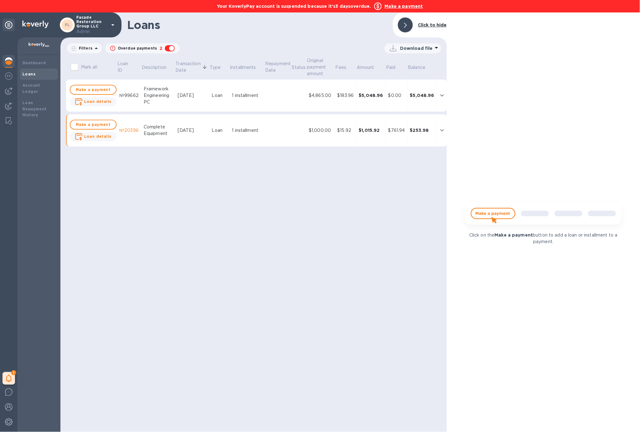
click at [161, 129] on div "Complete Equipment" at bounding box center [158, 130] width 29 height 13
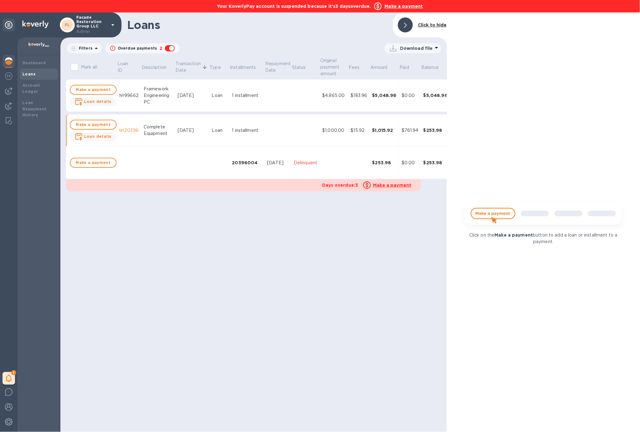
click at [161, 107] on td "Framework Engineering PC" at bounding box center [158, 95] width 34 height 32
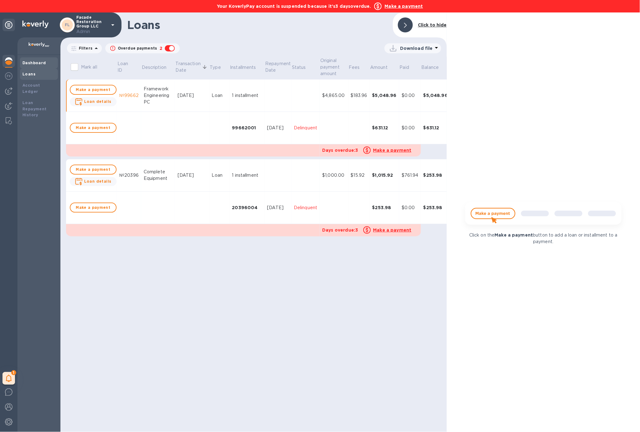
click at [33, 61] on b "Dashboard" at bounding box center [34, 62] width 24 height 5
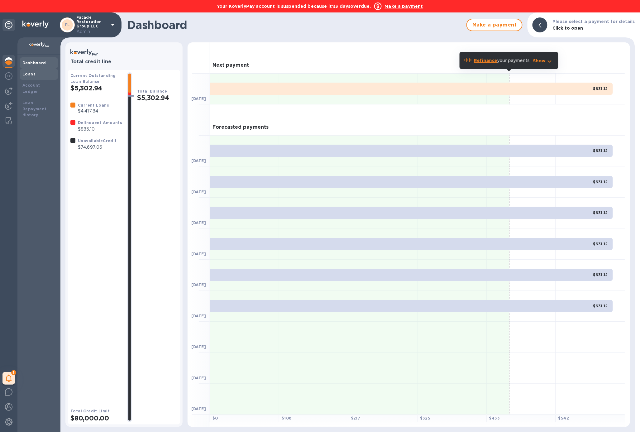
click at [33, 75] on b "Loans" at bounding box center [28, 74] width 13 height 5
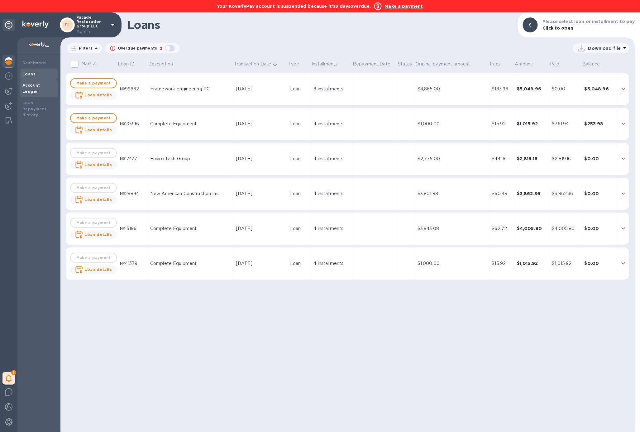
click at [40, 84] on b "Account Ledger" at bounding box center [31, 88] width 18 height 11
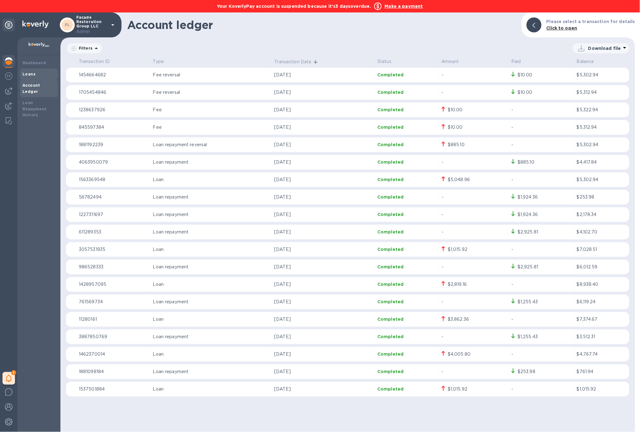
click at [37, 73] on div "Loans" at bounding box center [38, 74] width 33 height 6
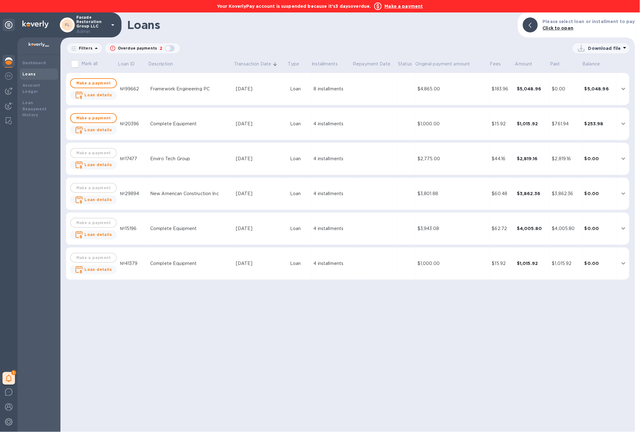
click at [415, 6] on b "Make a payment" at bounding box center [404, 6] width 38 height 5
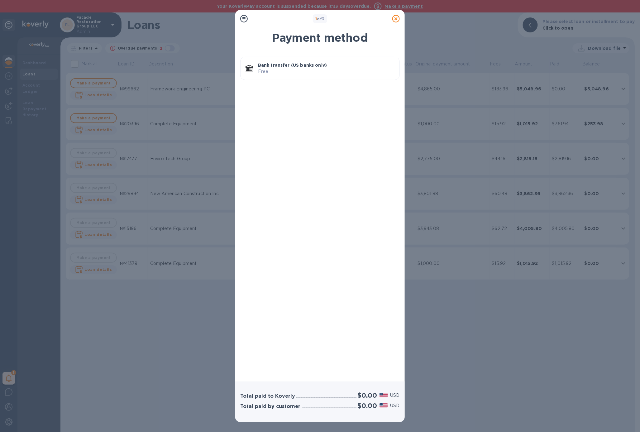
click at [321, 69] on p "Free" at bounding box center [326, 71] width 136 height 7
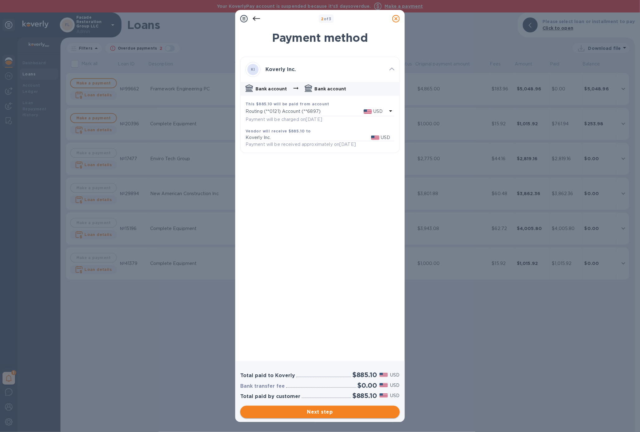
click at [363, 412] on span "Next step" at bounding box center [320, 411] width 150 height 7
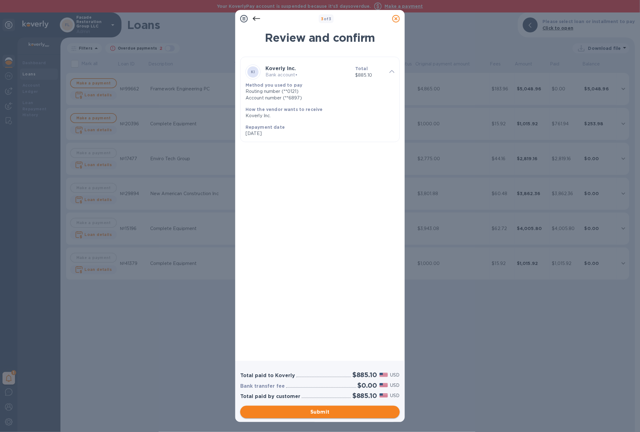
click at [363, 412] on span "Submit" at bounding box center [320, 411] width 150 height 7
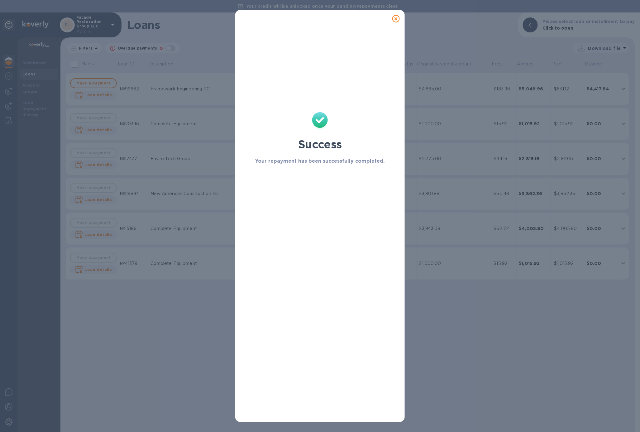
click at [397, 17] on icon at bounding box center [395, 18] width 7 height 7
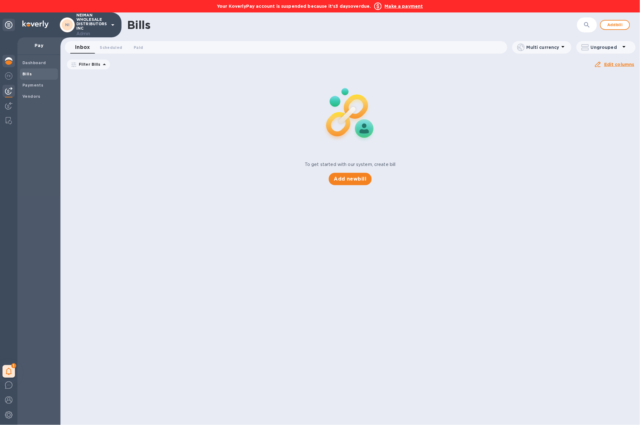
click at [7, 64] on img at bounding box center [8, 60] width 7 height 7
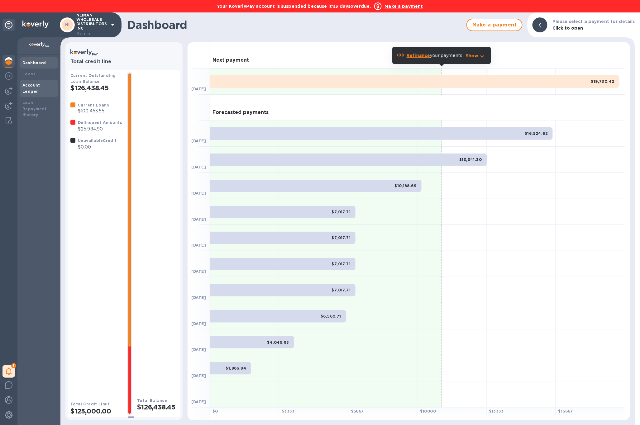
click at [38, 83] on b "Account Ledger" at bounding box center [31, 88] width 18 height 11
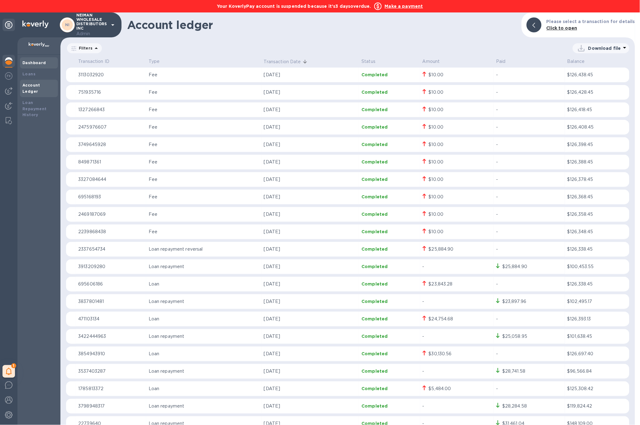
click at [43, 65] on div "Dashboard" at bounding box center [38, 63] width 33 height 6
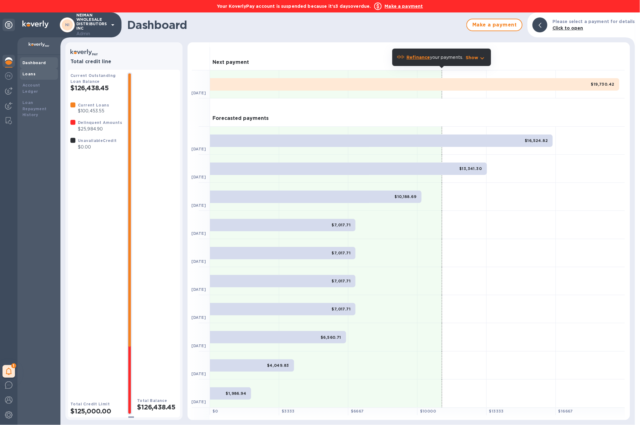
click at [35, 72] on div "Loans" at bounding box center [38, 74] width 33 height 6
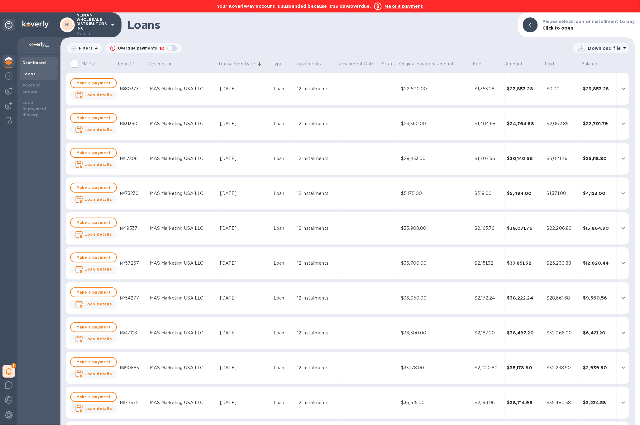
click at [29, 64] on b "Dashboard" at bounding box center [34, 62] width 24 height 5
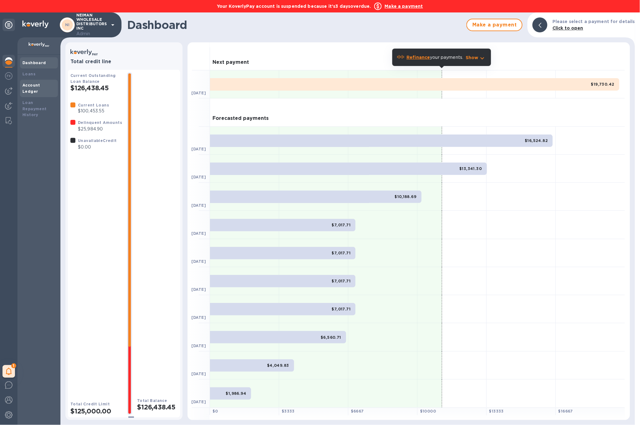
click at [38, 85] on b "Account Ledger" at bounding box center [31, 88] width 18 height 11
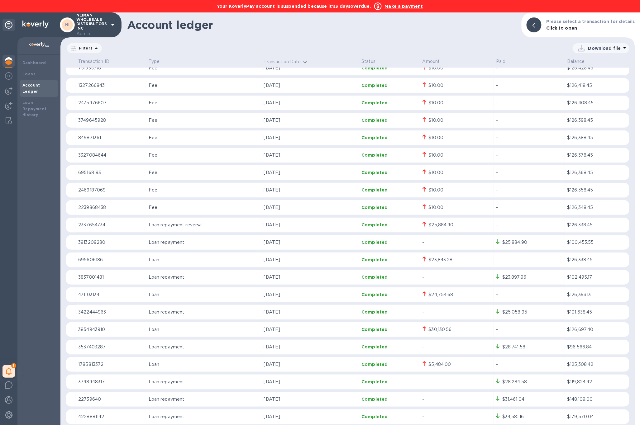
scroll to position [25, 0]
click at [395, 7] on b "Make a payment" at bounding box center [404, 6] width 38 height 5
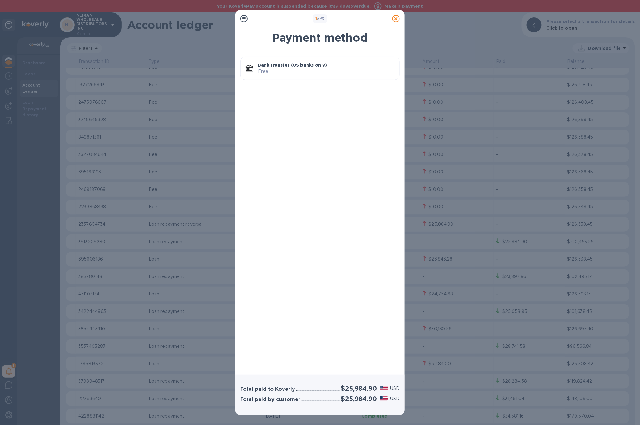
click at [293, 71] on p "Free" at bounding box center [326, 71] width 136 height 7
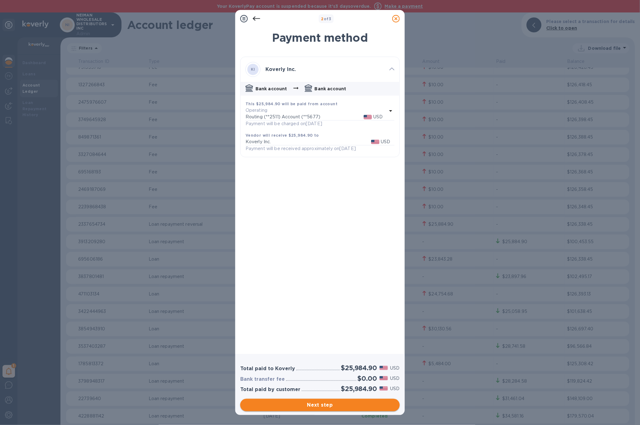
click at [339, 405] on span "Next step" at bounding box center [320, 405] width 150 height 7
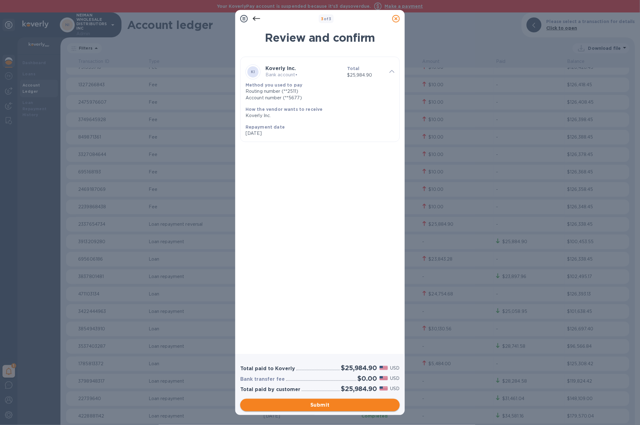
click at [334, 402] on span "Submit" at bounding box center [320, 405] width 150 height 7
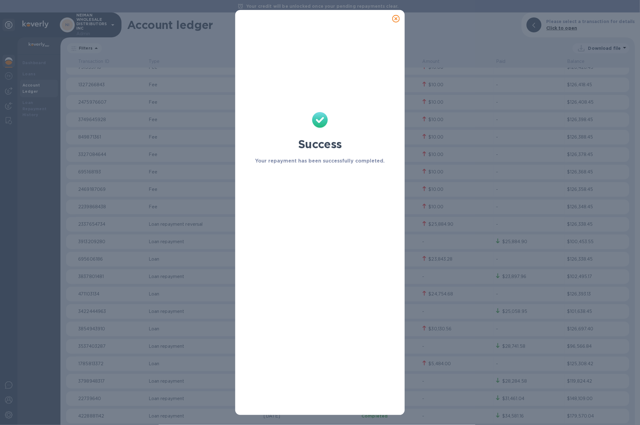
drag, startPoint x: 334, startPoint y: 402, endPoint x: 124, endPoint y: 364, distance: 213.5
click at [132, 364] on div "Success Your repayment has been successfully completed." at bounding box center [320, 212] width 640 height 425
click at [399, 21] on icon at bounding box center [395, 18] width 7 height 7
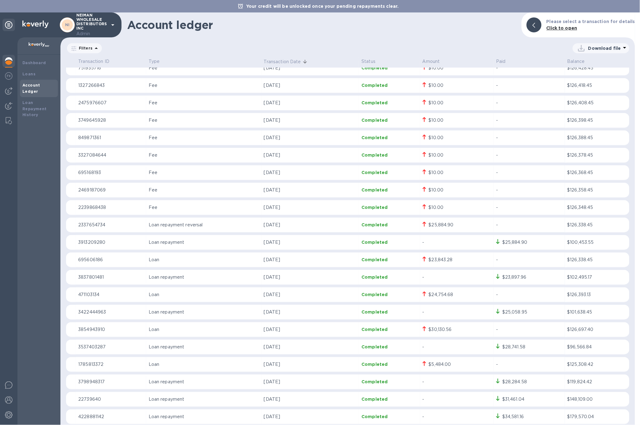
scroll to position [0, 0]
